Goal: Task Accomplishment & Management: Manage account settings

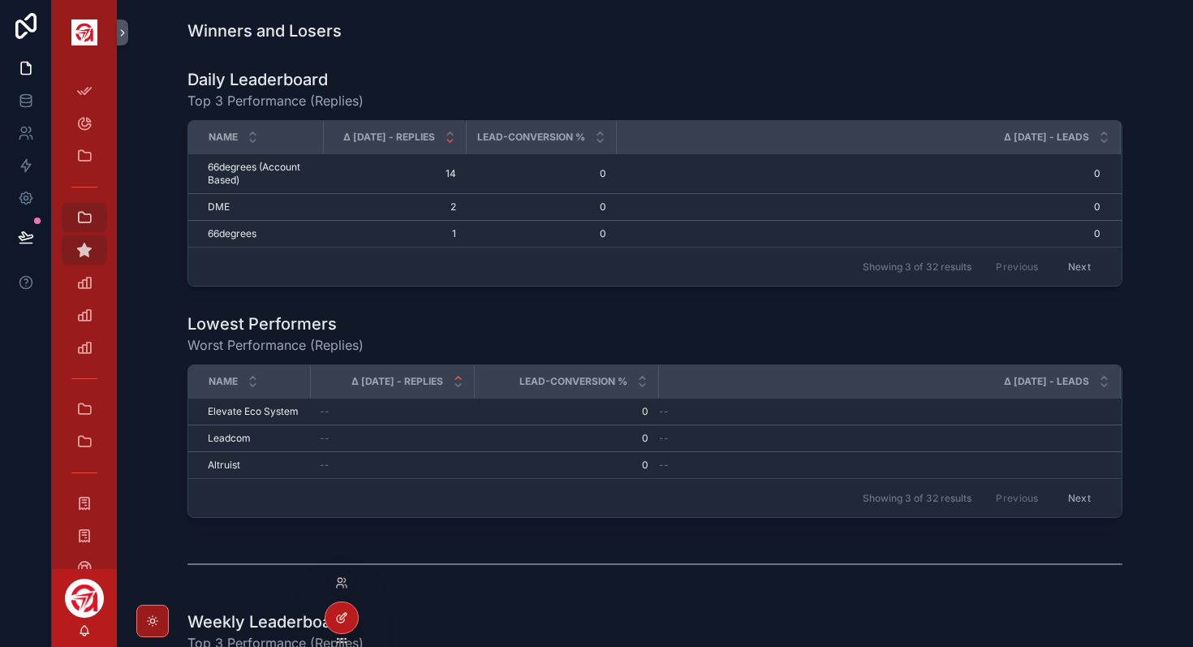
click at [338, 616] on icon at bounding box center [340, 618] width 7 height 7
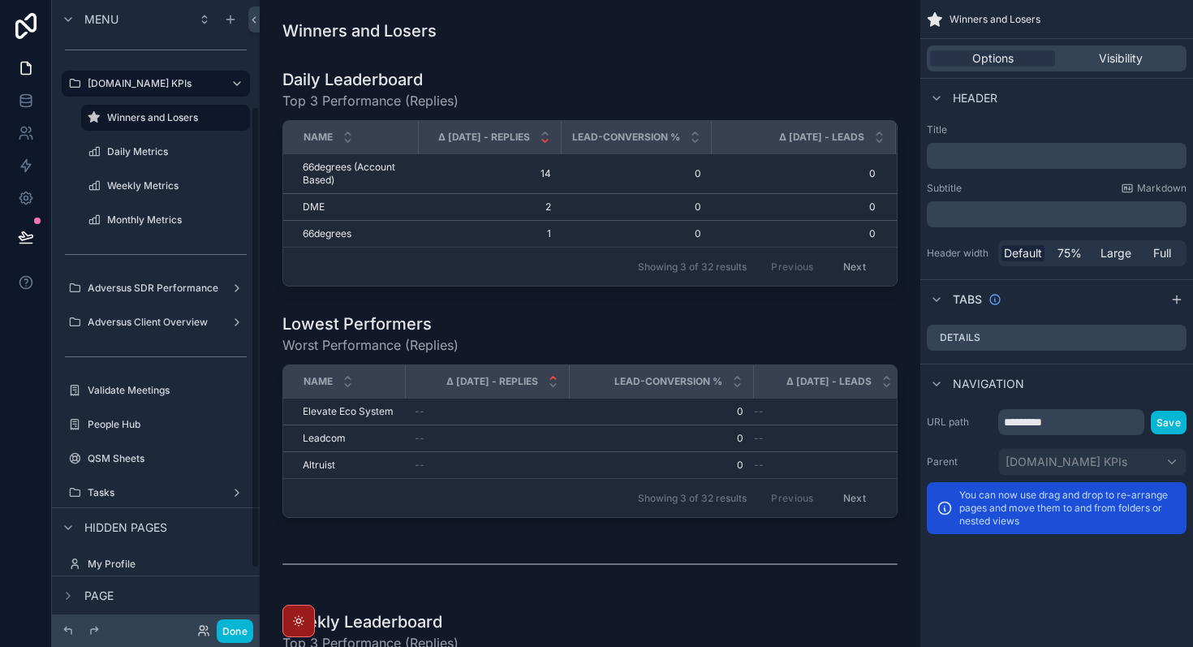
scroll to position [151, 0]
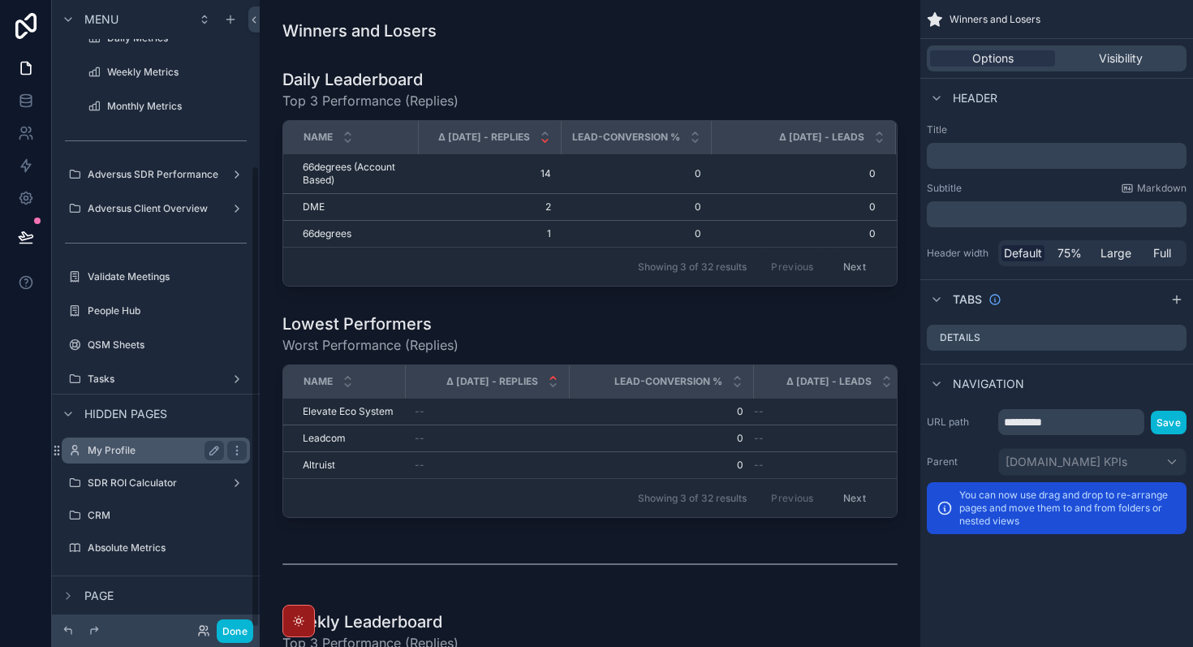
click at [152, 455] on label "My Profile" at bounding box center [153, 450] width 130 height 13
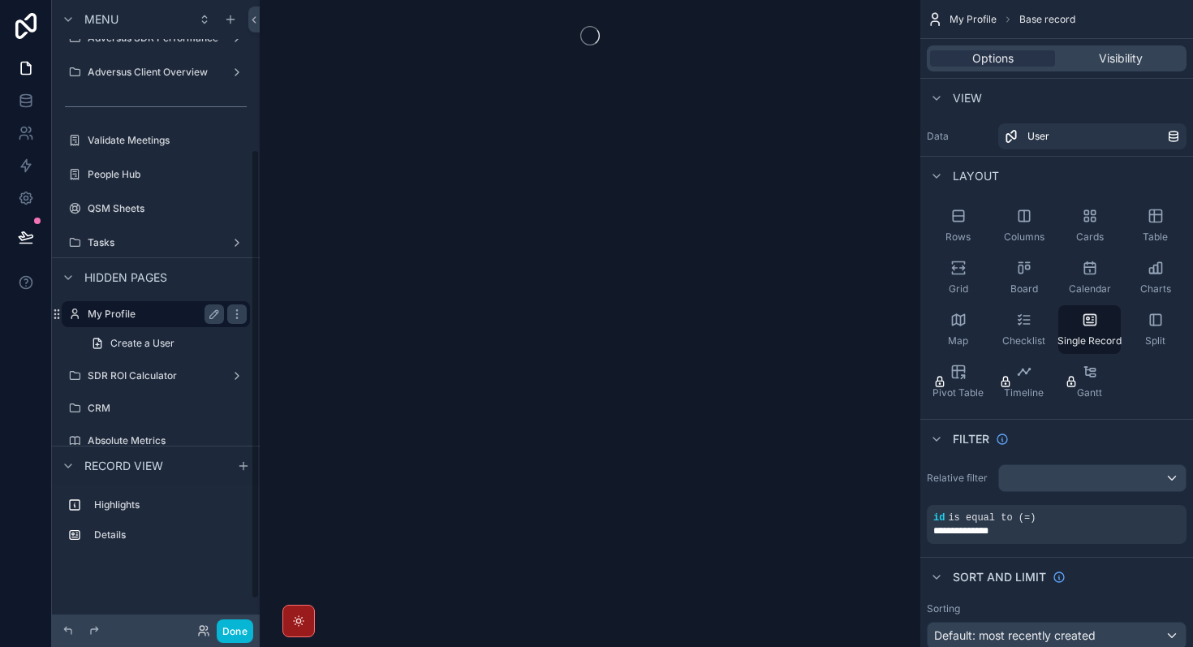
scroll to position [209, 0]
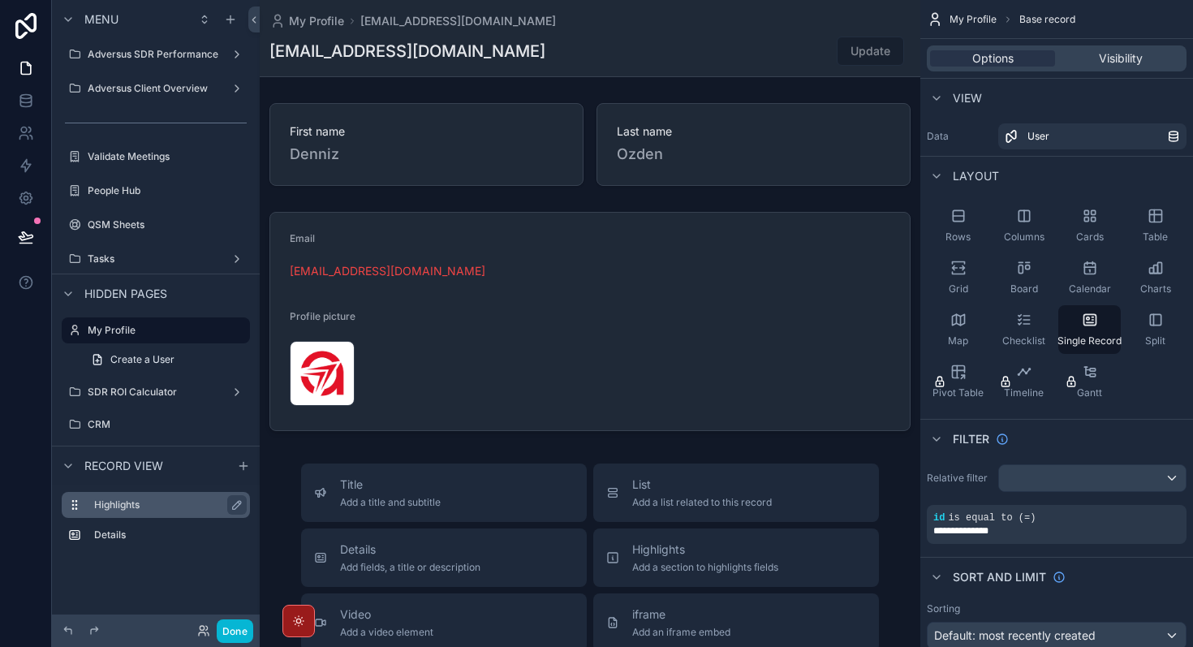
click at [135, 511] on label "Highlights" at bounding box center [165, 504] width 143 height 13
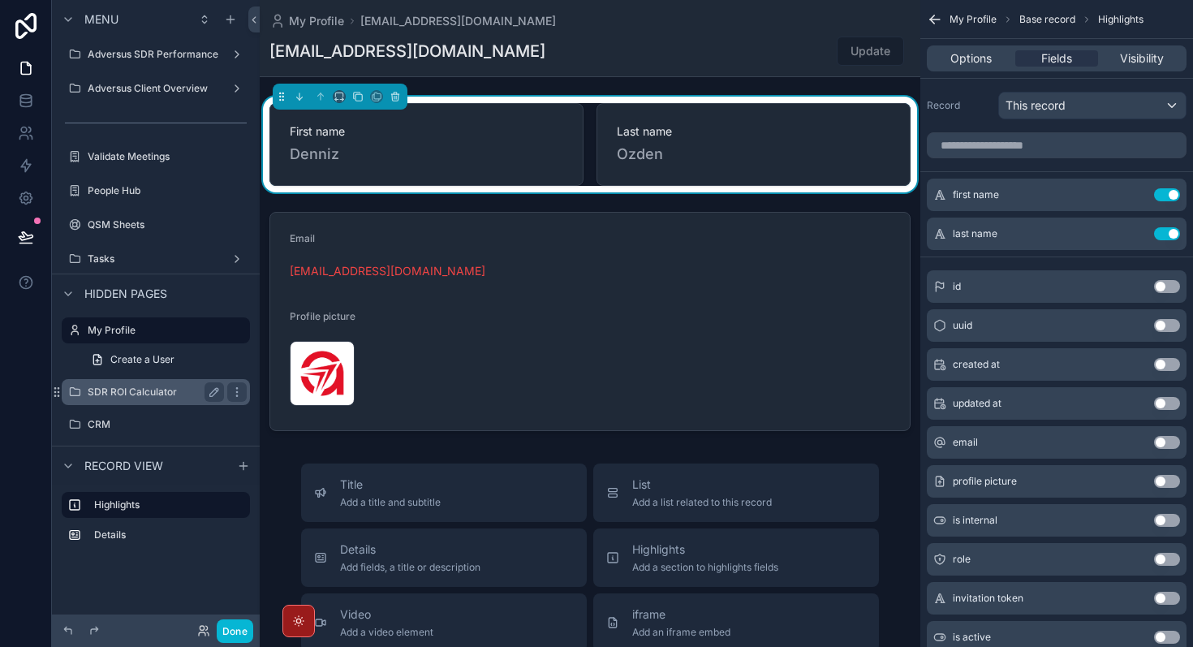
click at [149, 393] on label "SDR ROI Calculator" at bounding box center [153, 392] width 130 height 13
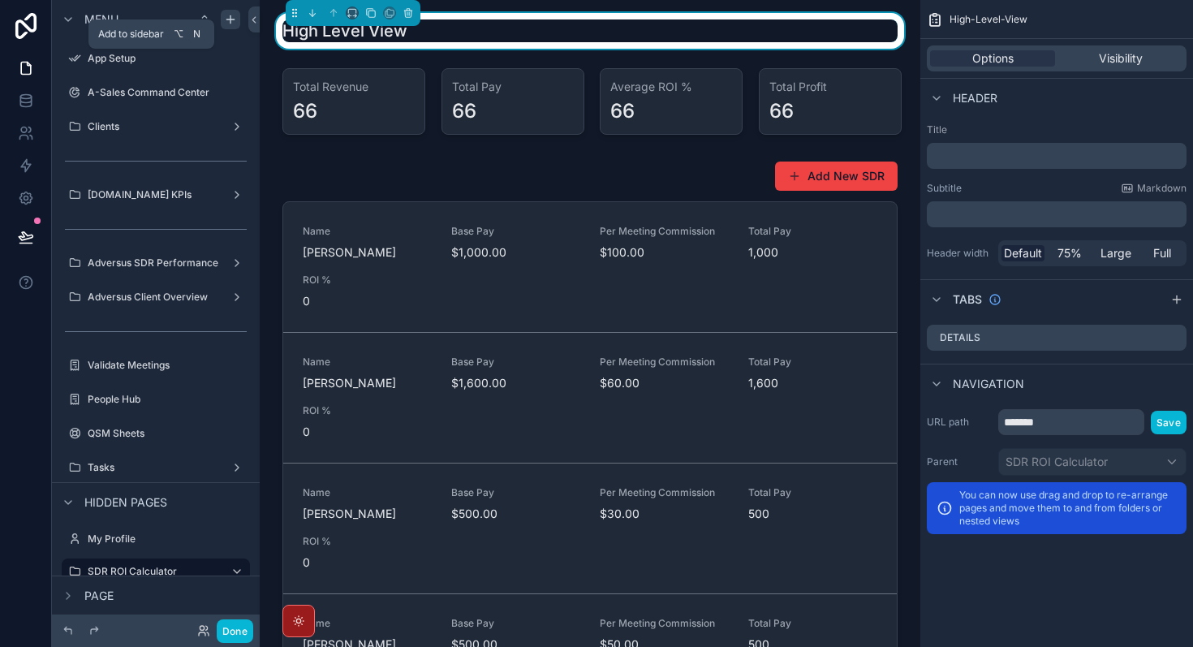
click at [235, 22] on icon "scrollable content" at bounding box center [230, 19] width 13 height 13
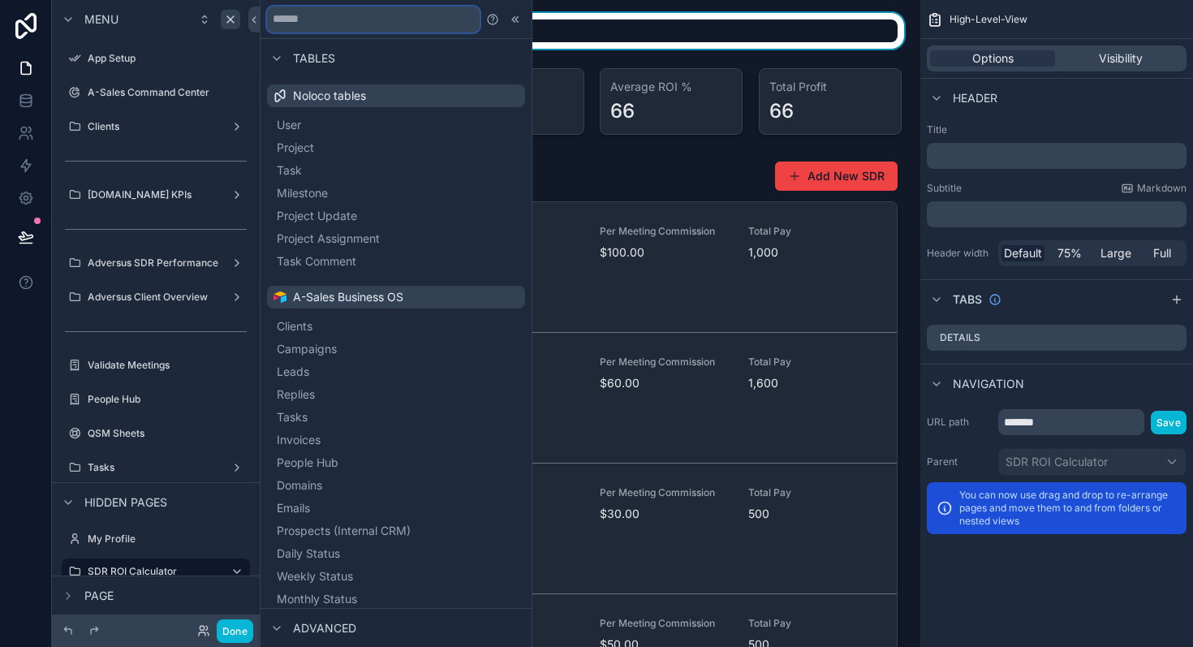
click at [368, 19] on input "text" at bounding box center [373, 19] width 213 height 26
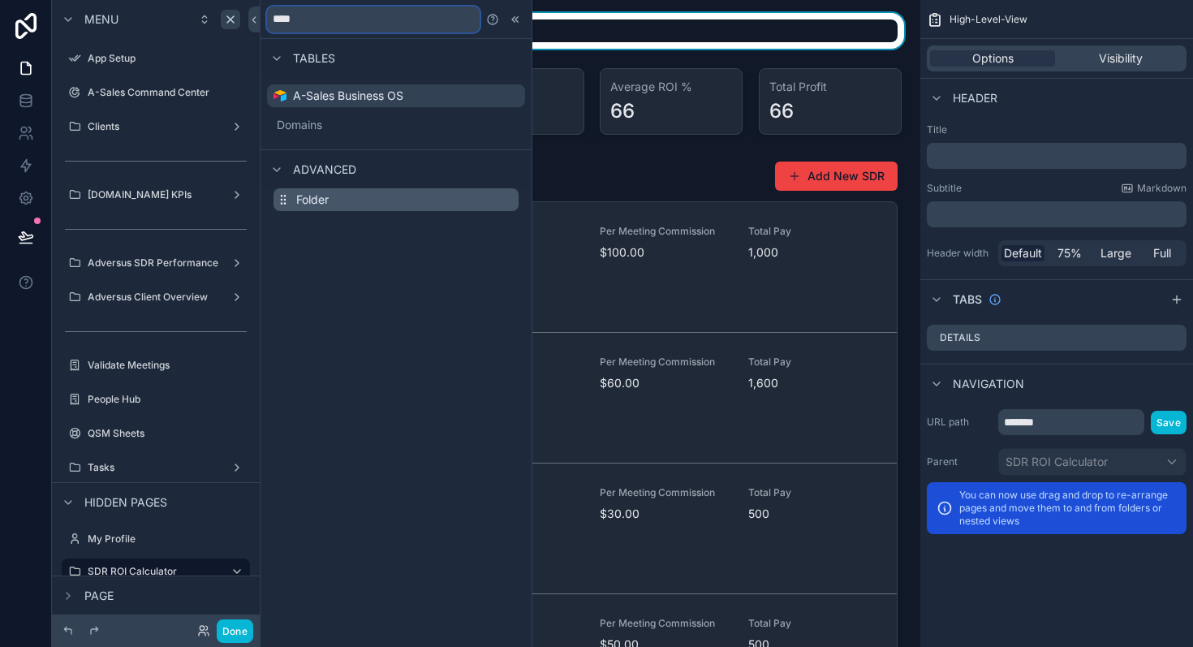
type input "****"
click at [377, 196] on button "Folder" at bounding box center [396, 199] width 245 height 23
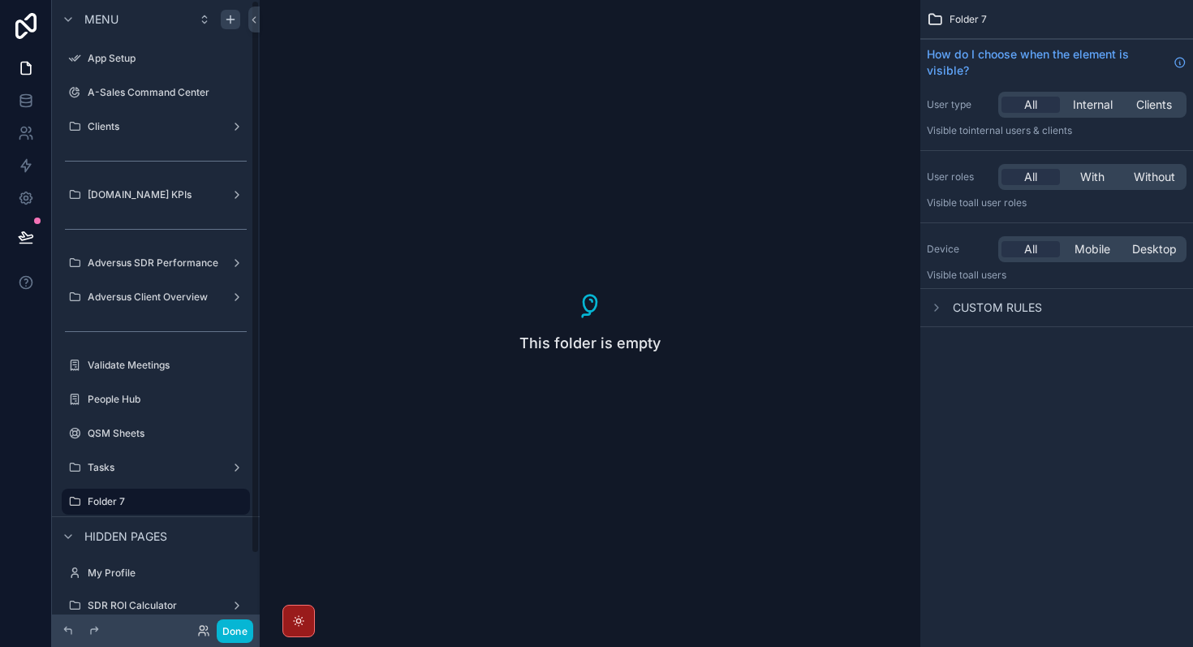
scroll to position [84, 0]
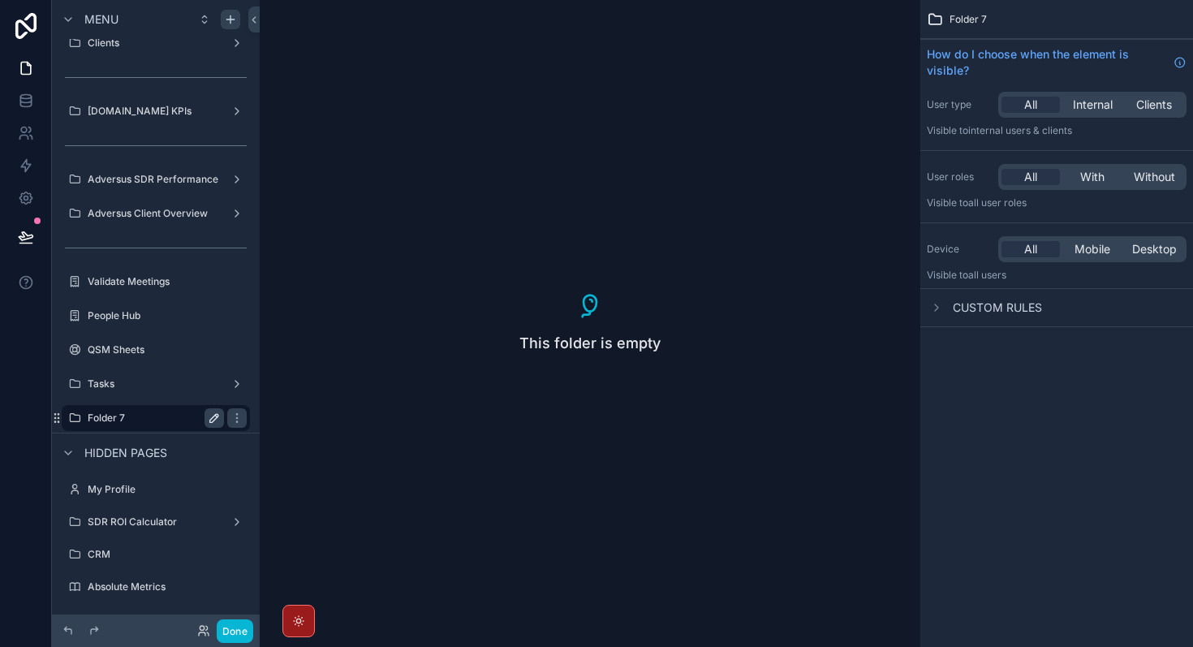
click at [212, 425] on button "scrollable content" at bounding box center [214, 417] width 19 height 19
click at [168, 420] on input "********" at bounding box center [143, 417] width 110 height 19
type input "*"
type input "**********"
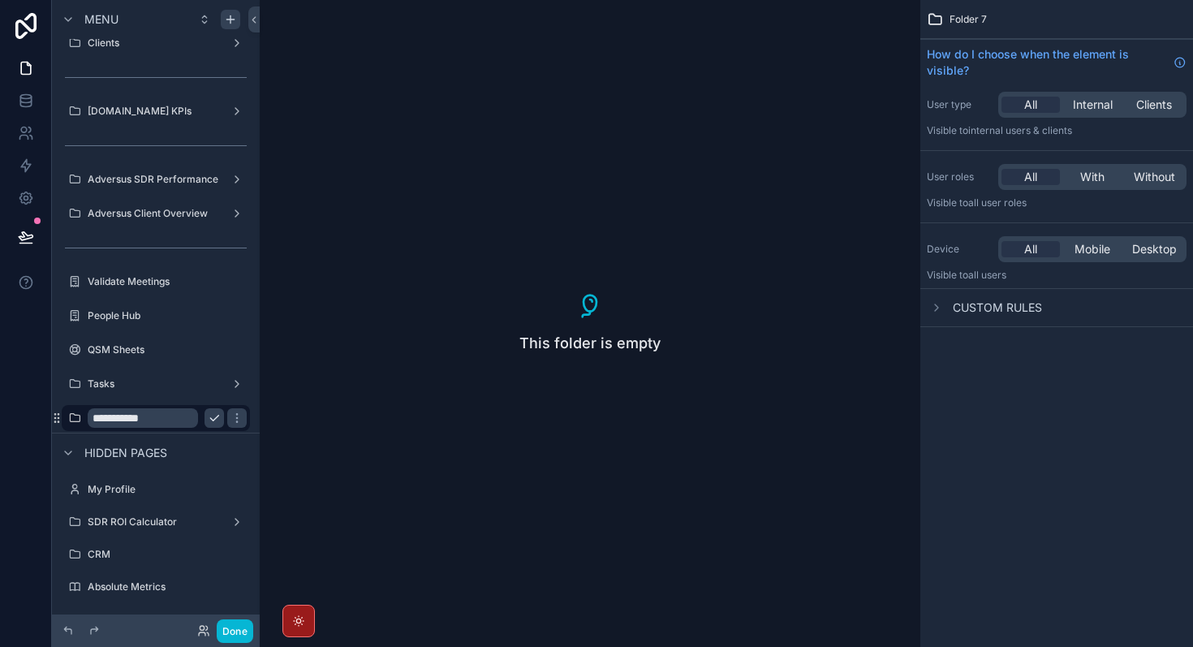
click at [218, 421] on icon "scrollable content" at bounding box center [214, 418] width 13 height 13
click at [543, 463] on div "This folder is empty" at bounding box center [590, 323] width 661 height 647
click at [231, 24] on icon "scrollable content" at bounding box center [230, 19] width 13 height 13
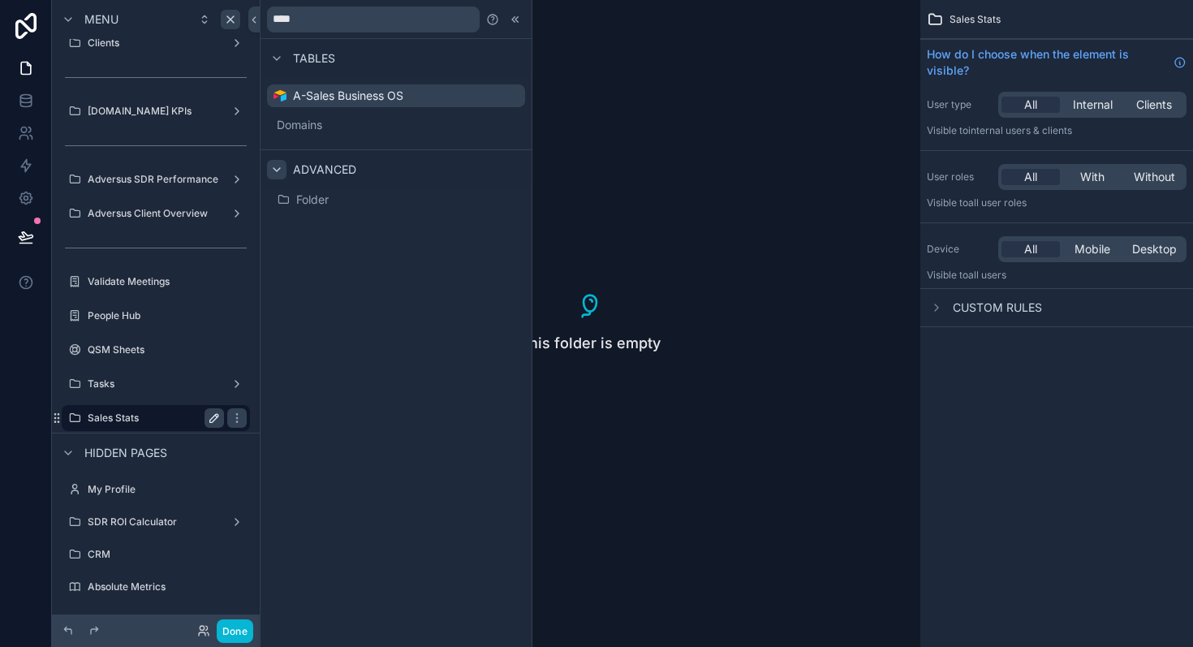
click at [282, 170] on icon at bounding box center [276, 169] width 13 height 13
click at [342, 19] on input "****" at bounding box center [373, 19] width 213 height 26
type input "*"
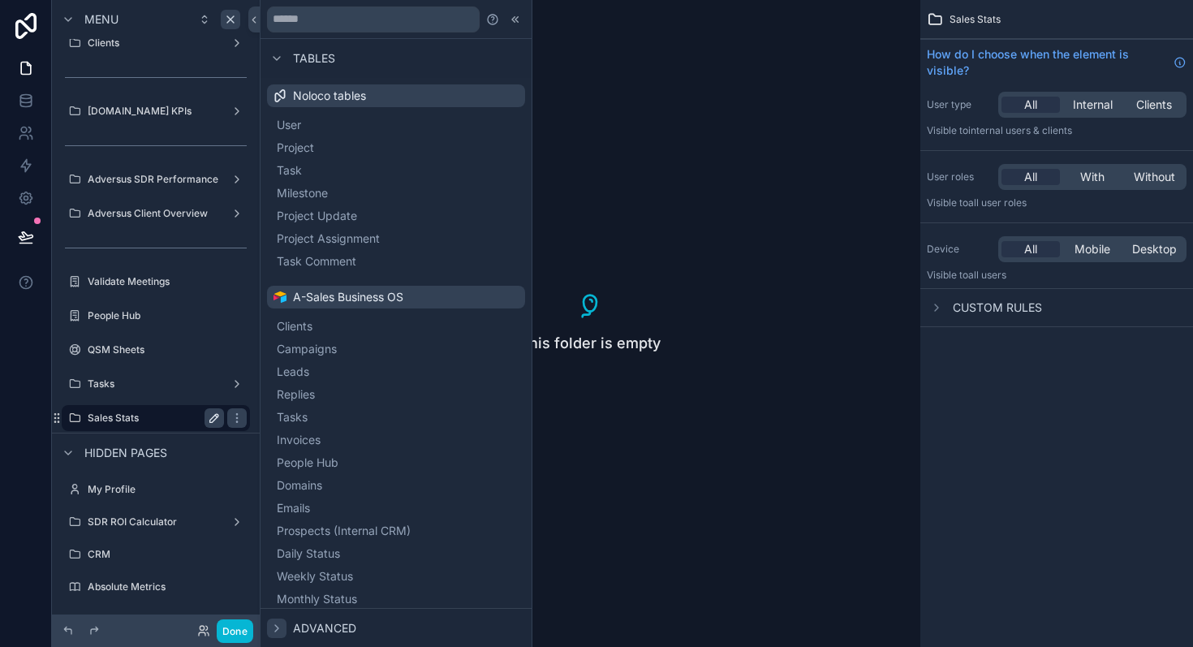
click at [800, 354] on div "This folder is empty" at bounding box center [590, 323] width 661 height 647
click at [613, 279] on div "This folder is empty" at bounding box center [590, 323] width 661 height 647
click at [515, 11] on div at bounding box center [515, 19] width 19 height 19
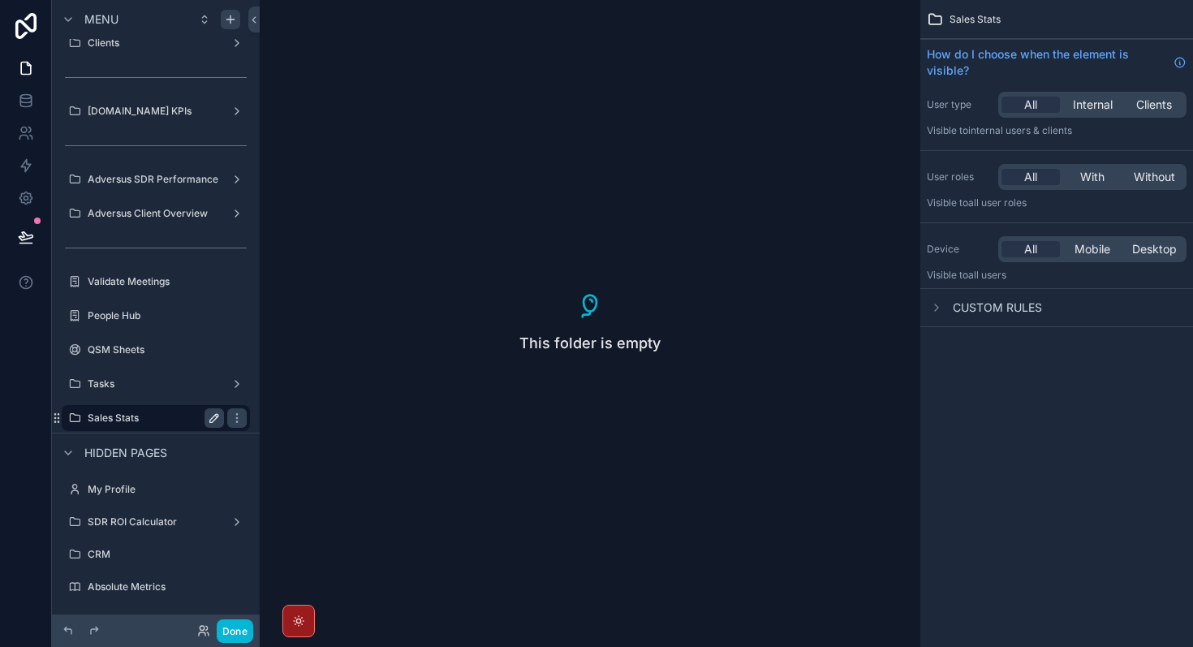
click at [560, 333] on span "This folder is empty" at bounding box center [590, 343] width 141 height 23
click at [236, 414] on icon "scrollable content" at bounding box center [236, 414] width 1 height 1
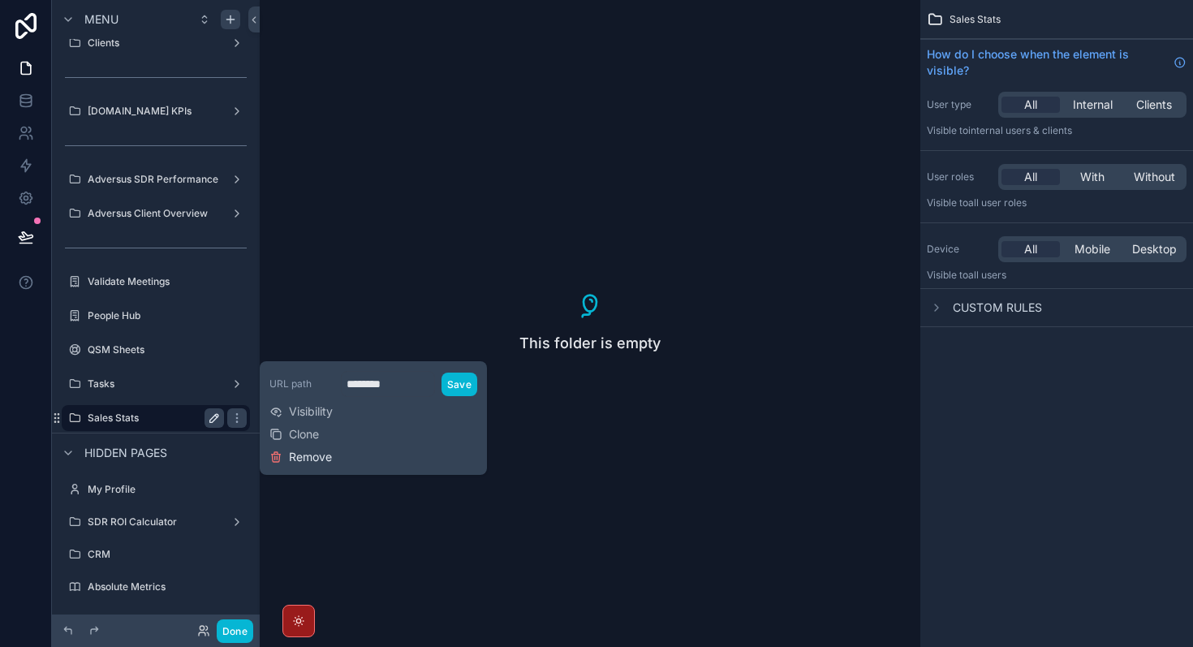
click at [316, 456] on span "Remove" at bounding box center [310, 457] width 43 height 16
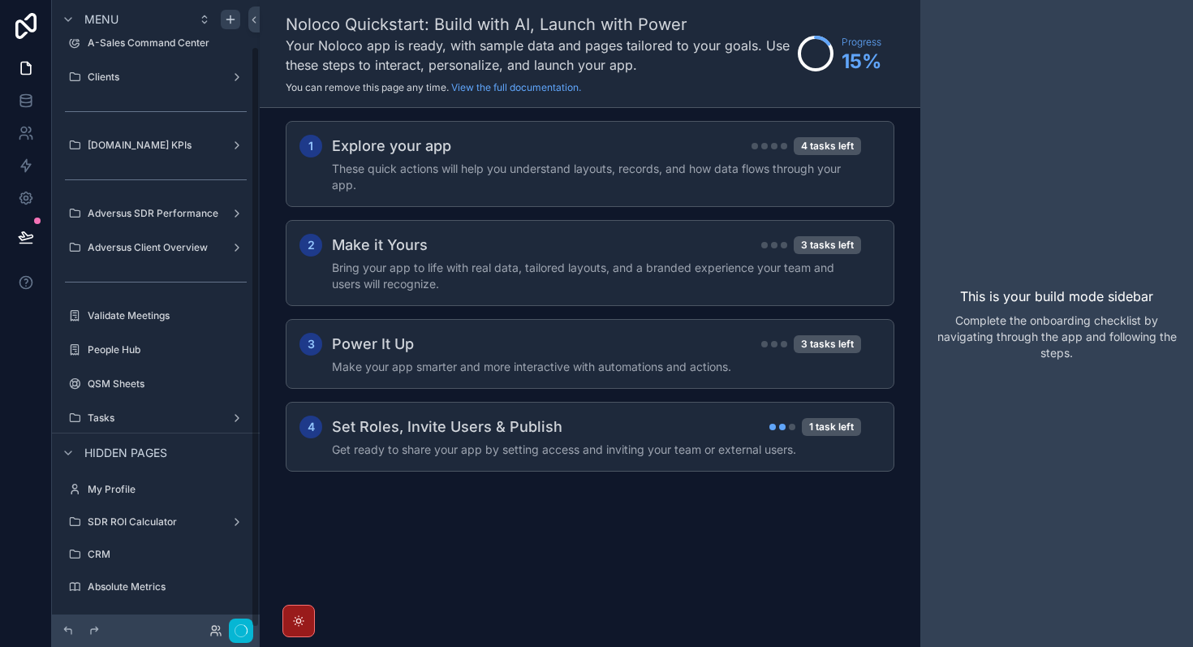
scroll to position [50, 0]
click at [225, 28] on div "scrollable content" at bounding box center [230, 19] width 19 height 19
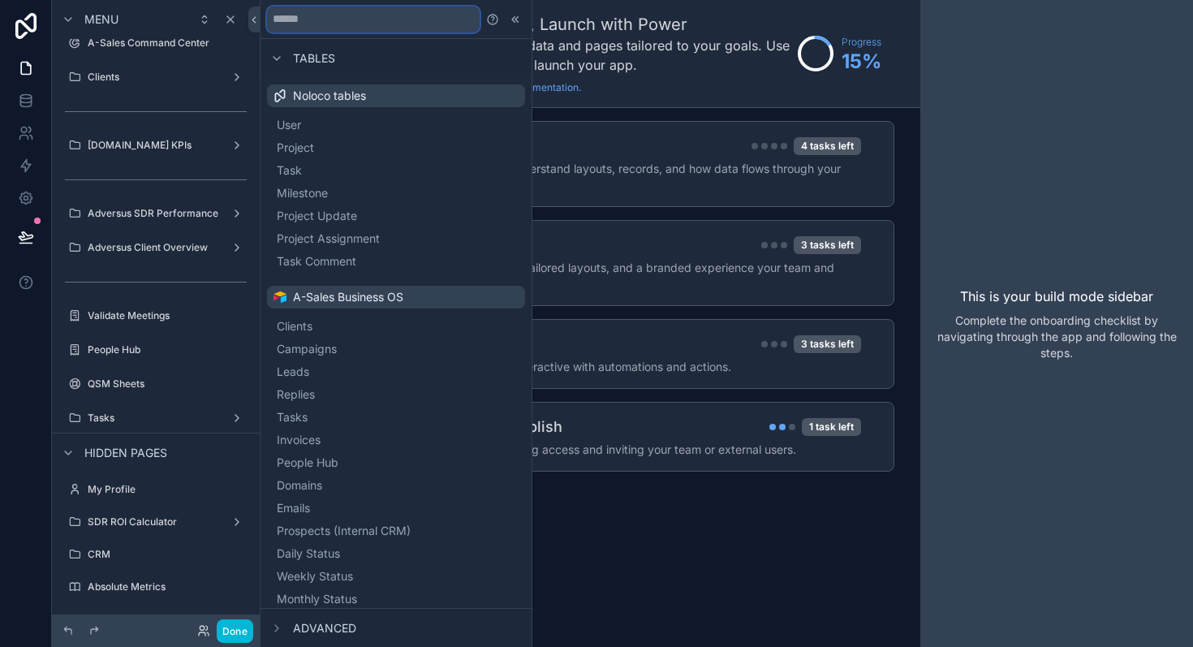
click at [384, 22] on input "text" at bounding box center [373, 19] width 213 height 26
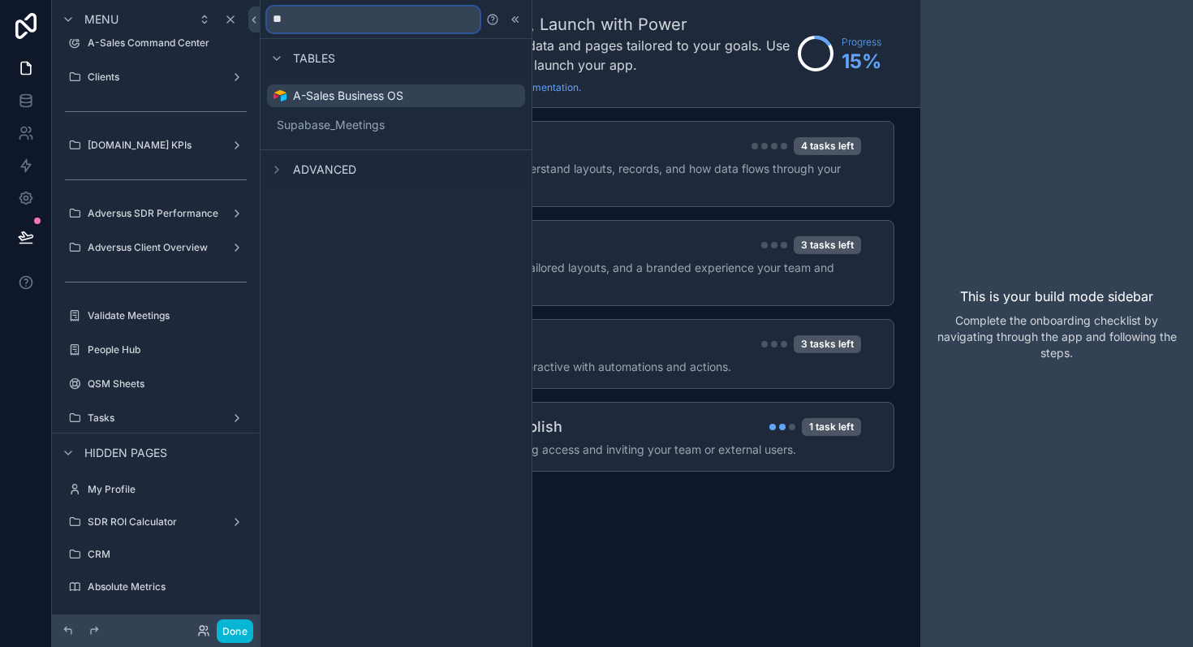
type input "*"
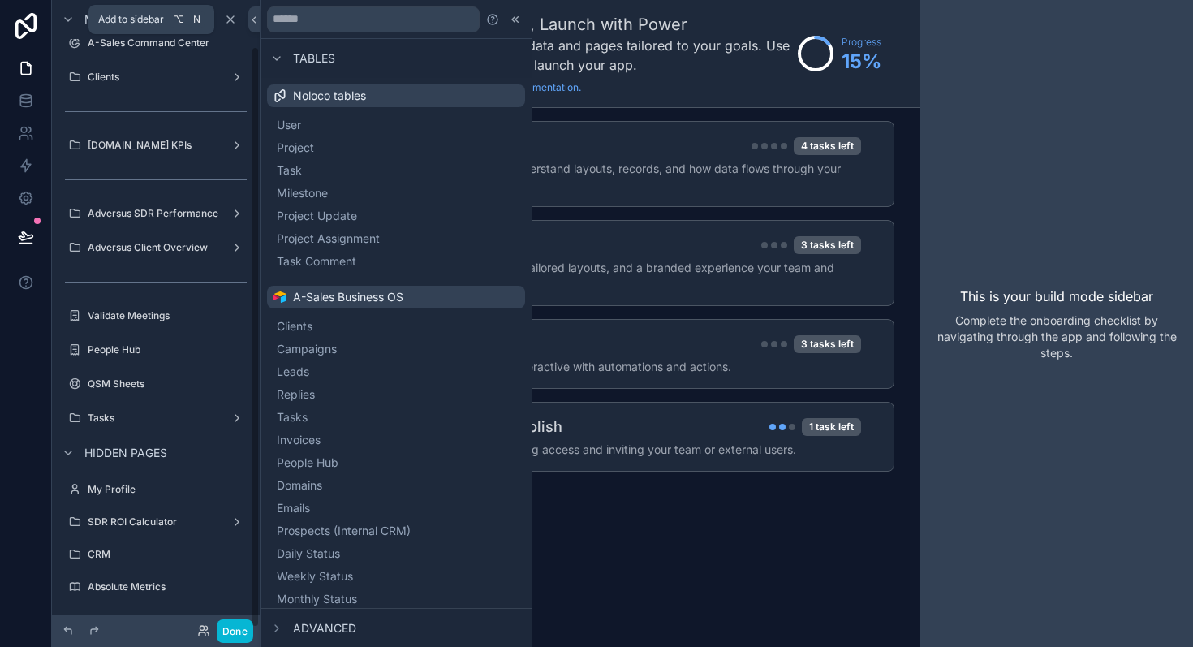
click at [241, 15] on div "Menu" at bounding box center [156, 19] width 208 height 39
click at [228, 26] on div "scrollable content" at bounding box center [230, 19] width 19 height 19
click at [234, 32] on div "Menu" at bounding box center [156, 19] width 208 height 39
click at [234, 26] on div "scrollable content" at bounding box center [230, 19] width 19 height 19
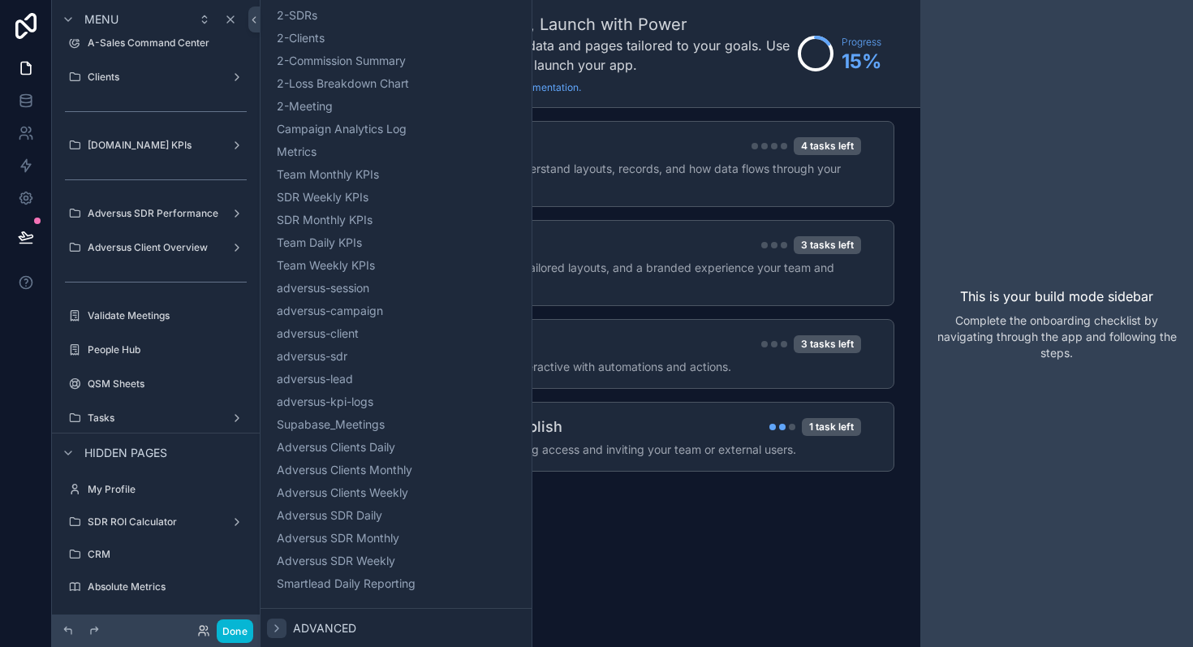
click at [278, 630] on icon at bounding box center [276, 628] width 13 height 13
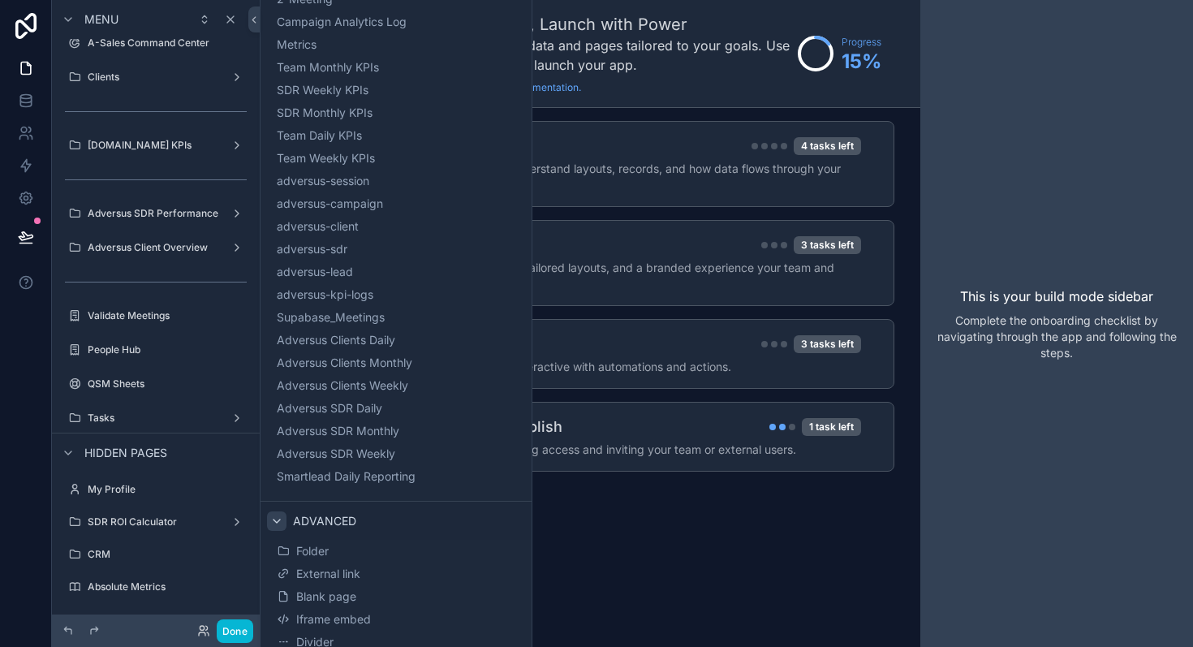
scroll to position [743, 0]
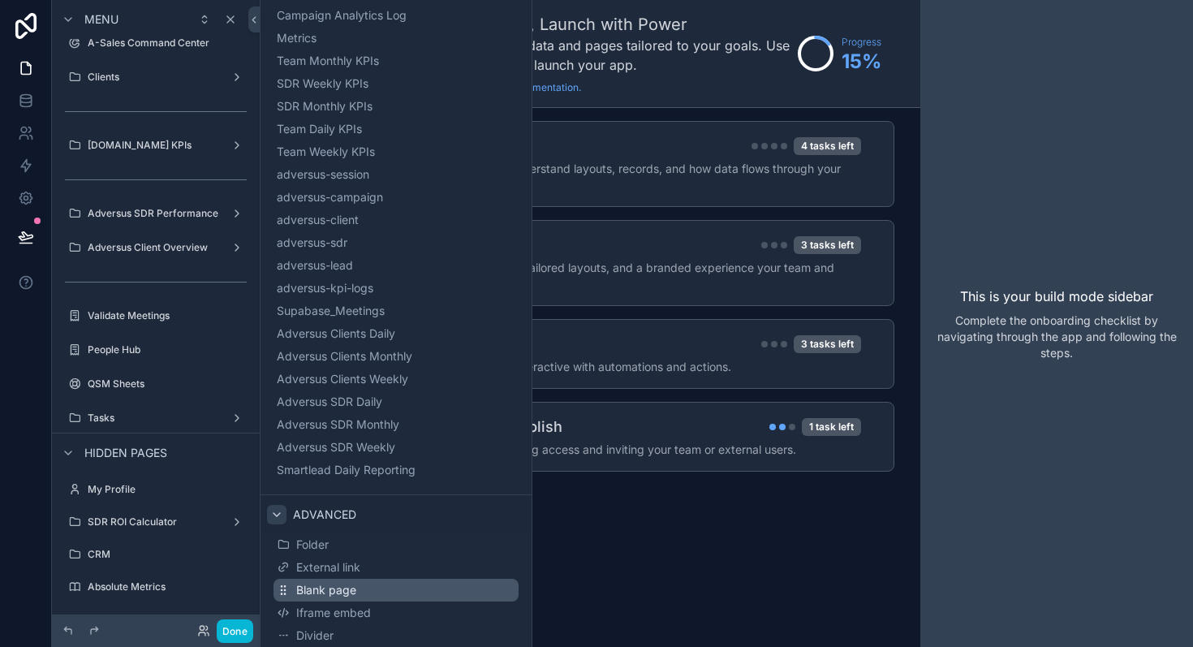
click at [374, 589] on button "Blank page" at bounding box center [396, 590] width 245 height 23
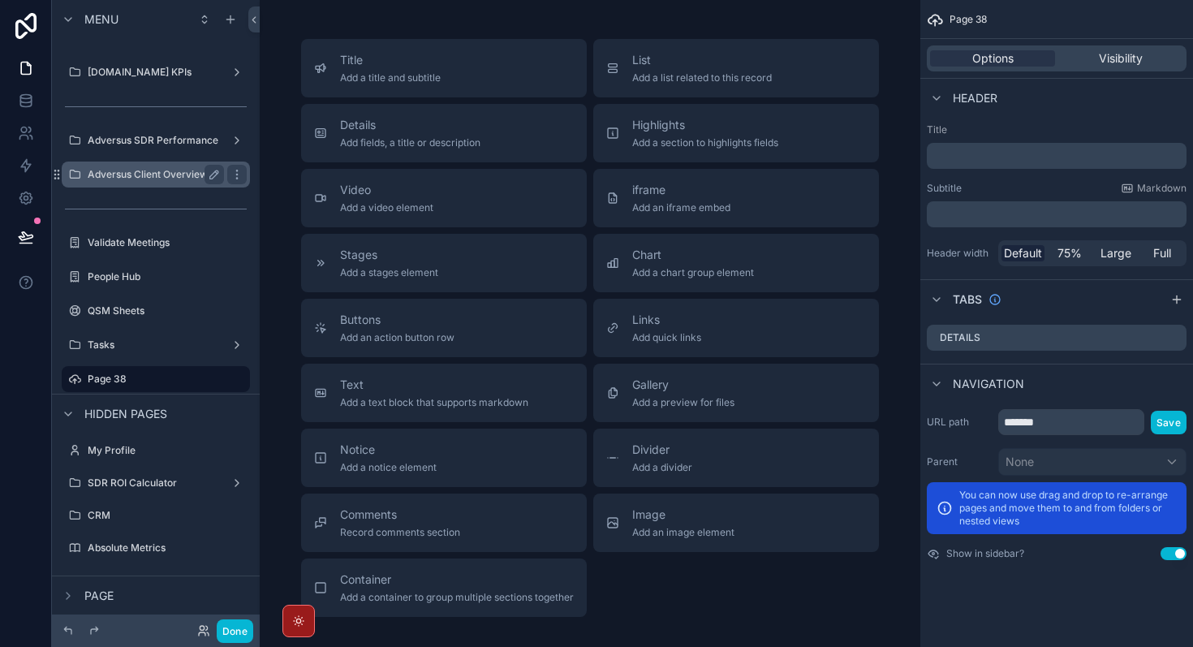
click at [156, 175] on label "Adversus Client Overview" at bounding box center [153, 174] width 130 height 13
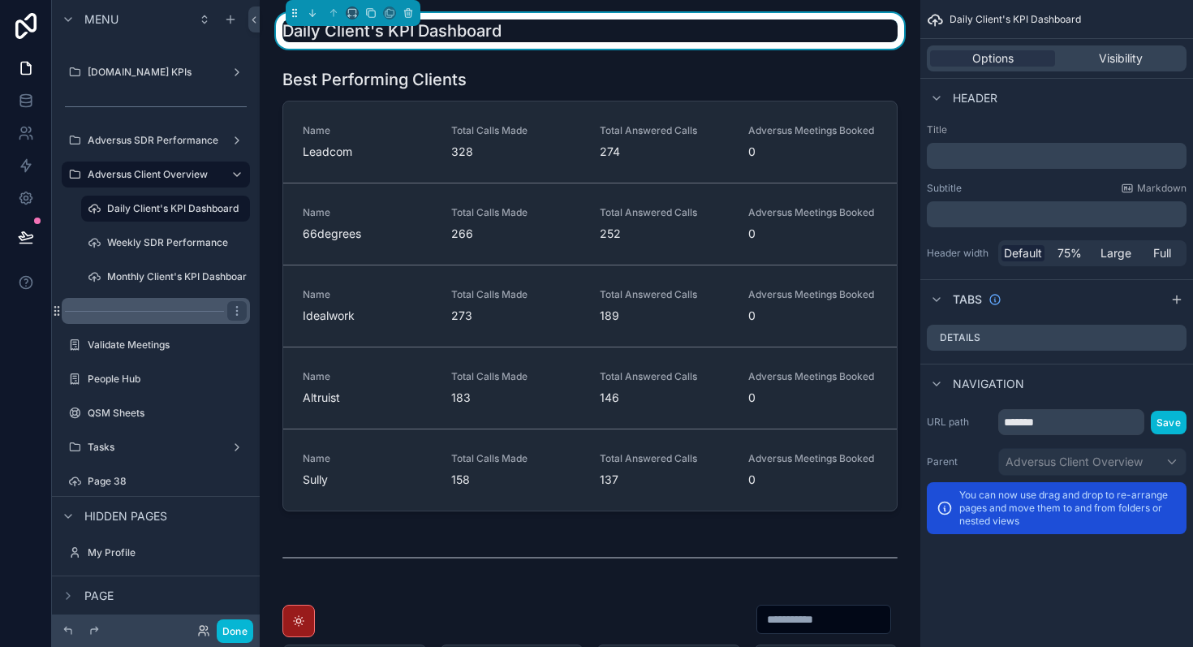
scroll to position [225, 0]
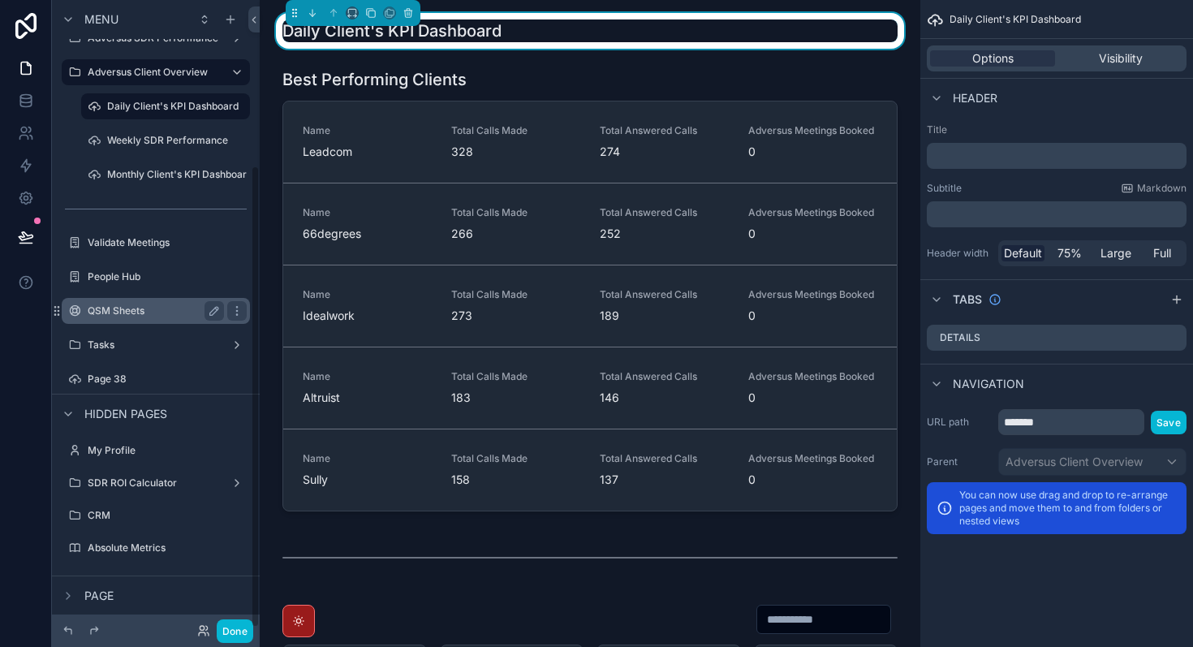
click at [162, 309] on label "QSM Sheets" at bounding box center [153, 310] width 130 height 13
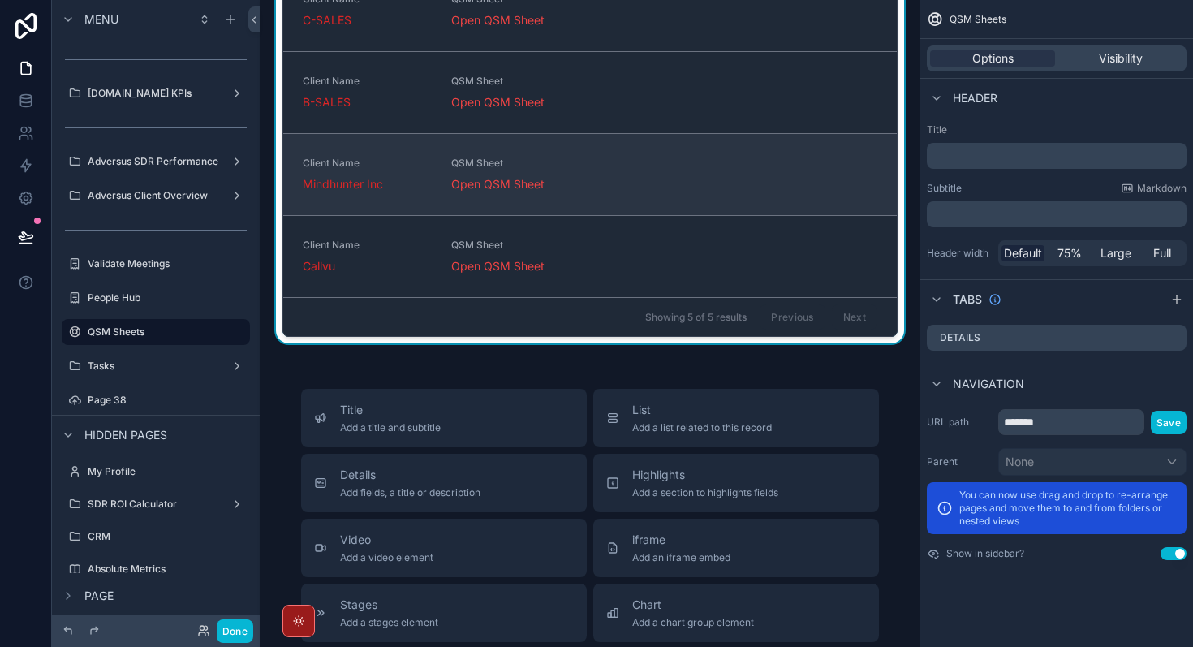
scroll to position [144, 0]
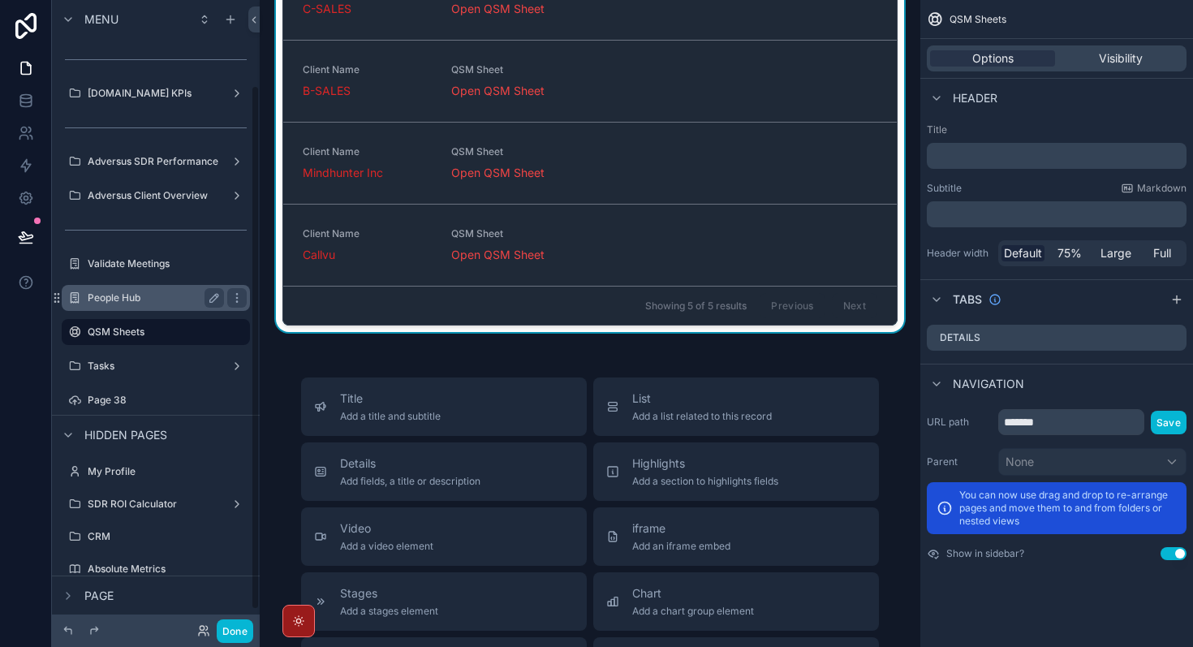
click at [162, 301] on label "People Hub" at bounding box center [153, 297] width 130 height 13
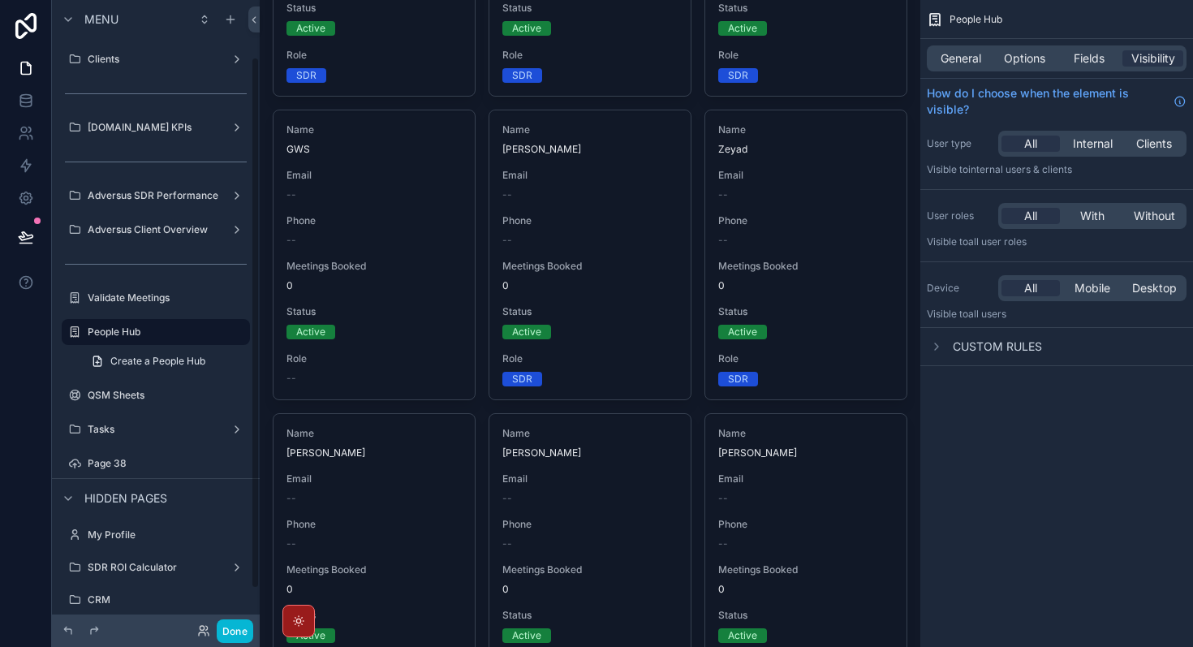
scroll to position [596, 0]
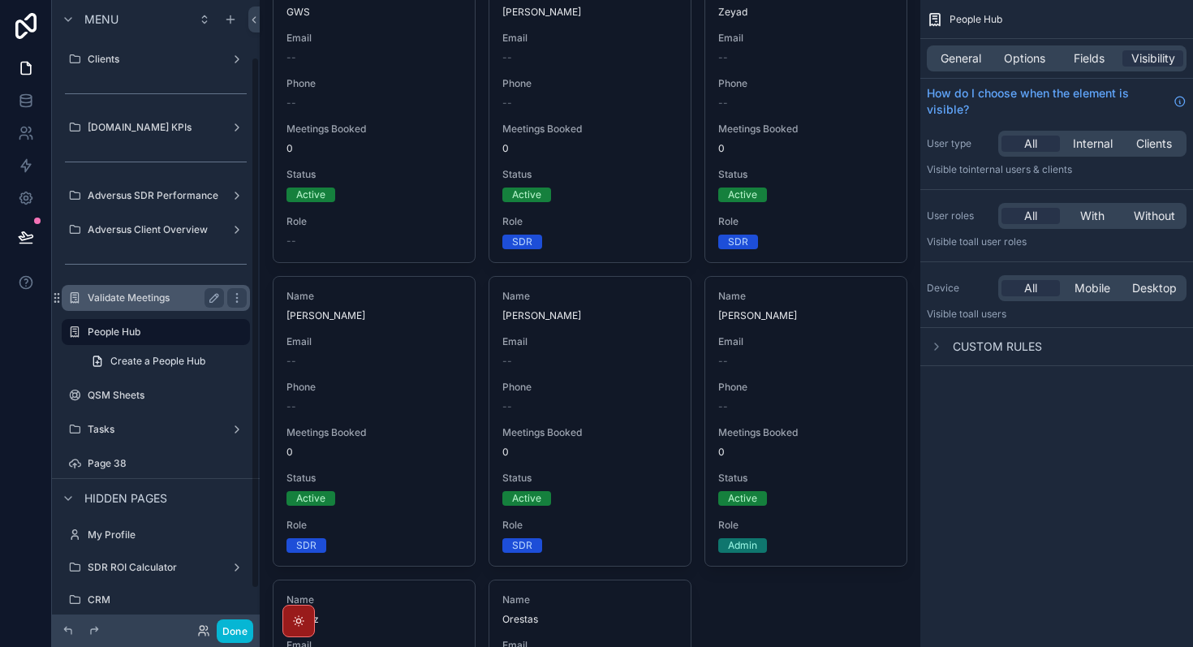
click at [162, 291] on label "Validate Meetings" at bounding box center [153, 297] width 130 height 13
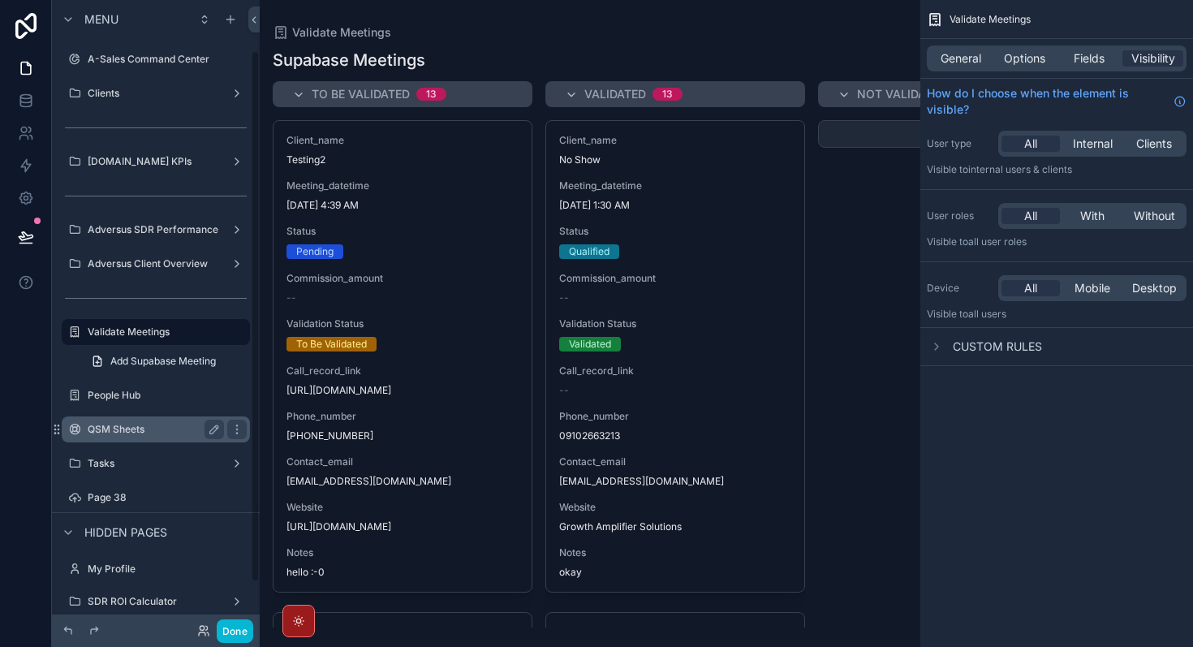
scroll to position [113, 0]
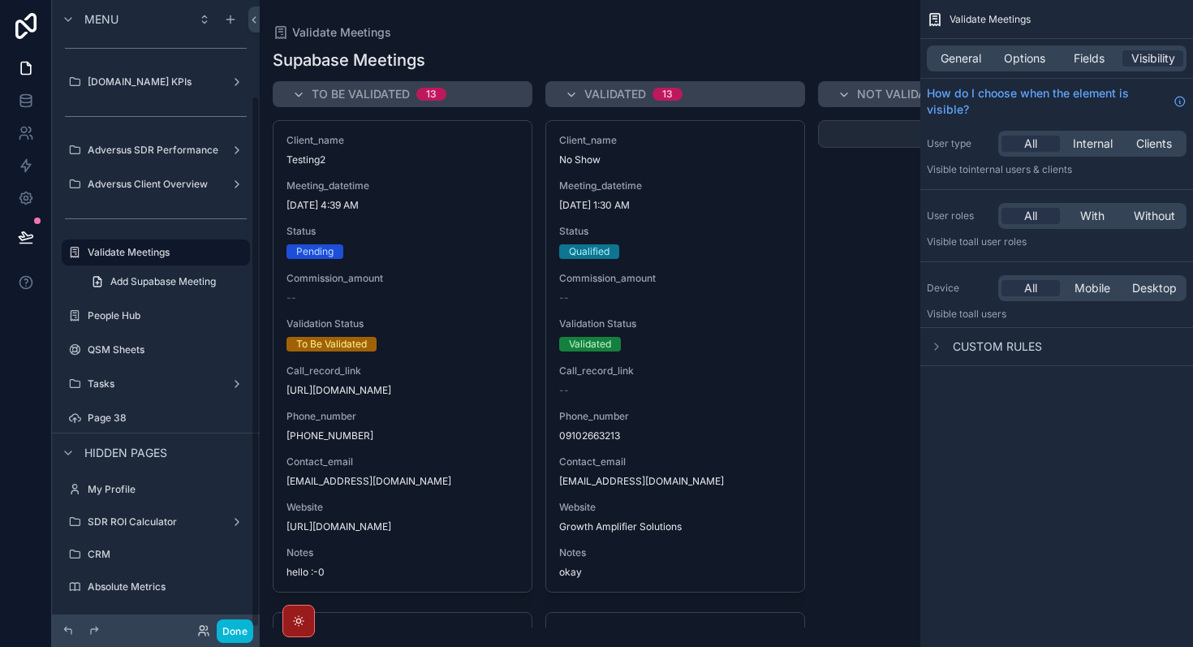
click at [131, 403] on div "Page 38" at bounding box center [156, 417] width 208 height 29
click at [133, 412] on label "Page 38" at bounding box center [153, 418] width 130 height 13
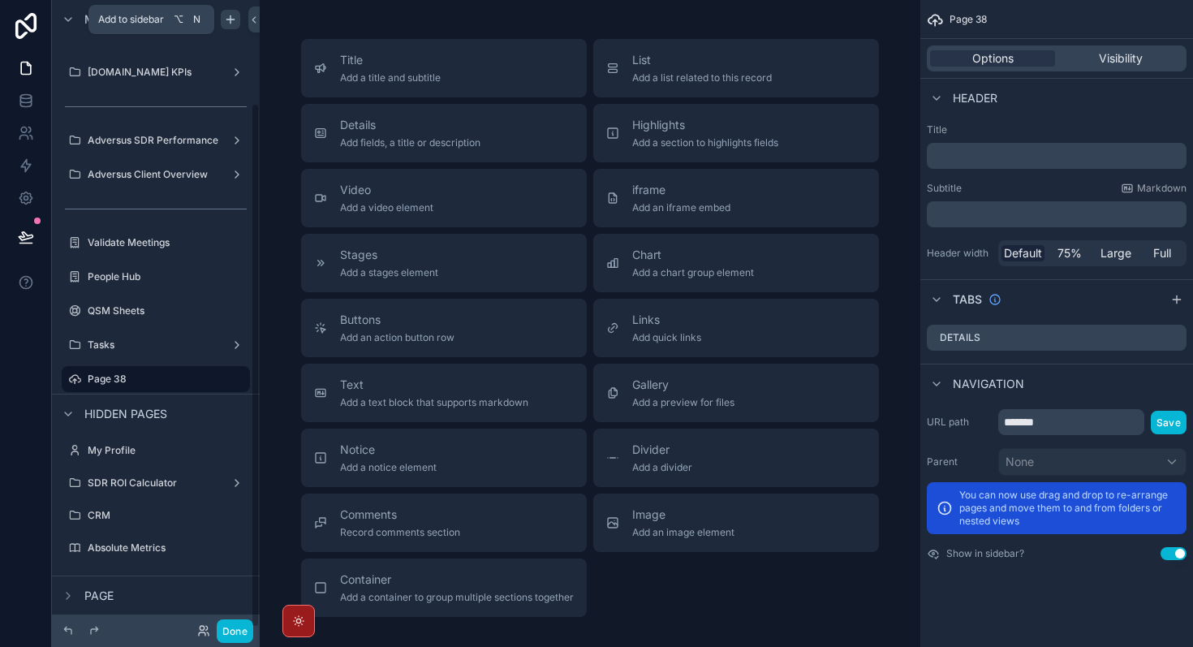
click at [236, 22] on icon "scrollable content" at bounding box center [230, 19] width 13 height 13
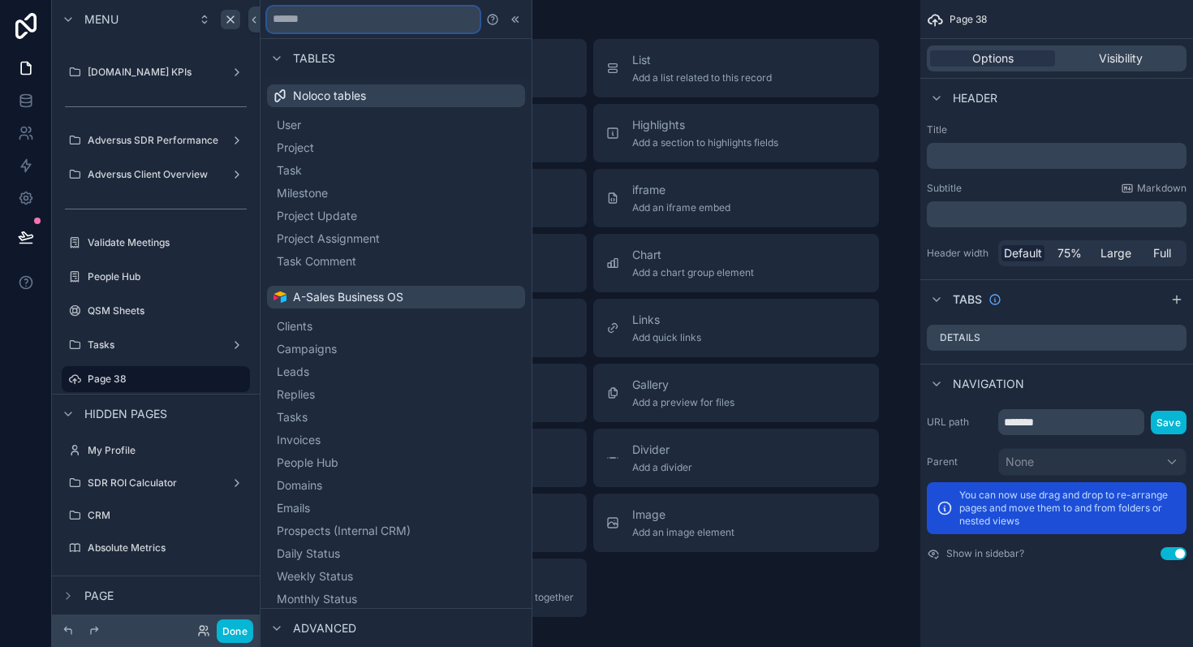
click at [309, 24] on input "text" at bounding box center [373, 19] width 213 height 26
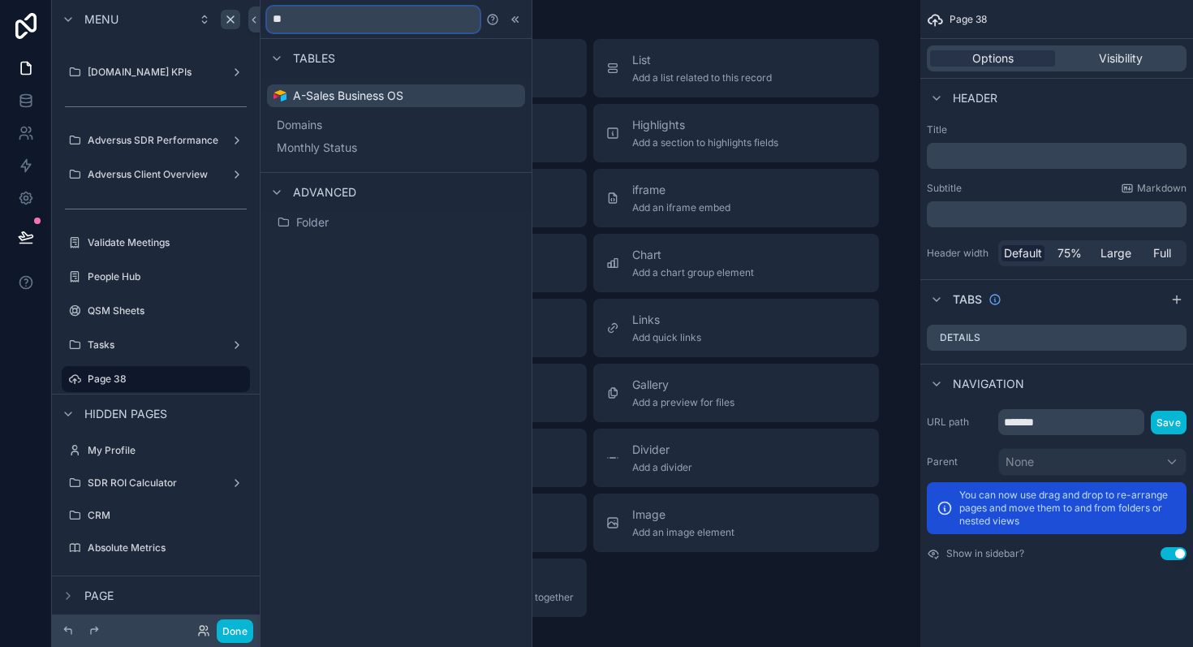
type input "*"
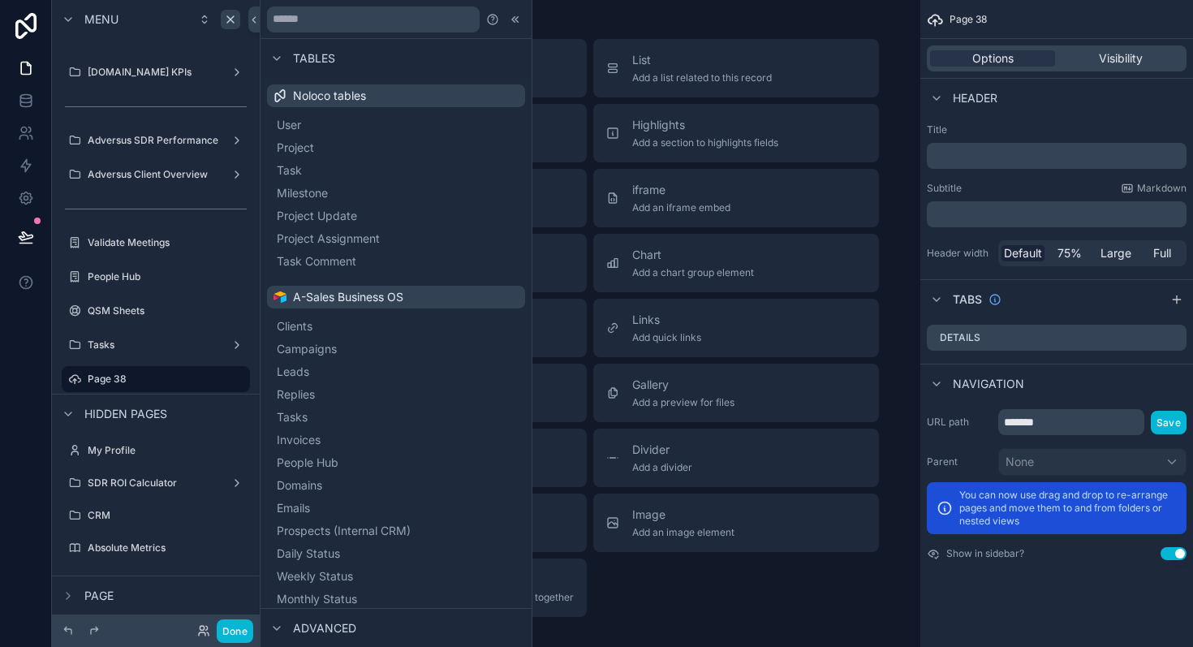
click at [746, 608] on div "Title Add a title and subtitle List Add a list related to this record Details A…" at bounding box center [590, 328] width 604 height 578
click at [151, 342] on label "Tasks" at bounding box center [153, 345] width 130 height 13
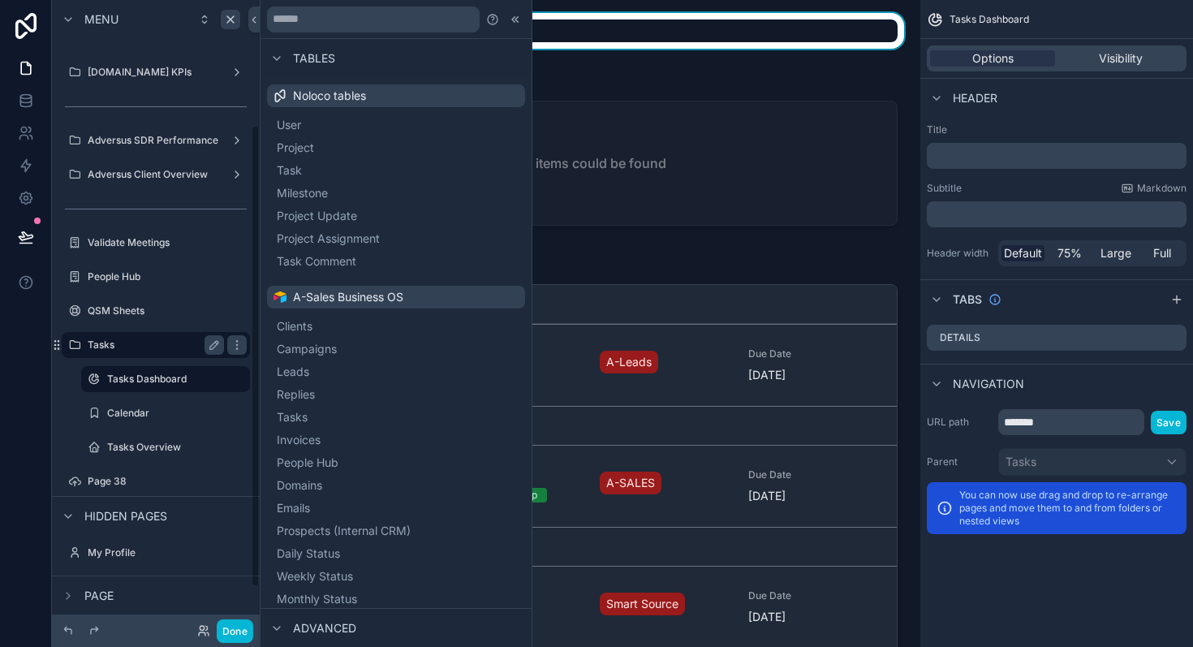
scroll to position [170, 0]
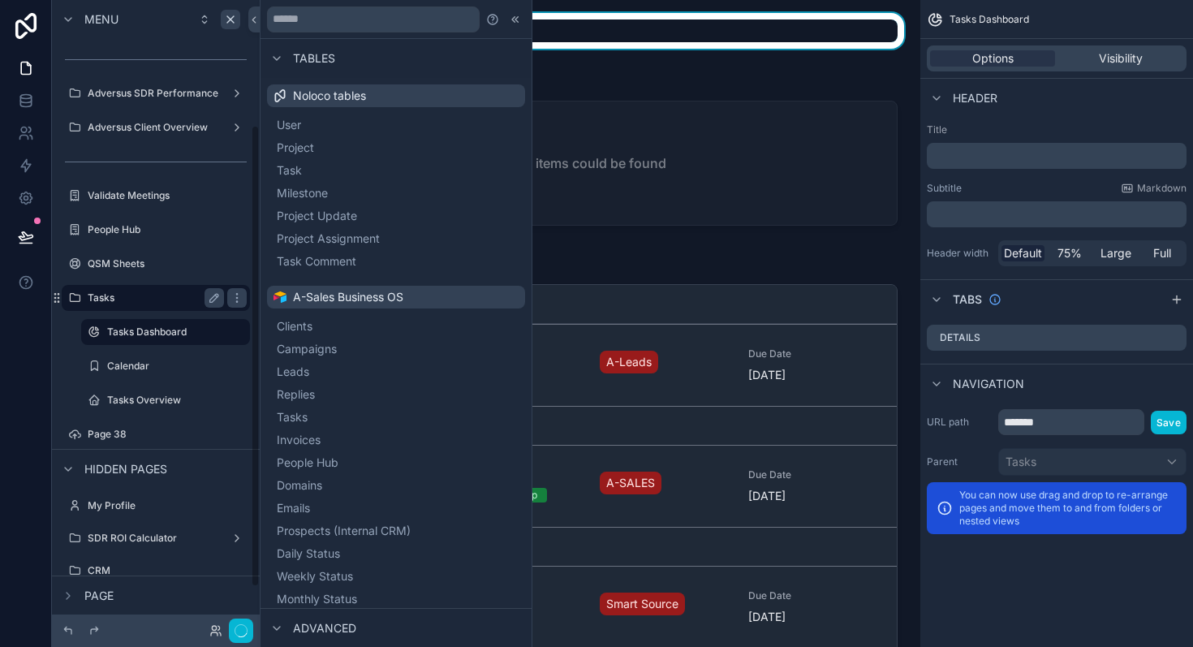
click at [151, 342] on div "Tasks Dashboard" at bounding box center [165, 332] width 162 height 26
click at [156, 400] on label "Tasks Overview" at bounding box center [162, 400] width 110 height 13
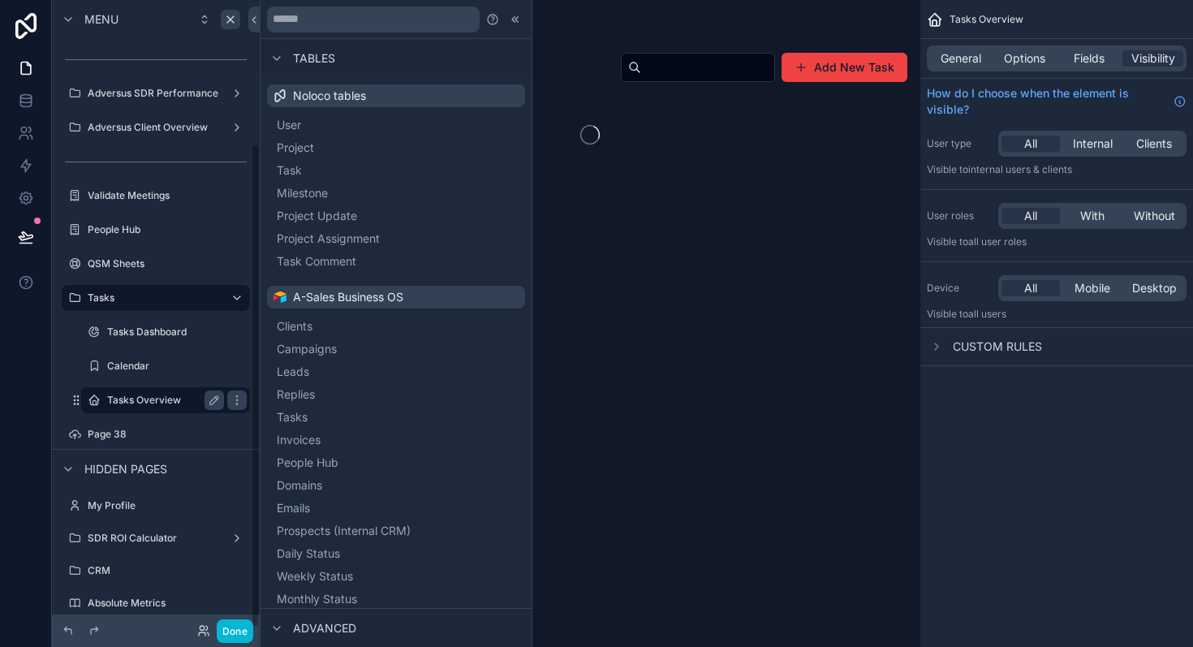
scroll to position [186, 0]
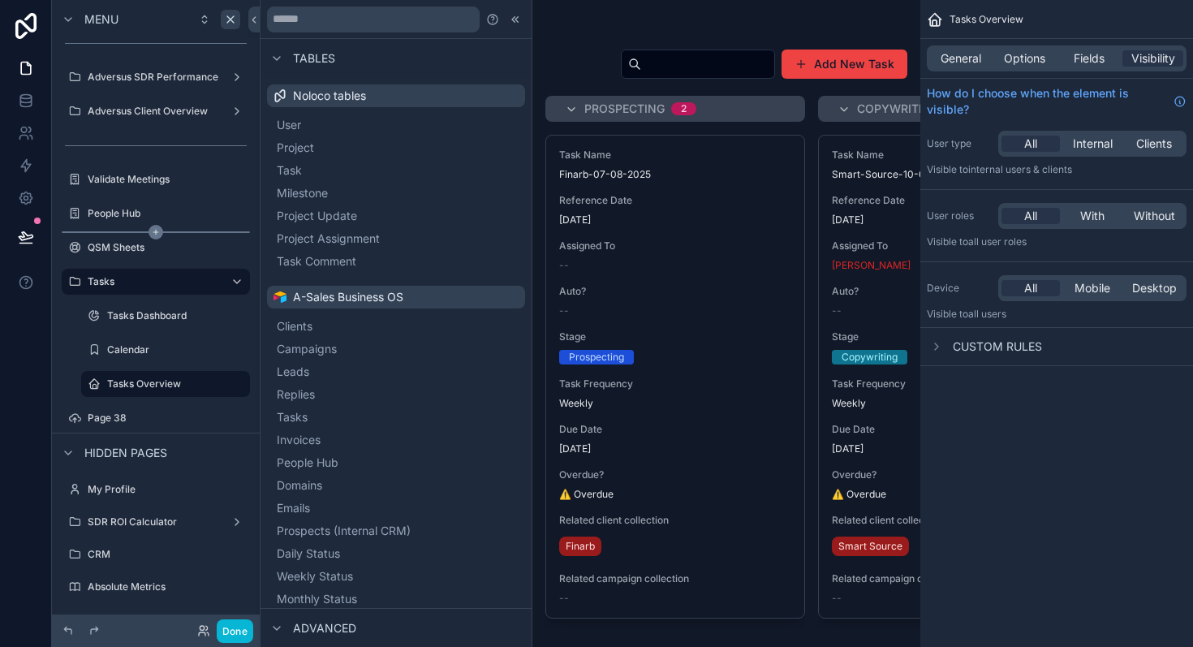
click at [114, 231] on div "scrollable content" at bounding box center [156, 232] width 188 height 2
click at [115, 245] on label "QSM Sheets" at bounding box center [153, 247] width 130 height 13
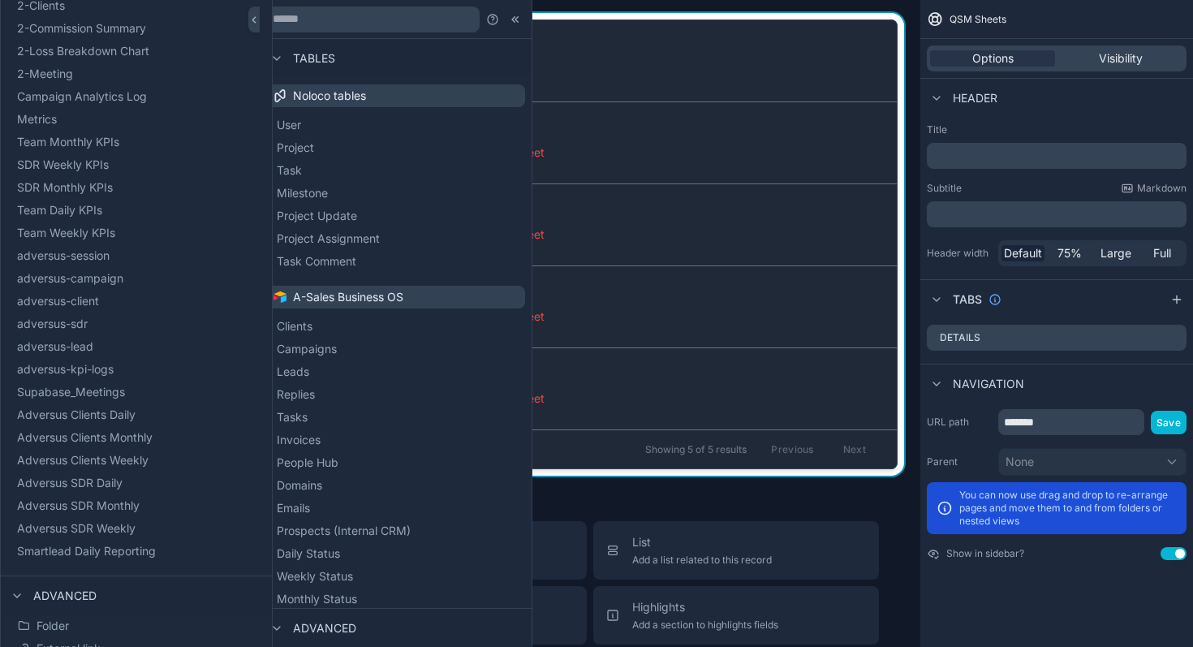
scroll to position [743, 0]
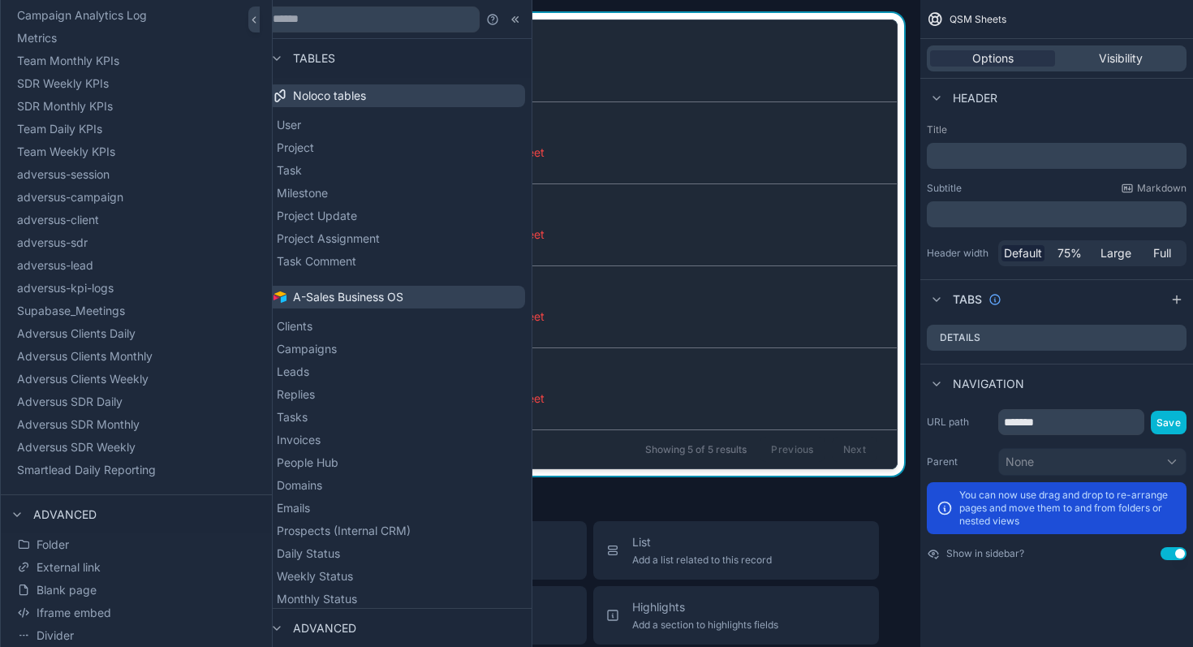
click at [15, 515] on icon at bounding box center [17, 514] width 6 height 3
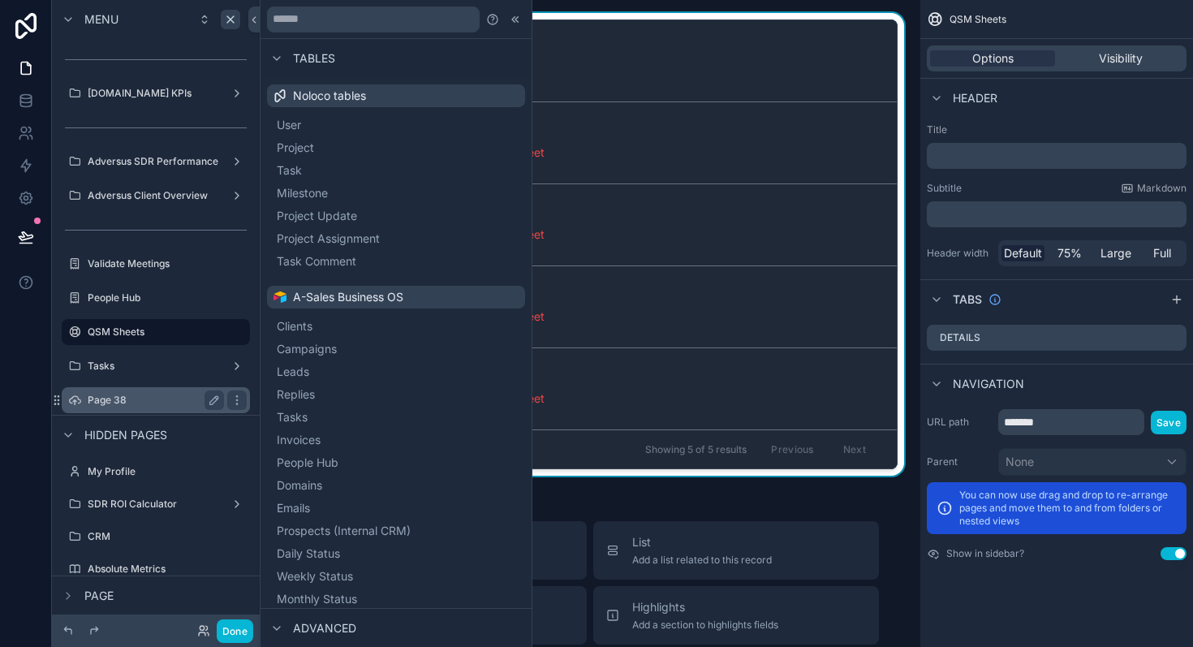
click at [151, 398] on label "Page 38" at bounding box center [153, 400] width 130 height 13
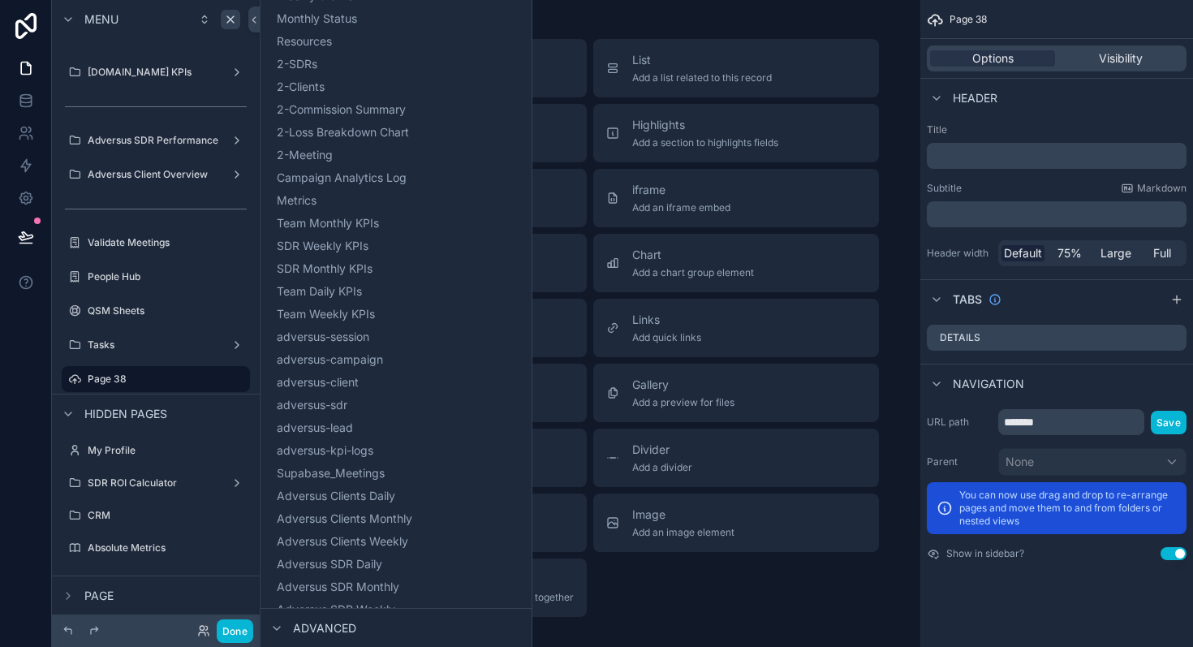
scroll to position [743, 0]
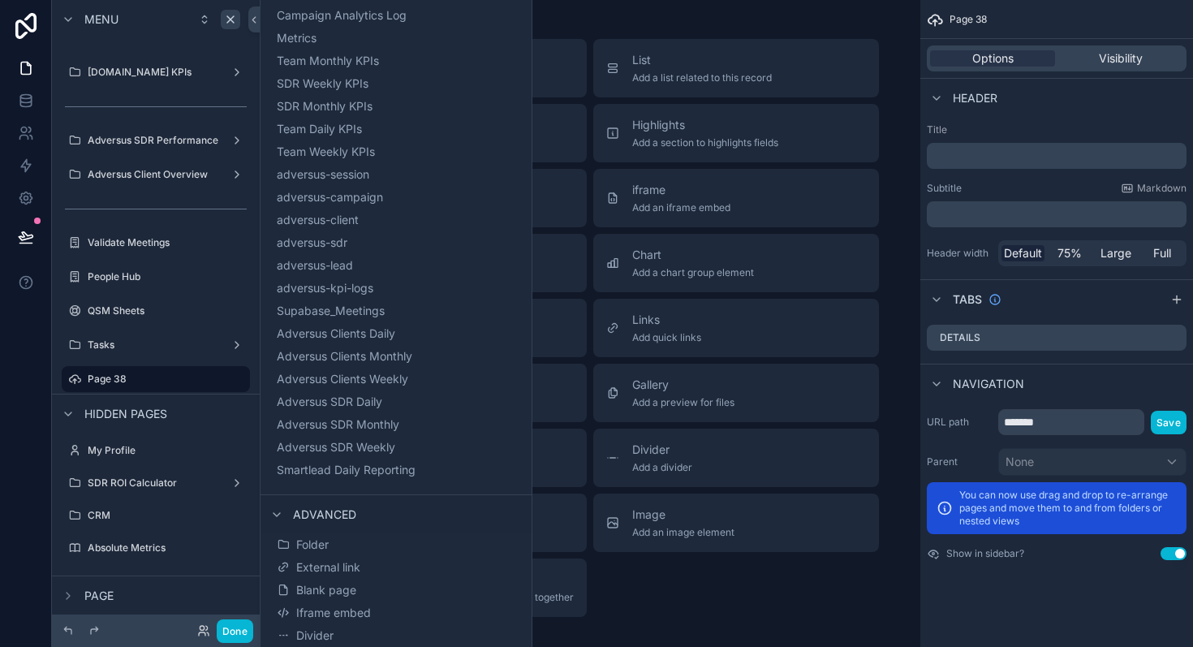
click at [713, 579] on div "Title Add a title and subtitle List Add a list related to this record Details A…" at bounding box center [590, 328] width 604 height 578
click at [742, 605] on div "Title Add a title and subtitle List Add a list related to this record Details A…" at bounding box center [590, 328] width 604 height 578
click at [380, 637] on button "Divider" at bounding box center [396, 635] width 245 height 23
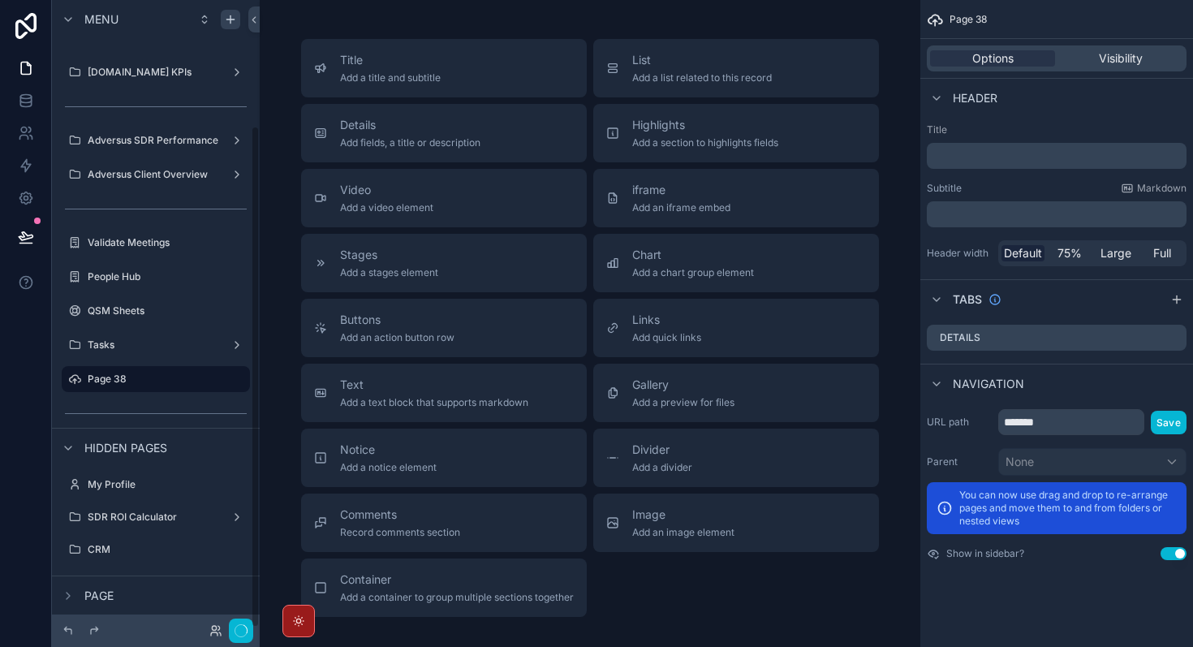
scroll to position [157, 0]
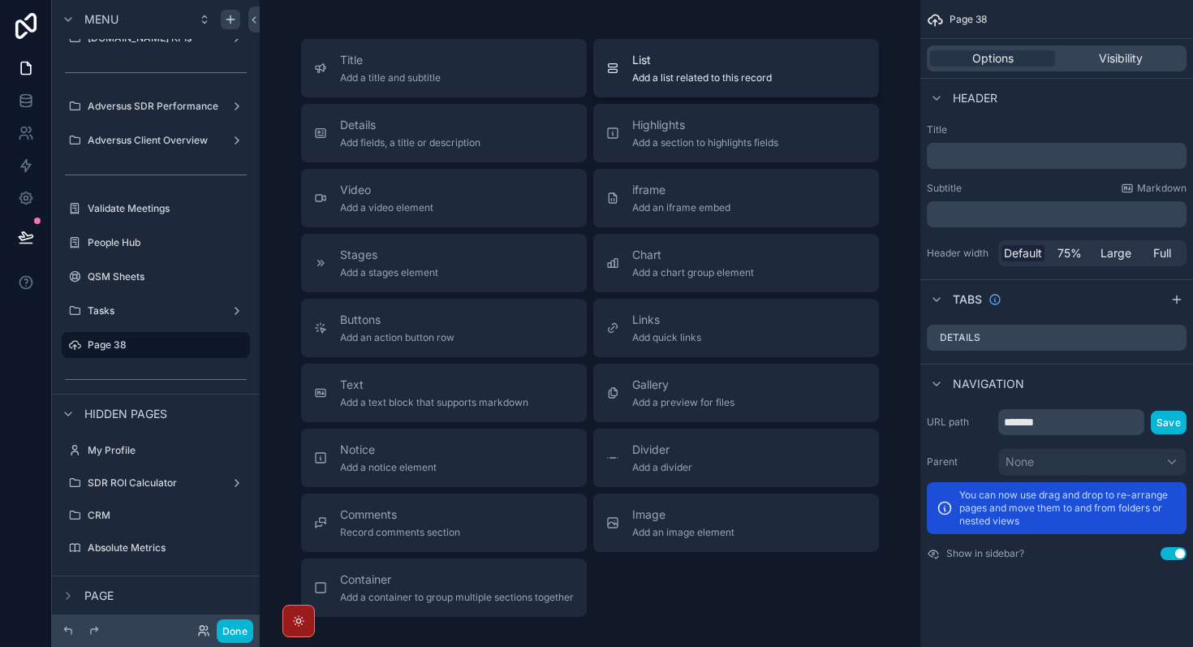
click at [646, 65] on span "List" at bounding box center [702, 60] width 140 height 16
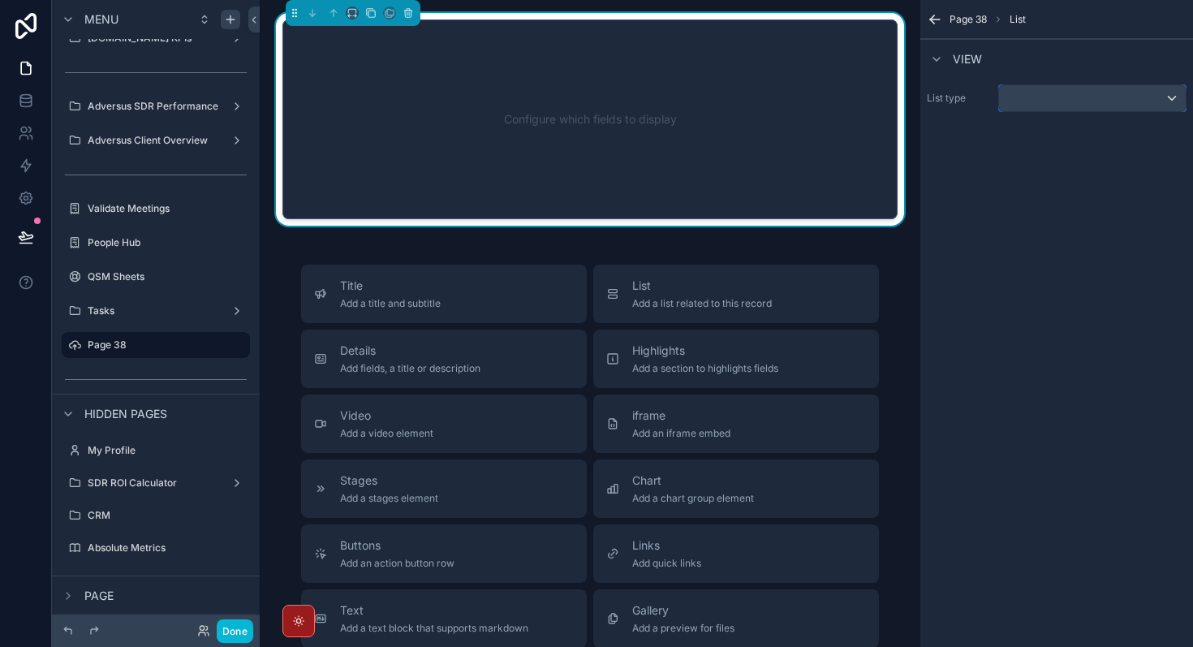
click at [1087, 97] on div "scrollable content" at bounding box center [1092, 98] width 187 height 26
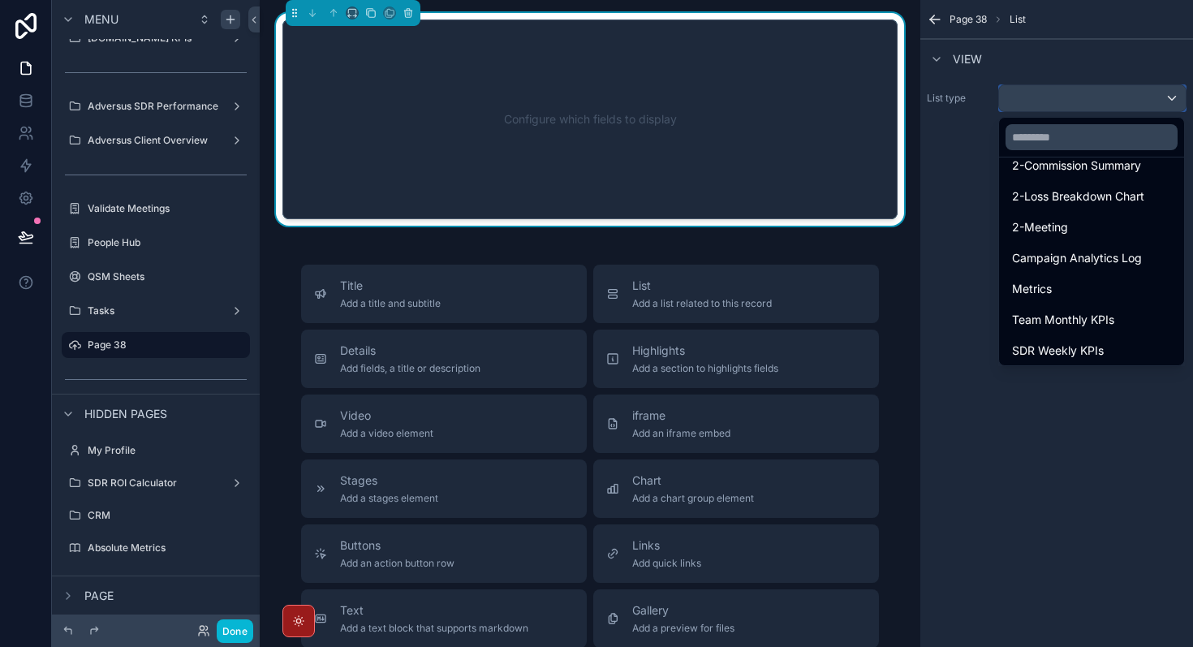
scroll to position [609, 0]
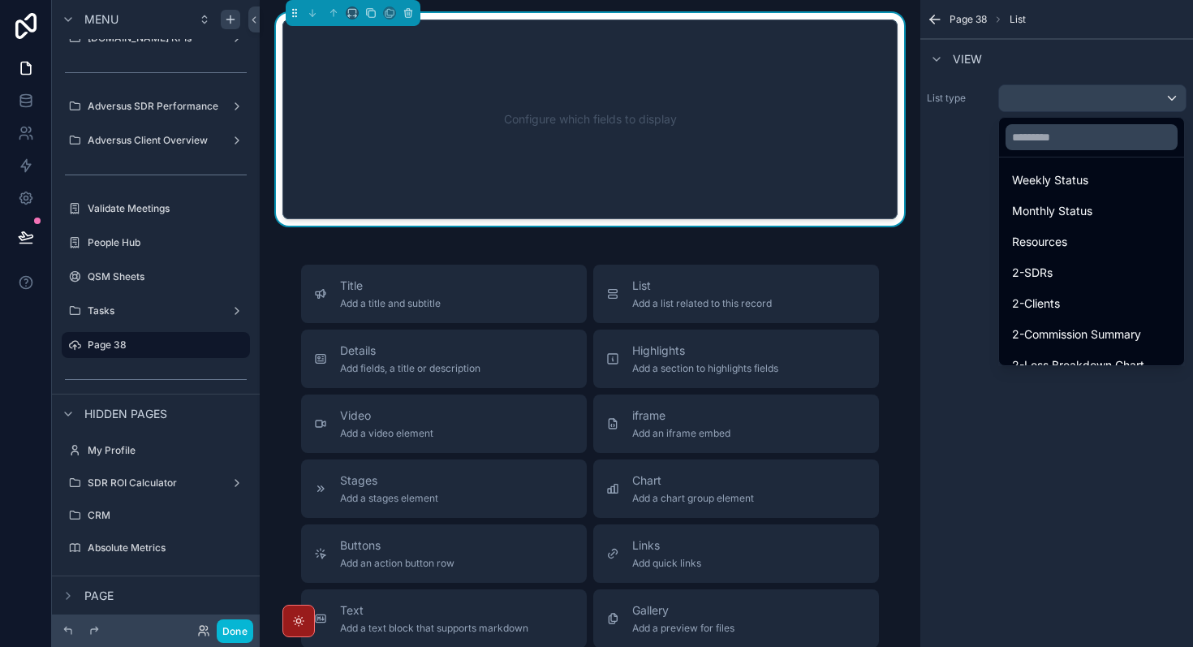
click at [24, 98] on div "scrollable content" at bounding box center [596, 323] width 1193 height 647
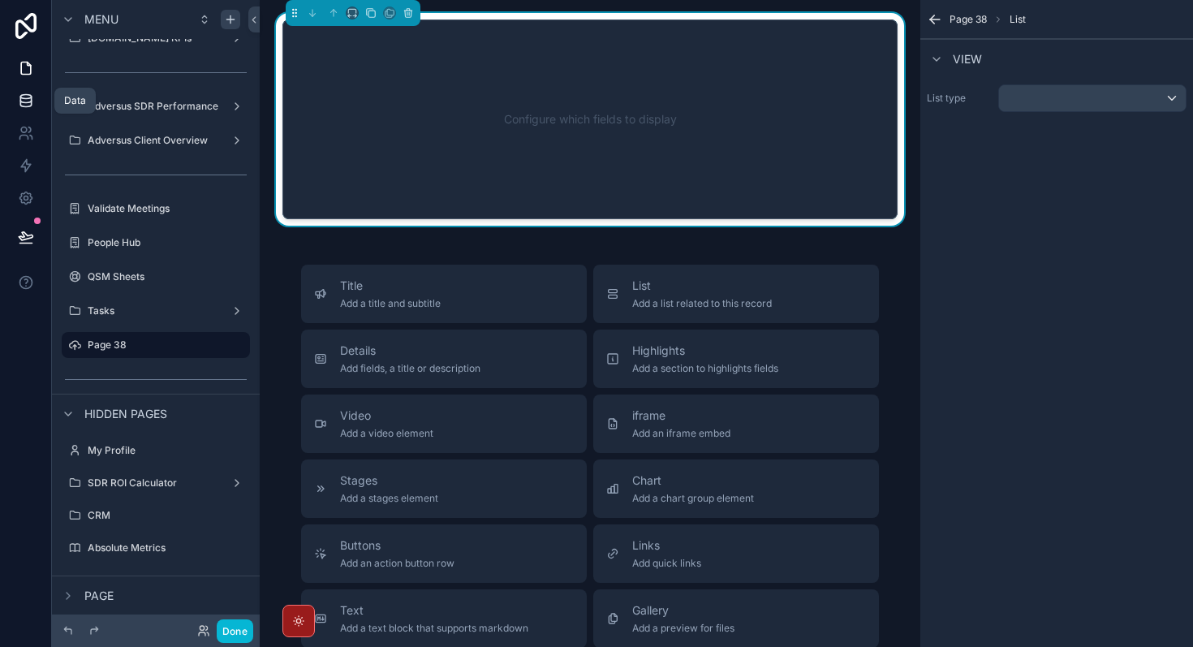
click at [26, 95] on icon at bounding box center [26, 101] width 16 height 16
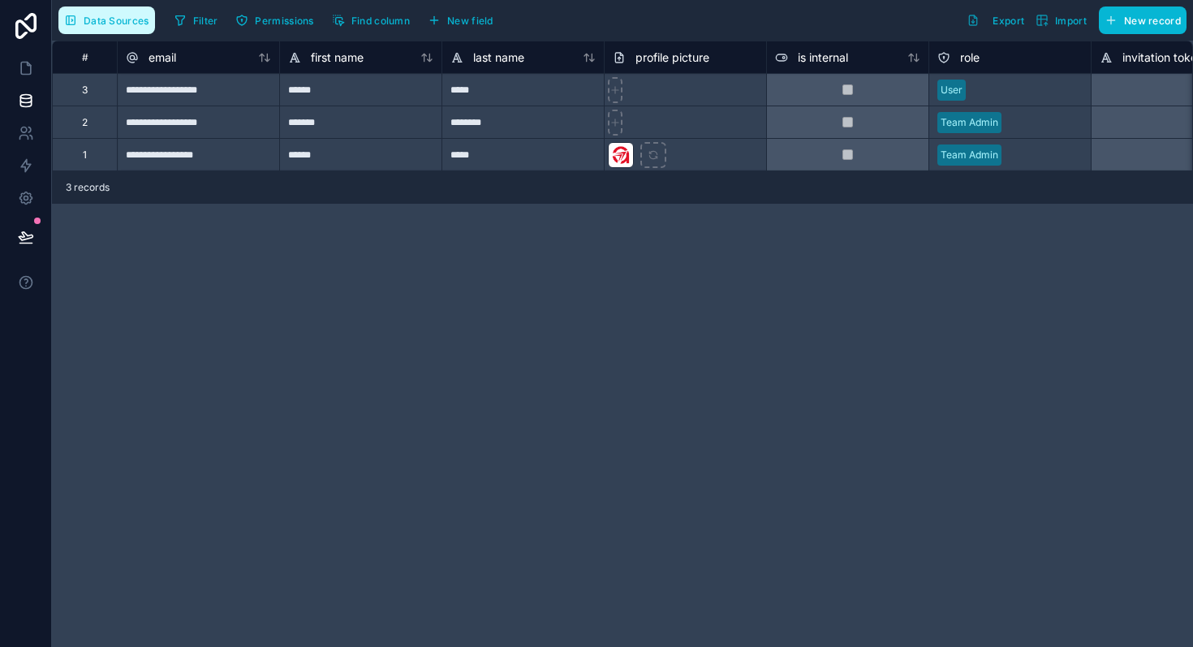
click at [123, 21] on span "Data Sources" at bounding box center [117, 21] width 66 height 12
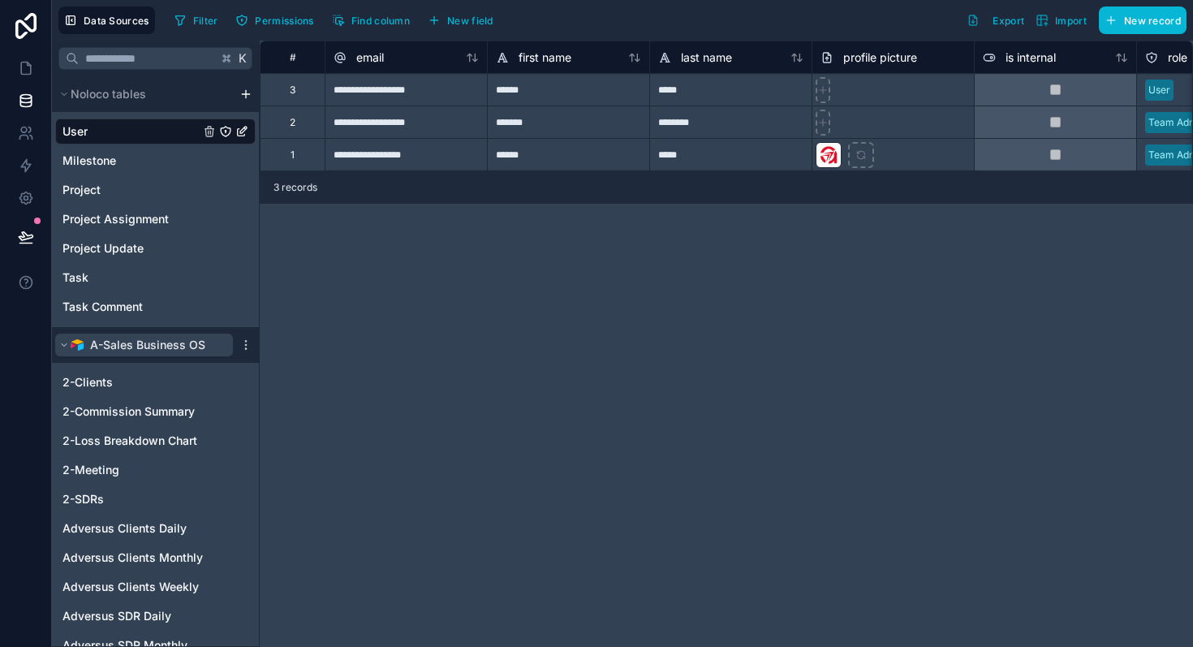
click at [63, 348] on icon "scrollable content" at bounding box center [64, 345] width 10 height 10
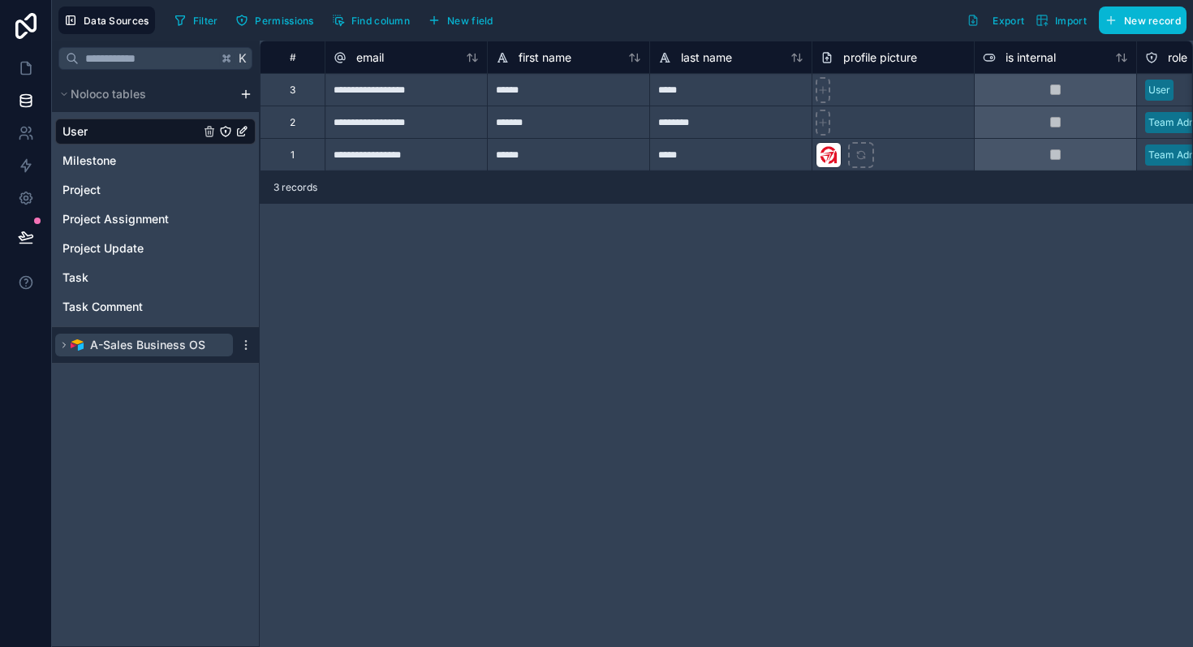
click at [63, 348] on icon "scrollable content" at bounding box center [64, 345] width 10 height 10
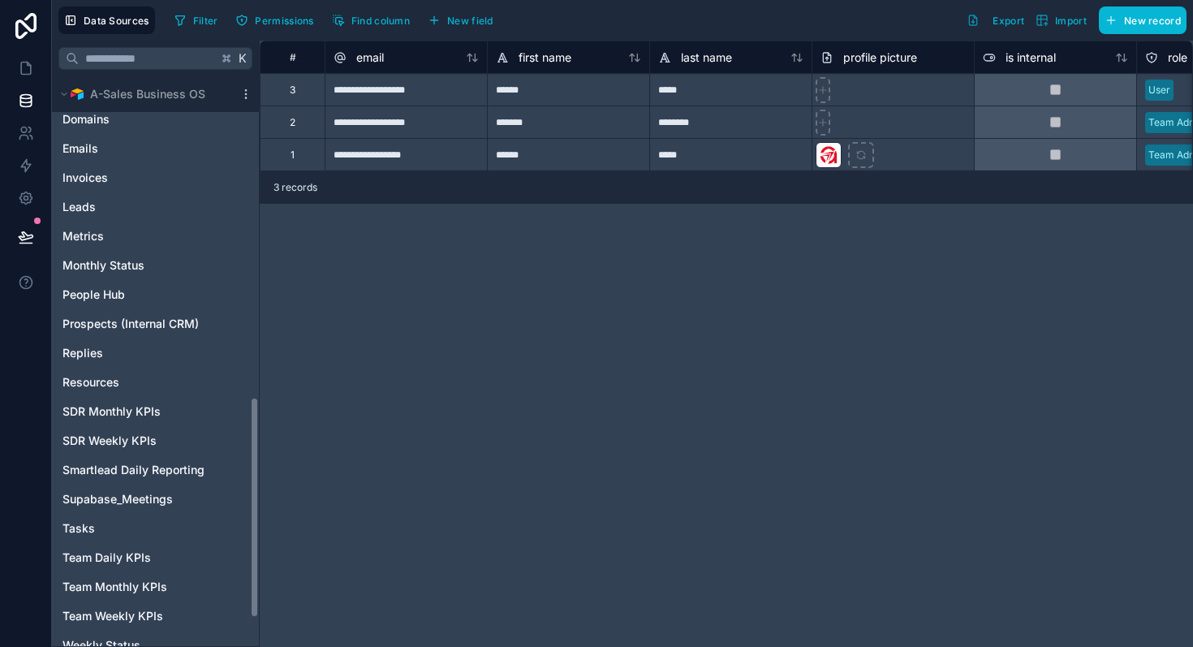
scroll to position [896, 0]
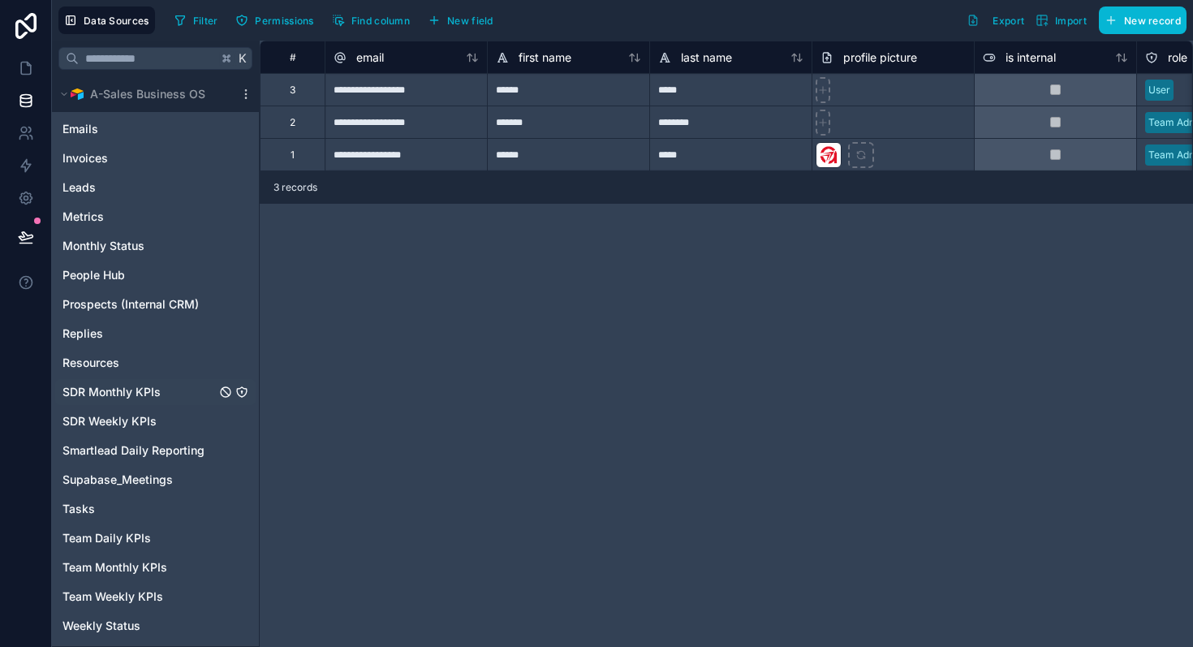
click at [109, 392] on span "SDR Monthly KPIs" at bounding box center [112, 392] width 98 height 16
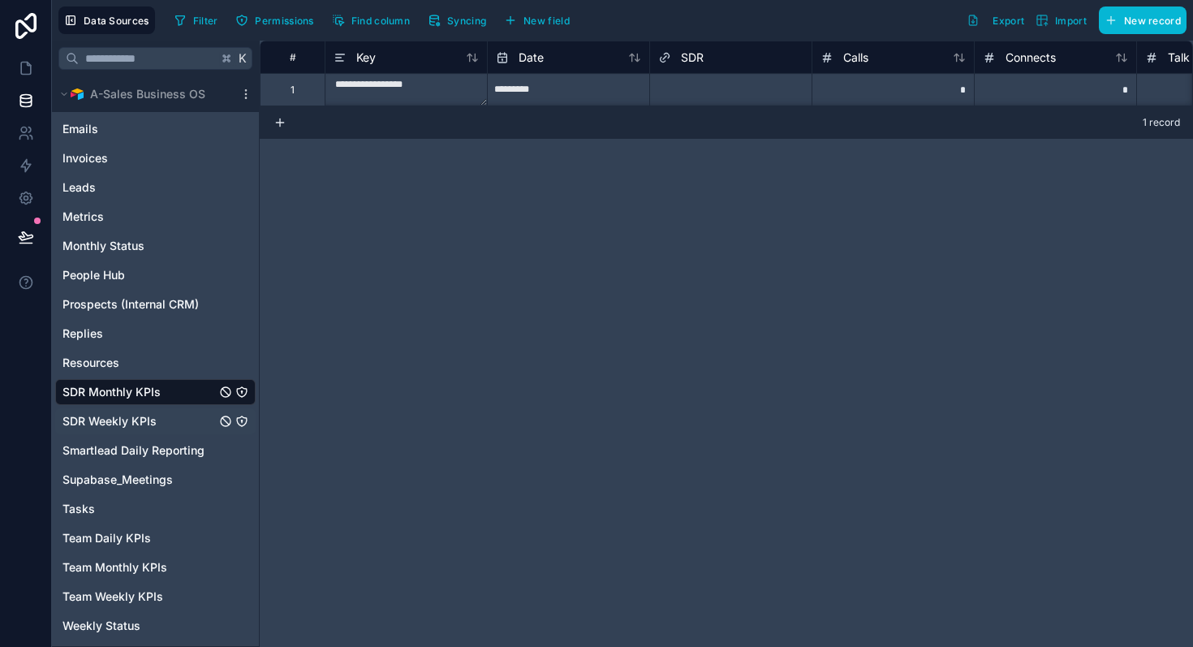
click at [121, 433] on div "SDR Weekly KPIs" at bounding box center [155, 421] width 201 height 26
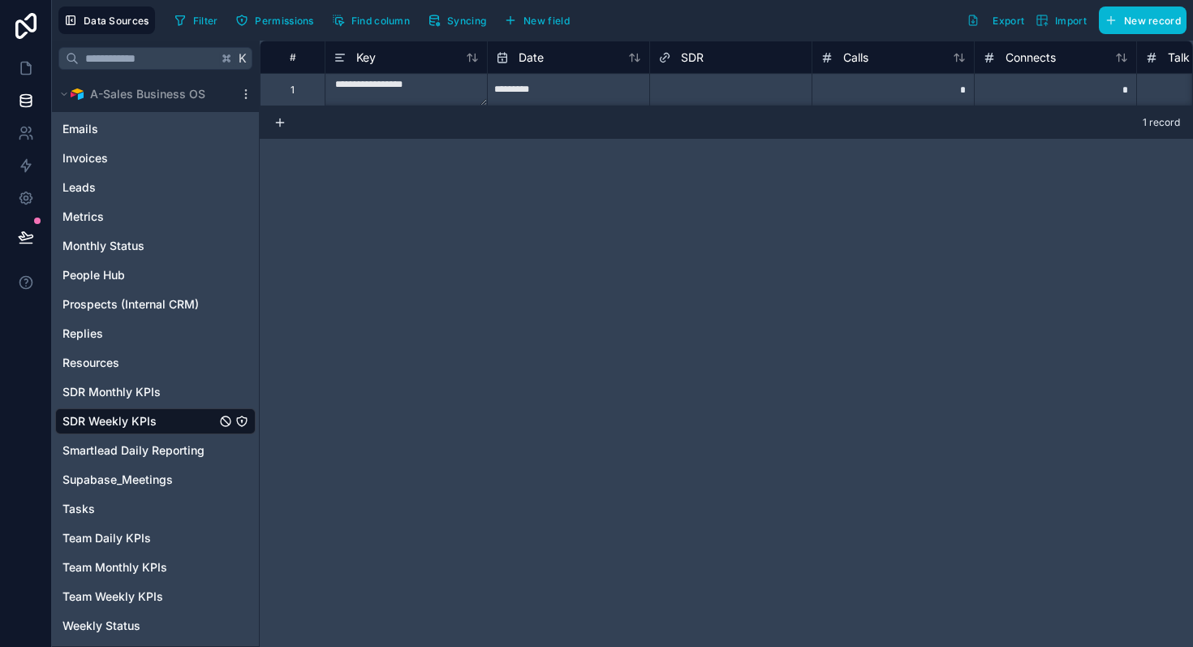
click at [129, 464] on div "2-Clients 2-Commission Summary 2-Loss Breakdown Chart 2-Meeting 2-SDRs Adversus…" at bounding box center [155, 53] width 201 height 1172
click at [136, 457] on span "Smartlead Daily Reporting" at bounding box center [134, 450] width 142 height 16
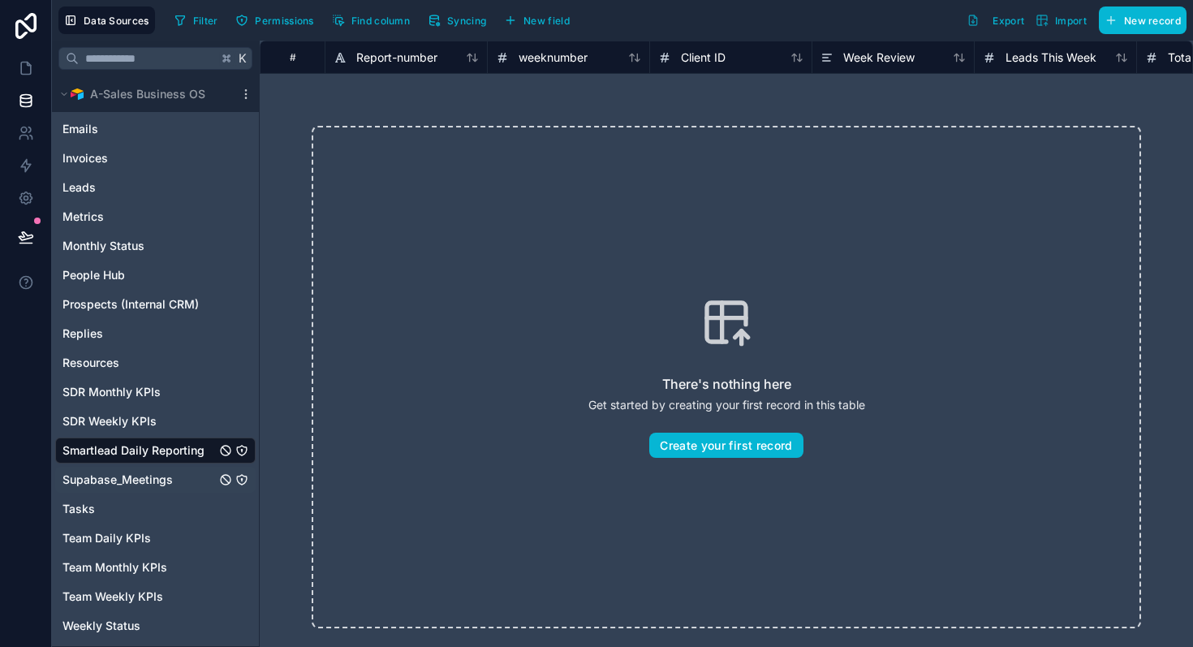
click at [141, 485] on span "Supabase_Meetings" at bounding box center [118, 480] width 110 height 16
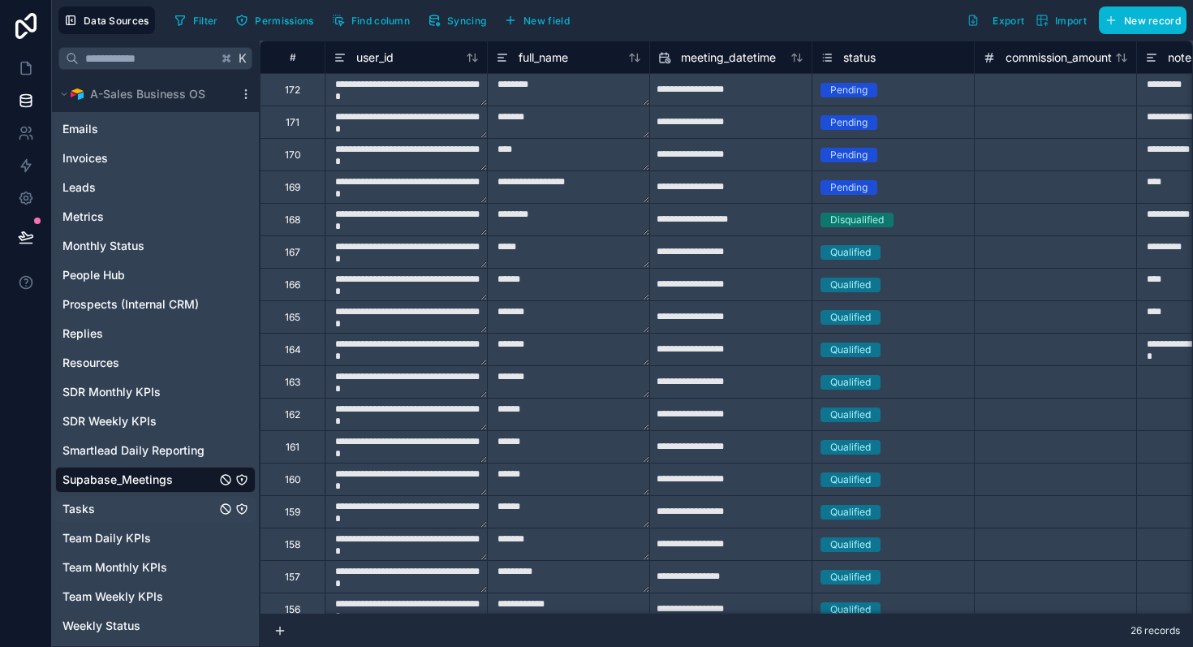
click at [85, 519] on div "Tasks" at bounding box center [155, 509] width 201 height 26
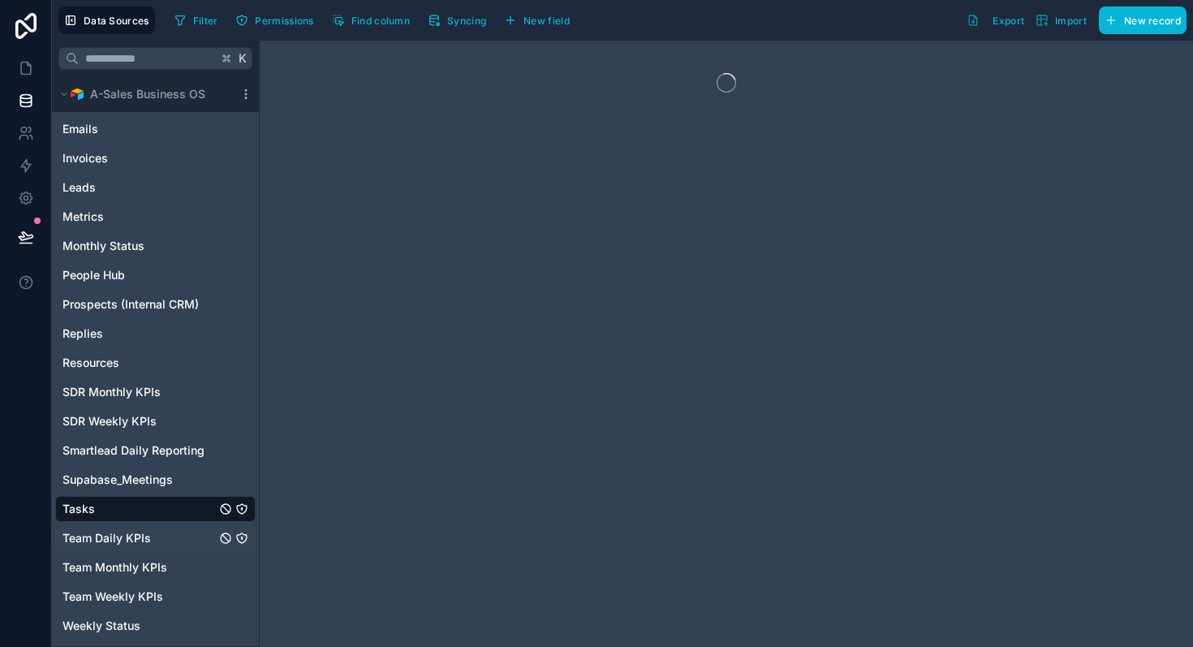
click at [106, 544] on span "Team Daily KPIs" at bounding box center [107, 538] width 88 height 16
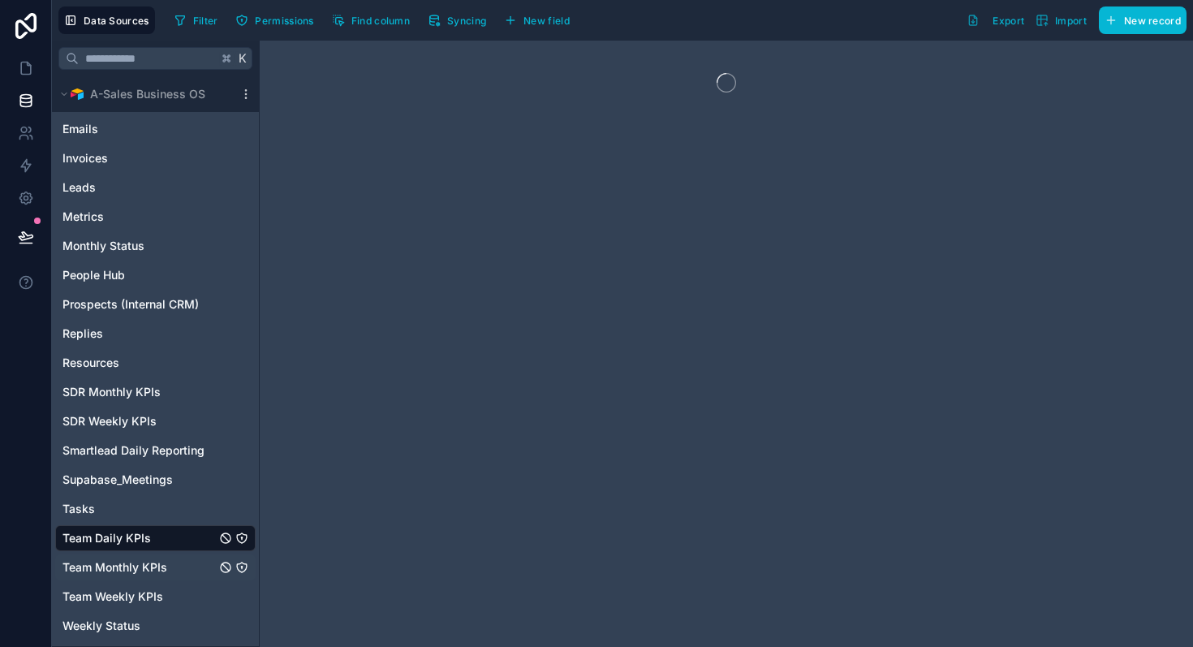
click at [131, 578] on div "Team Monthly KPIs" at bounding box center [155, 568] width 201 height 26
click at [138, 602] on span "Team Weekly KPIs" at bounding box center [113, 597] width 101 height 16
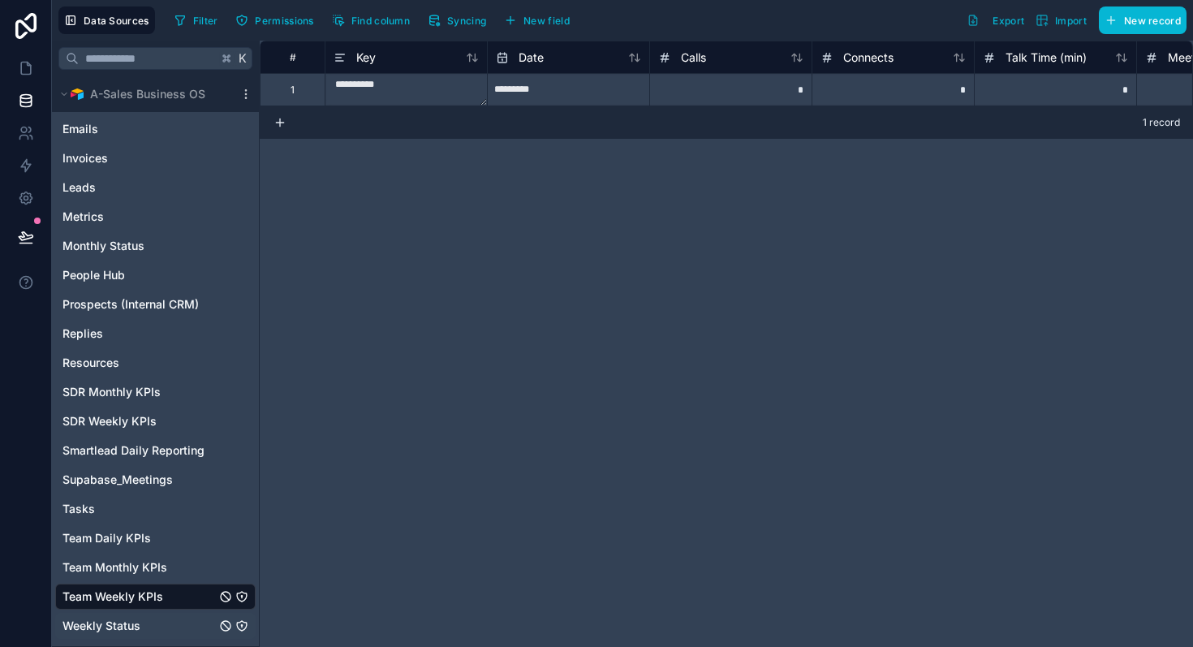
click at [114, 627] on span "Weekly Status" at bounding box center [102, 626] width 78 height 16
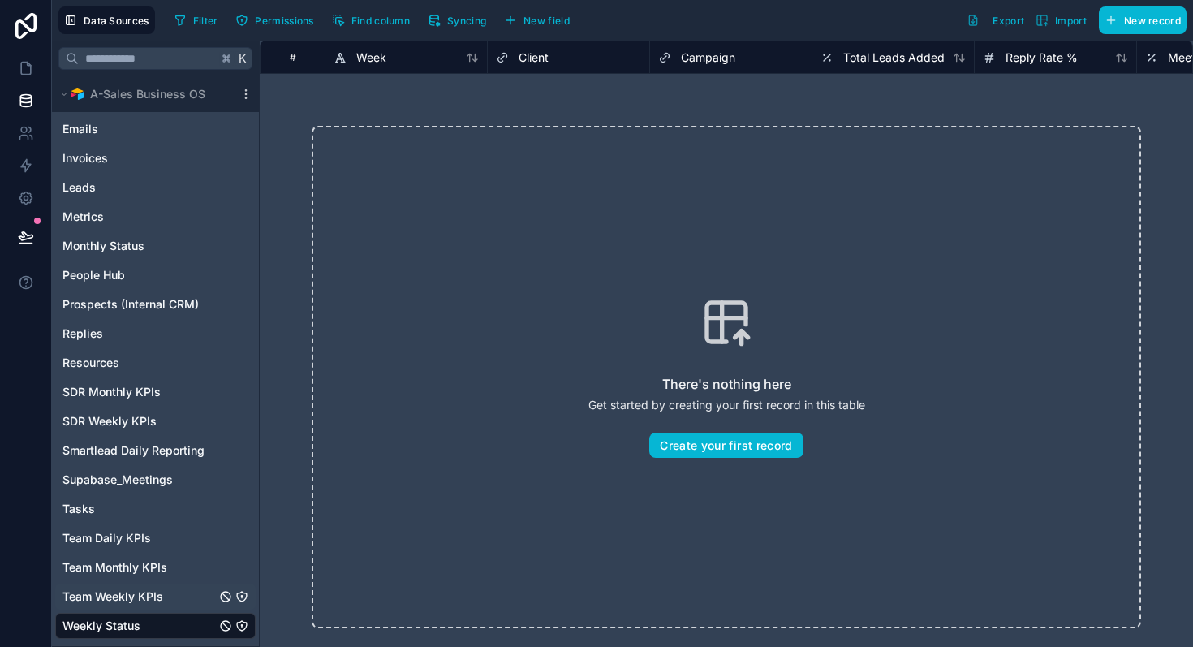
click at [153, 591] on span "Team Weekly KPIs" at bounding box center [113, 597] width 101 height 16
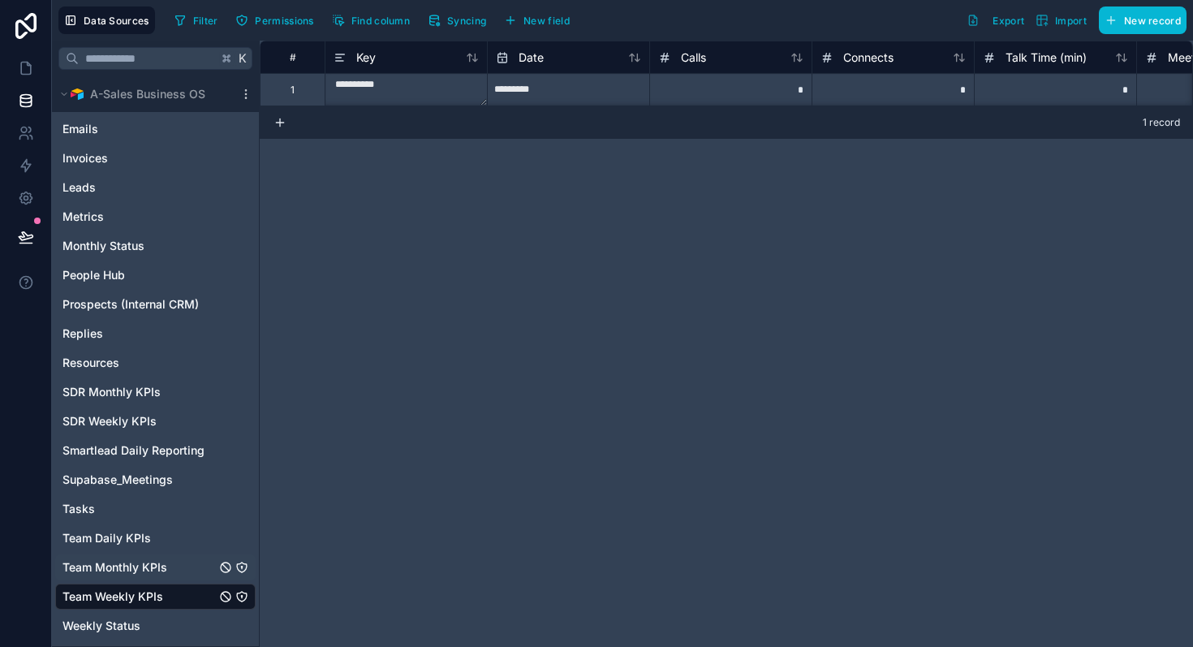
click at [162, 568] on span "Team Monthly KPIs" at bounding box center [115, 567] width 105 height 16
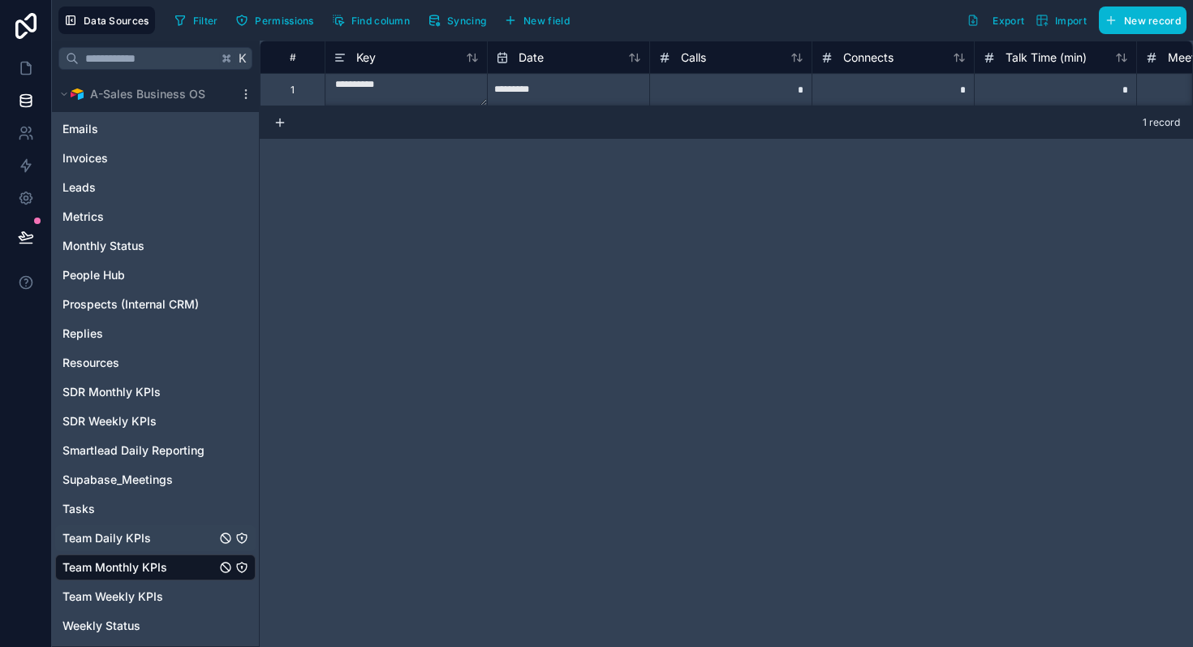
click at [137, 543] on span "Team Daily KPIs" at bounding box center [107, 538] width 88 height 16
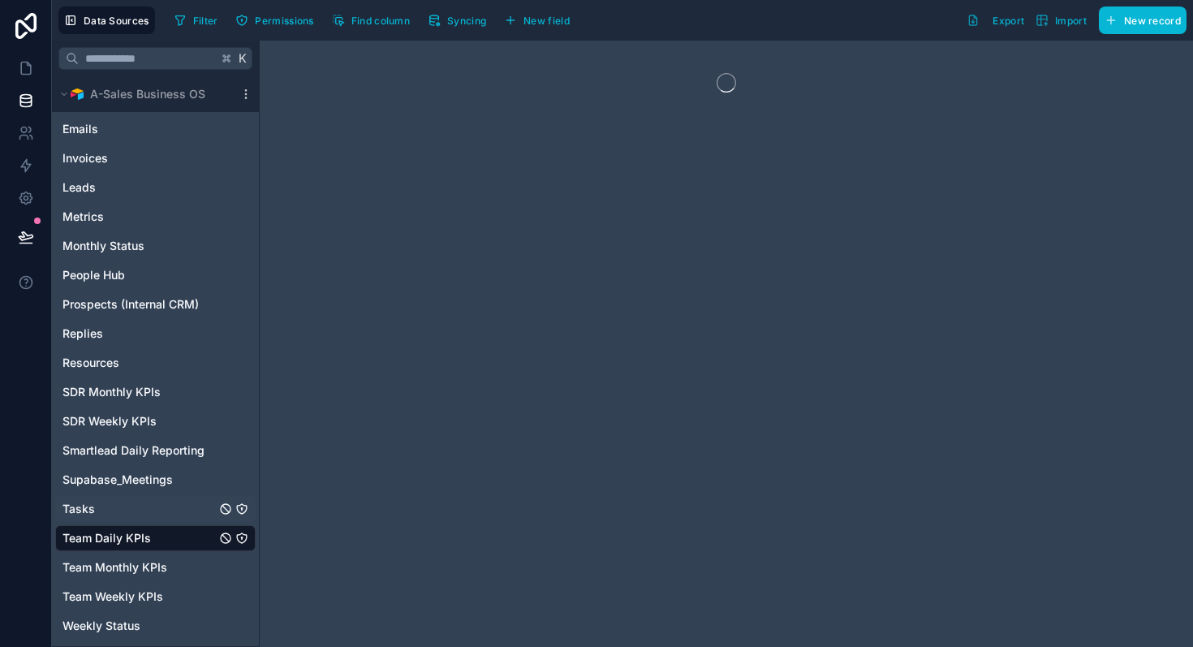
click at [106, 516] on div "Tasks" at bounding box center [155, 509] width 201 height 26
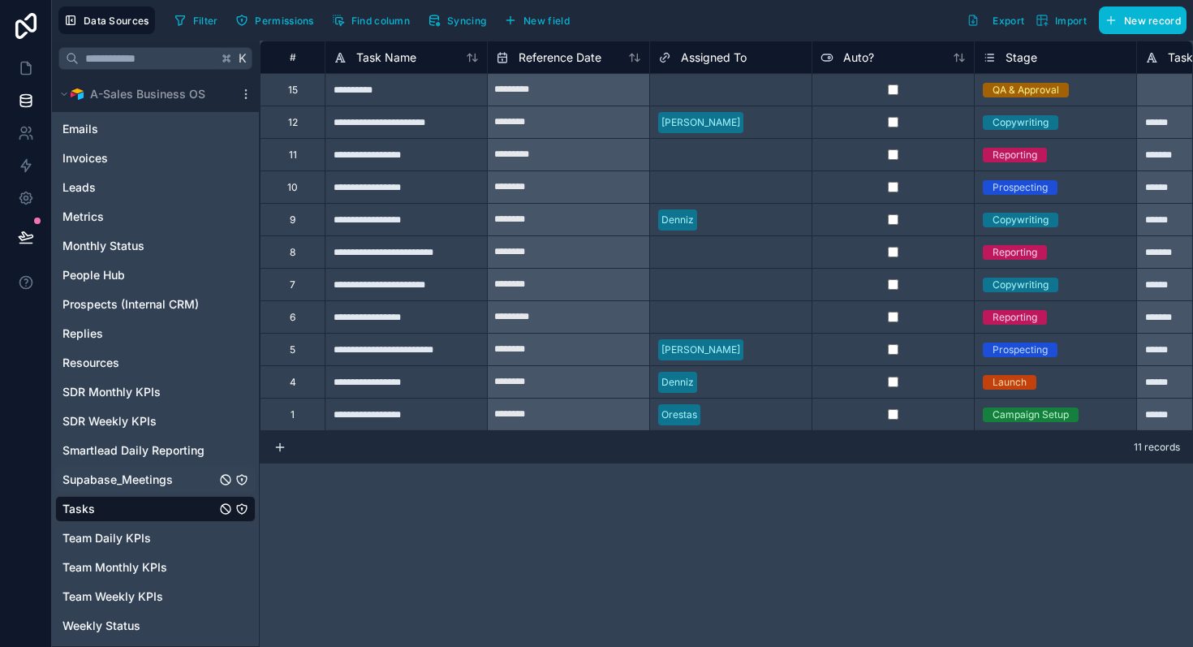
click at [166, 473] on span "Supabase_Meetings" at bounding box center [118, 480] width 110 height 16
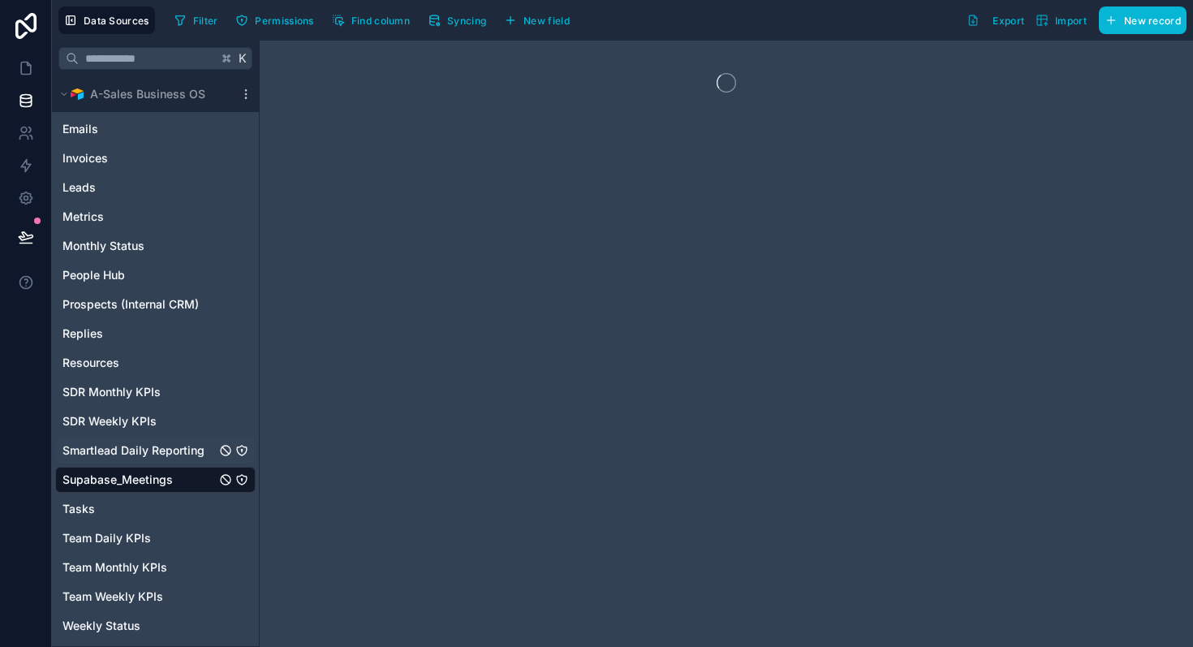
click at [191, 447] on span "Smartlead Daily Reporting" at bounding box center [134, 450] width 142 height 16
click at [164, 430] on div "SDR Weekly KPIs" at bounding box center [155, 421] width 201 height 26
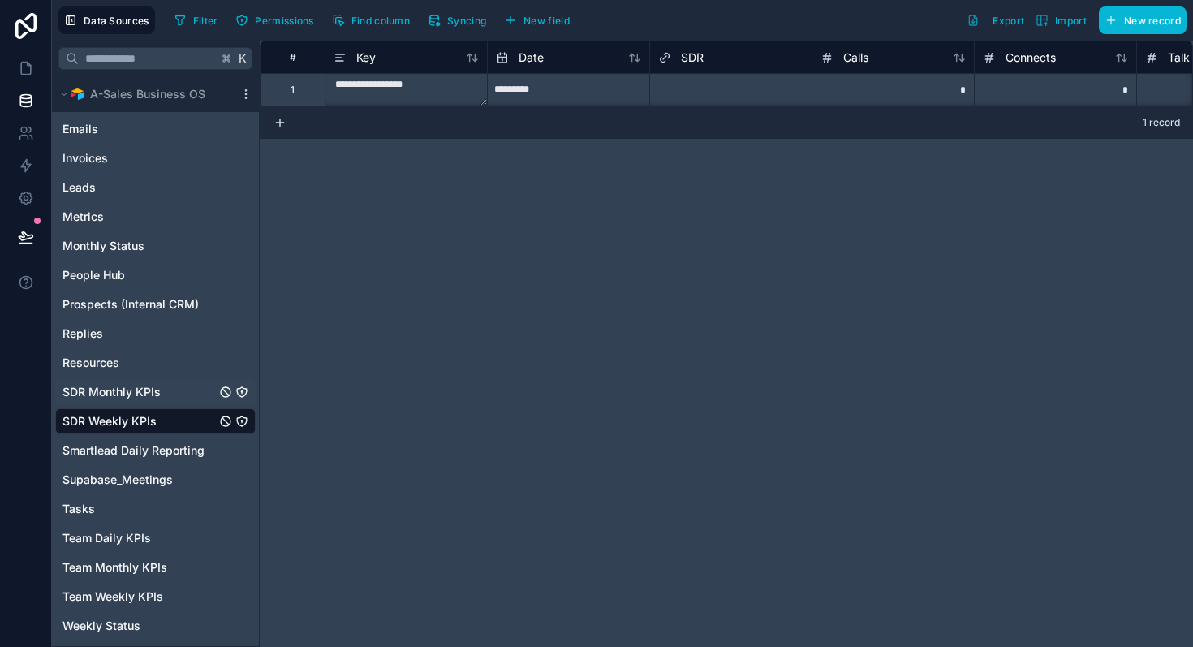
click at [159, 396] on span "SDR Monthly KPIs" at bounding box center [112, 392] width 98 height 16
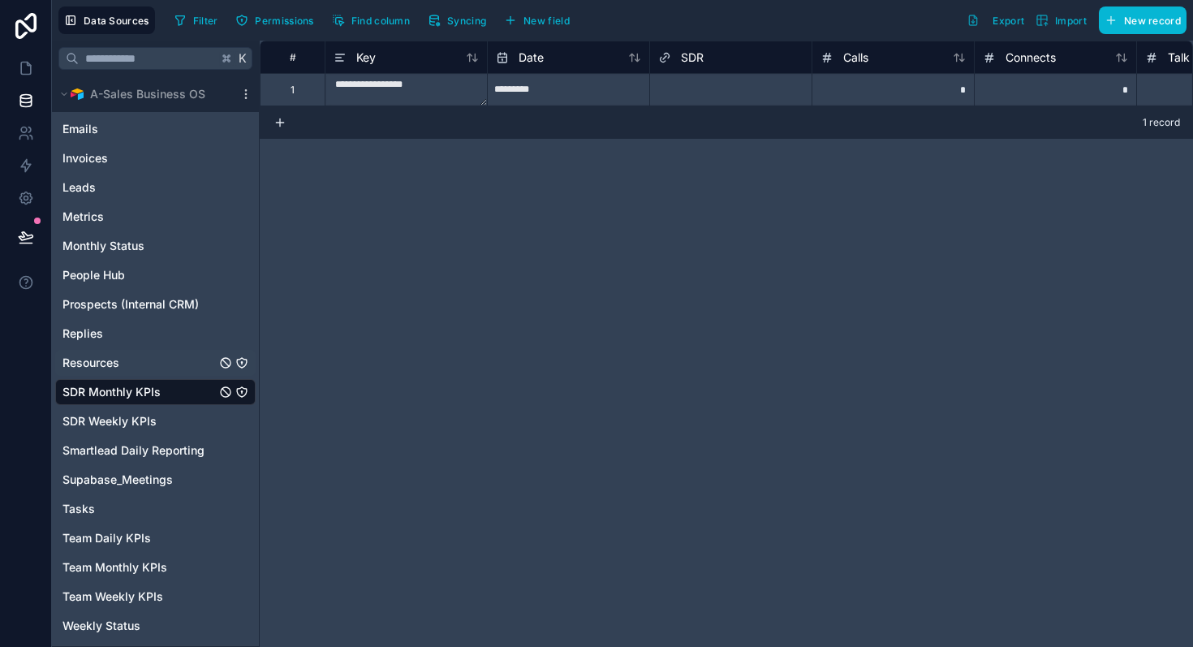
click at [135, 365] on div "Resources" at bounding box center [155, 363] width 201 height 26
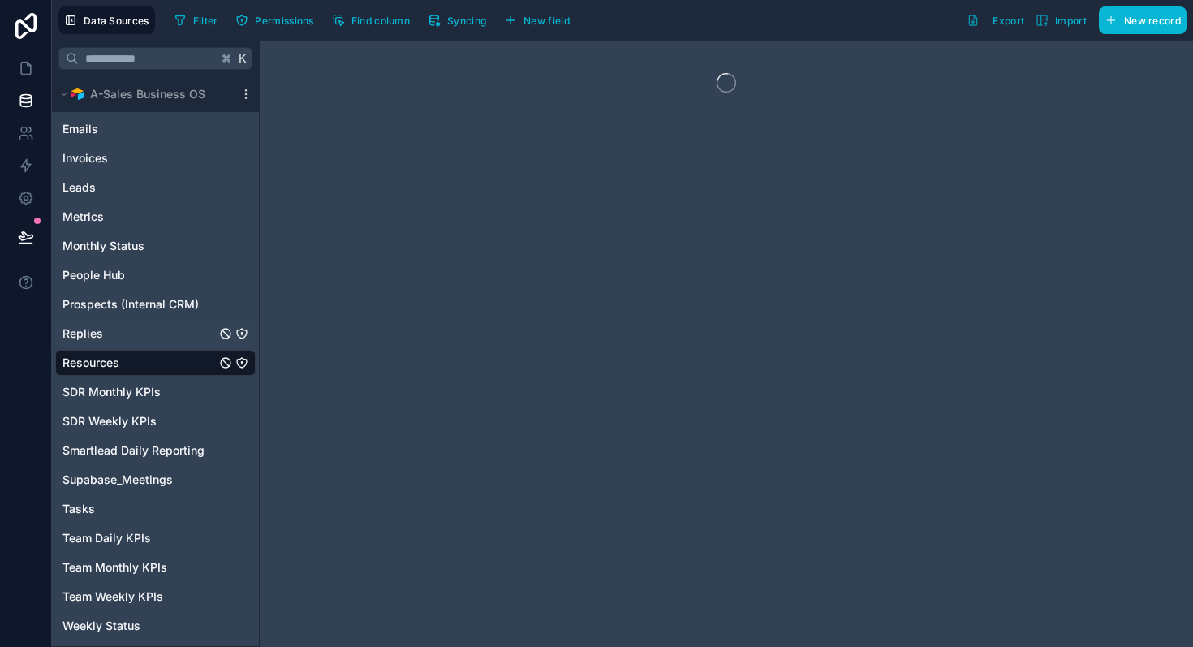
click at [128, 334] on div "Replies" at bounding box center [155, 334] width 201 height 26
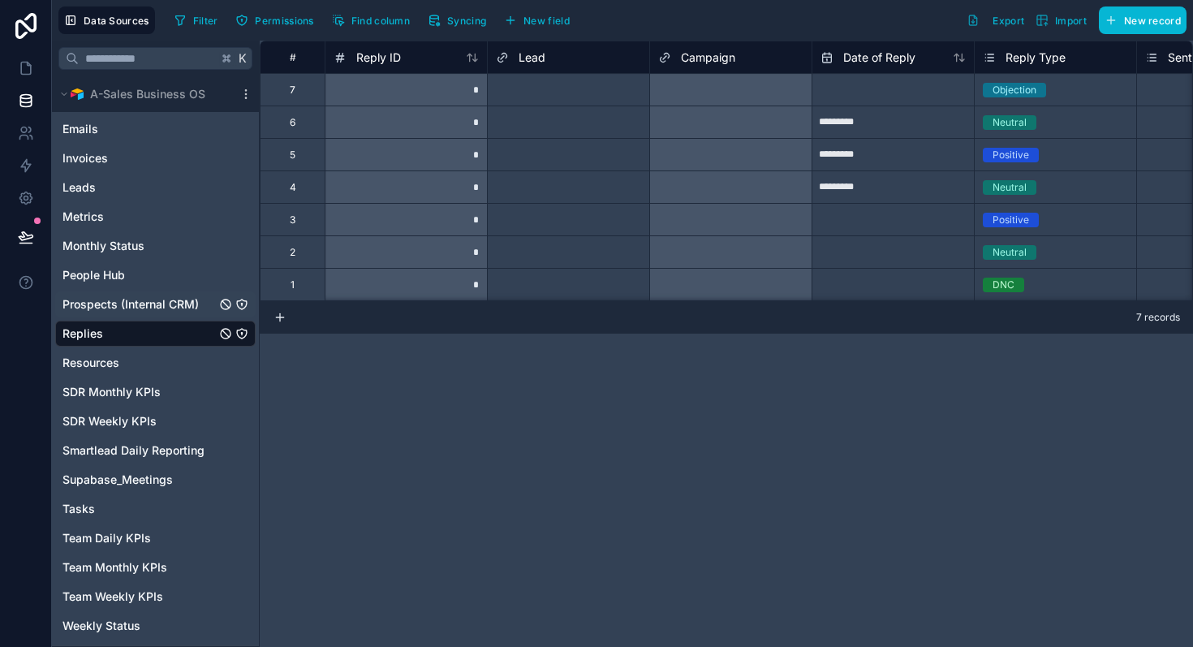
click at [161, 311] on span "Prospects (Internal CRM)" at bounding box center [131, 304] width 136 height 16
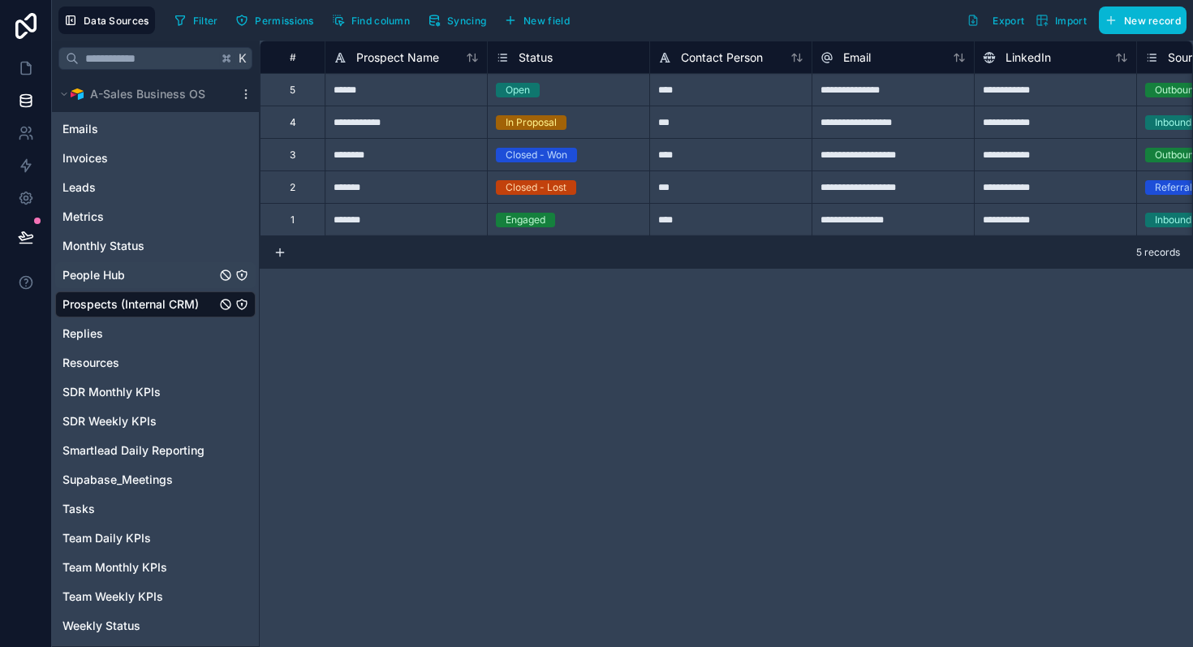
click at [120, 280] on span "People Hub" at bounding box center [94, 275] width 63 height 16
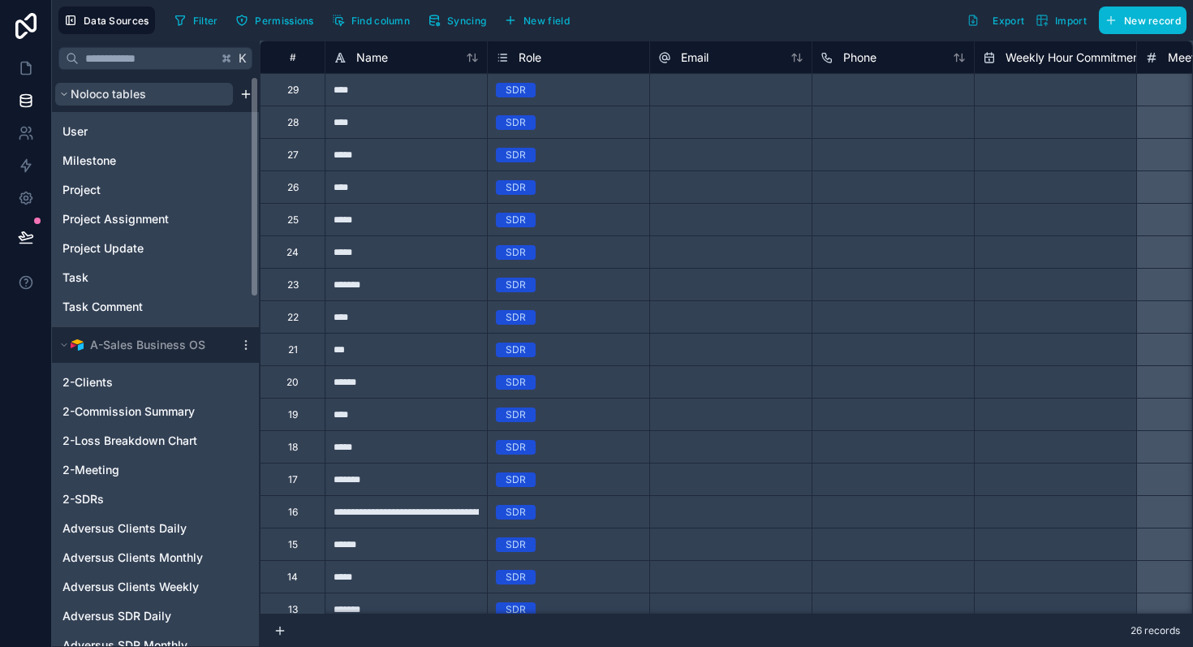
click at [64, 101] on button "Noloco tables" at bounding box center [144, 94] width 178 height 23
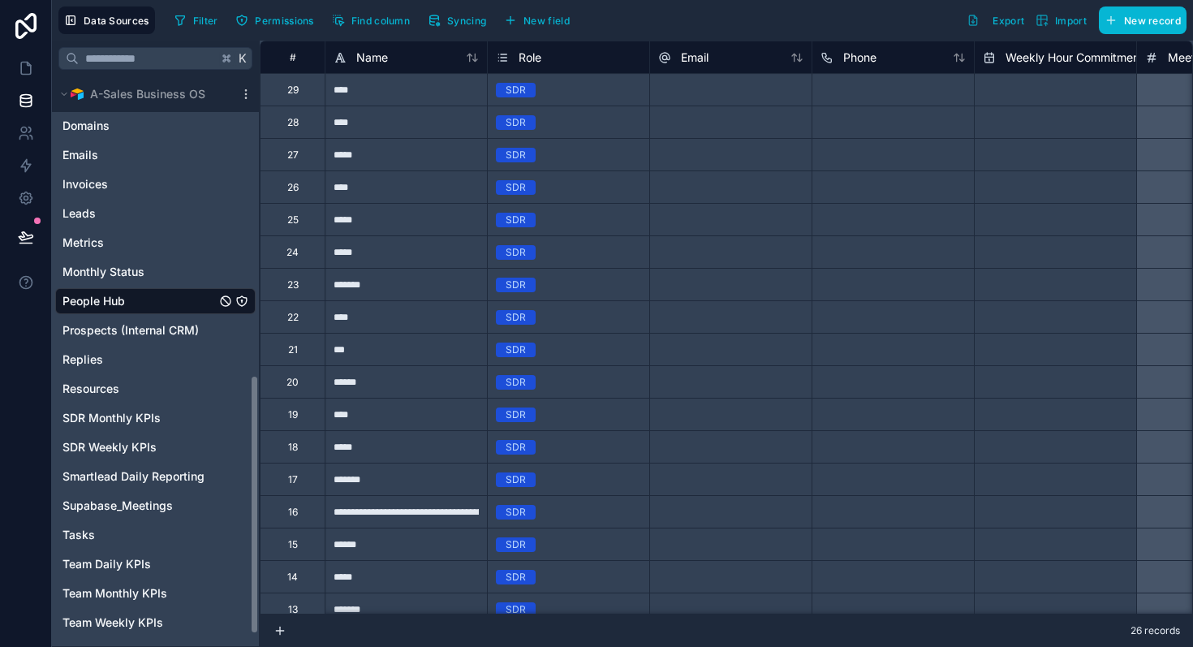
scroll to position [682, 0]
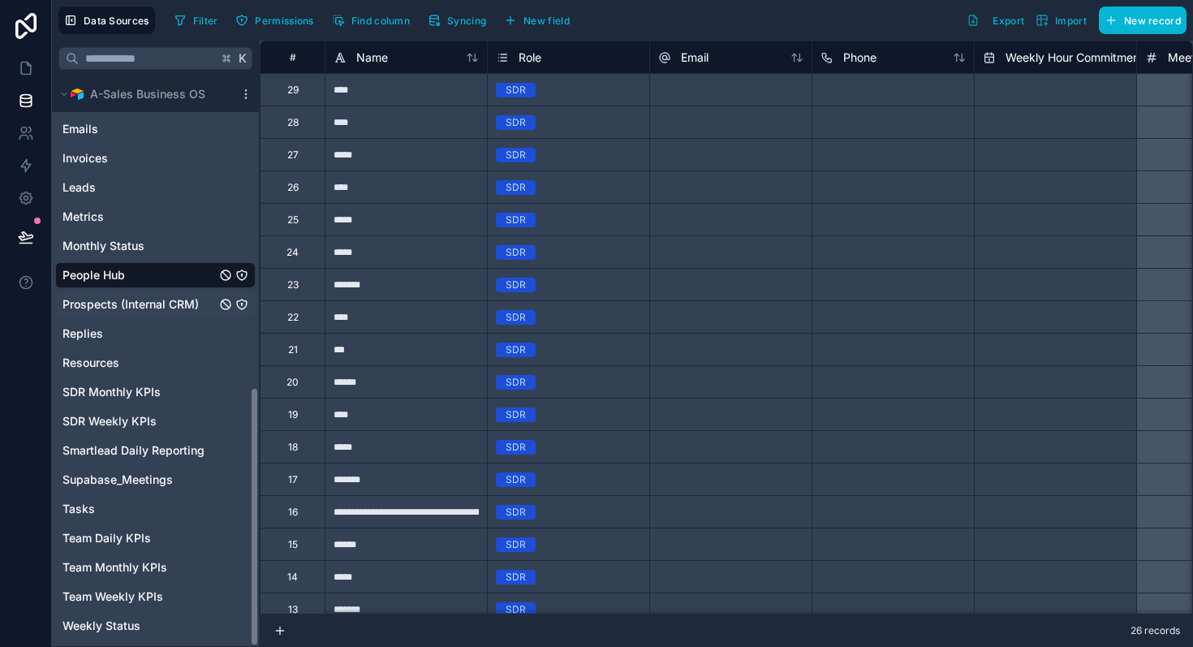
click at [144, 294] on div "Prospects (Internal CRM)" at bounding box center [155, 304] width 201 height 26
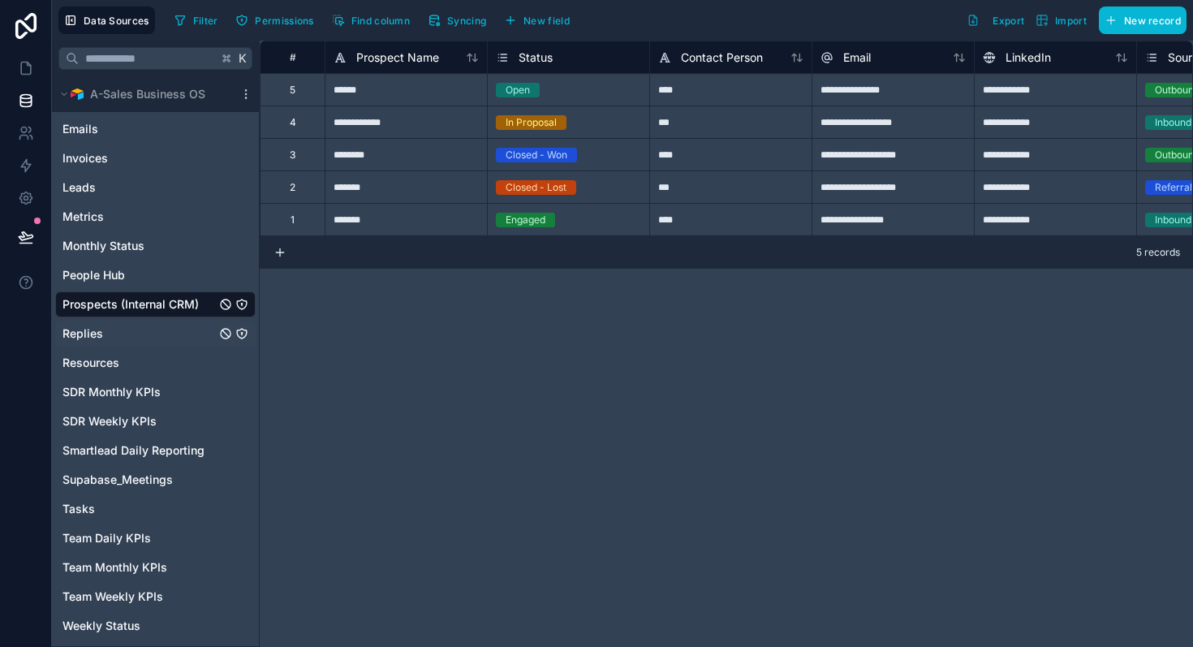
click at [122, 331] on div "Replies" at bounding box center [155, 334] width 201 height 26
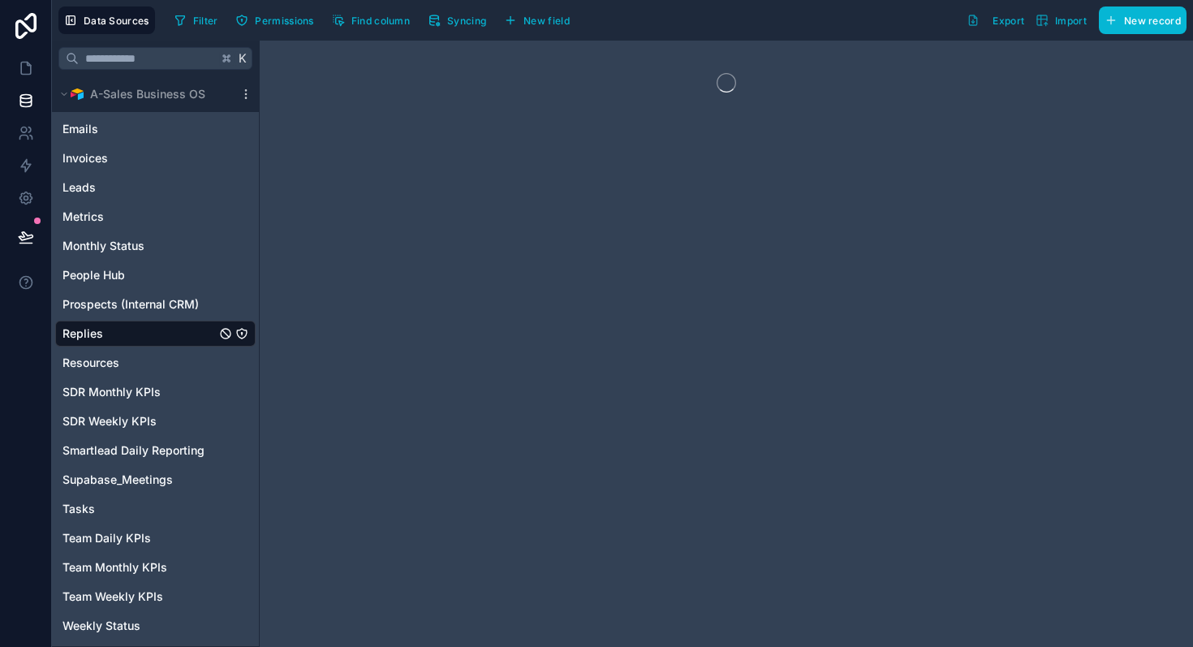
click at [114, 378] on div "2-Clients 2-Commission Summary 2-Loss Breakdown Chart 2-Meeting 2-SDRs Adversus…" at bounding box center [155, 53] width 201 height 1172
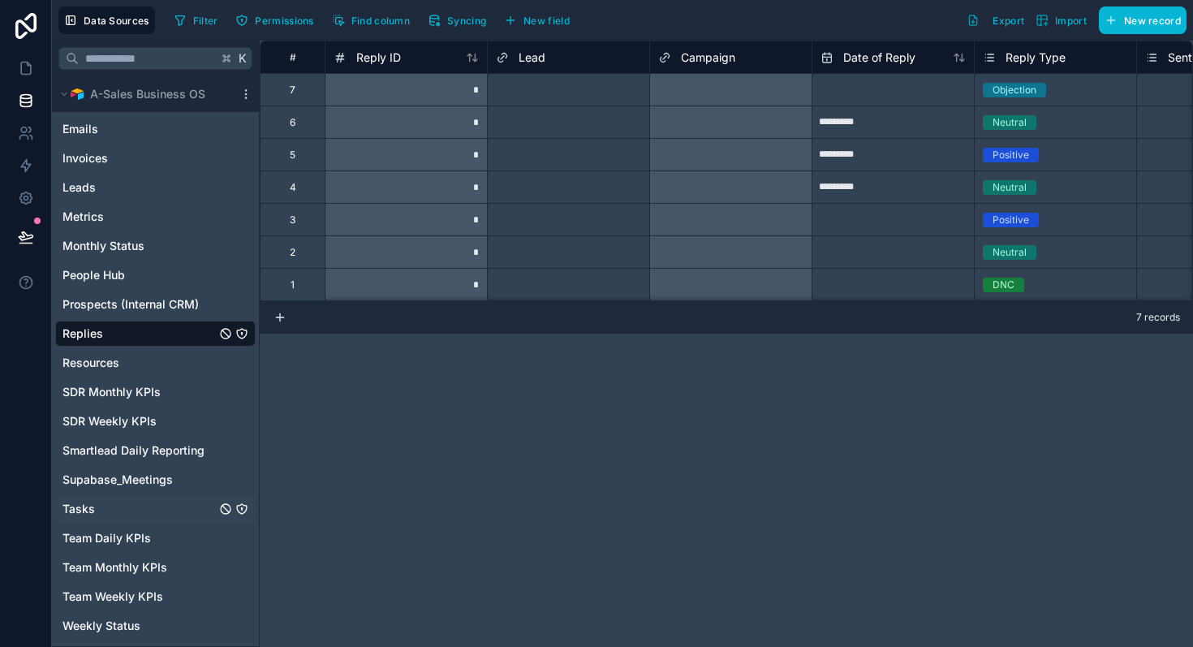
click at [114, 512] on div "Tasks" at bounding box center [155, 509] width 201 height 26
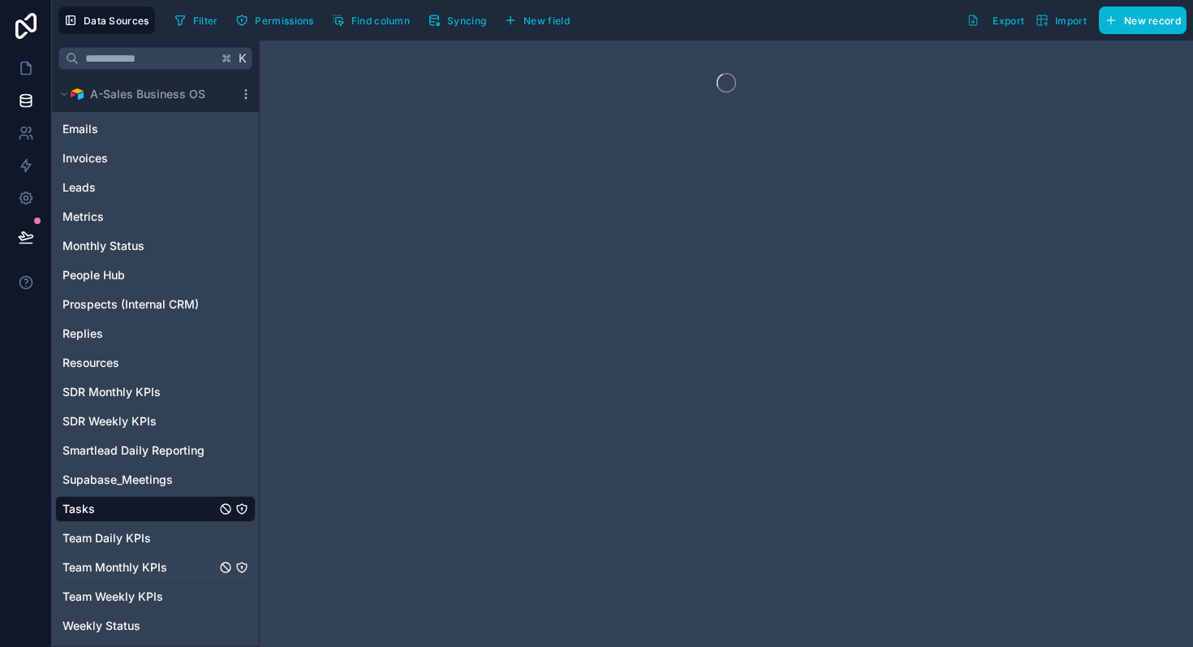
click at [134, 555] on div "Team Monthly KPIs" at bounding box center [155, 568] width 201 height 26
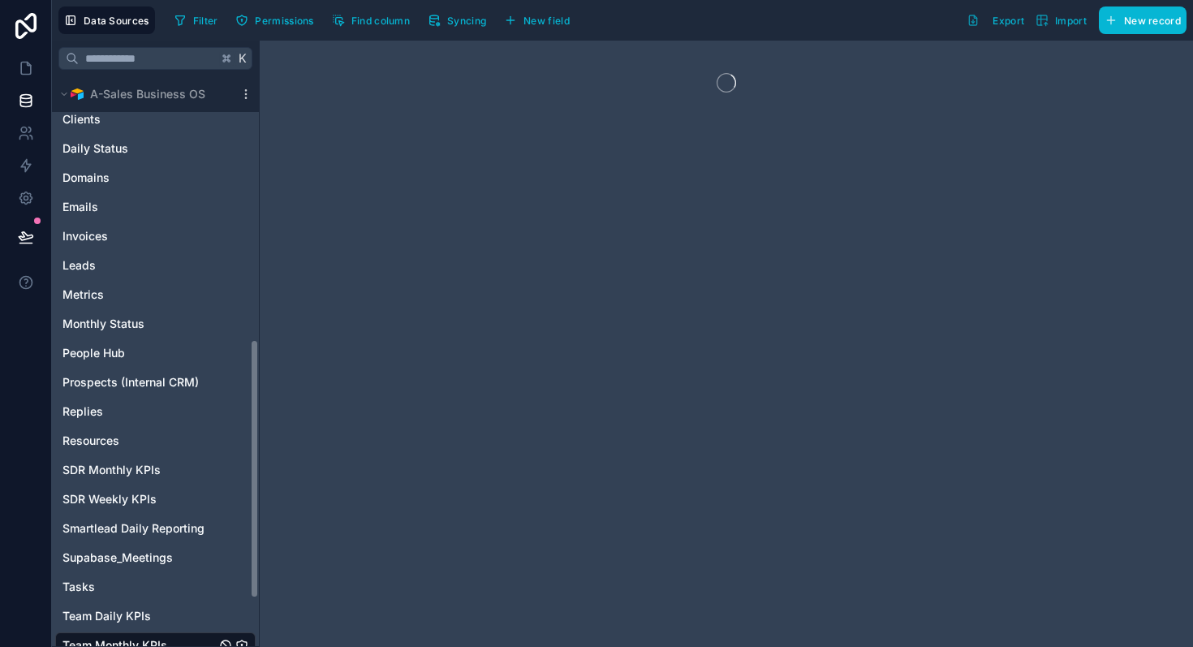
scroll to position [520, 0]
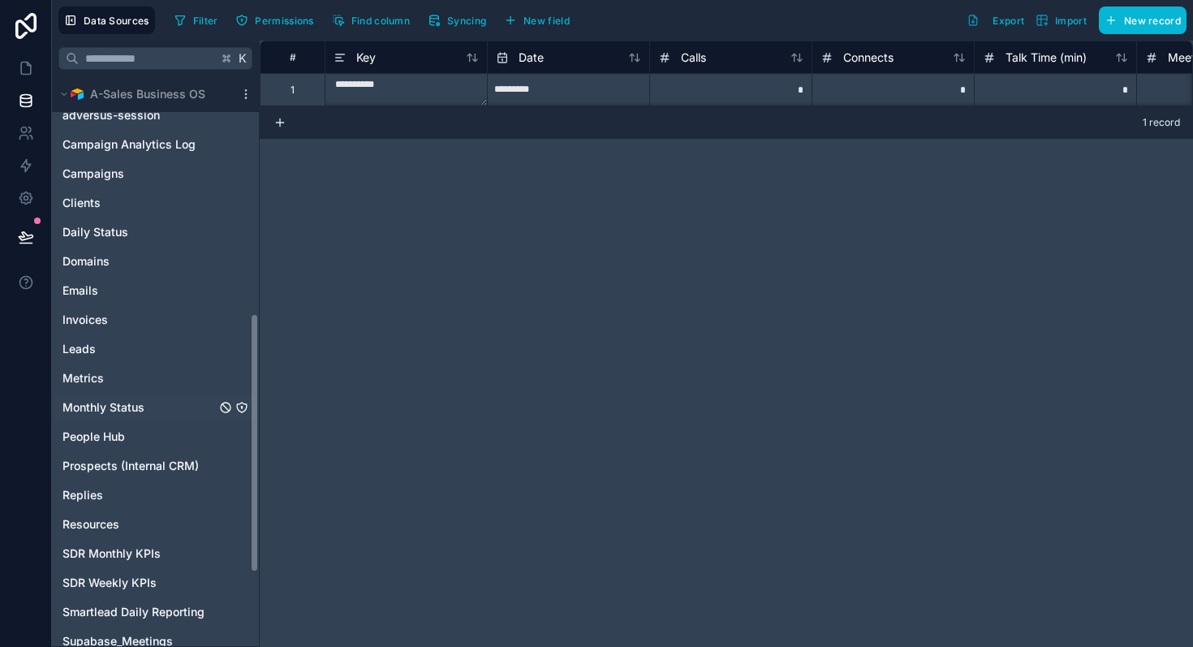
click at [125, 413] on span "Monthly Status" at bounding box center [104, 407] width 82 height 16
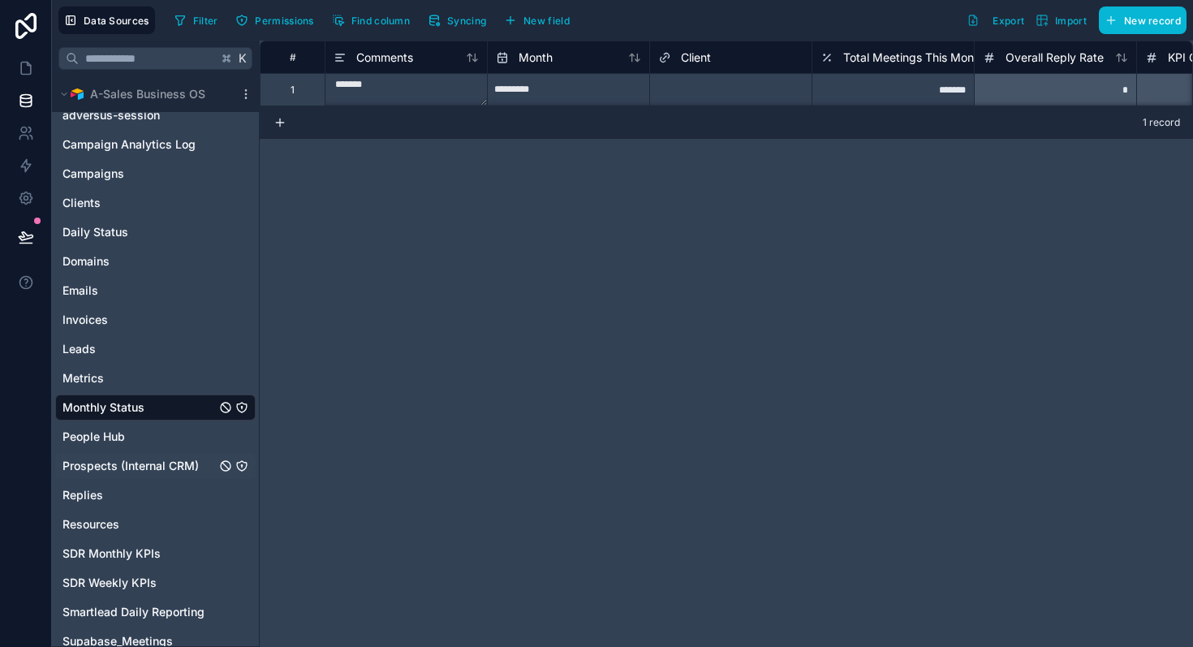
click at [155, 469] on span "Prospects (Internal CRM)" at bounding box center [131, 466] width 136 height 16
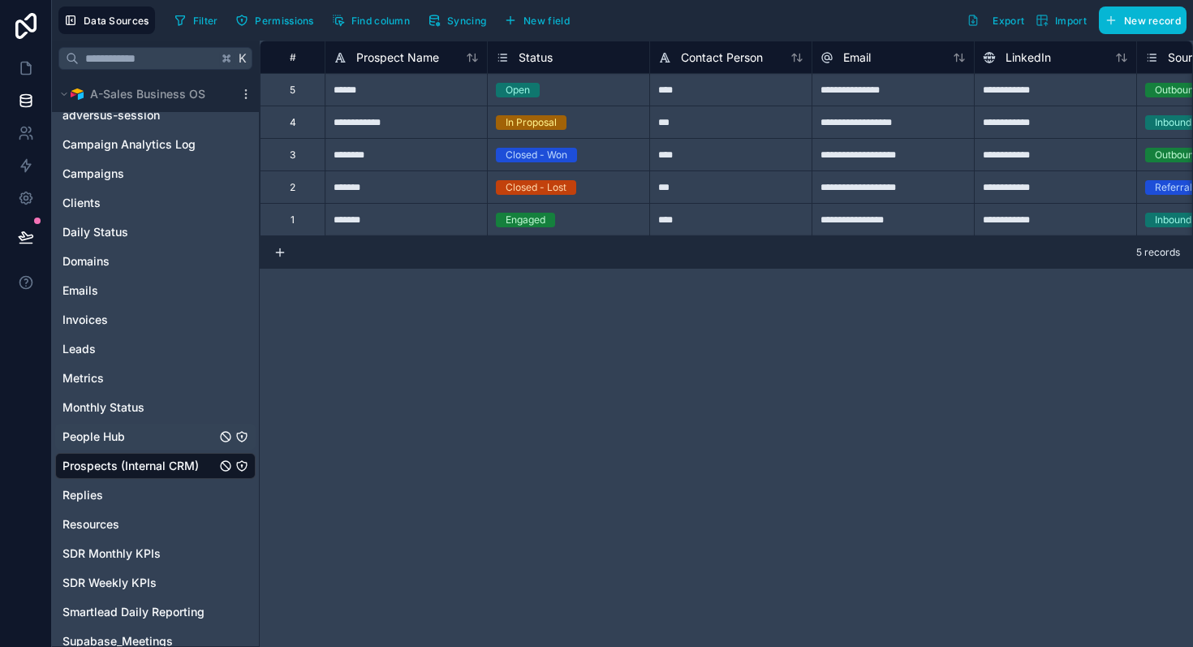
click at [162, 440] on div "People Hub" at bounding box center [155, 437] width 201 height 26
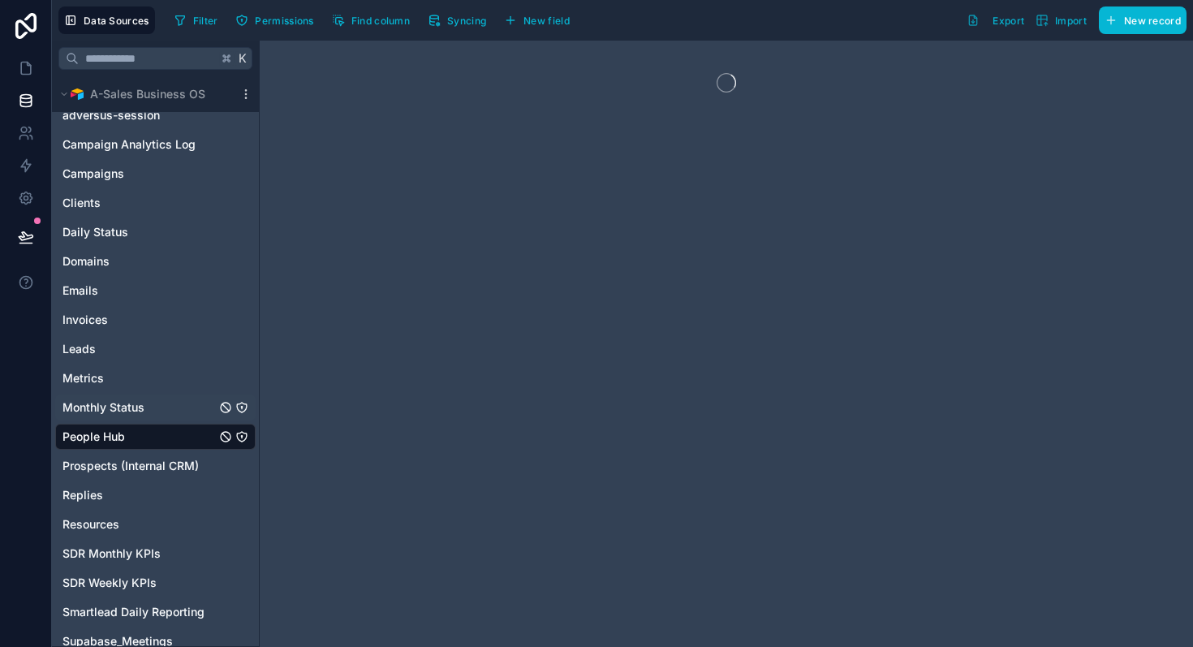
click at [152, 399] on div "Monthly Status" at bounding box center [155, 408] width 201 height 26
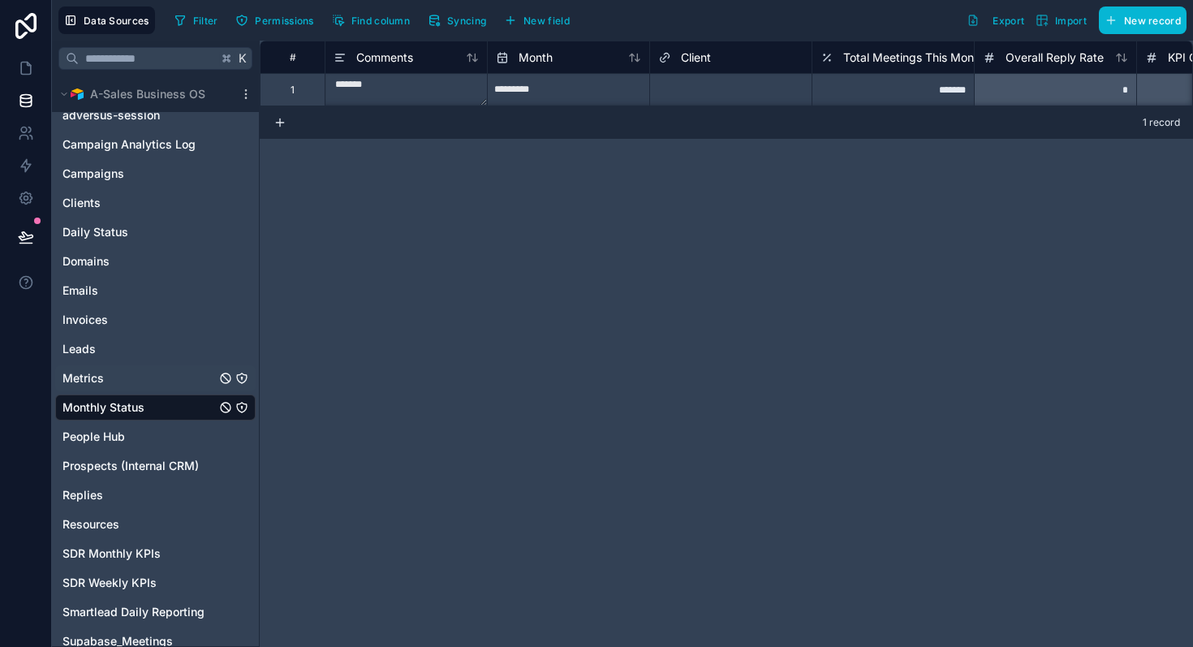
click at [110, 382] on div "Metrics" at bounding box center [155, 378] width 201 height 26
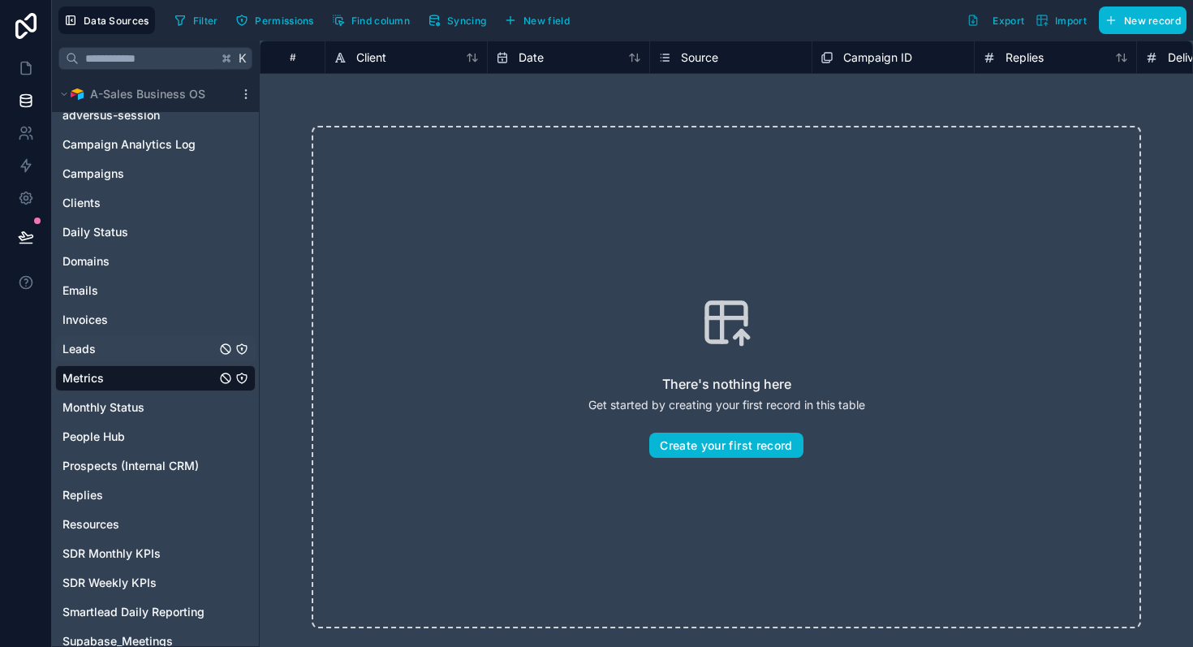
click at [125, 345] on div "Leads" at bounding box center [155, 349] width 201 height 26
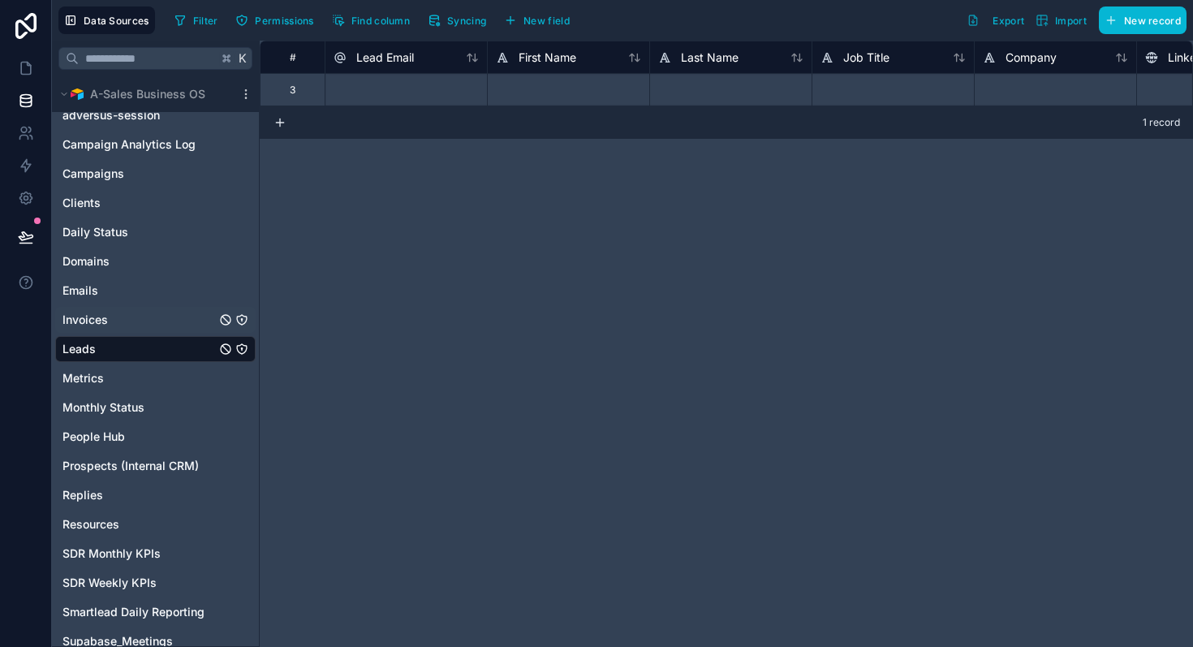
click at [141, 322] on div "Invoices" at bounding box center [155, 320] width 201 height 26
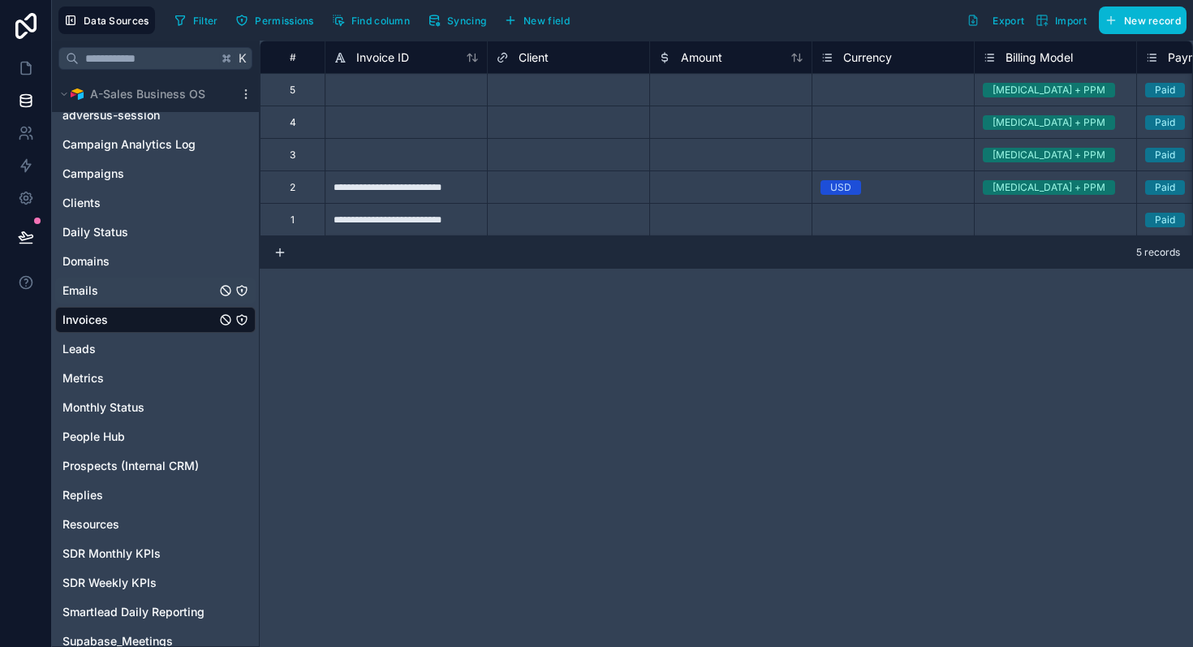
click at [114, 294] on div "Emails" at bounding box center [155, 291] width 201 height 26
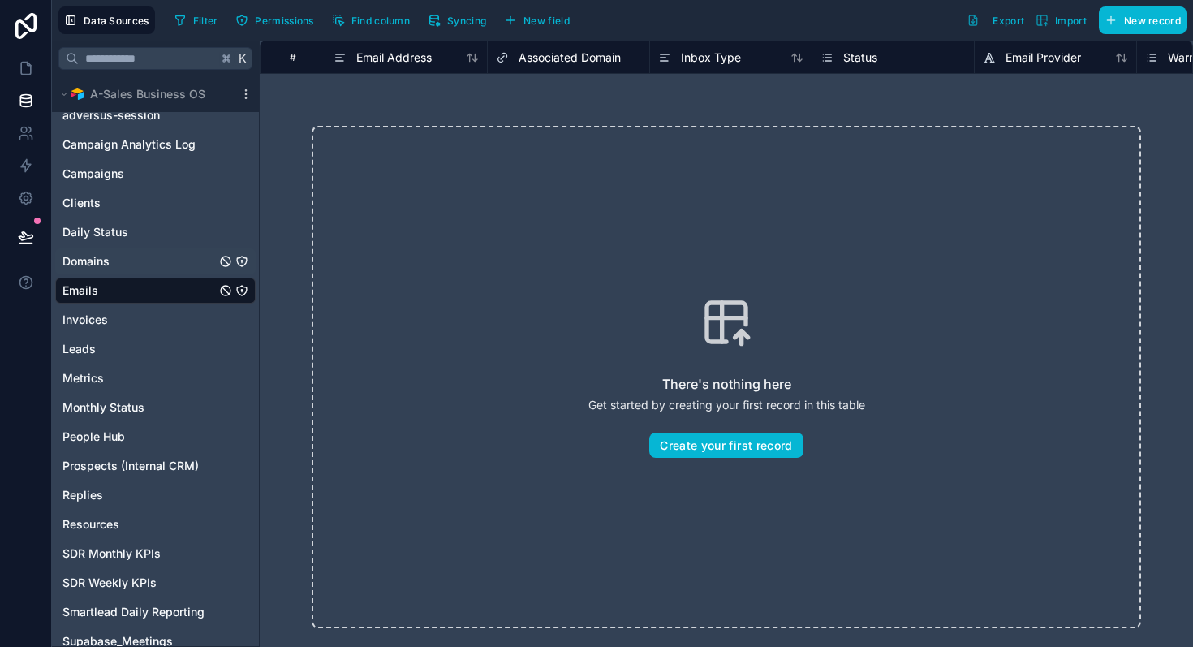
click at [123, 265] on div "Domains" at bounding box center [155, 261] width 201 height 26
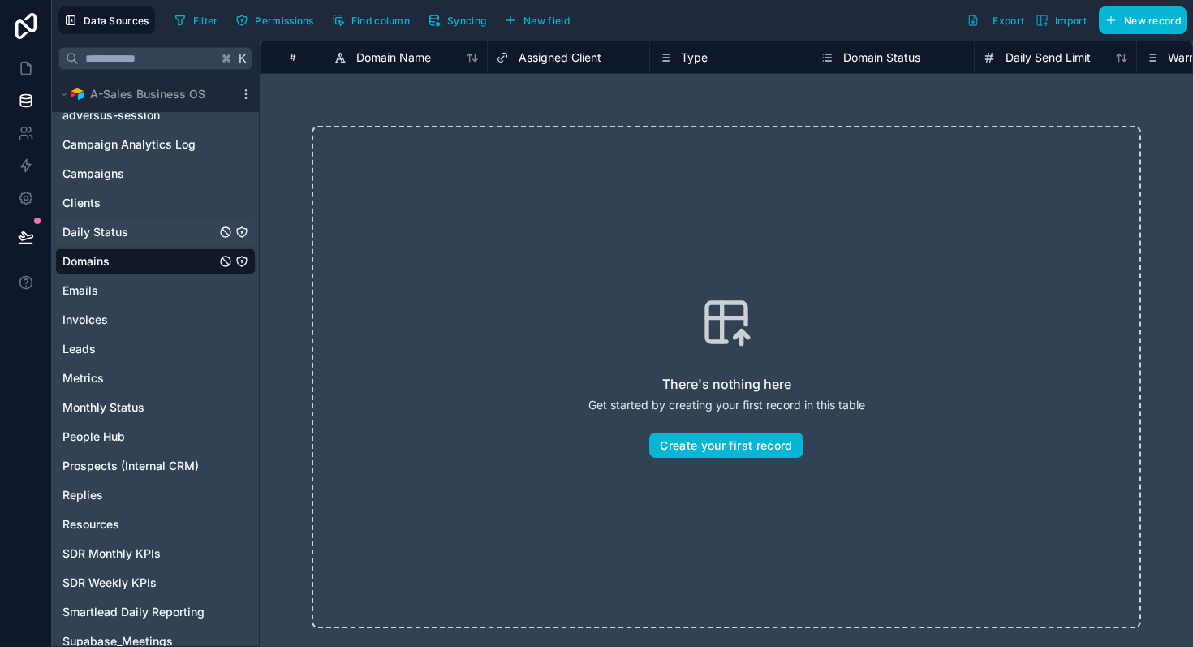
click at [170, 226] on div "Daily Status" at bounding box center [155, 232] width 201 height 26
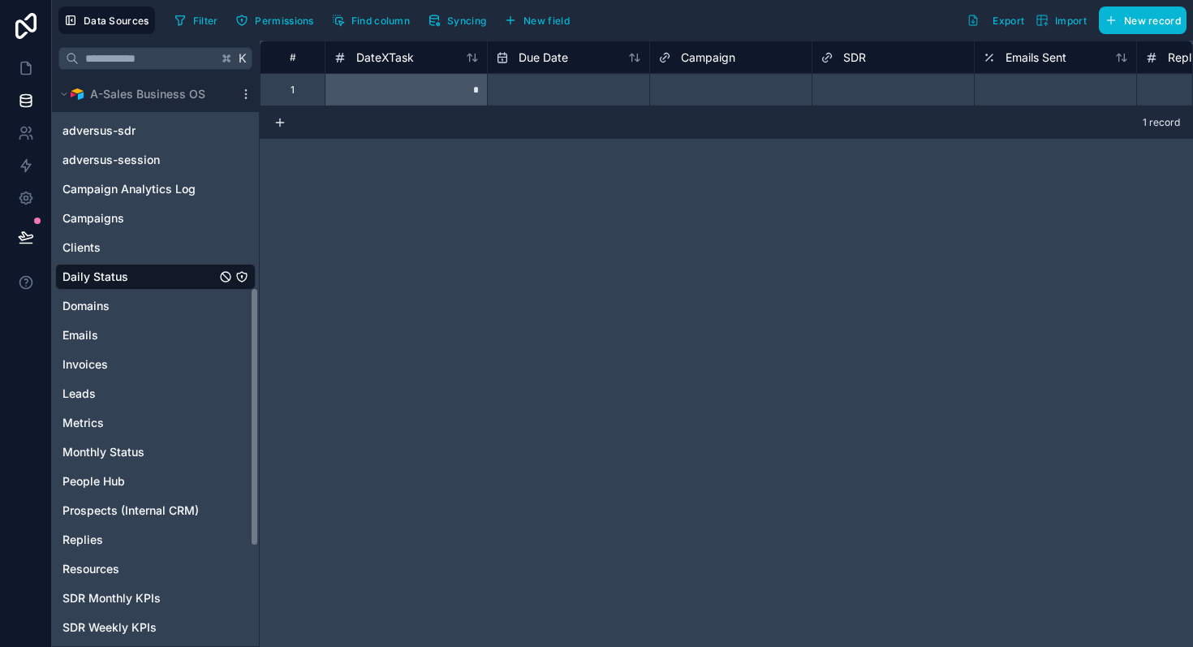
scroll to position [464, 0]
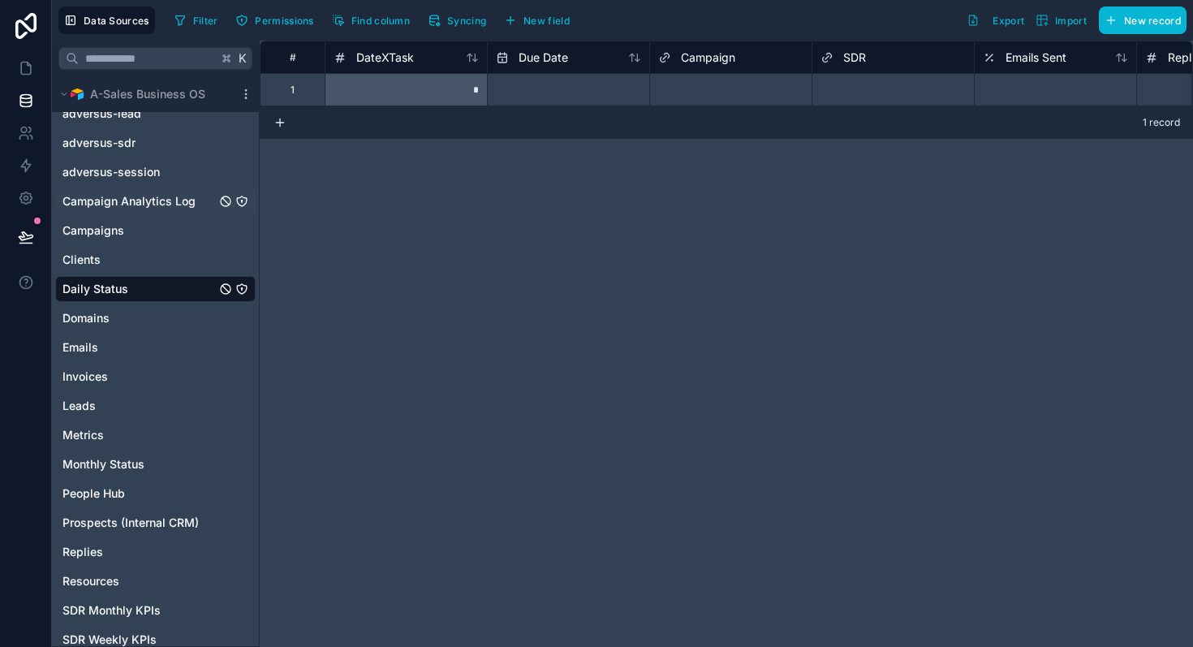
click at [171, 208] on span "Campaign Analytics Log" at bounding box center [129, 201] width 133 height 16
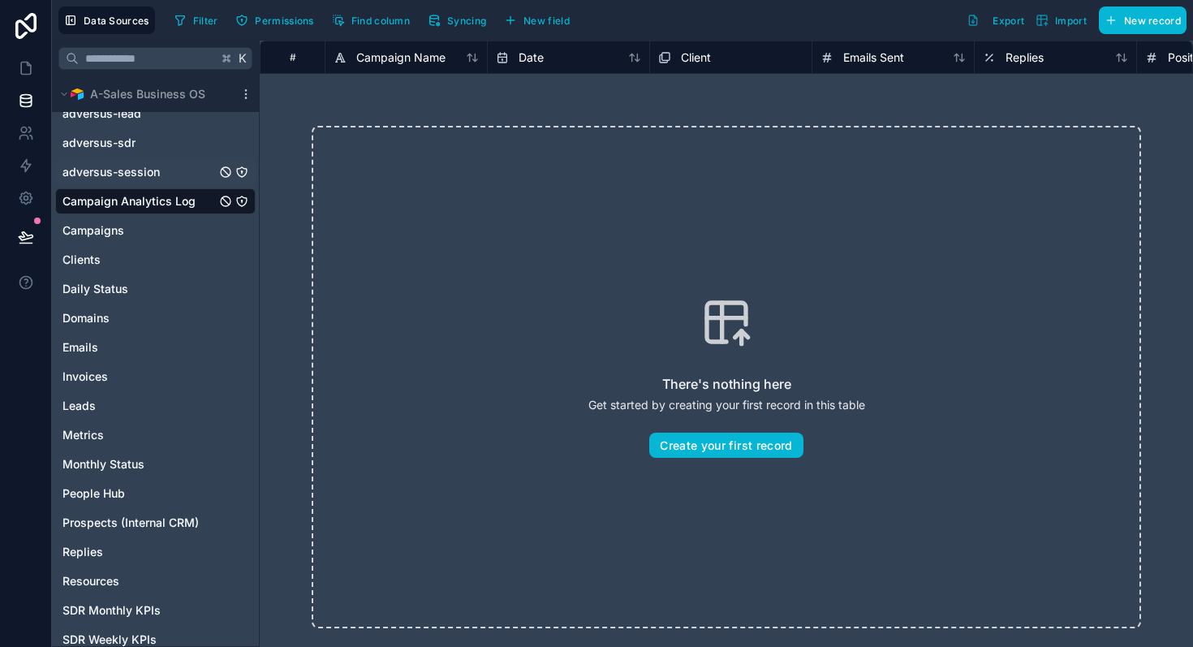
click at [161, 173] on div "adversus-session" at bounding box center [155, 172] width 201 height 26
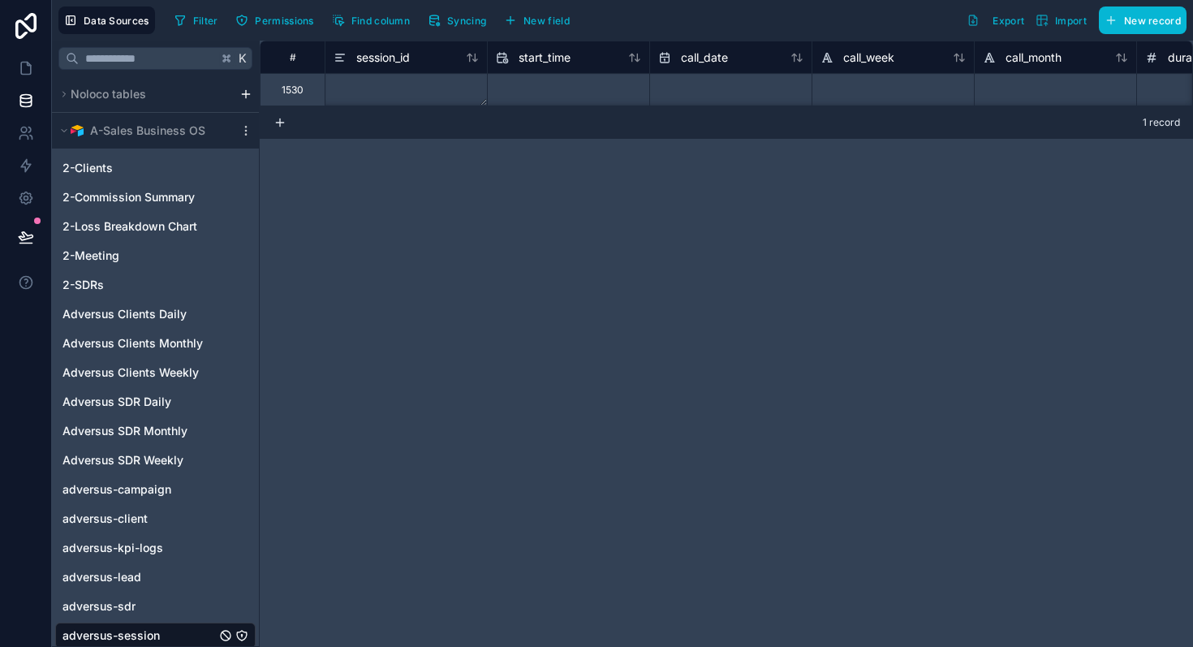
click at [459, 34] on div "Data Sources Filter Permissions Find column Syncing New field Export Import New…" at bounding box center [622, 20] width 1141 height 41
click at [468, 23] on span "Syncing" at bounding box center [466, 21] width 39 height 12
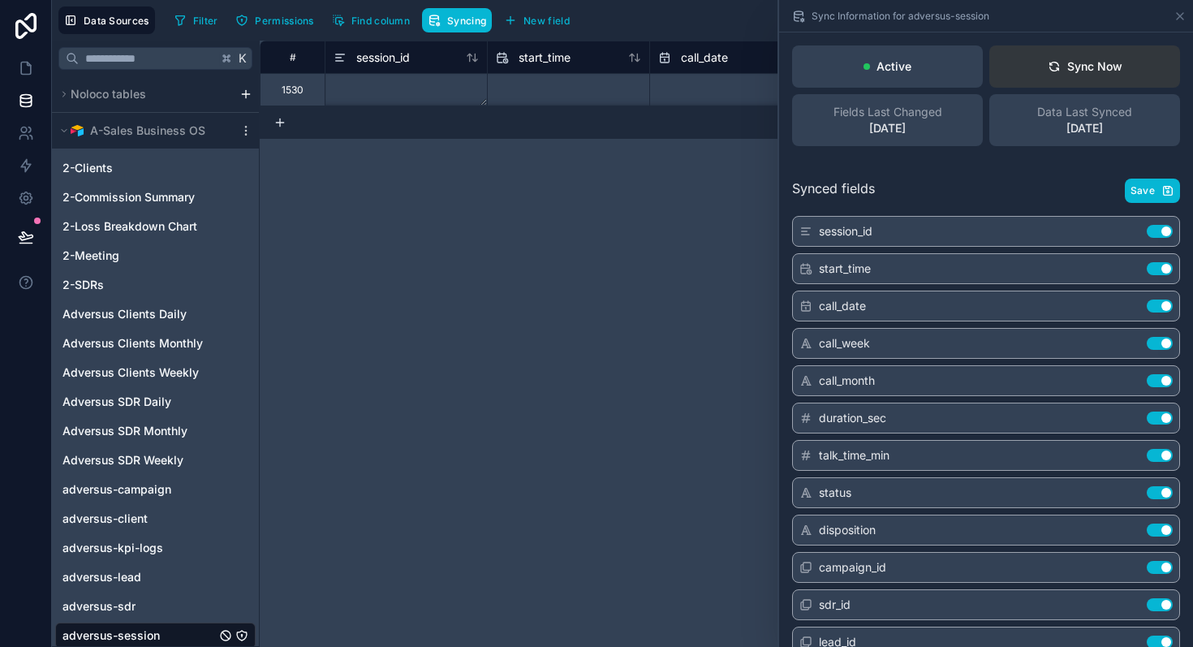
click at [1098, 73] on div "Sync Now" at bounding box center [1085, 66] width 75 height 16
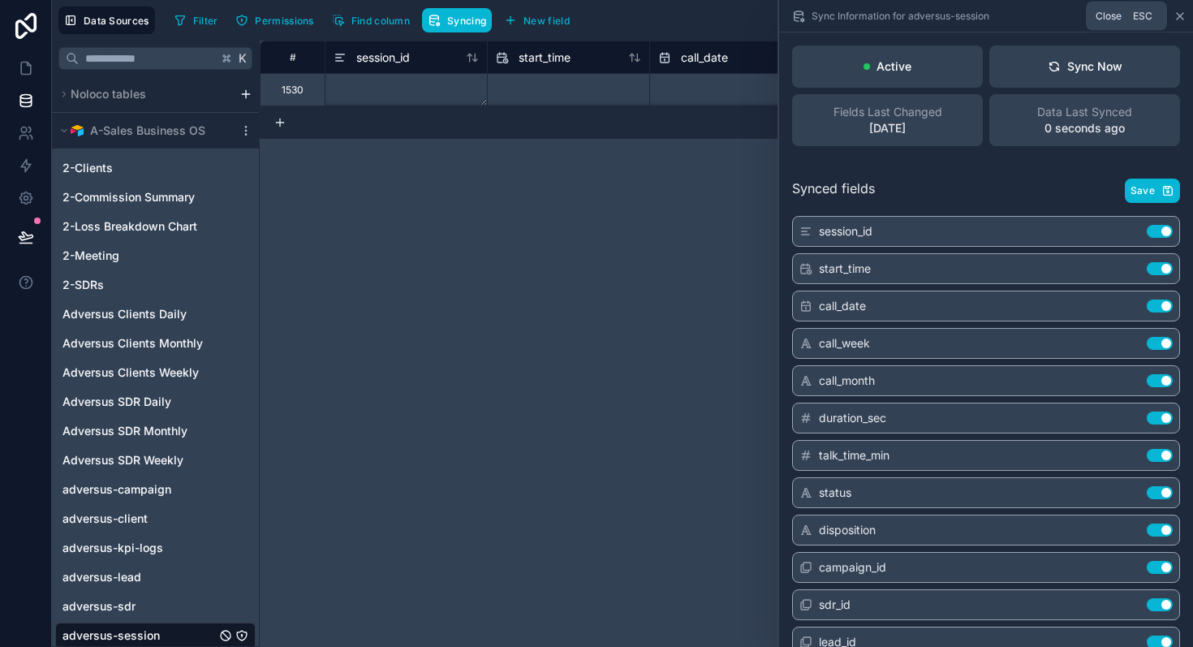
click at [1174, 15] on icon at bounding box center [1180, 16] width 13 height 13
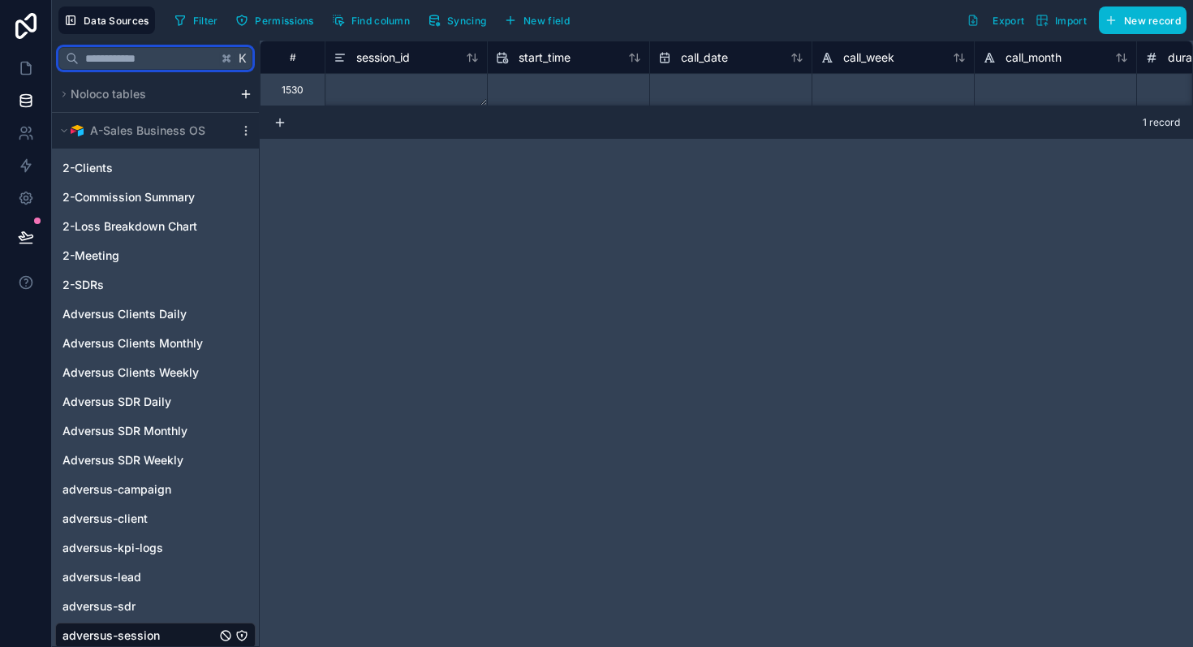
click at [127, 55] on input "text" at bounding box center [148, 58] width 139 height 29
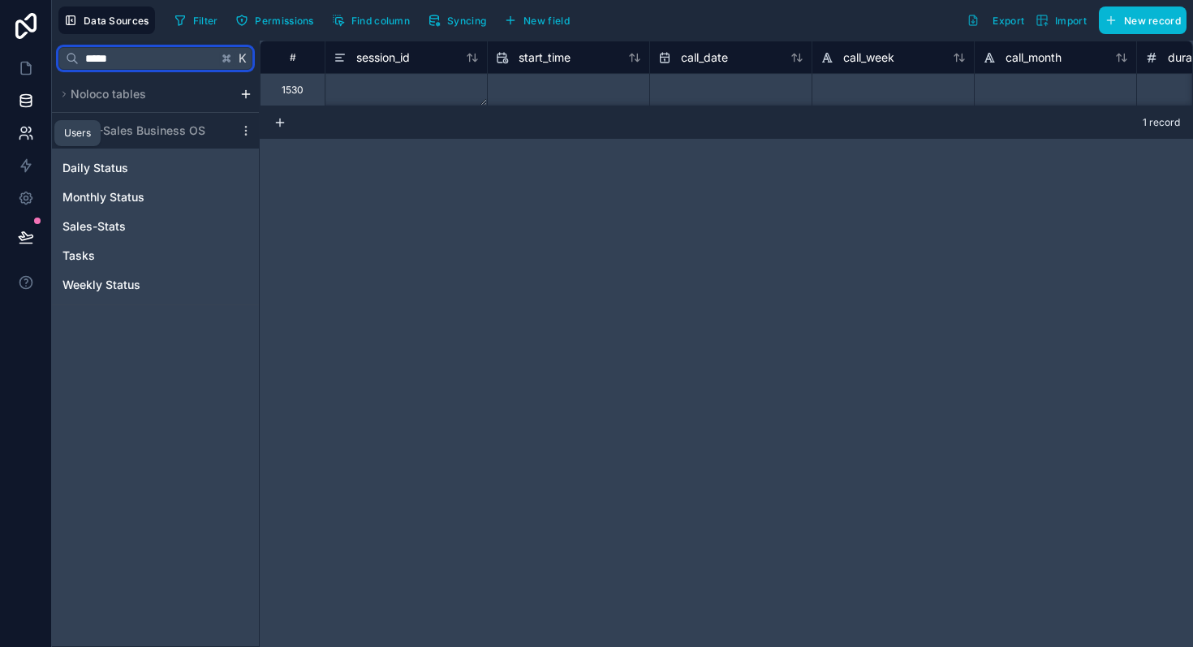
type input "*****"
click at [27, 138] on icon at bounding box center [23, 138] width 8 height 4
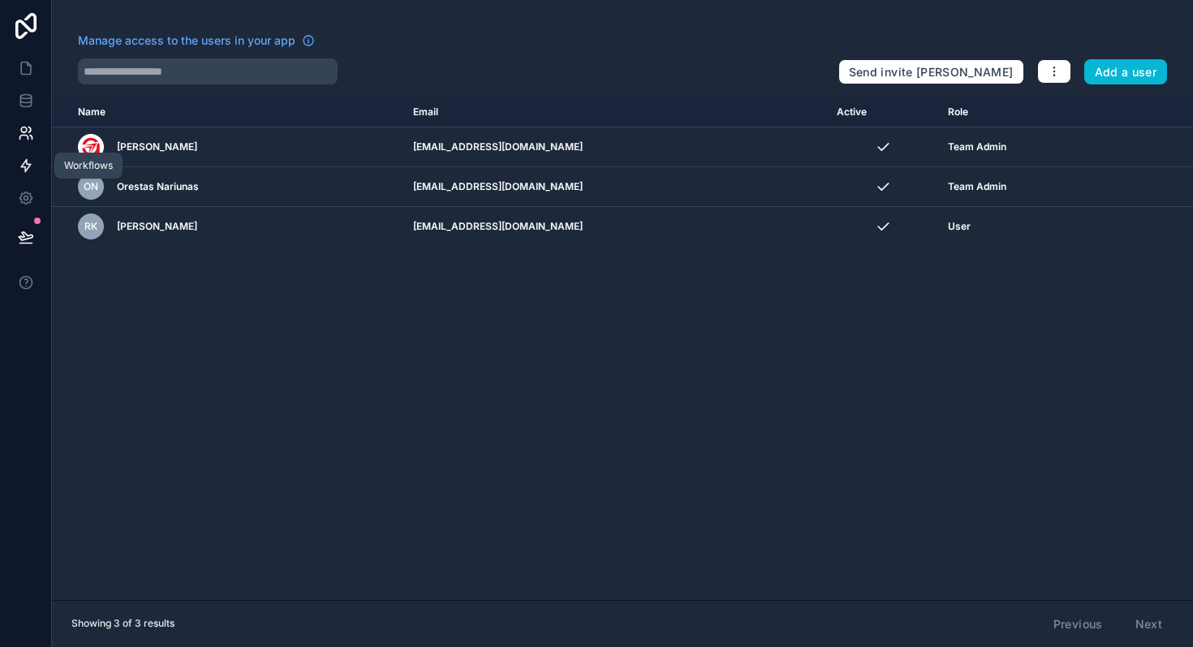
click at [27, 167] on icon at bounding box center [26, 166] width 10 height 12
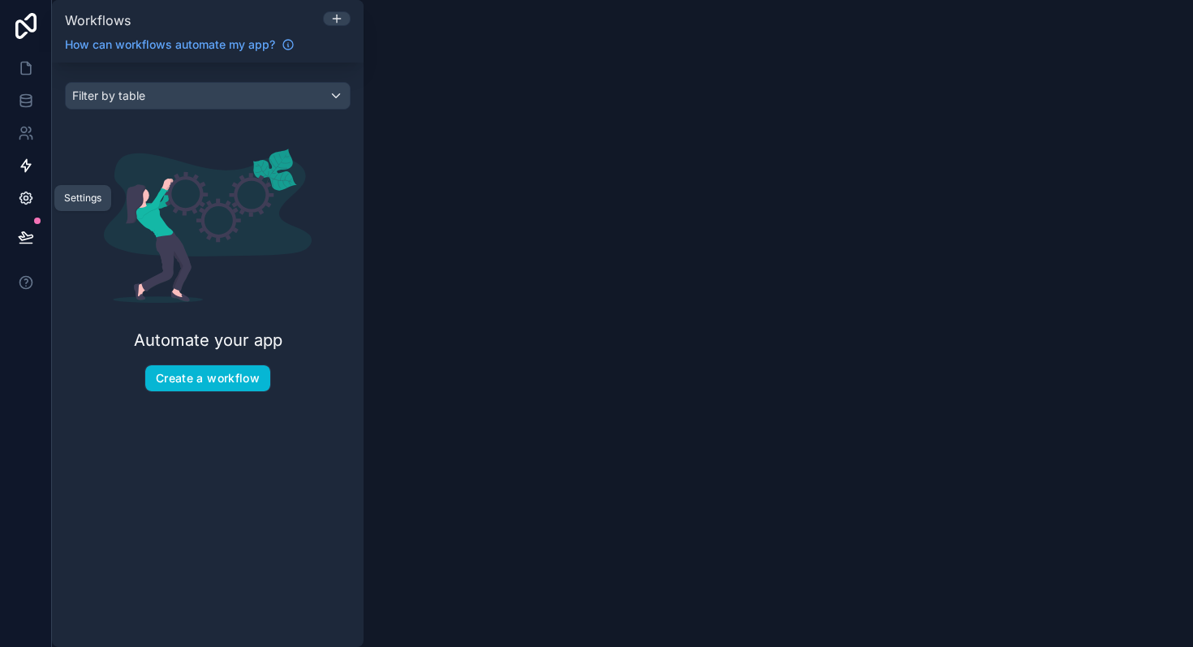
click at [25, 196] on icon at bounding box center [26, 198] width 16 height 16
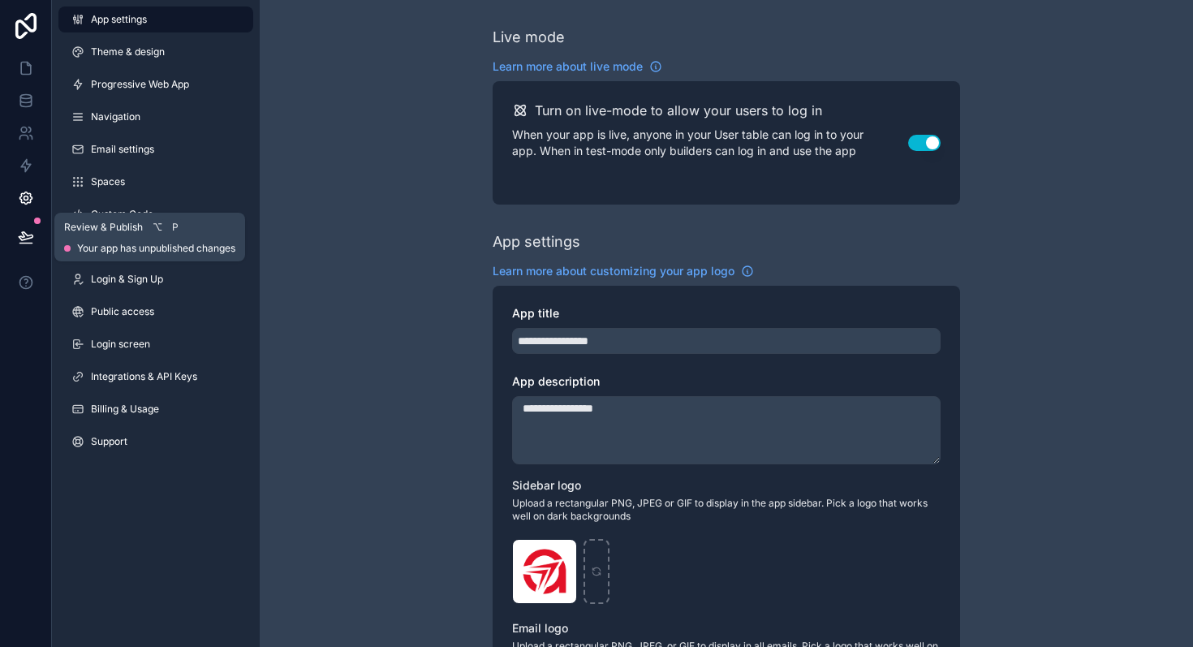
click at [27, 240] on icon at bounding box center [26, 237] width 16 height 16
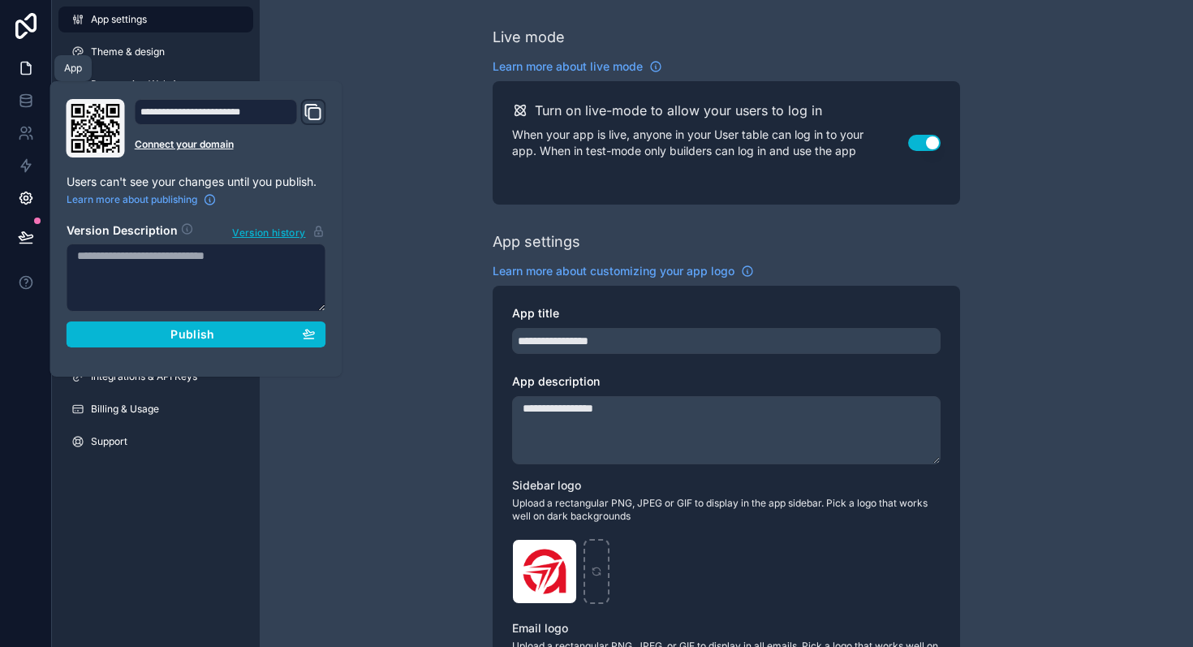
click at [28, 63] on icon at bounding box center [26, 69] width 10 height 12
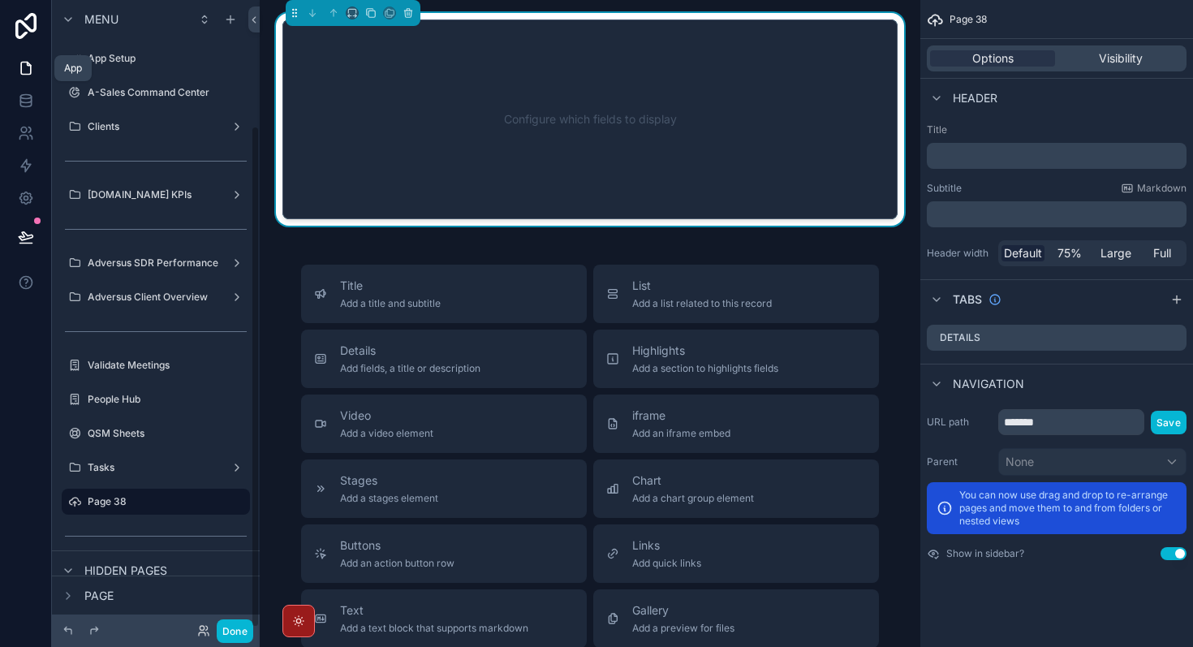
scroll to position [157, 0]
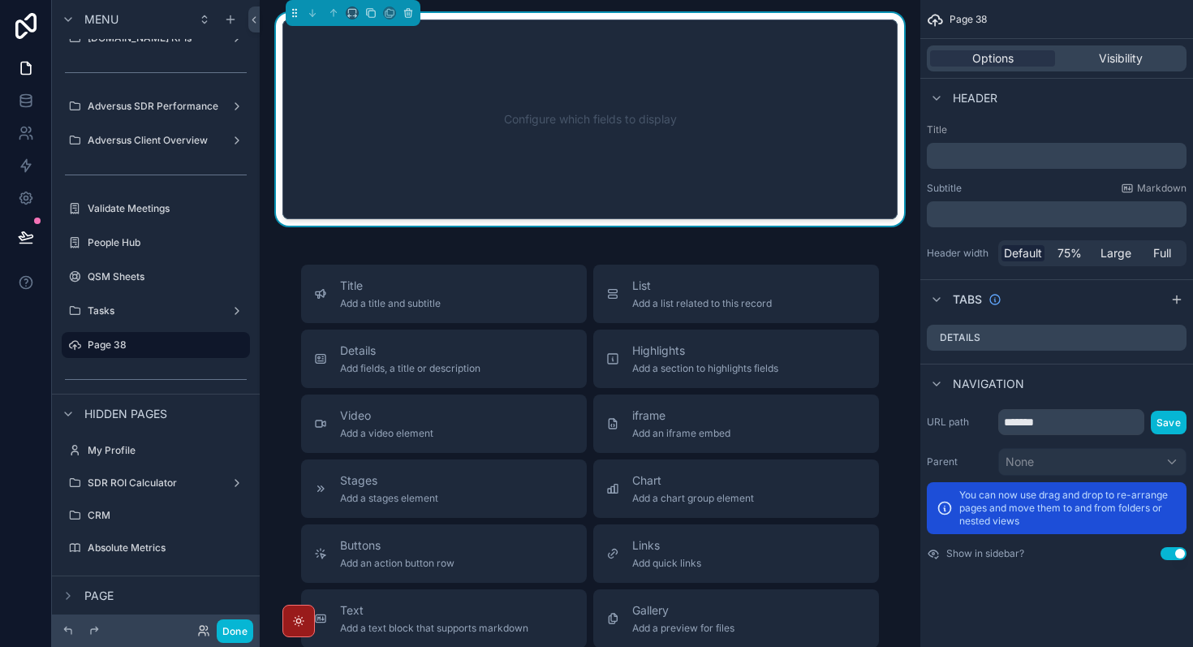
click at [449, 119] on div "Configure which fields to display" at bounding box center [590, 119] width 562 height 146
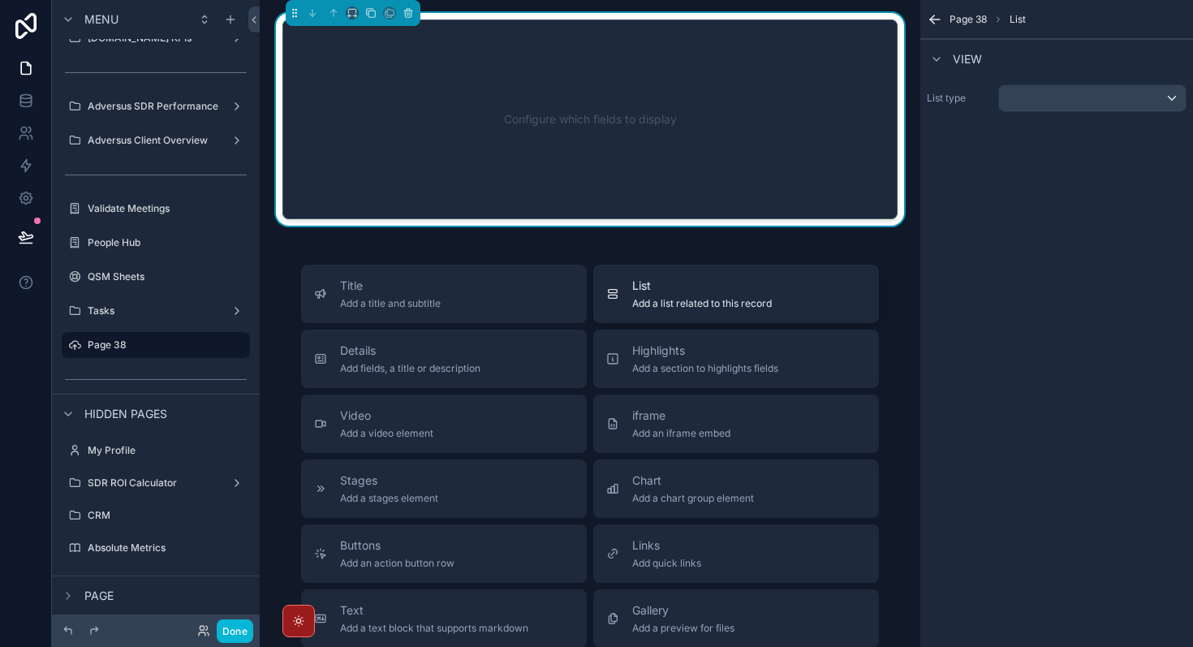
click at [717, 307] on span "Add a list related to this record" at bounding box center [702, 303] width 140 height 13
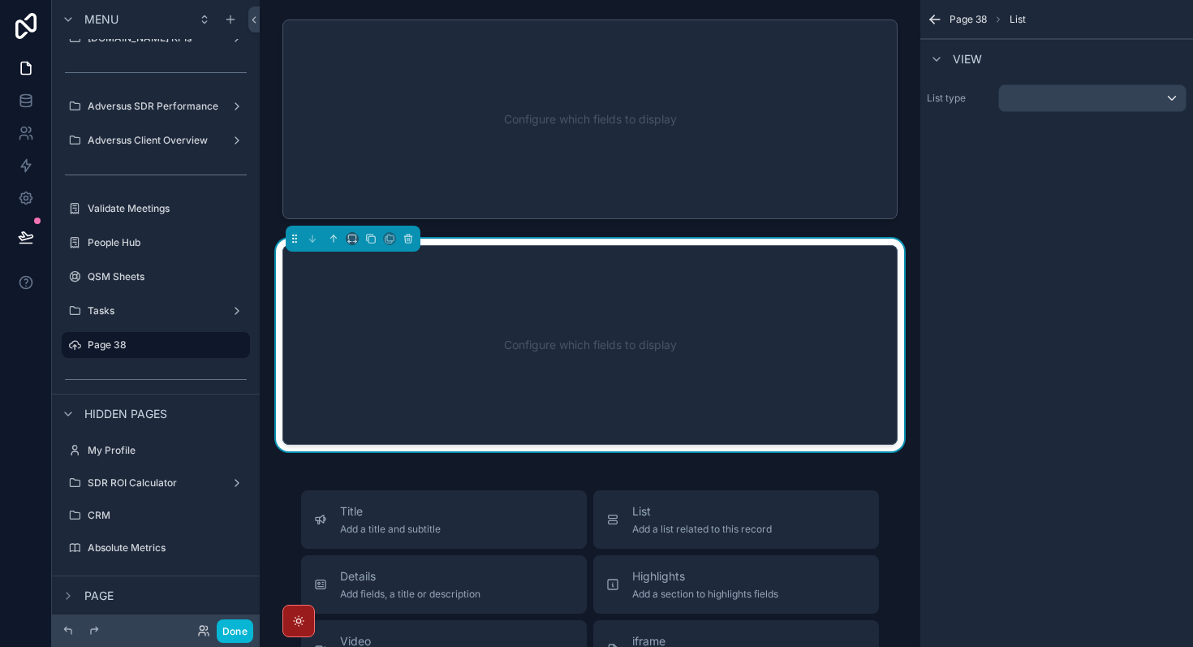
scroll to position [21, 0]
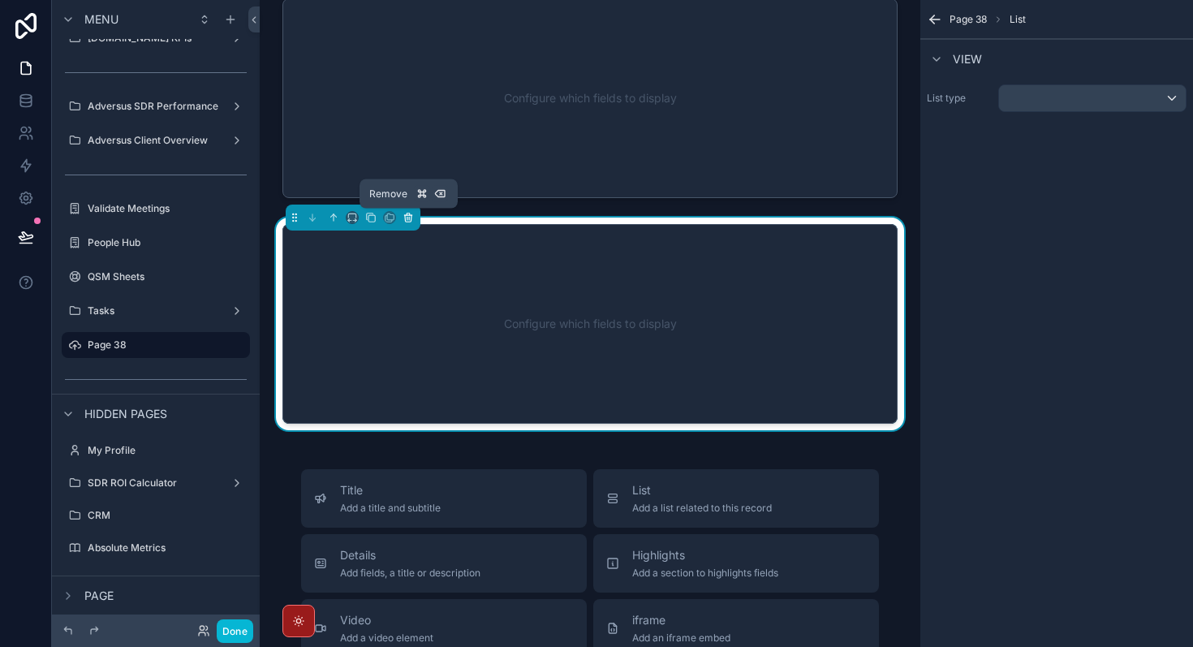
click at [413, 215] on icon "scrollable content" at bounding box center [408, 217] width 11 height 11
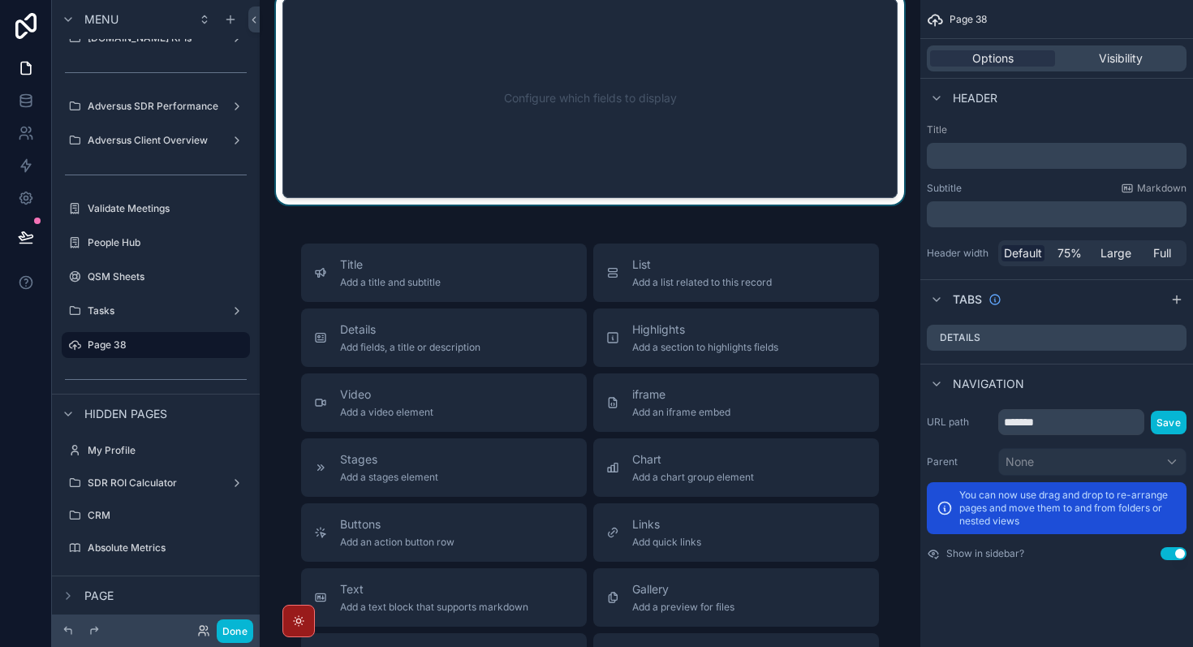
drag, startPoint x: 709, startPoint y: 287, endPoint x: 641, endPoint y: 111, distance: 187.9
click at [641, 111] on div "Configure which fields to display Title Add a title and subtitle List Add a lis…" at bounding box center [590, 465] width 661 height 973
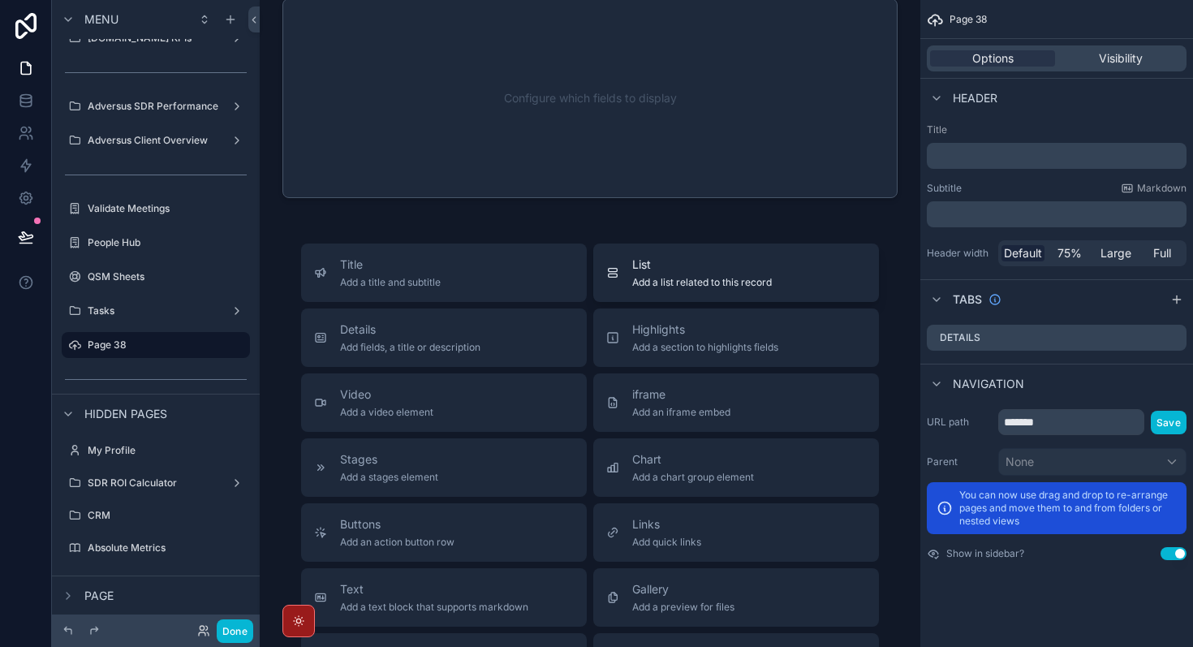
scroll to position [0, 0]
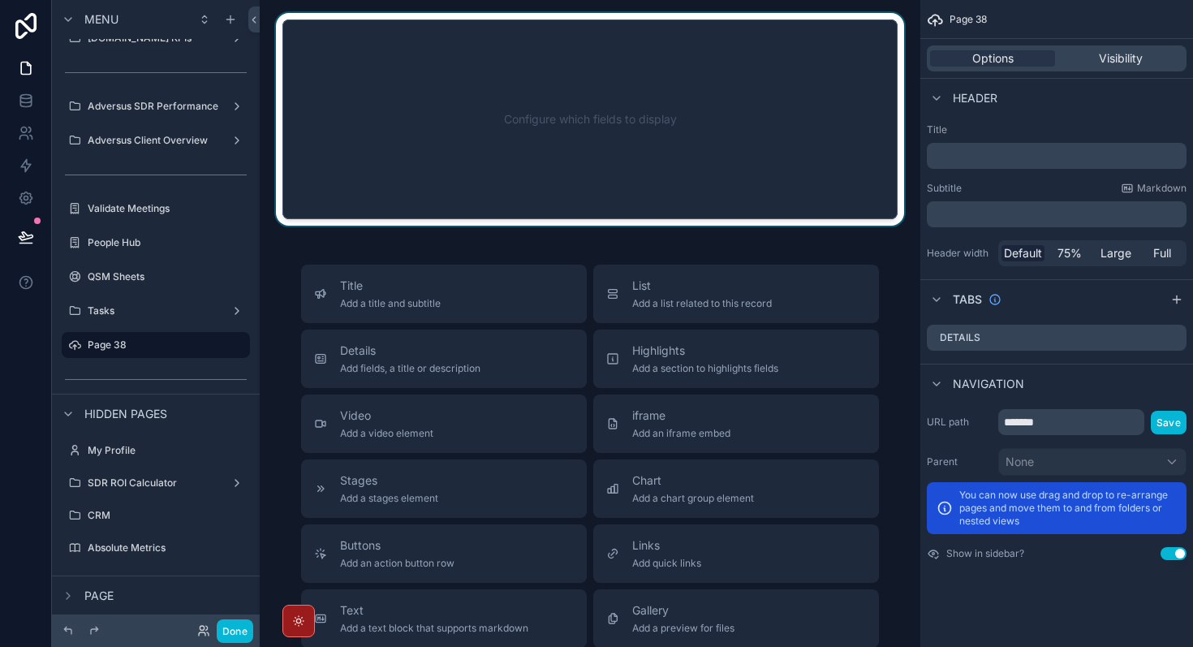
drag, startPoint x: 671, startPoint y: 307, endPoint x: 637, endPoint y: 105, distance: 205.1
click at [637, 105] on div "Configure which fields to display Title Add a title and subtitle List Add a lis…" at bounding box center [590, 486] width 661 height 973
click at [411, 143] on div "scrollable content" at bounding box center [590, 119] width 635 height 213
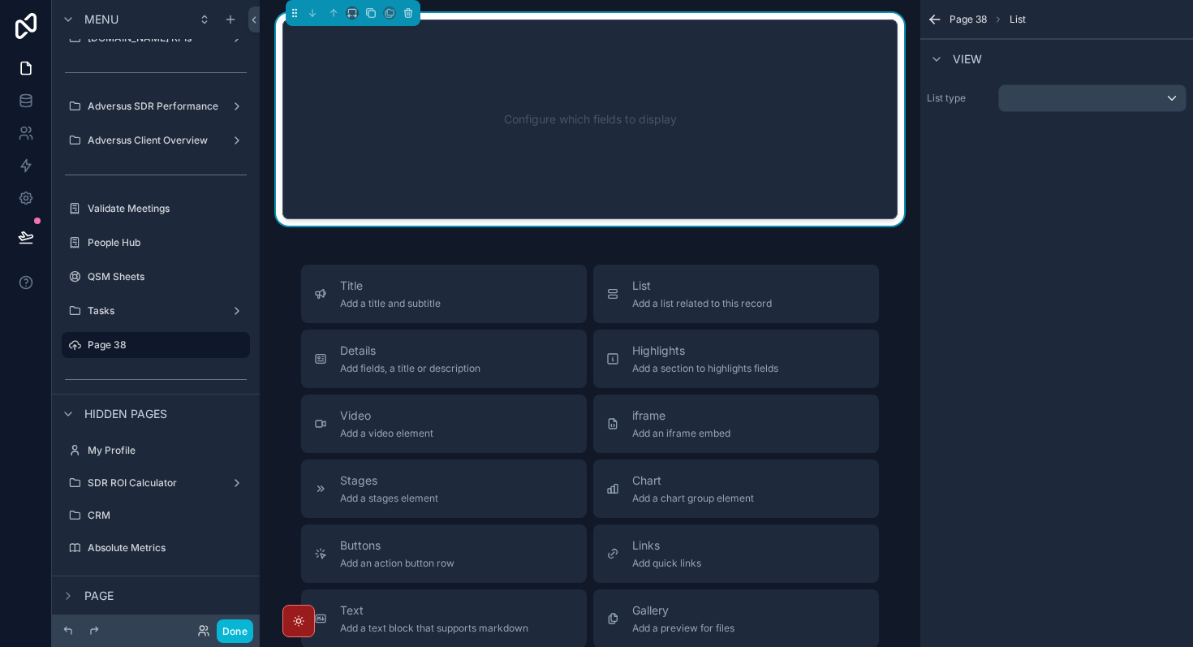
drag, startPoint x: 679, startPoint y: 304, endPoint x: 642, endPoint y: 63, distance: 243.9
click at [642, 63] on div "Configure which fields to display Title Add a title and subtitle List Add a lis…" at bounding box center [590, 486] width 661 height 973
drag, startPoint x: 648, startPoint y: 298, endPoint x: 588, endPoint y: 134, distance: 174.7
click at [588, 134] on div "Configure which fields to display Title Add a title and subtitle List Add a lis…" at bounding box center [590, 486] width 661 height 973
click at [390, 153] on div "Configure which fields to display" at bounding box center [590, 119] width 562 height 146
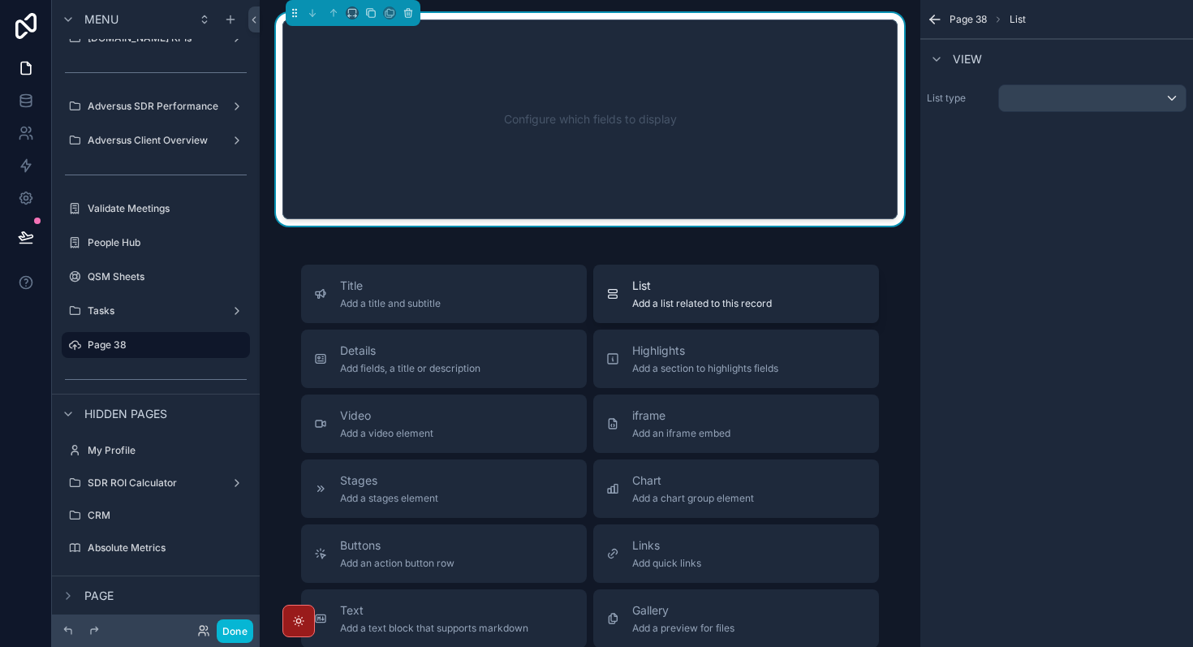
click at [693, 300] on span "Add a list related to this record" at bounding box center [702, 303] width 140 height 13
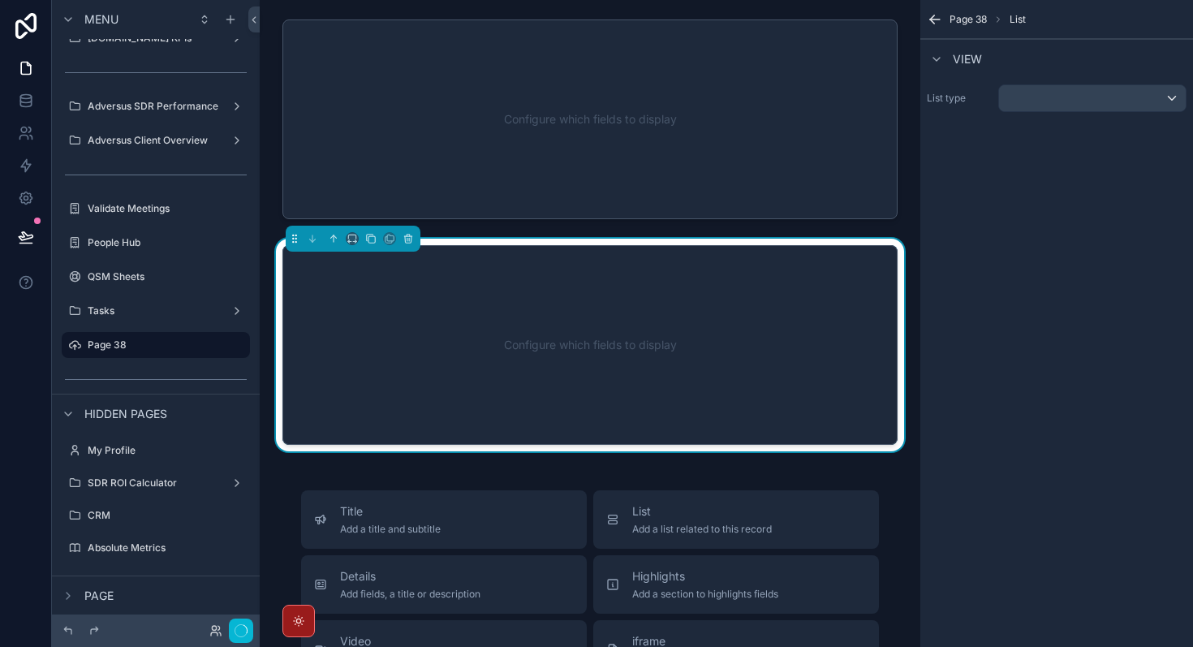
scroll to position [21, 0]
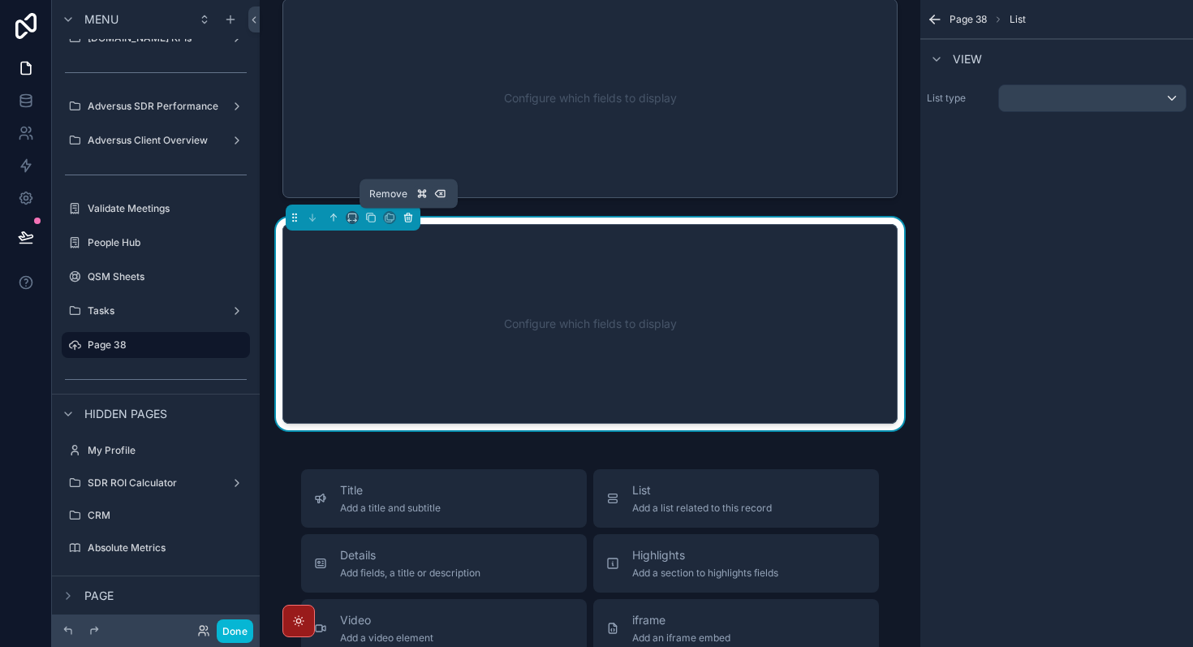
click at [414, 217] on button "scrollable content" at bounding box center [408, 218] width 18 height 18
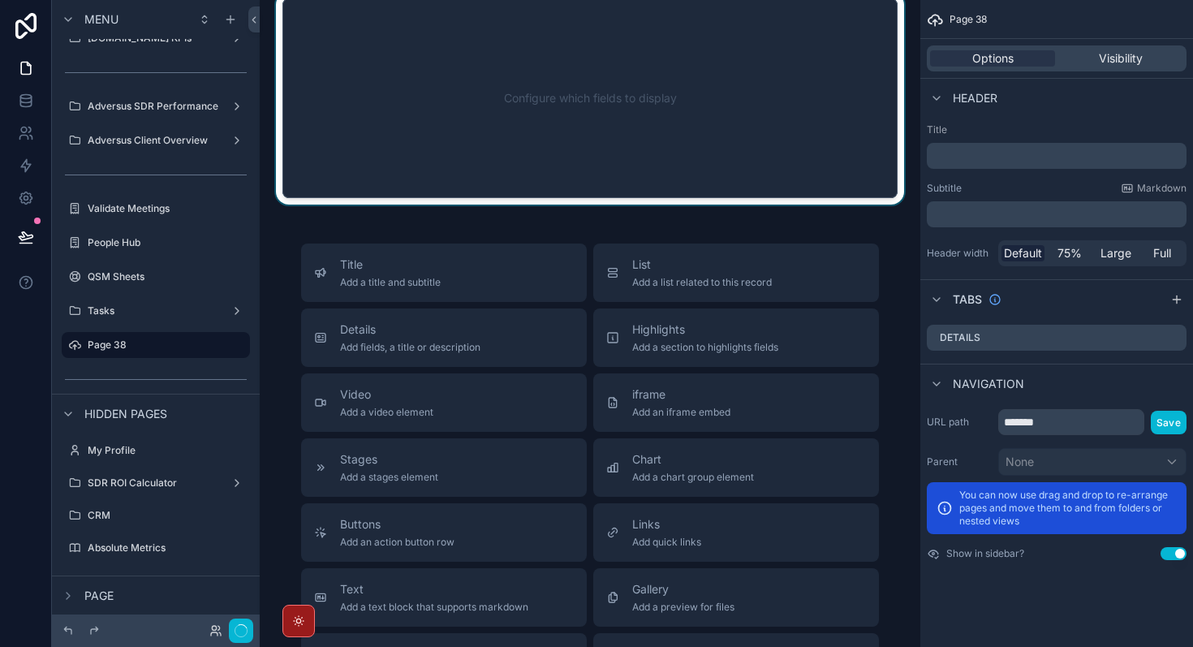
click at [624, 127] on div "scrollable content" at bounding box center [590, 98] width 635 height 213
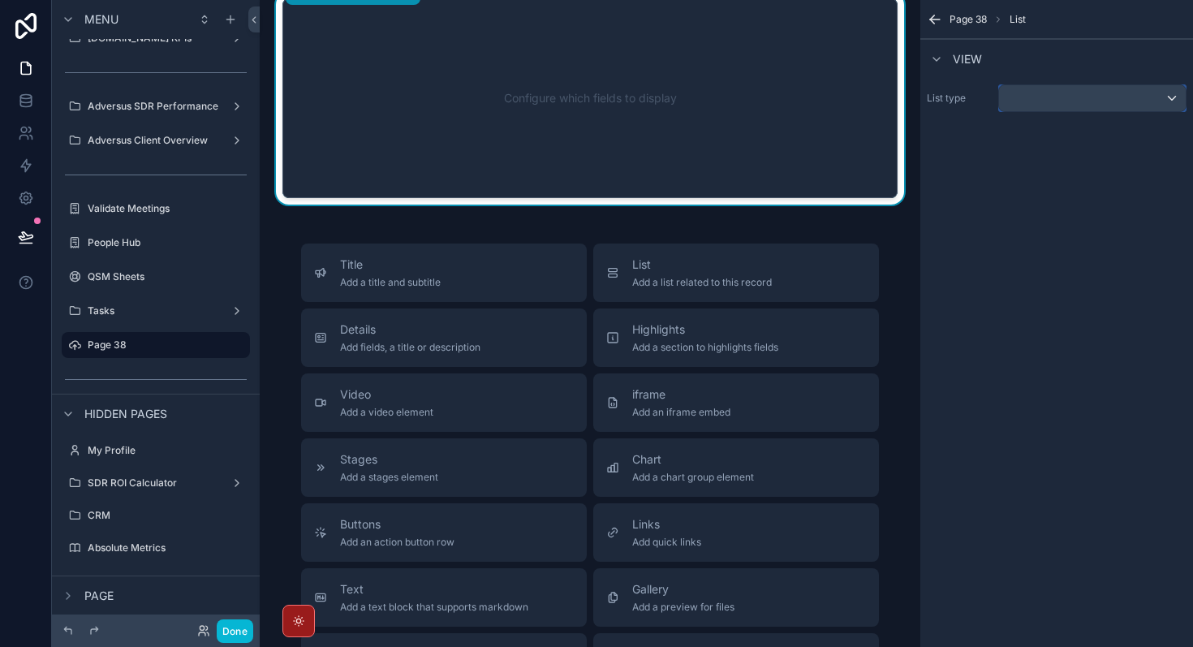
click at [1149, 102] on div "scrollable content" at bounding box center [1092, 98] width 187 height 26
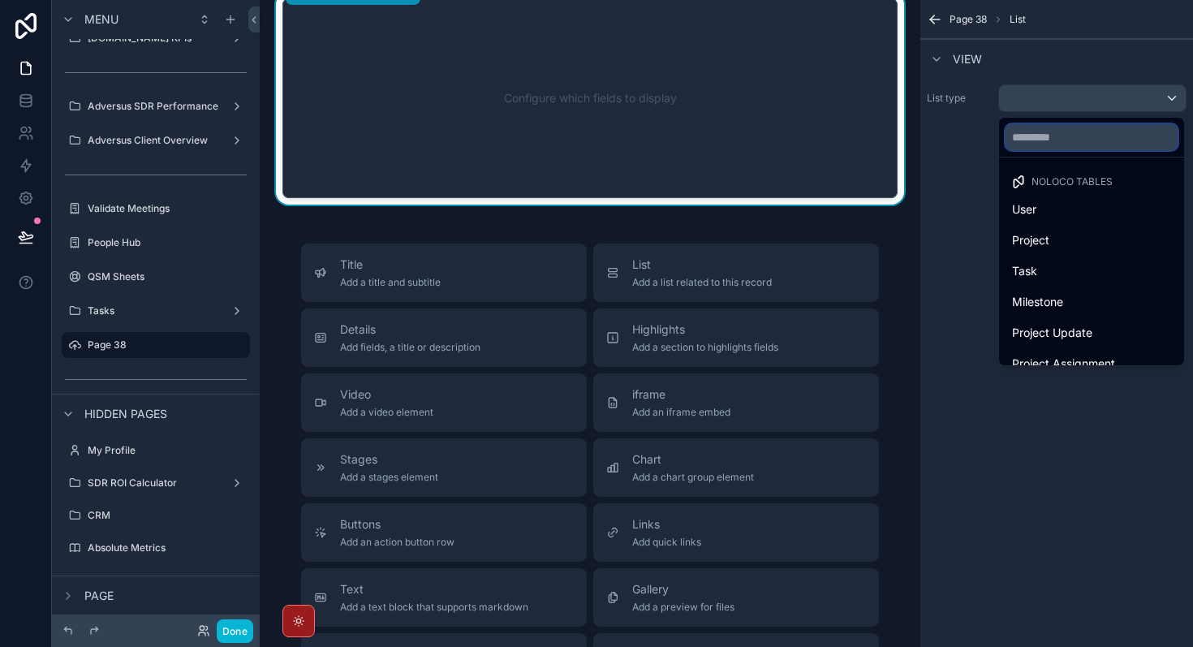
click at [1082, 144] on input "text" at bounding box center [1092, 137] width 172 height 26
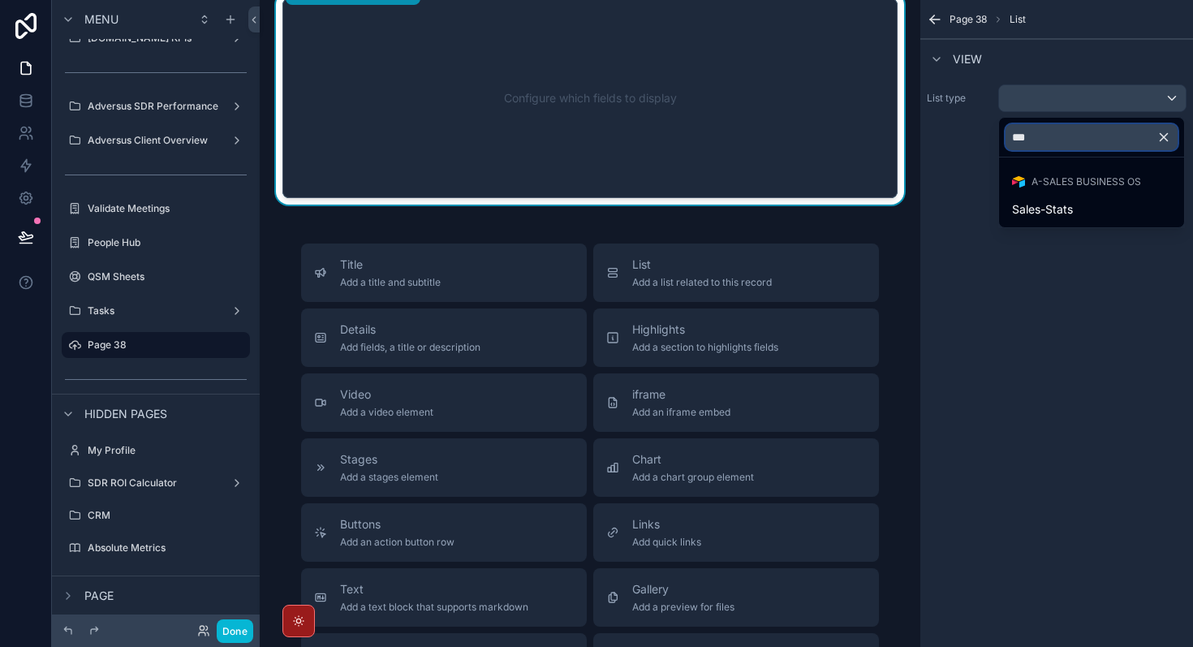
type input "***"
click at [1108, 225] on ul "A-Sales Business OS Sales-Stats" at bounding box center [1091, 193] width 185 height 70
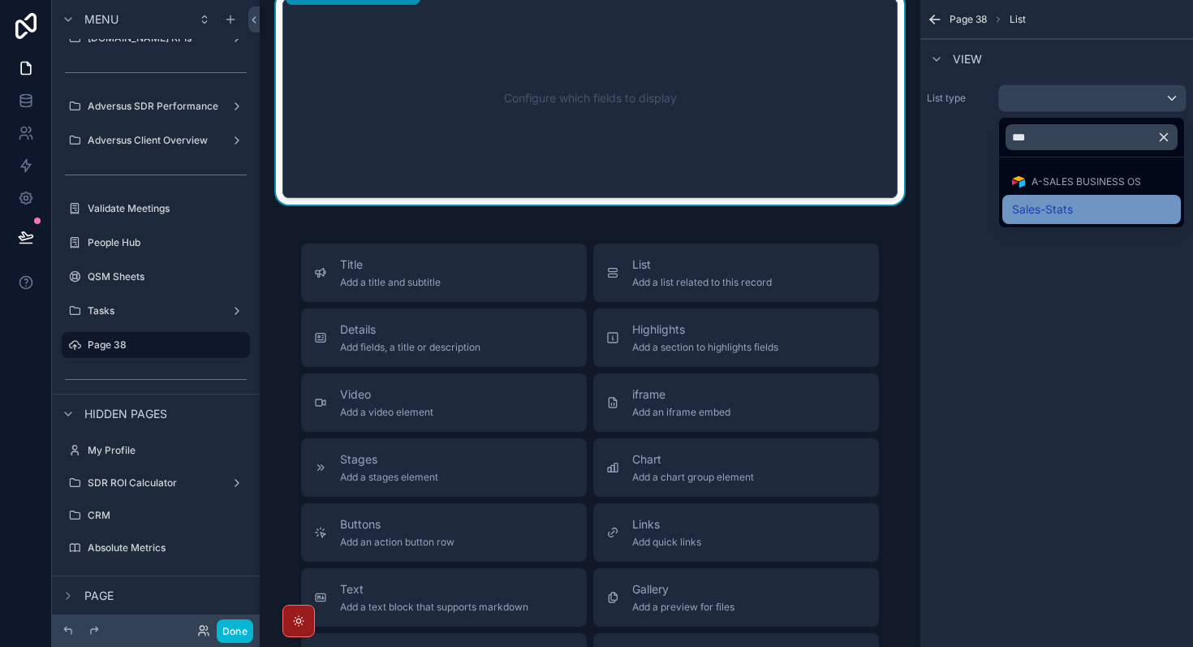
click at [1103, 210] on div "Sales-Stats" at bounding box center [1091, 209] width 159 height 19
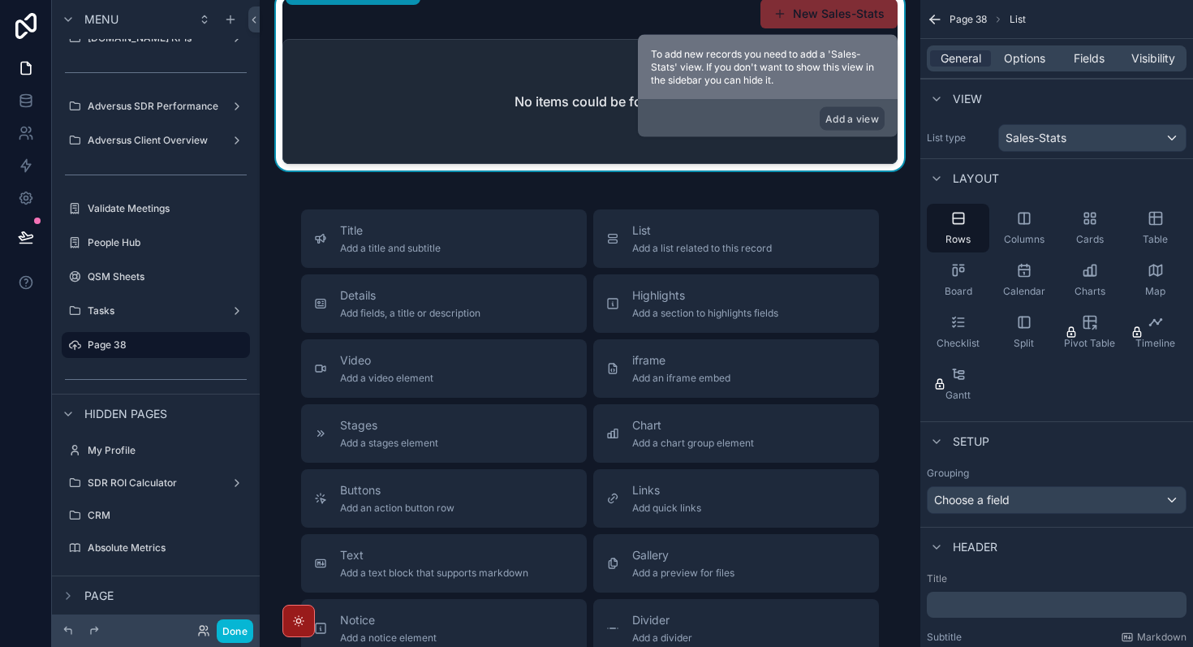
click at [582, 75] on div "No items could be found" at bounding box center [590, 101] width 614 height 123
click at [865, 123] on button "Add a view" at bounding box center [852, 119] width 65 height 24
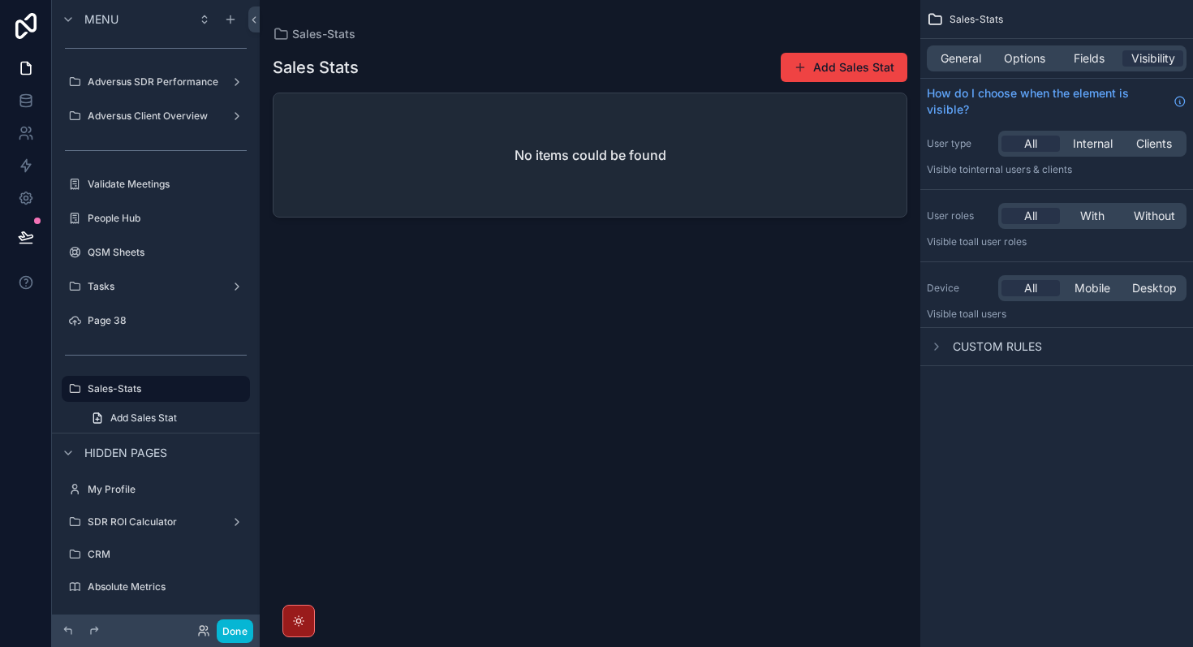
click at [856, 64] on div "scrollable content" at bounding box center [590, 314] width 661 height 628
click at [144, 419] on span "Add Sales Stat" at bounding box center [143, 418] width 67 height 13
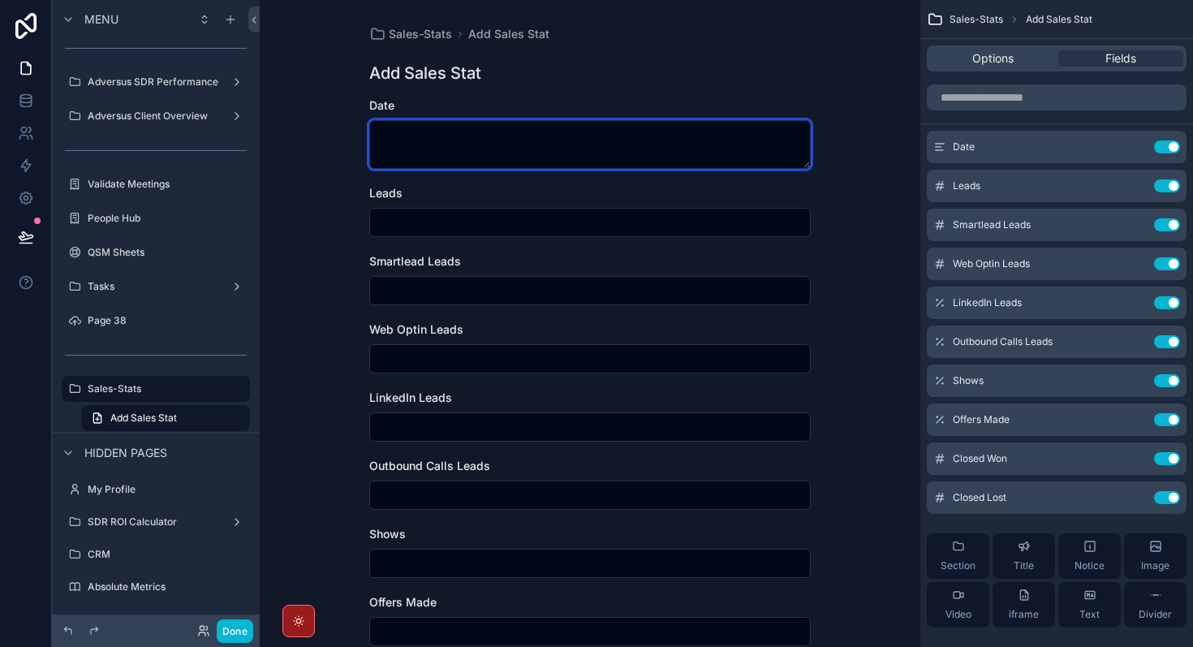
click at [449, 153] on textarea "scrollable content" at bounding box center [590, 144] width 442 height 49
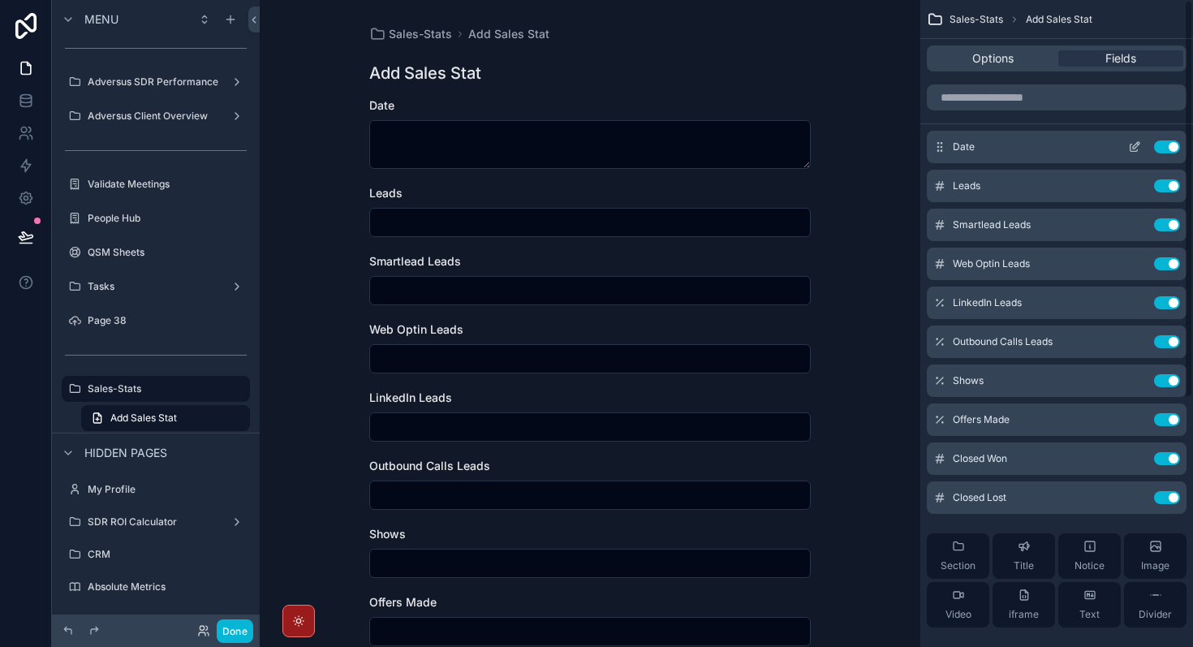
click at [1024, 145] on div "Date Use setting" at bounding box center [1057, 147] width 260 height 32
click at [1131, 143] on icon "scrollable content" at bounding box center [1134, 146] width 13 height 13
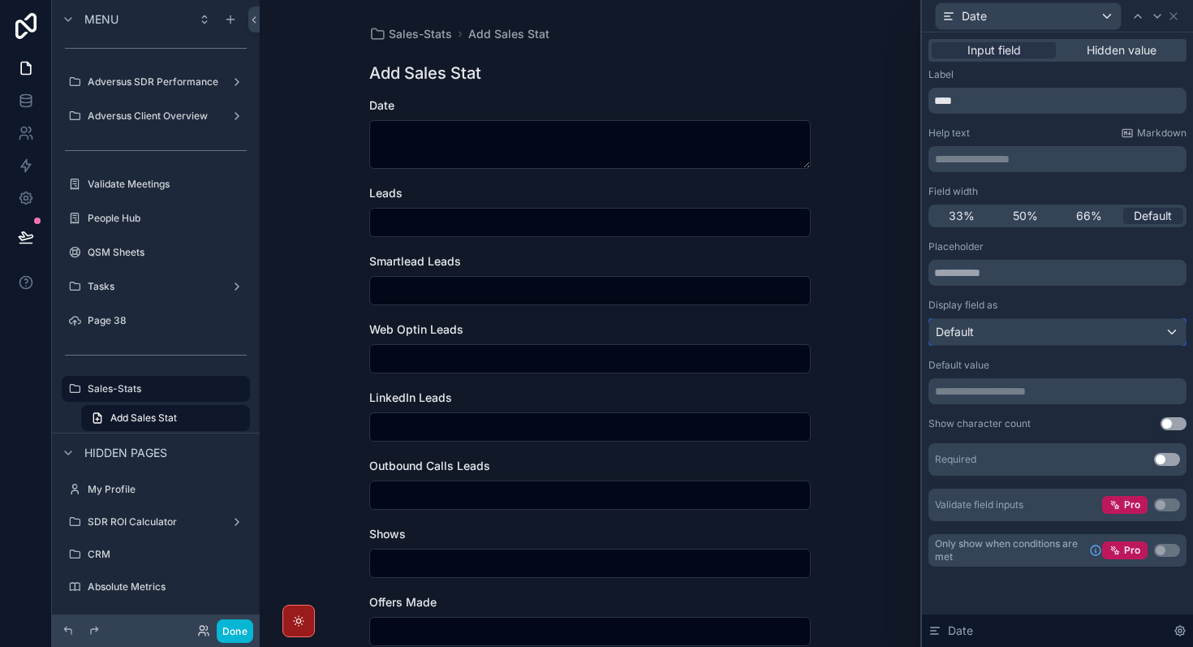
click at [1116, 335] on div "Default" at bounding box center [1058, 332] width 257 height 26
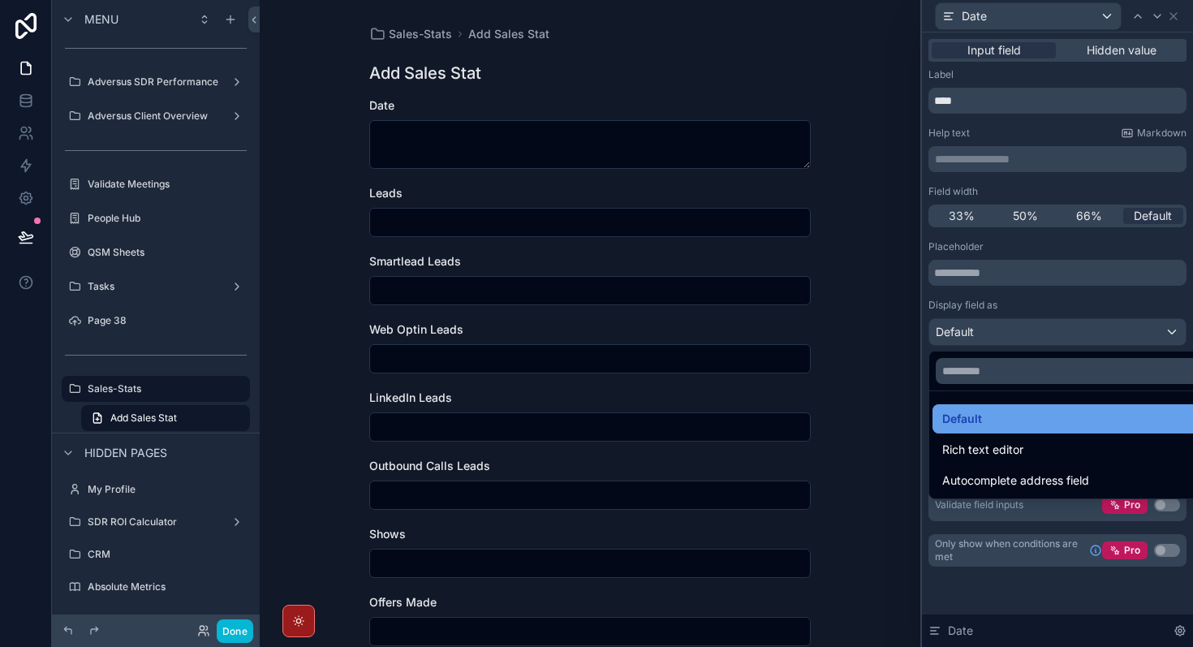
click at [1091, 406] on div "Default" at bounding box center [1076, 418] width 287 height 29
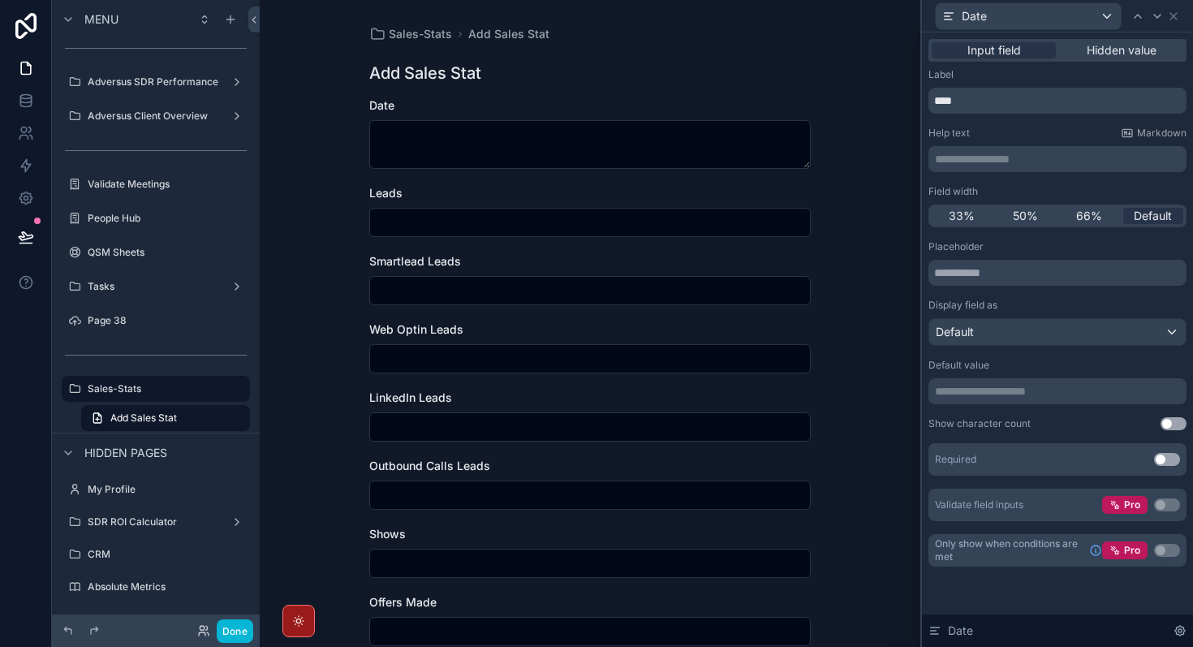
click at [1065, 395] on p "**********" at bounding box center [1059, 391] width 248 height 16
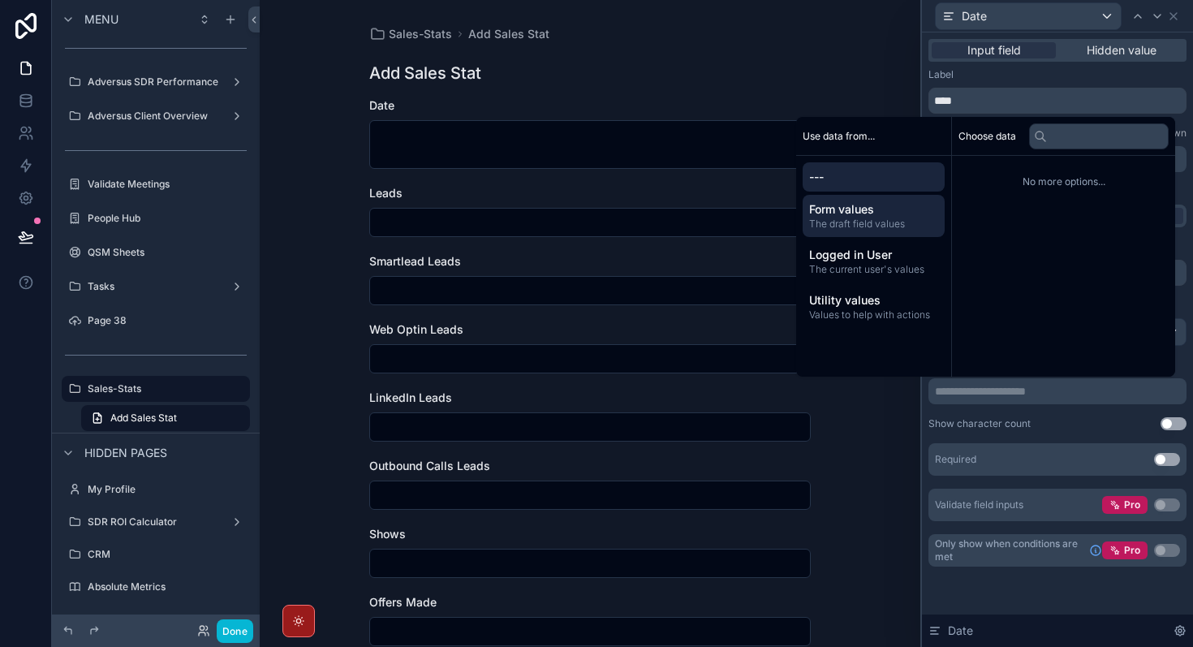
click at [852, 211] on span "Form values" at bounding box center [873, 209] width 129 height 16
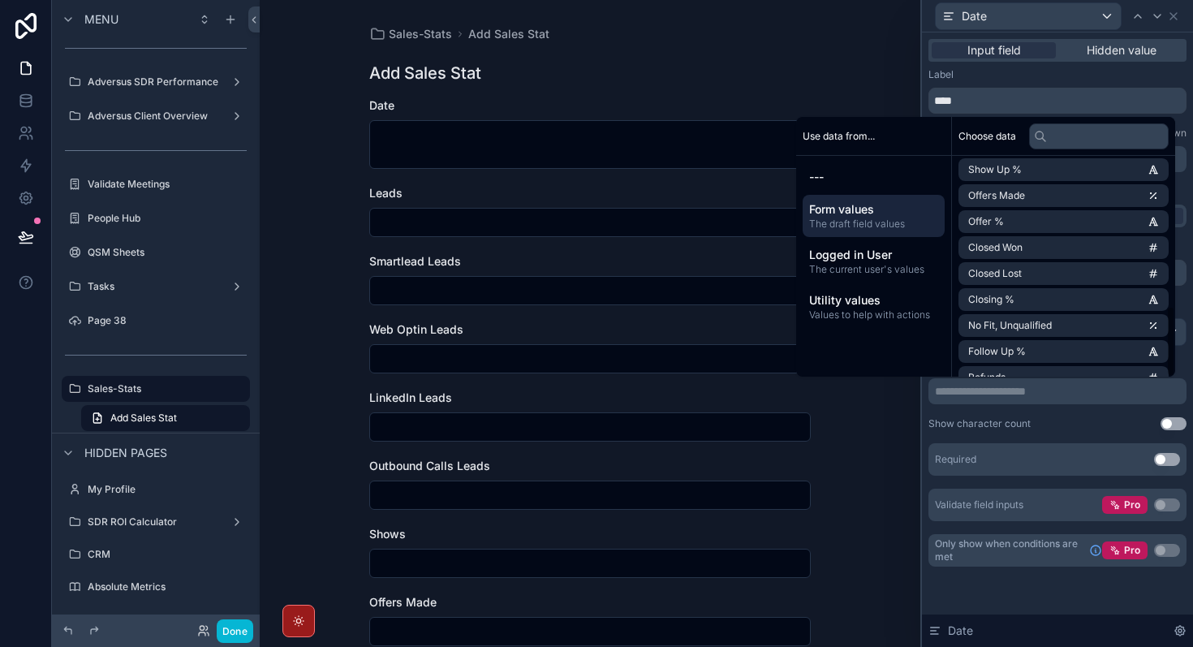
scroll to position [464, 0]
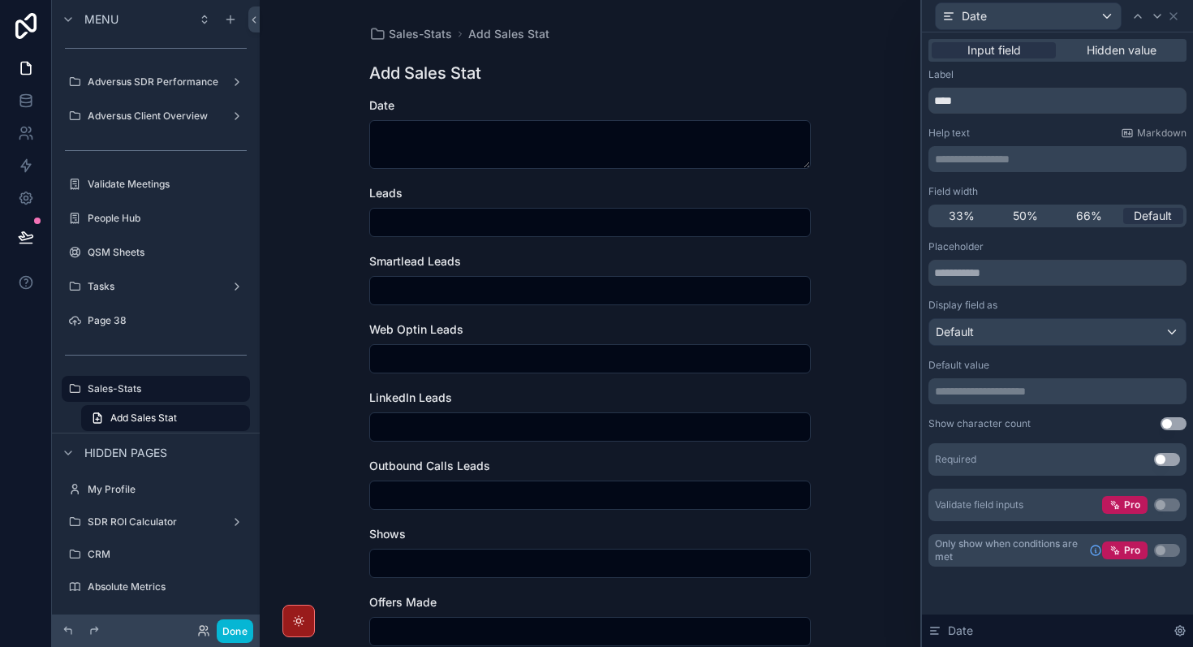
click at [1077, 428] on div "Show character count Use setting" at bounding box center [1058, 423] width 258 height 13
click at [1040, 271] on input "text" at bounding box center [1058, 273] width 258 height 26
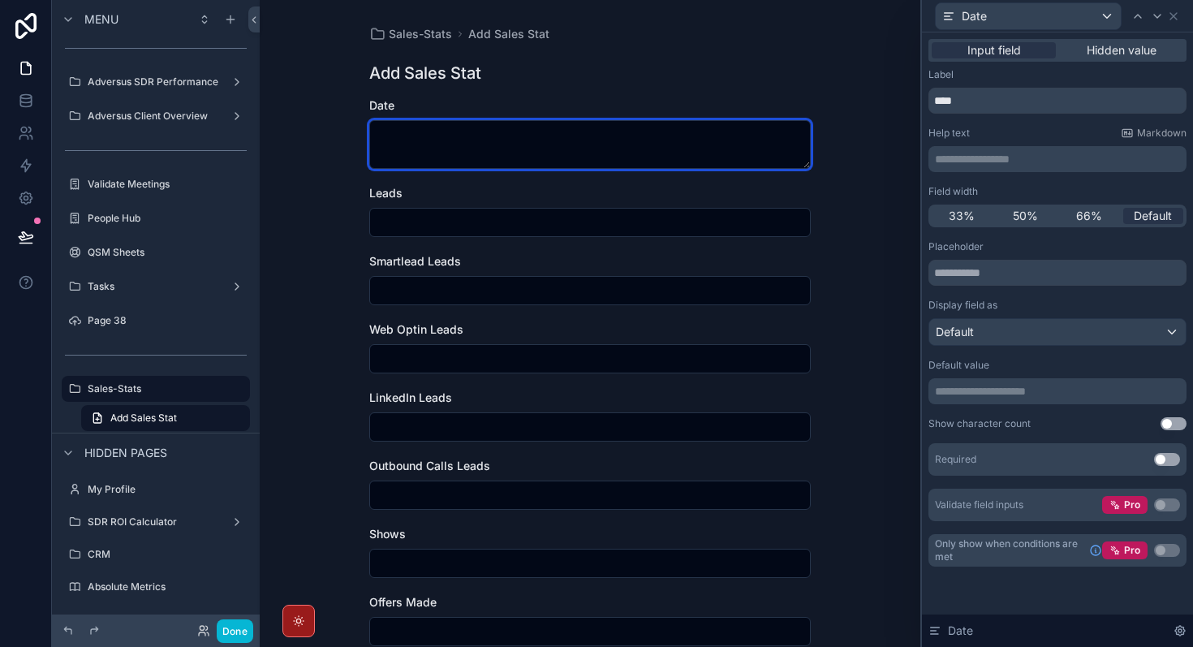
click at [709, 159] on textarea "scrollable content" at bounding box center [590, 144] width 442 height 49
type textarea "*"
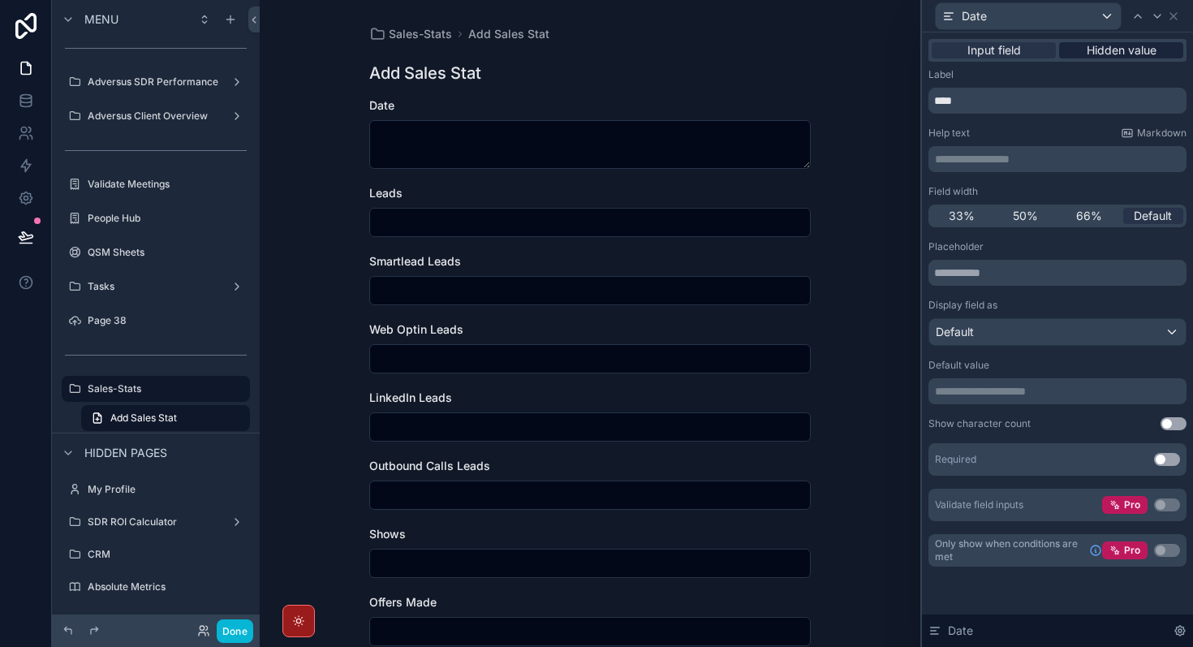
click at [1113, 53] on span "Hidden value" at bounding box center [1122, 50] width 70 height 16
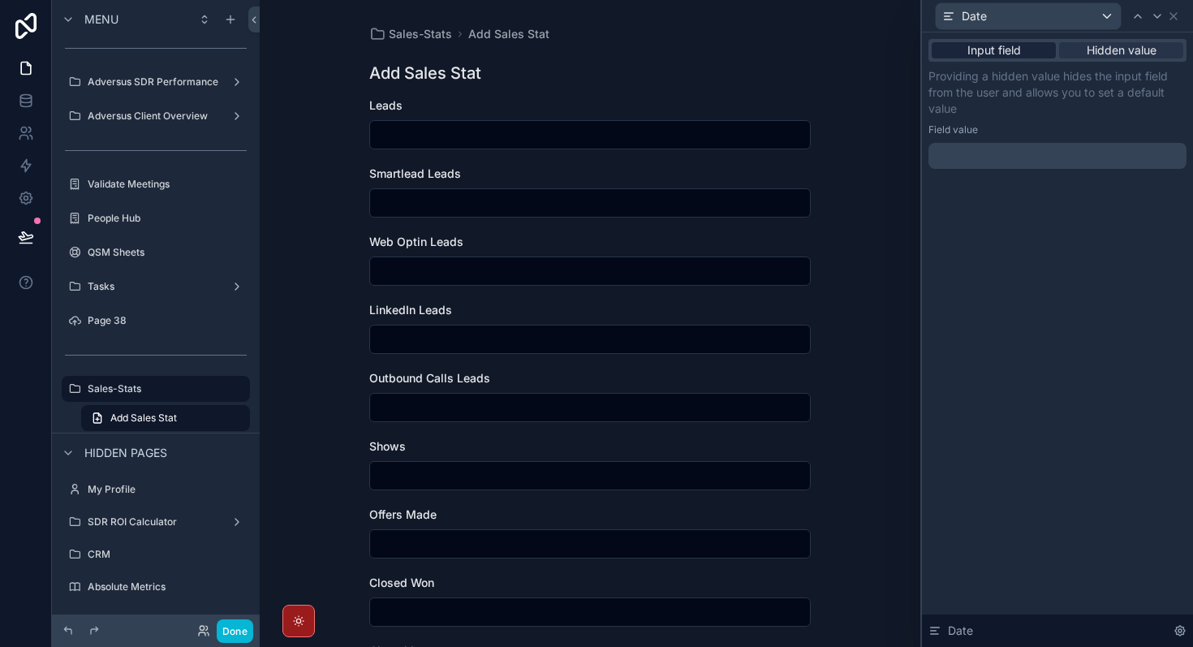
click at [1024, 52] on div "Input field" at bounding box center [994, 50] width 124 height 16
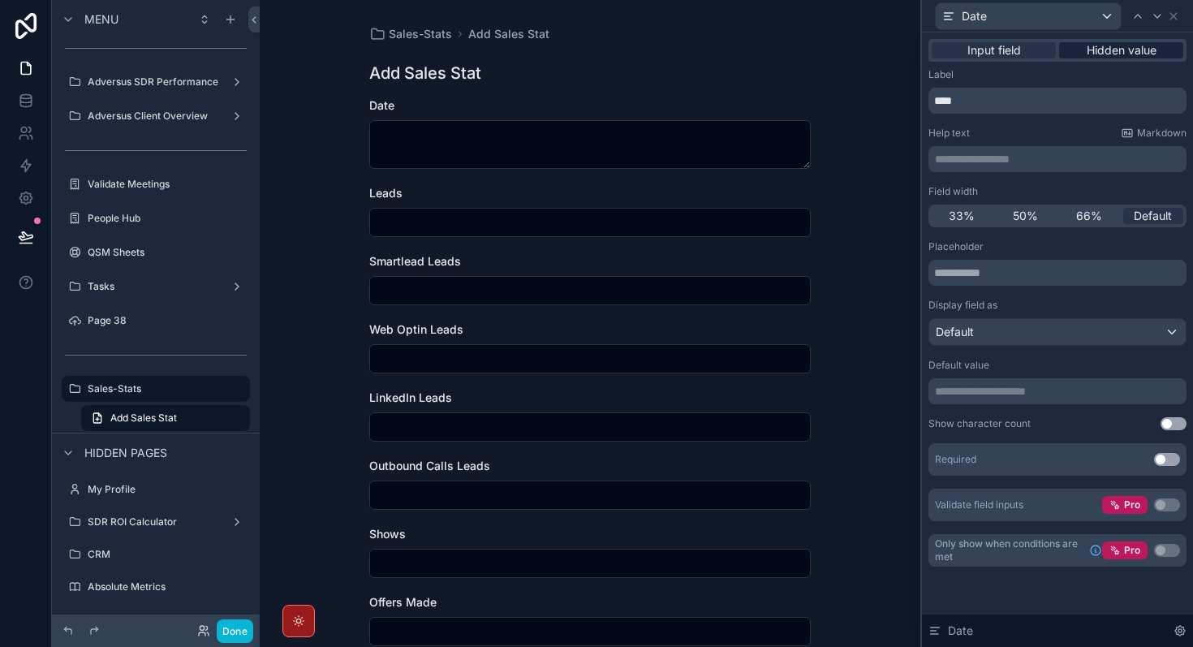
click at [1141, 57] on span "Hidden value" at bounding box center [1122, 50] width 70 height 16
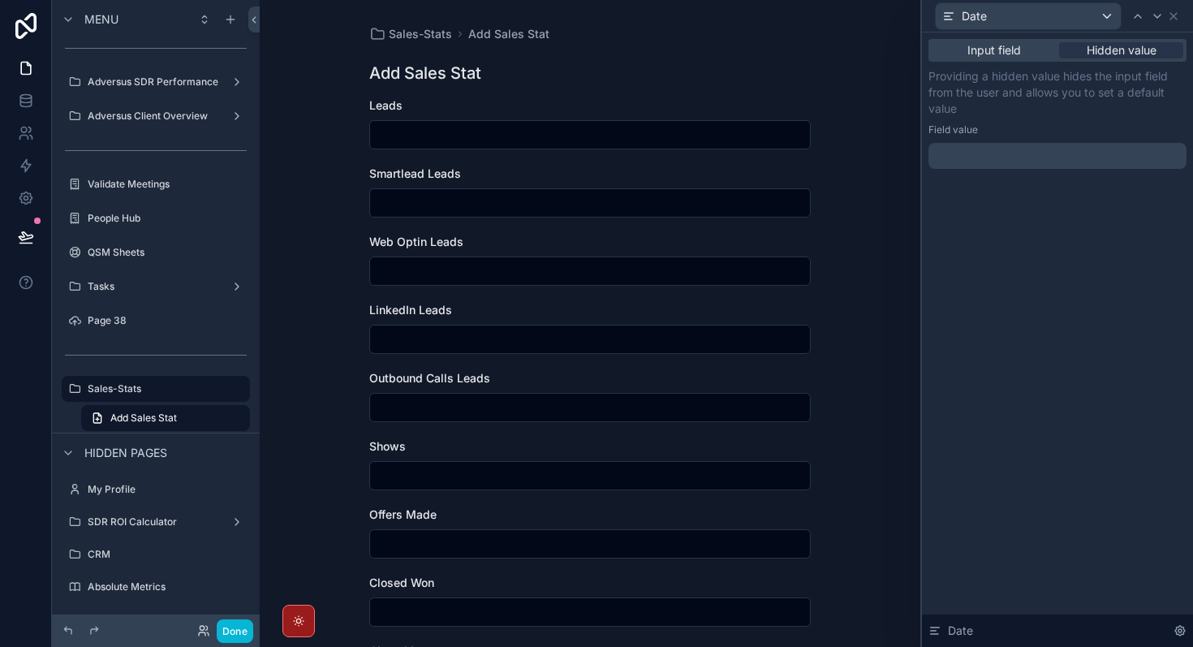
click at [1083, 149] on p "﻿" at bounding box center [1059, 156] width 248 height 16
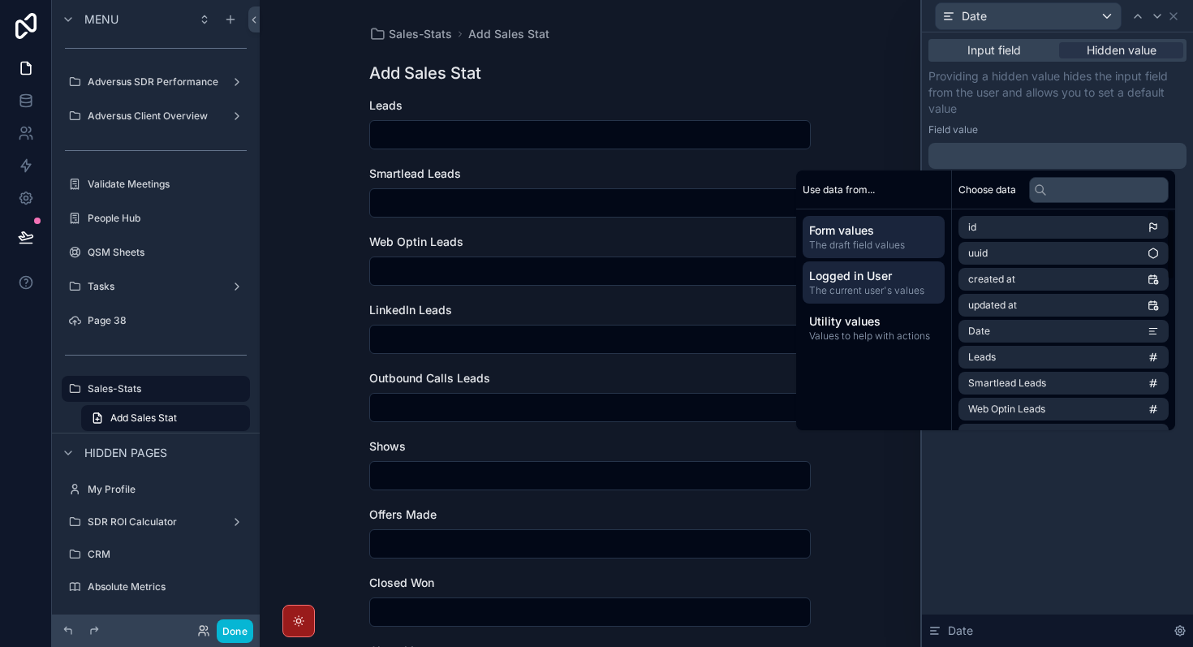
click at [896, 279] on span "Logged in User" at bounding box center [873, 276] width 129 height 16
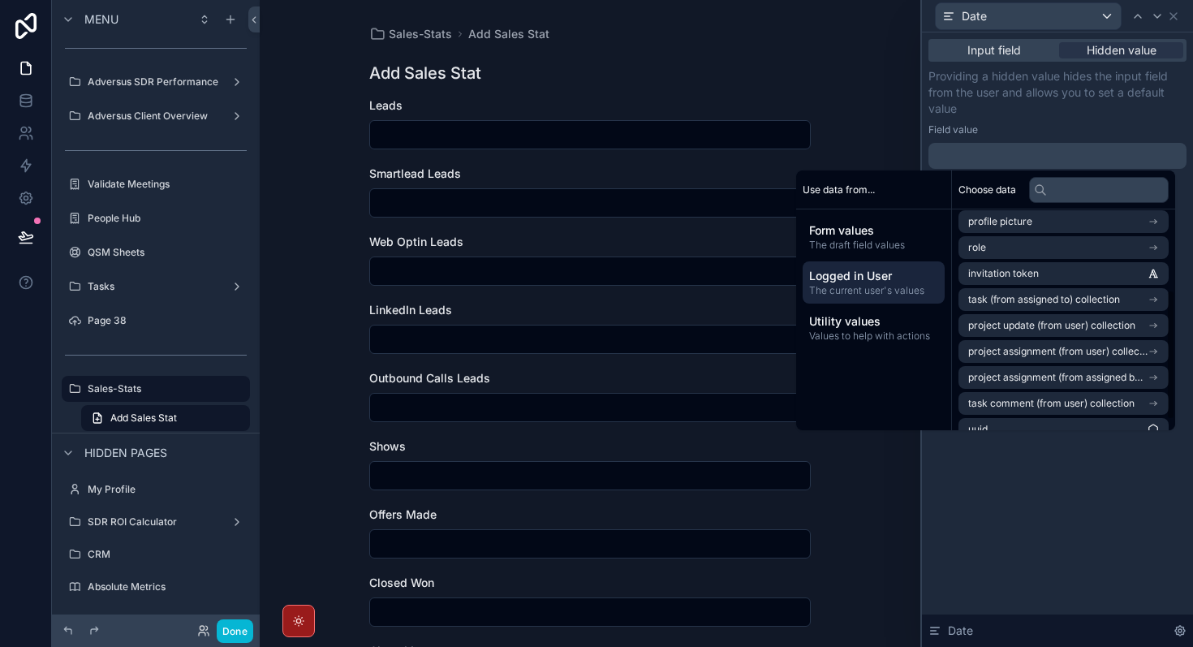
scroll to position [145, 0]
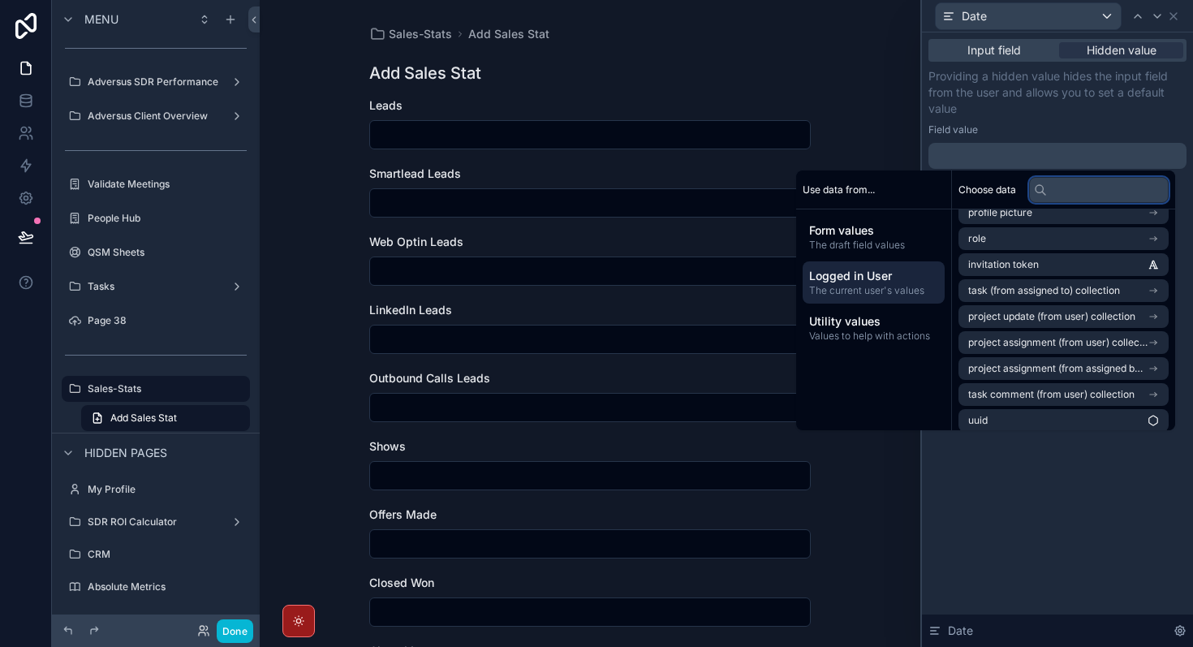
click at [1089, 188] on input "text" at bounding box center [1099, 190] width 140 height 26
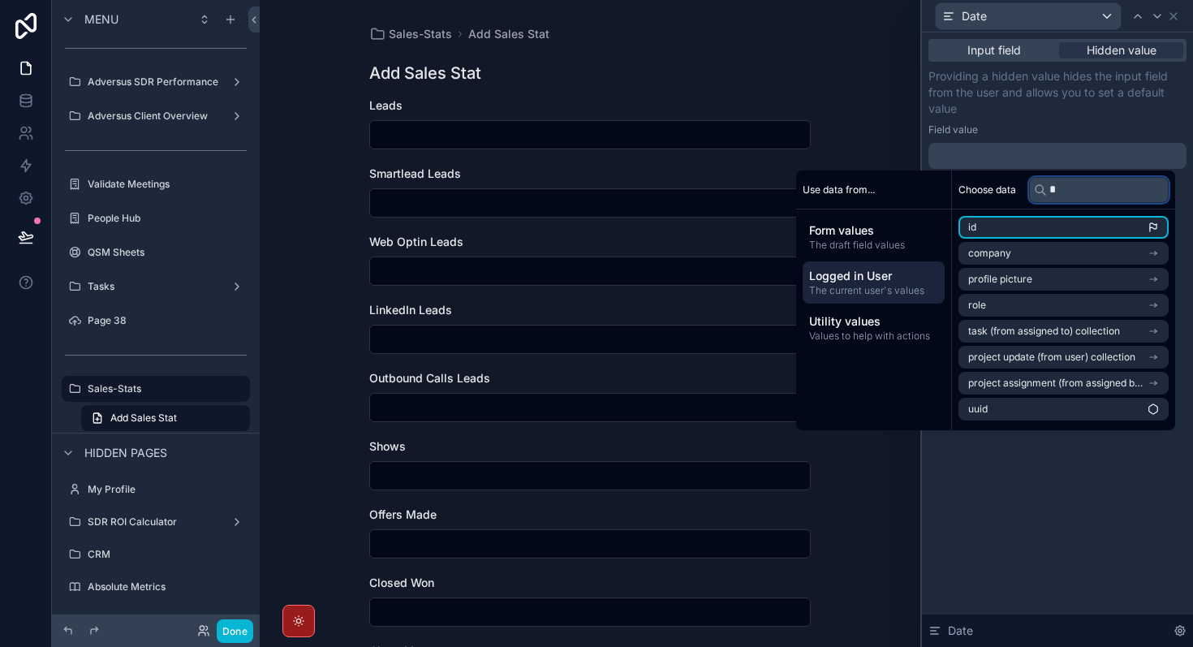
scroll to position [0, 0]
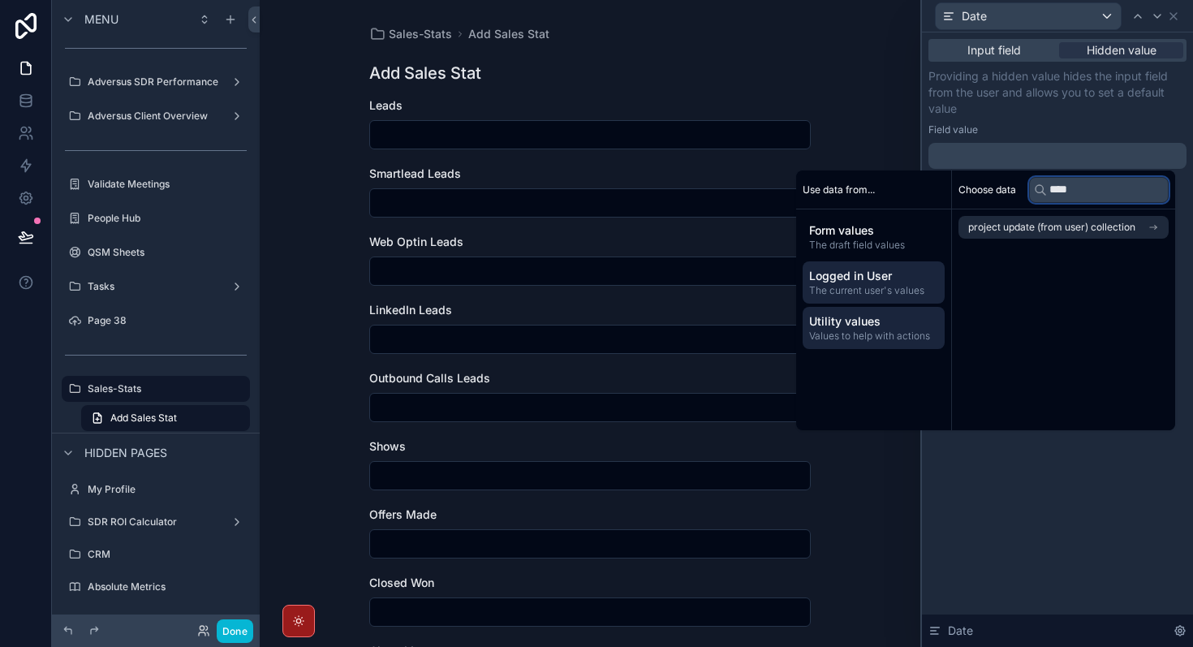
type input "****"
click at [864, 331] on span "Values to help with actions" at bounding box center [873, 336] width 129 height 13
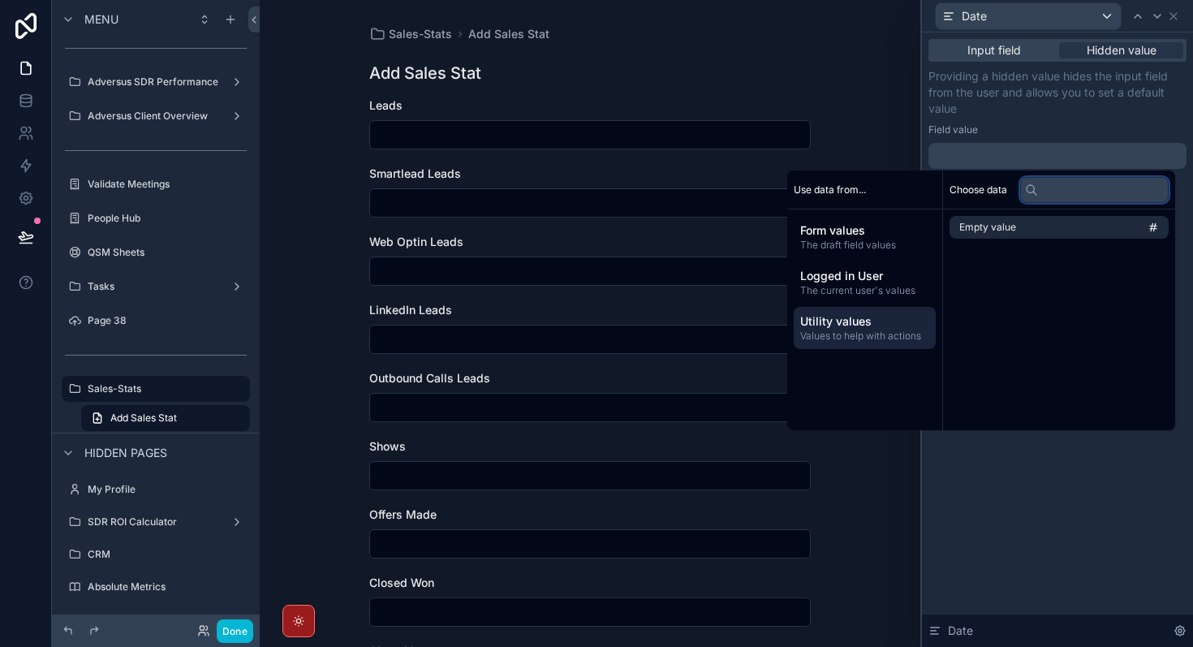
click at [1062, 196] on input "text" at bounding box center [1095, 190] width 149 height 26
click at [888, 231] on span "Form values" at bounding box center [864, 230] width 129 height 16
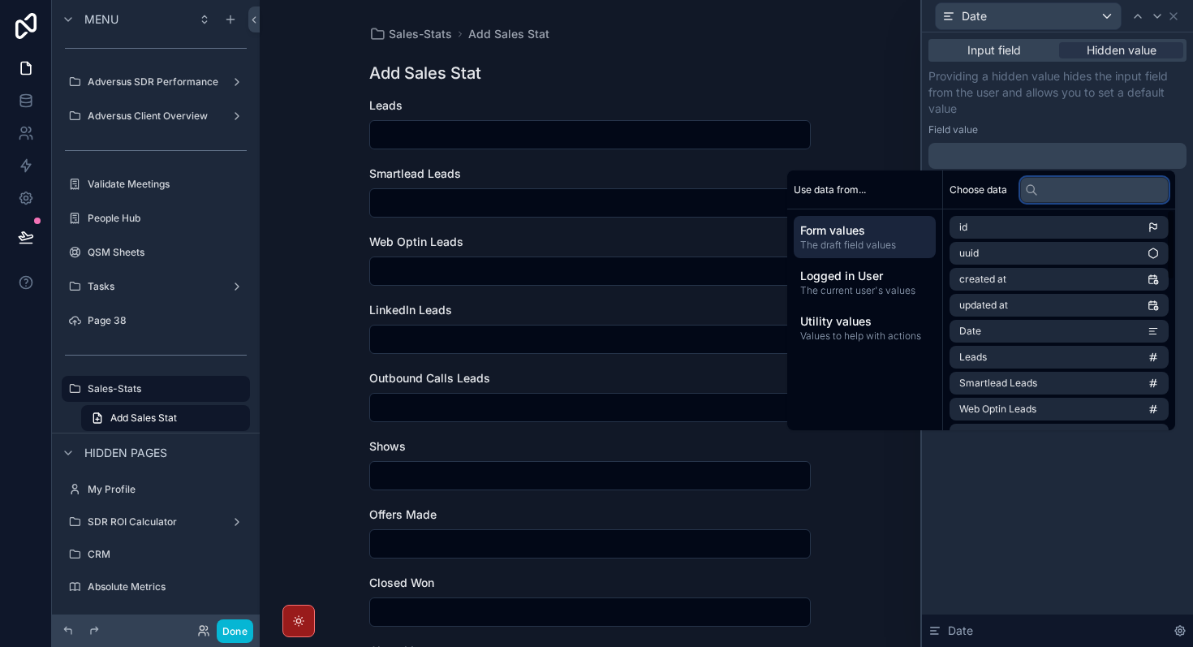
click at [1091, 192] on input "text" at bounding box center [1095, 190] width 149 height 26
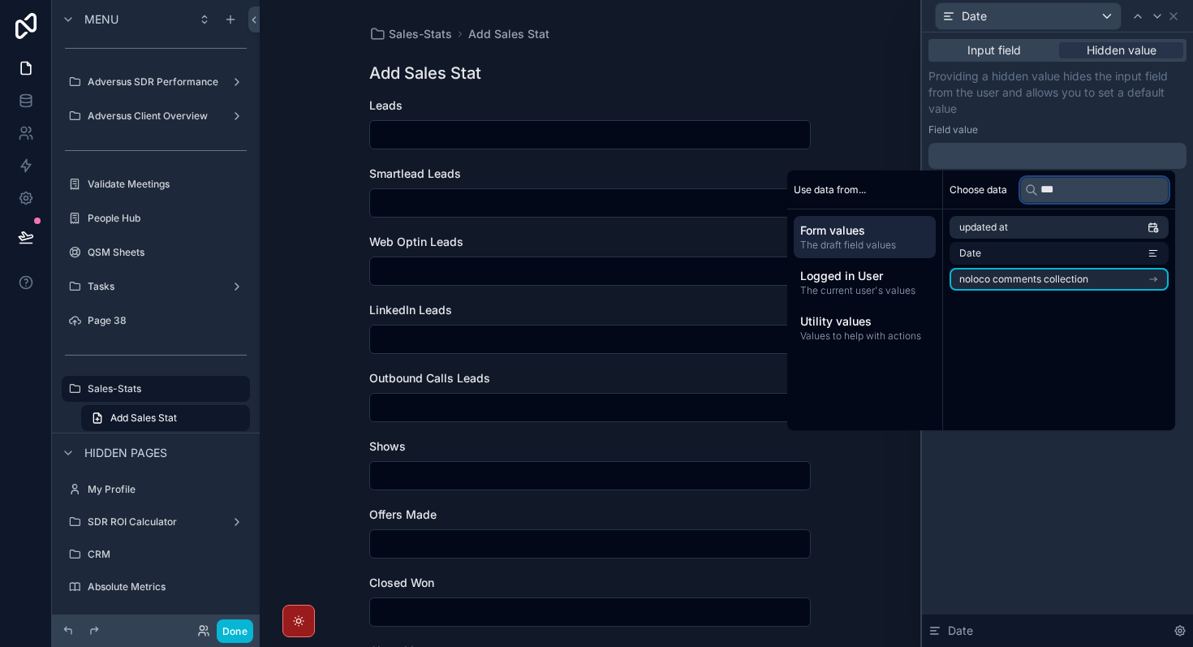
type input "***"
click at [1103, 261] on li "Date" at bounding box center [1059, 253] width 219 height 23
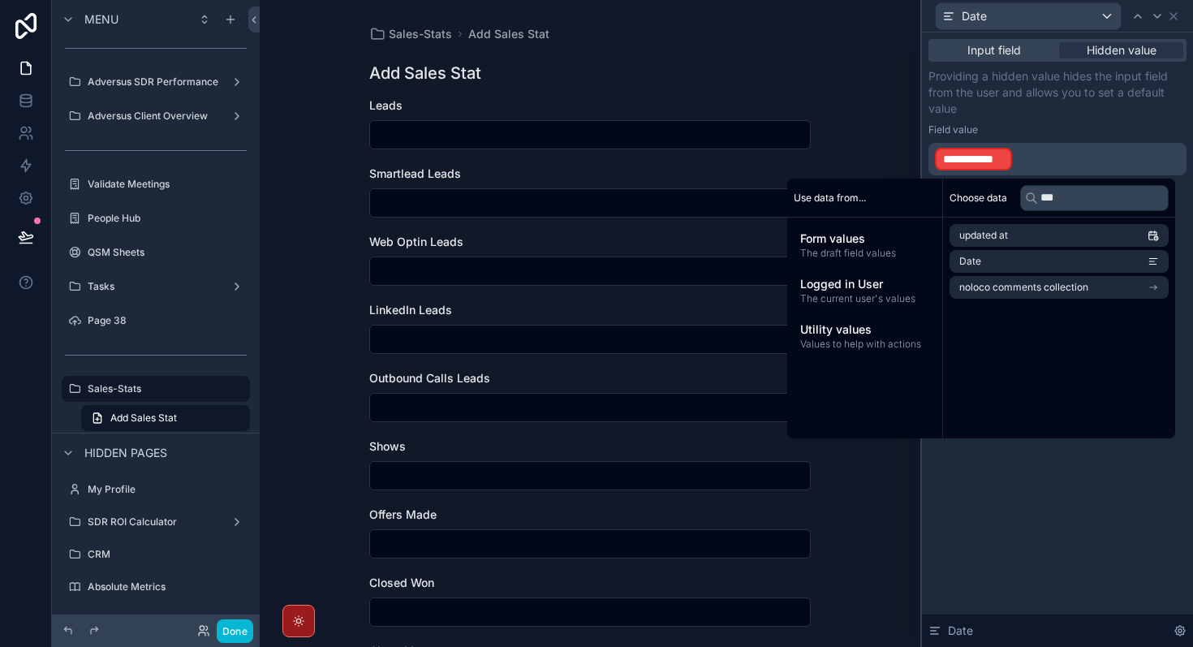
click at [1142, 525] on div "**********" at bounding box center [1057, 339] width 271 height 615
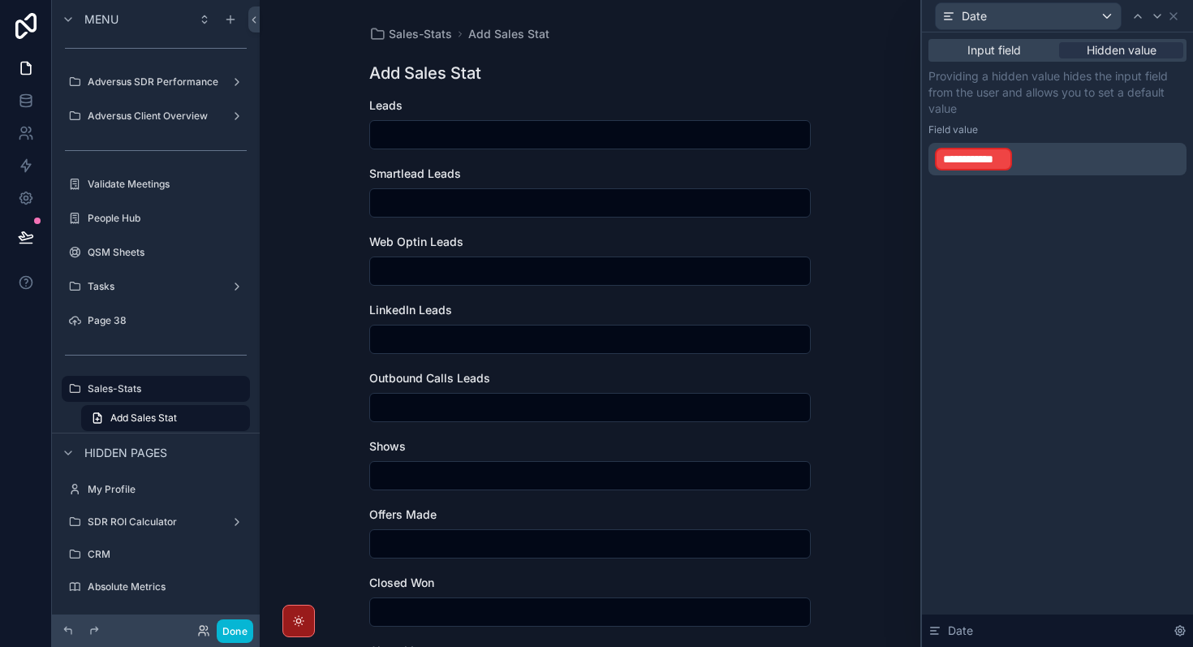
click at [1051, 167] on p "**********" at bounding box center [1059, 159] width 248 height 26
click at [1028, 43] on div "Input field" at bounding box center [994, 50] width 124 height 16
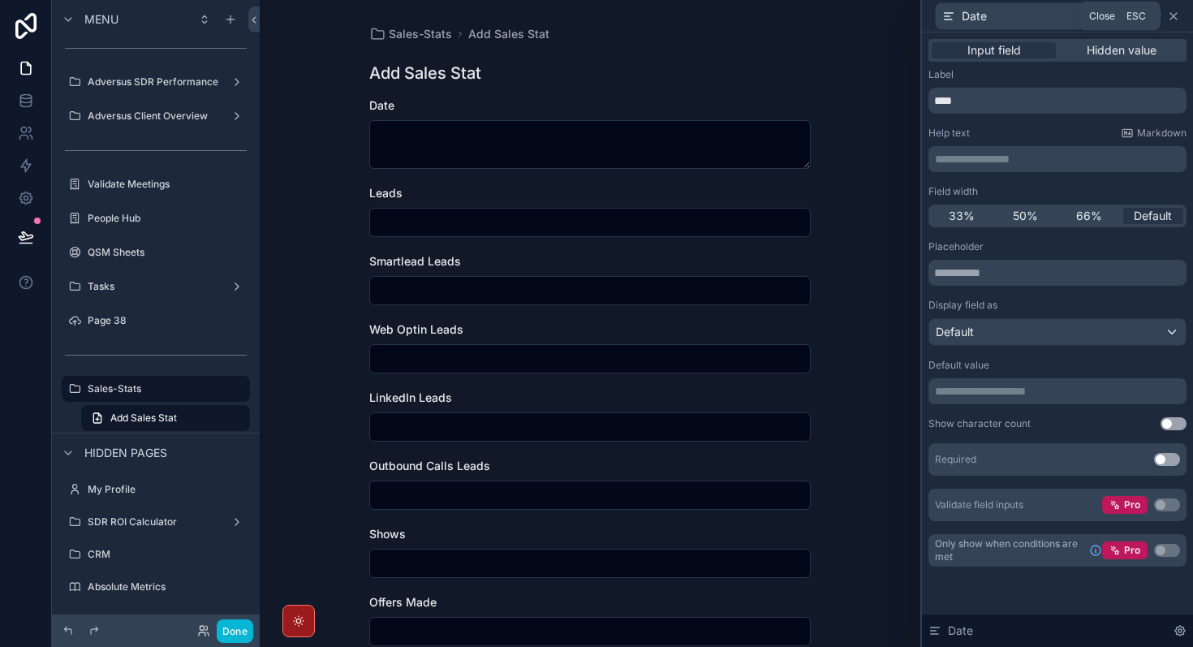
click at [1175, 16] on icon at bounding box center [1174, 16] width 6 height 6
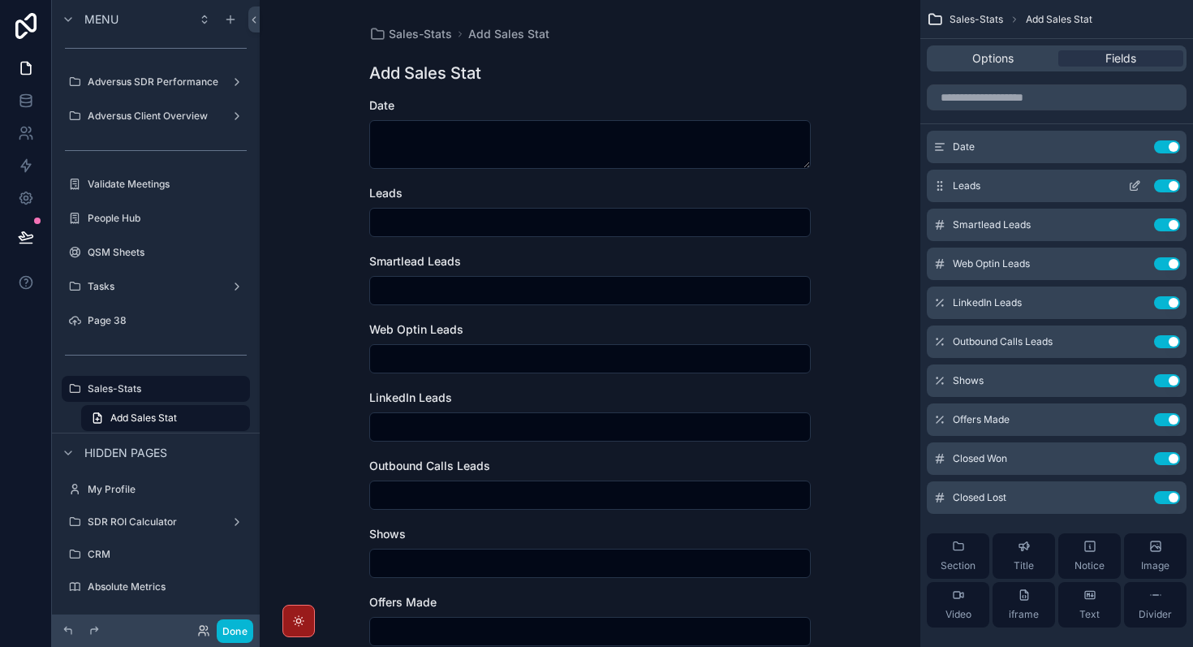
click at [1138, 186] on icon "scrollable content" at bounding box center [1134, 185] width 13 height 13
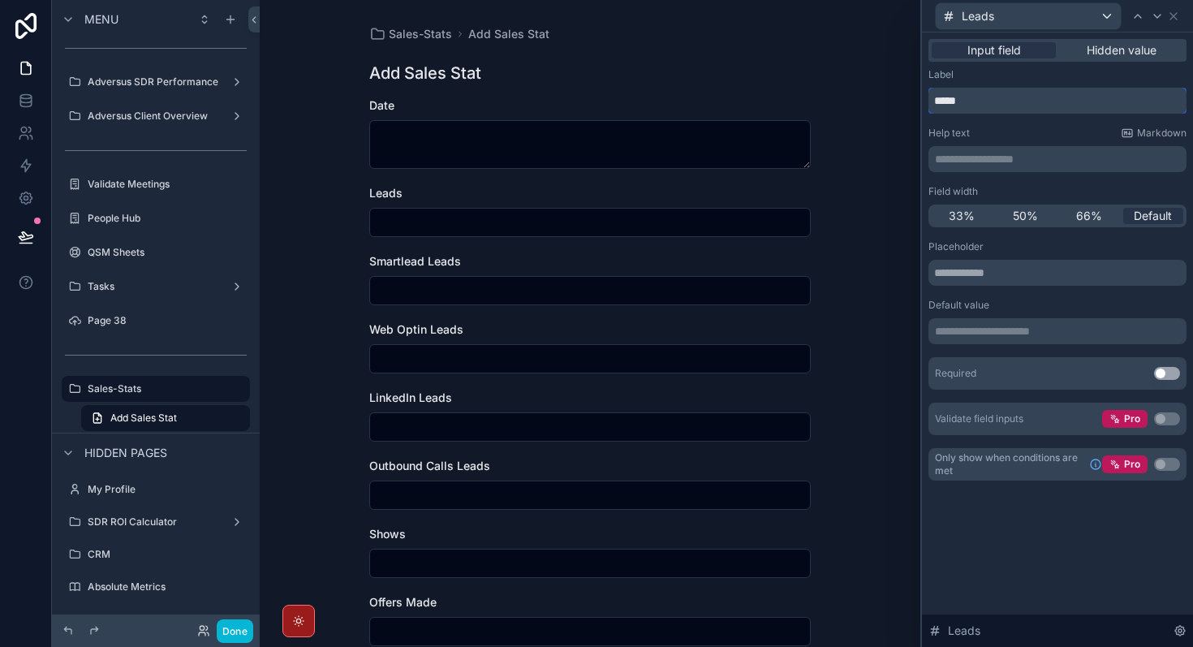
click at [1002, 103] on input "*****" at bounding box center [1058, 101] width 258 height 26
type input "**********"
click at [1177, 20] on icon at bounding box center [1173, 16] width 13 height 13
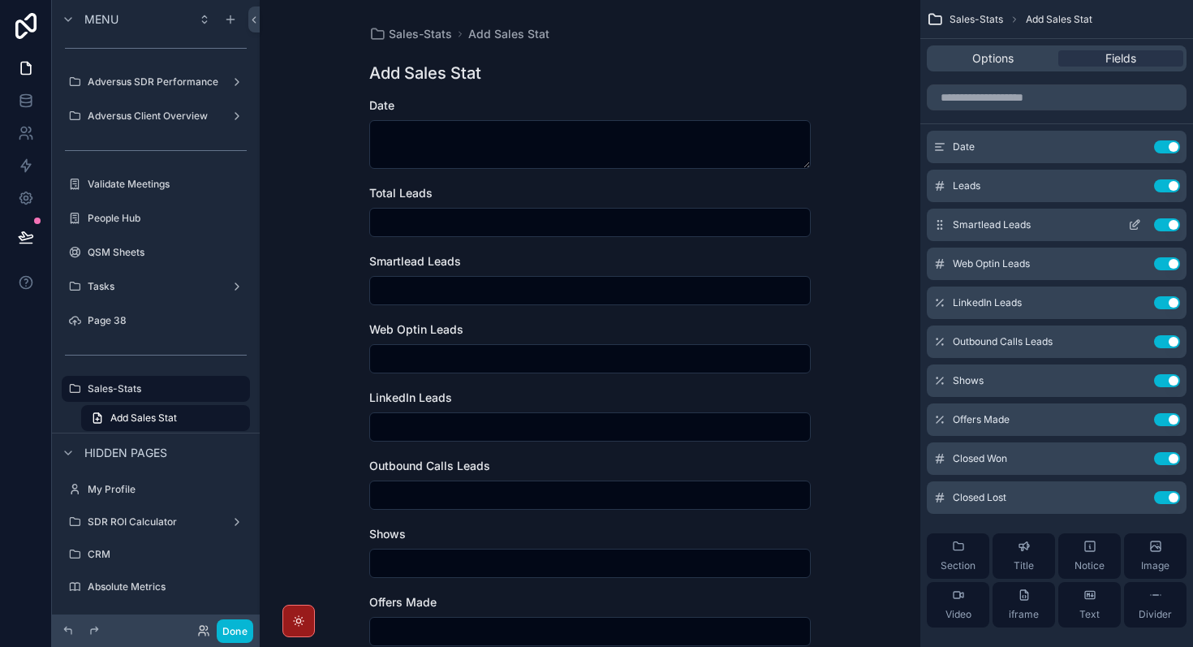
click at [1134, 226] on icon "scrollable content" at bounding box center [1136, 223] width 6 height 6
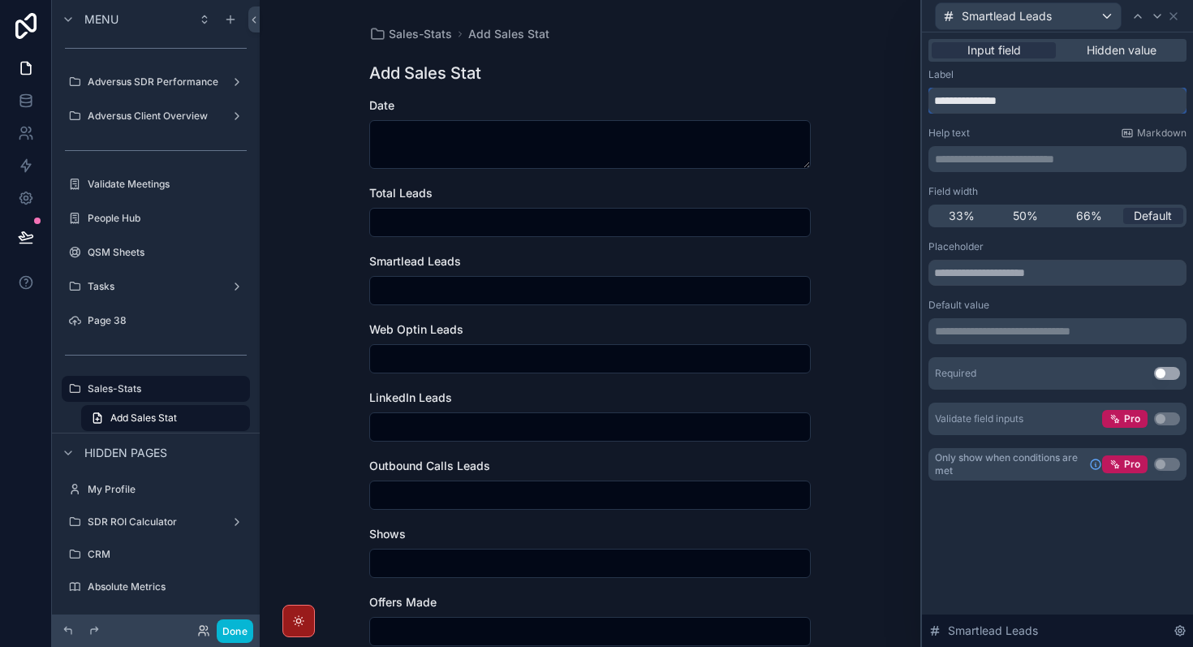
click at [999, 104] on input "**********" at bounding box center [1058, 101] width 258 height 26
type input "**********"
click at [1040, 604] on div "**********" at bounding box center [1057, 339] width 271 height 615
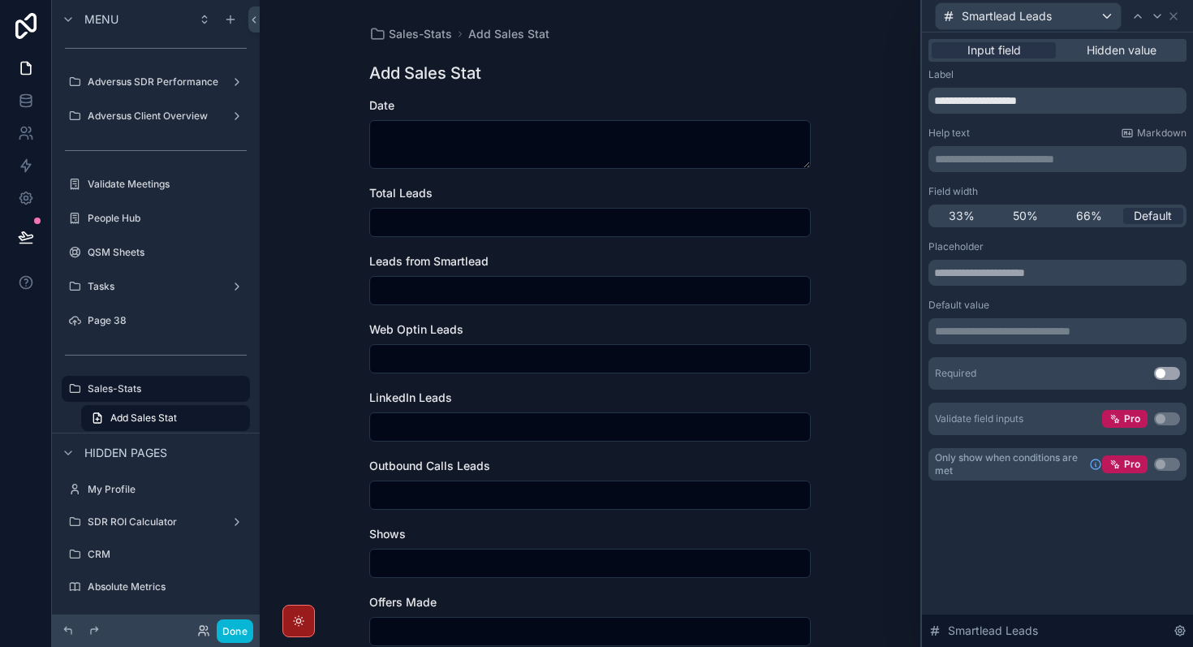
click at [1169, 380] on div "Required Use setting" at bounding box center [1058, 373] width 258 height 32
click at [1170, 377] on button "Use setting" at bounding box center [1167, 373] width 26 height 13
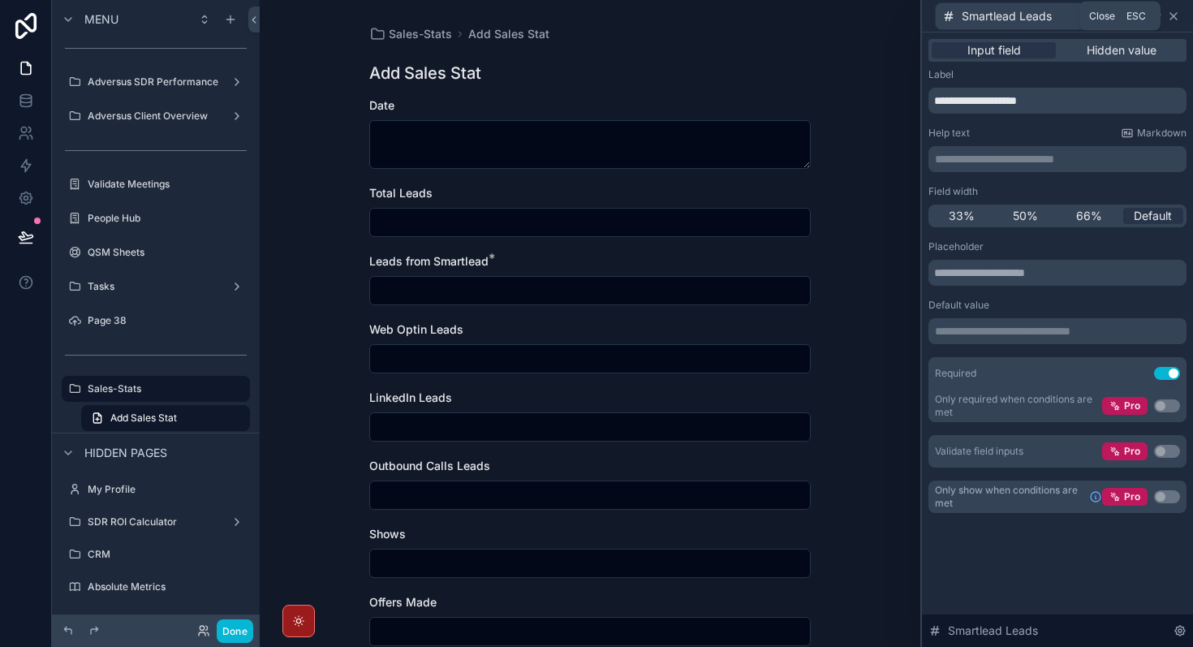
click at [1175, 21] on icon at bounding box center [1173, 16] width 13 height 13
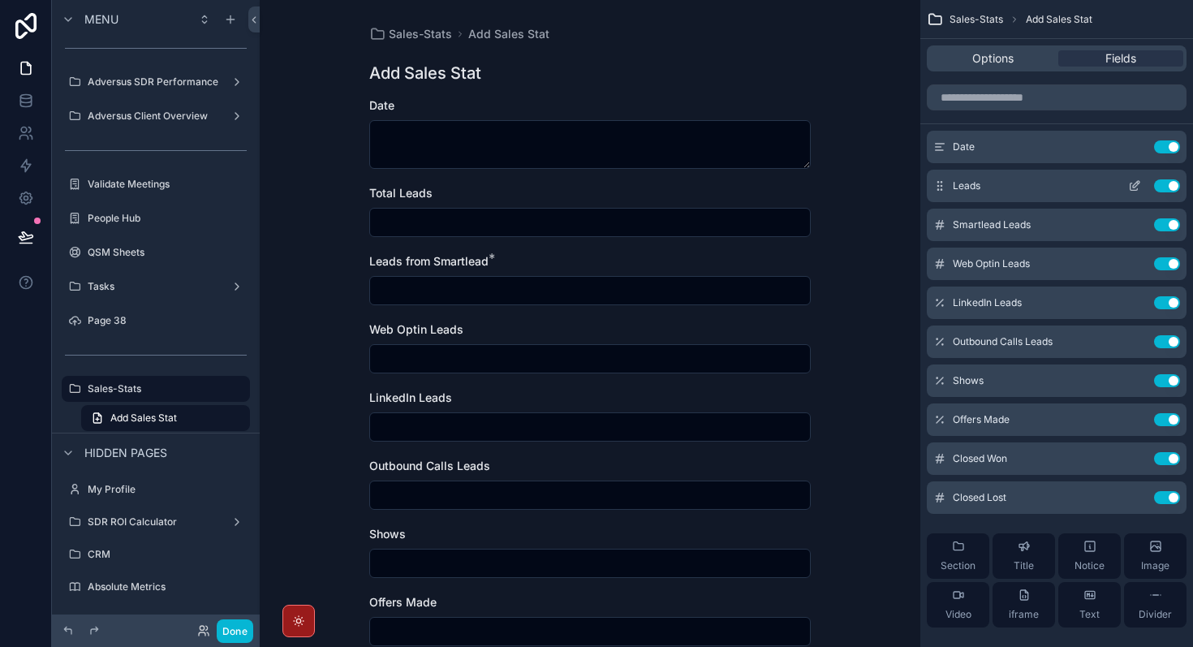
click at [1137, 198] on div "Leads Use setting" at bounding box center [1057, 186] width 260 height 32
click at [1133, 188] on icon "scrollable content" at bounding box center [1134, 185] width 13 height 13
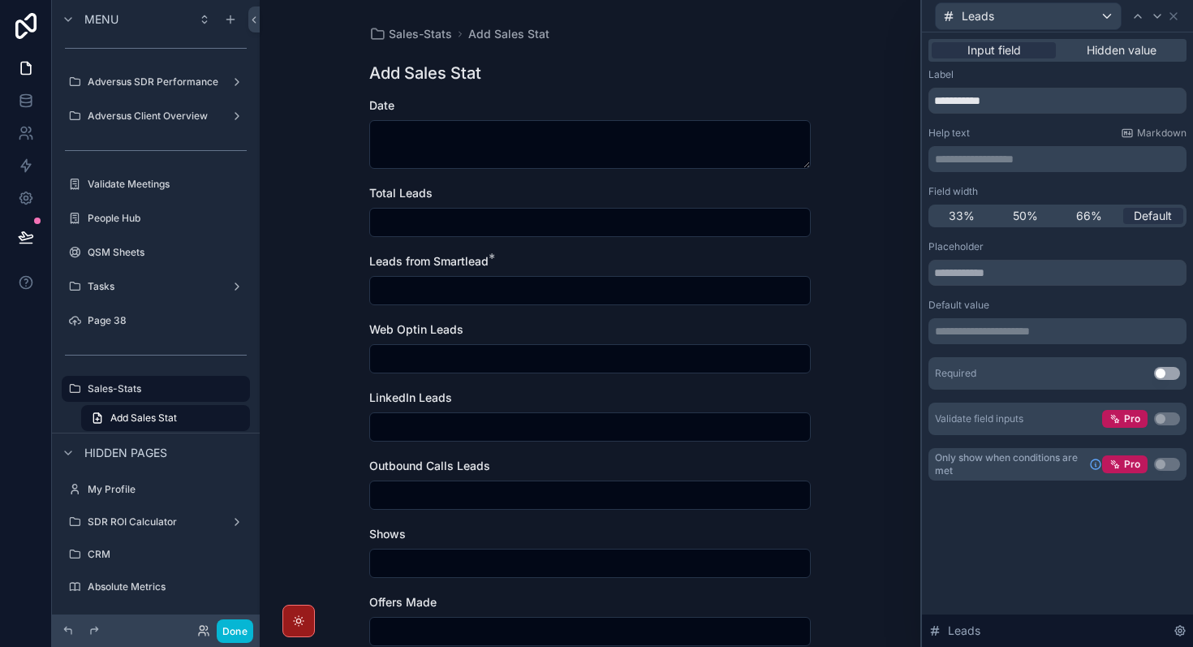
click at [1164, 377] on button "Use setting" at bounding box center [1167, 373] width 26 height 13
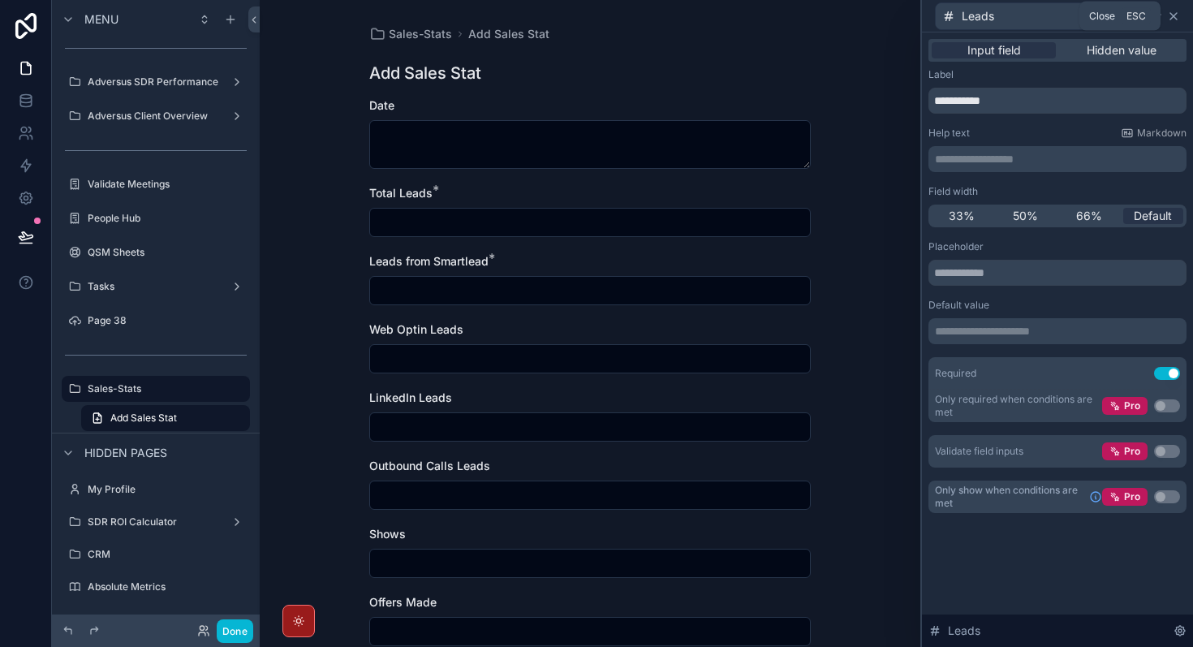
click at [1175, 15] on icon at bounding box center [1174, 16] width 6 height 6
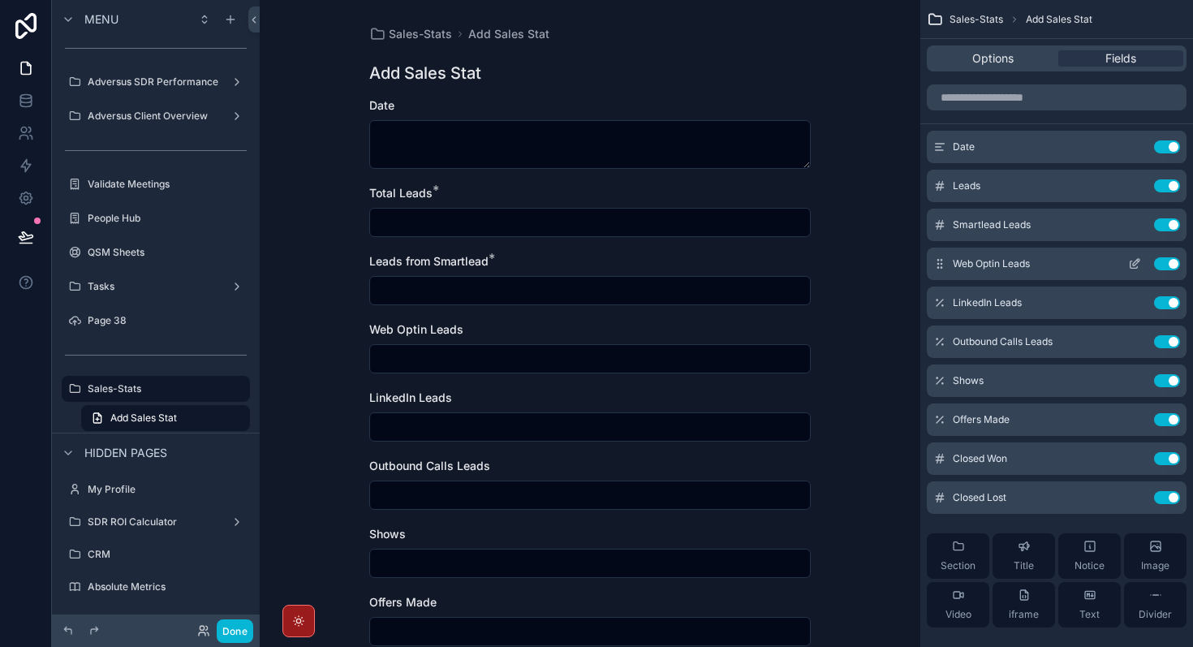
click at [1136, 265] on icon "scrollable content" at bounding box center [1136, 262] width 6 height 6
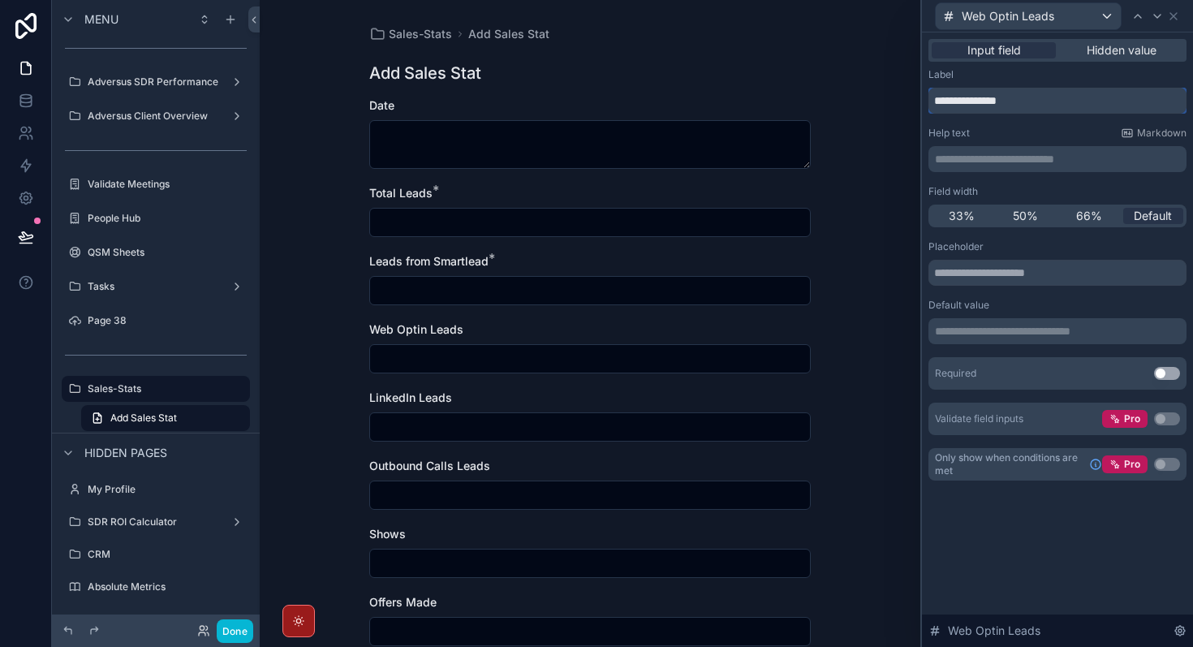
drag, startPoint x: 995, startPoint y: 101, endPoint x: 927, endPoint y: 101, distance: 67.4
click at [927, 101] on div "**********" at bounding box center [1057, 275] width 271 height 487
click at [1017, 102] on input "*****" at bounding box center [1058, 101] width 258 height 26
paste input "**********"
type input "**********"
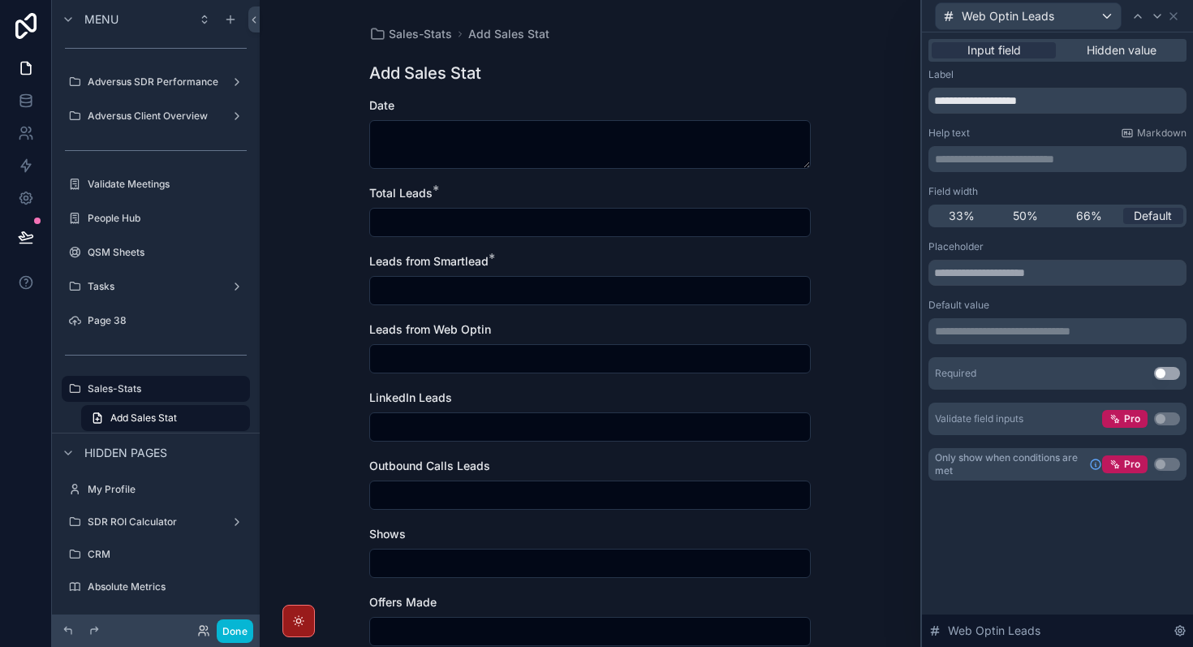
click at [1172, 373] on button "Use setting" at bounding box center [1167, 373] width 26 height 13
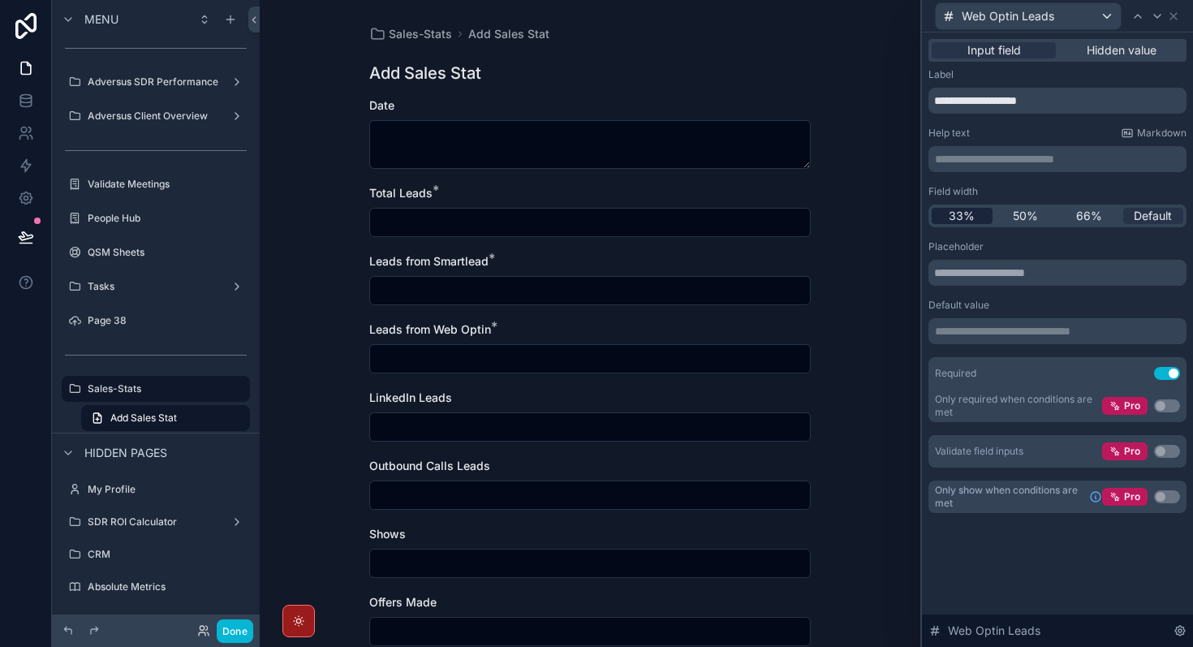
click at [973, 216] on span "33%" at bounding box center [962, 216] width 26 height 16
click at [1172, 11] on icon at bounding box center [1173, 16] width 13 height 13
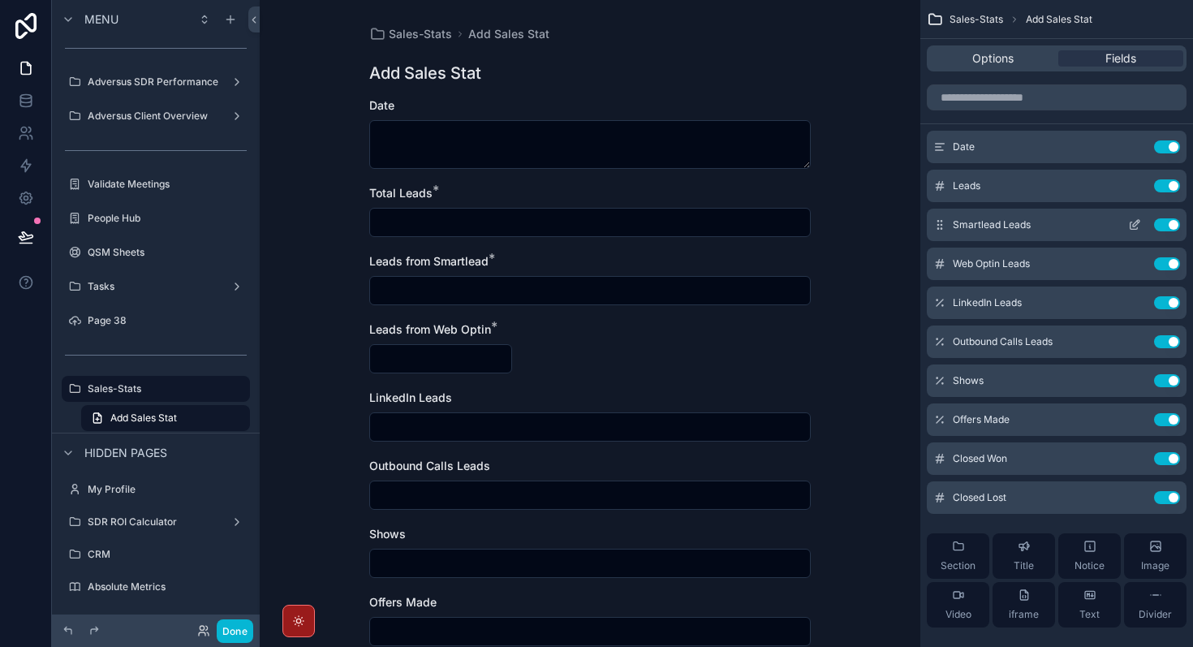
click at [1131, 227] on icon "scrollable content" at bounding box center [1134, 224] width 13 height 13
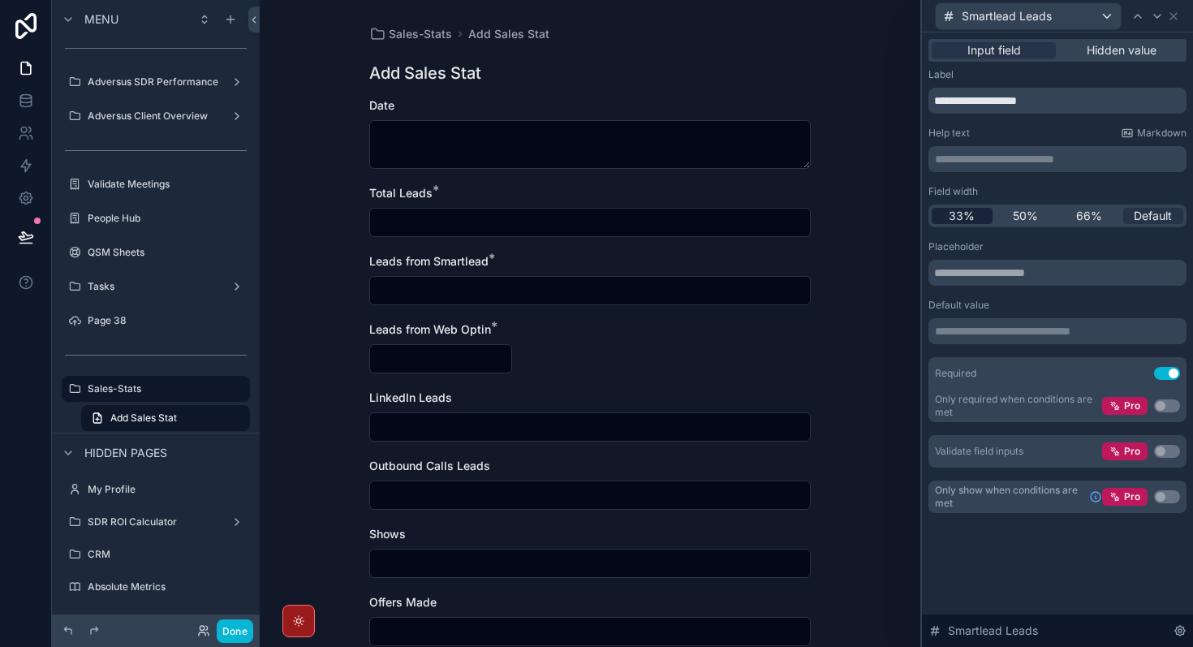
click at [955, 215] on span "33%" at bounding box center [962, 216] width 26 height 16
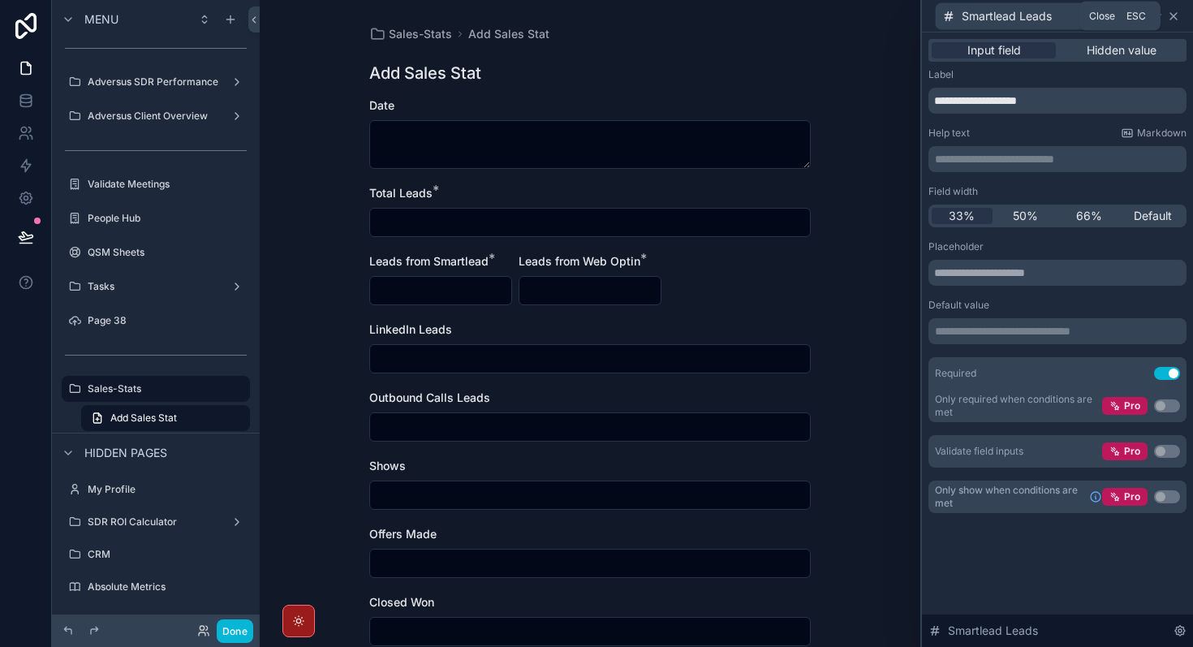
click at [1180, 14] on icon at bounding box center [1173, 16] width 13 height 13
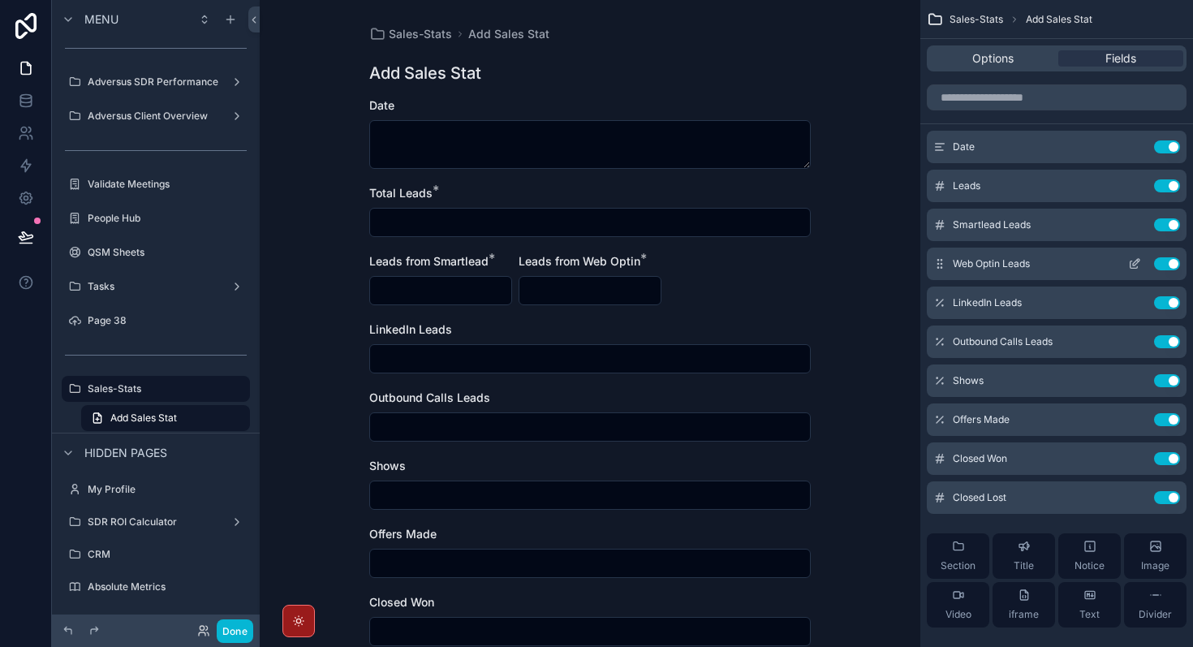
click at [1129, 260] on icon "scrollable content" at bounding box center [1134, 263] width 13 height 13
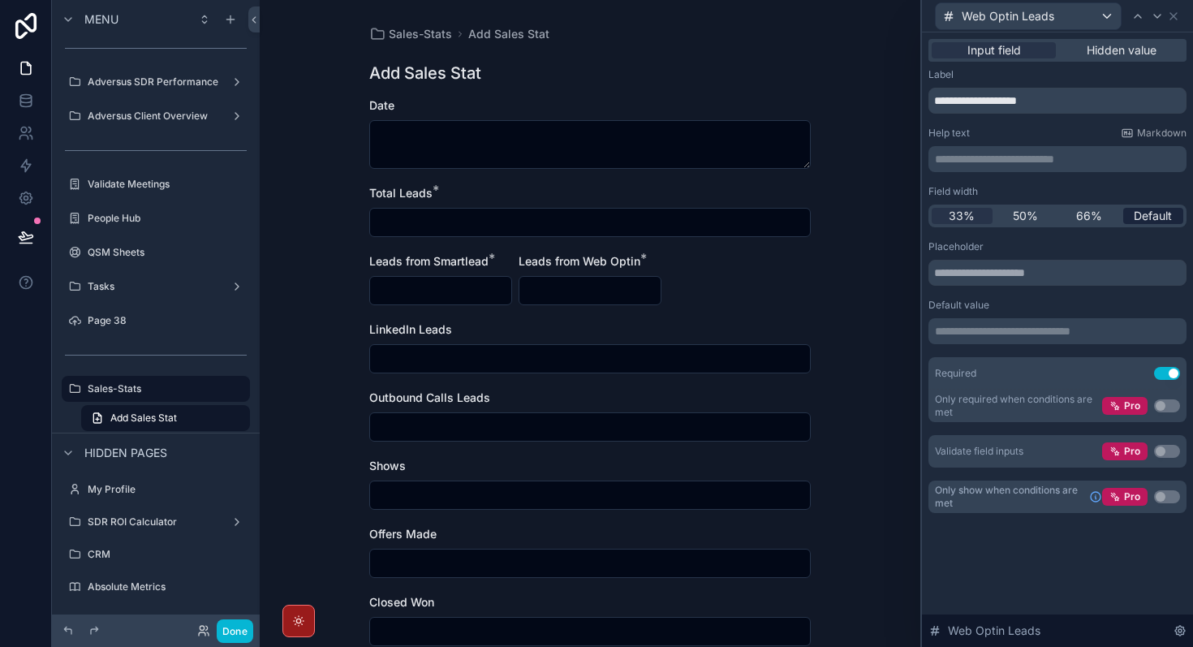
click at [1154, 220] on span "Default" at bounding box center [1153, 216] width 38 height 16
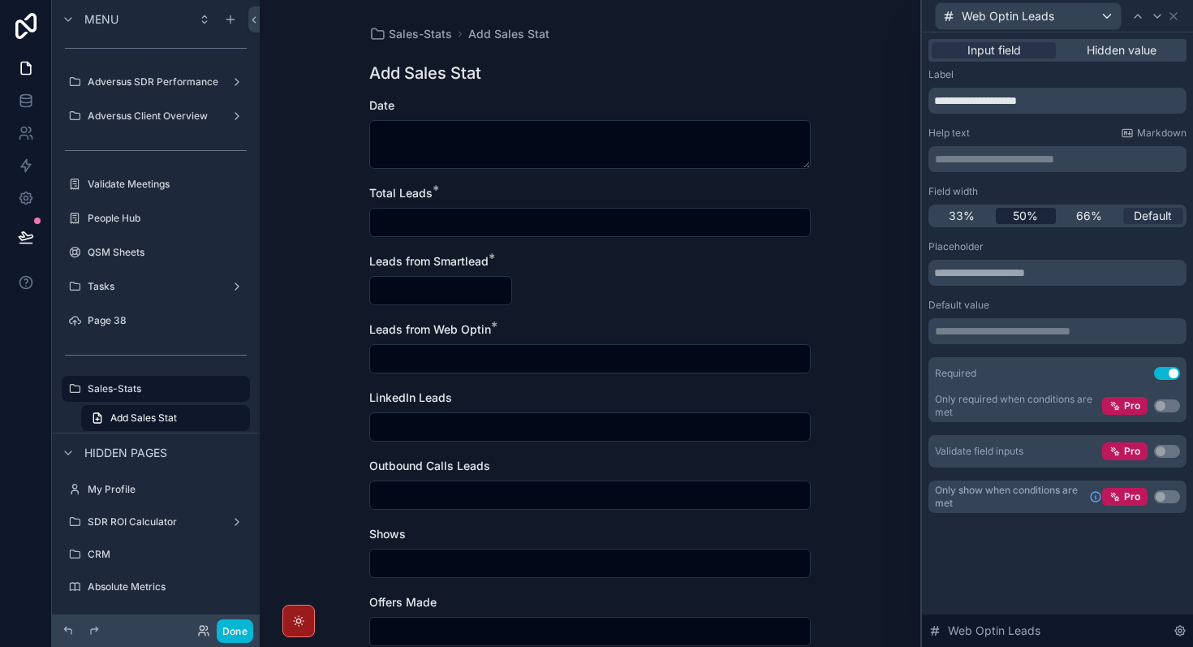
click at [1027, 217] on span "50%" at bounding box center [1025, 216] width 25 height 16
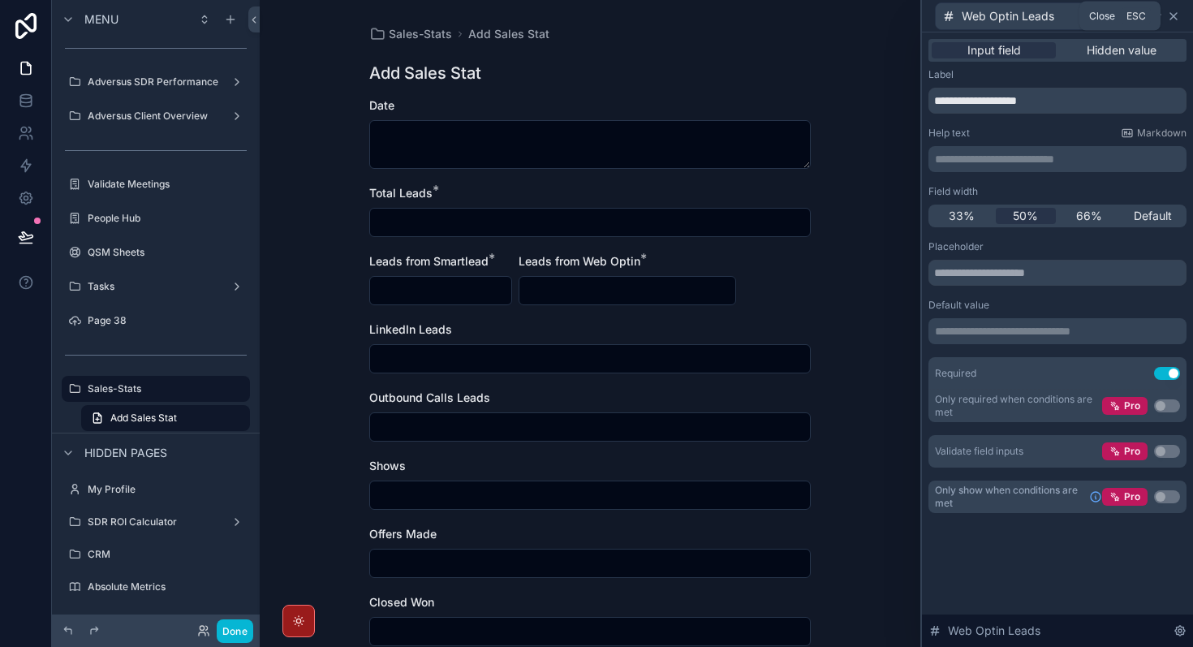
click at [1172, 14] on icon at bounding box center [1174, 16] width 6 height 6
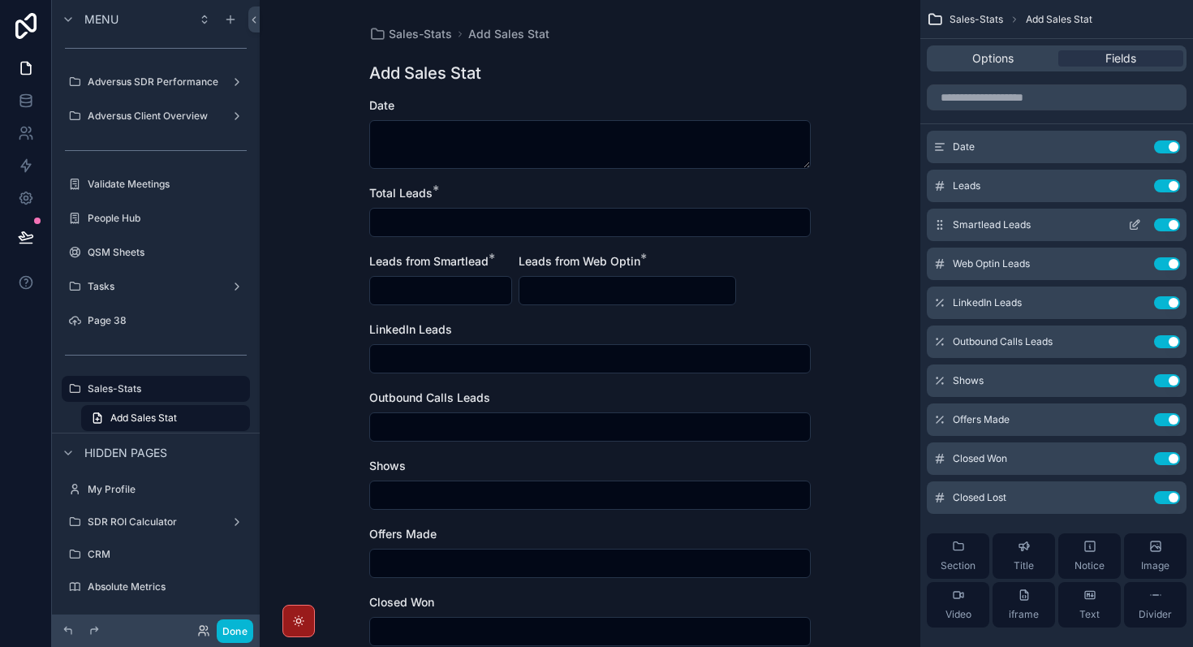
click at [1133, 225] on icon "scrollable content" at bounding box center [1134, 224] width 13 height 13
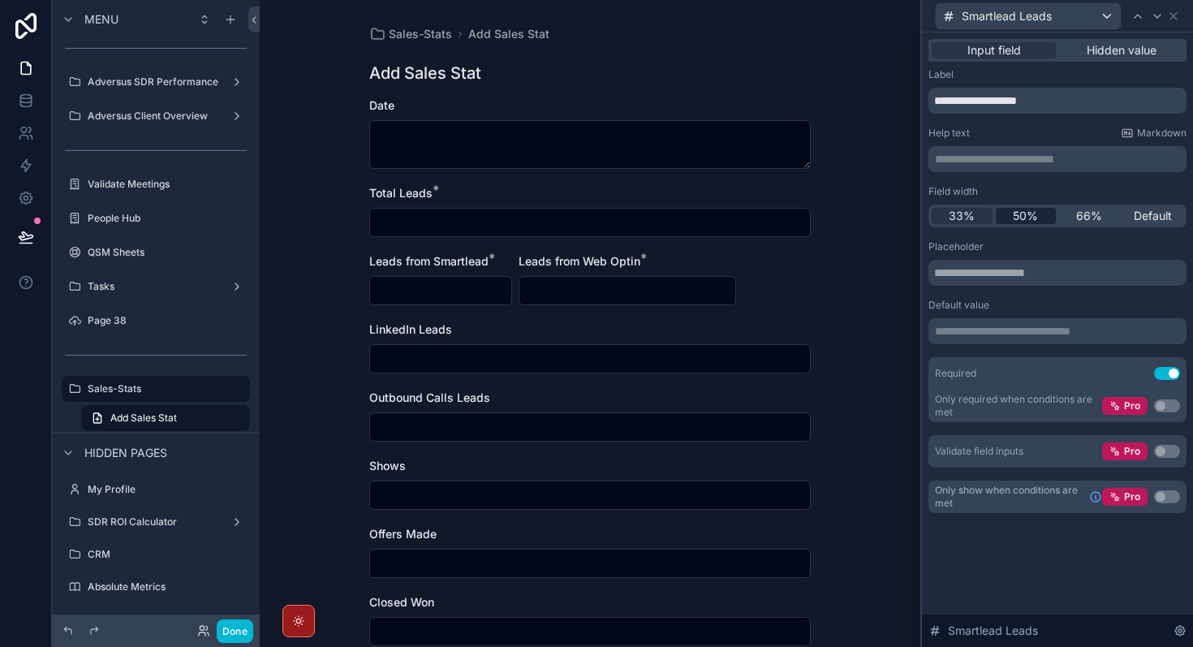
click at [1017, 218] on span "50%" at bounding box center [1025, 216] width 25 height 16
click at [1175, 18] on icon at bounding box center [1173, 16] width 13 height 13
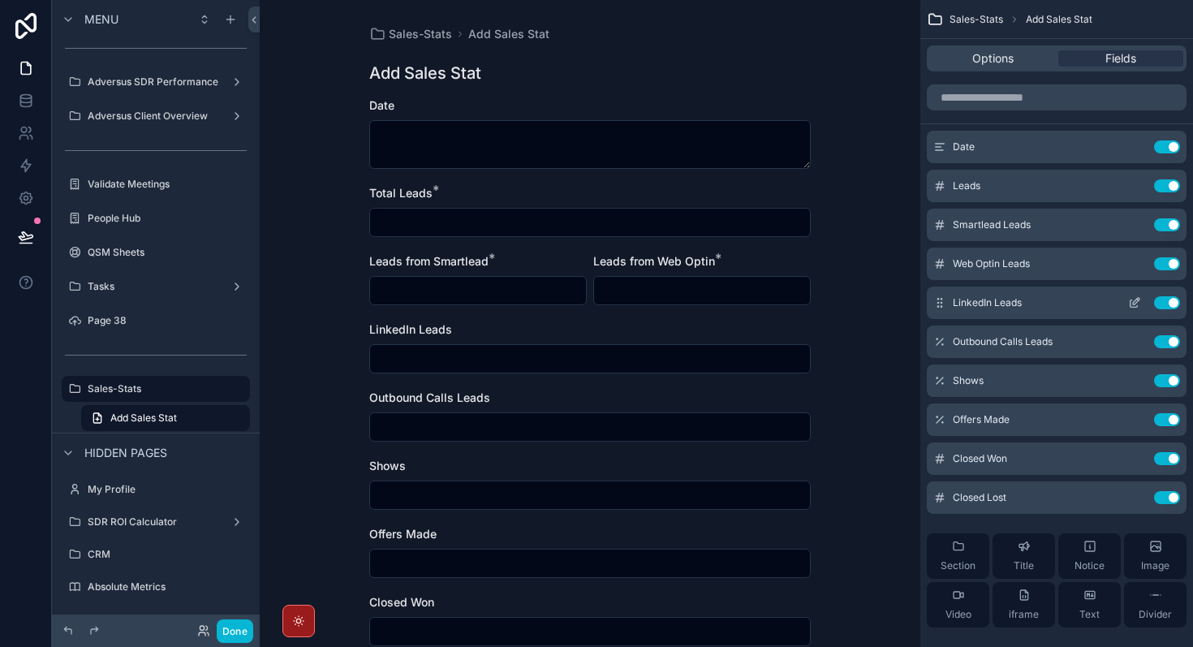
click at [1136, 304] on icon "scrollable content" at bounding box center [1136, 301] width 6 height 6
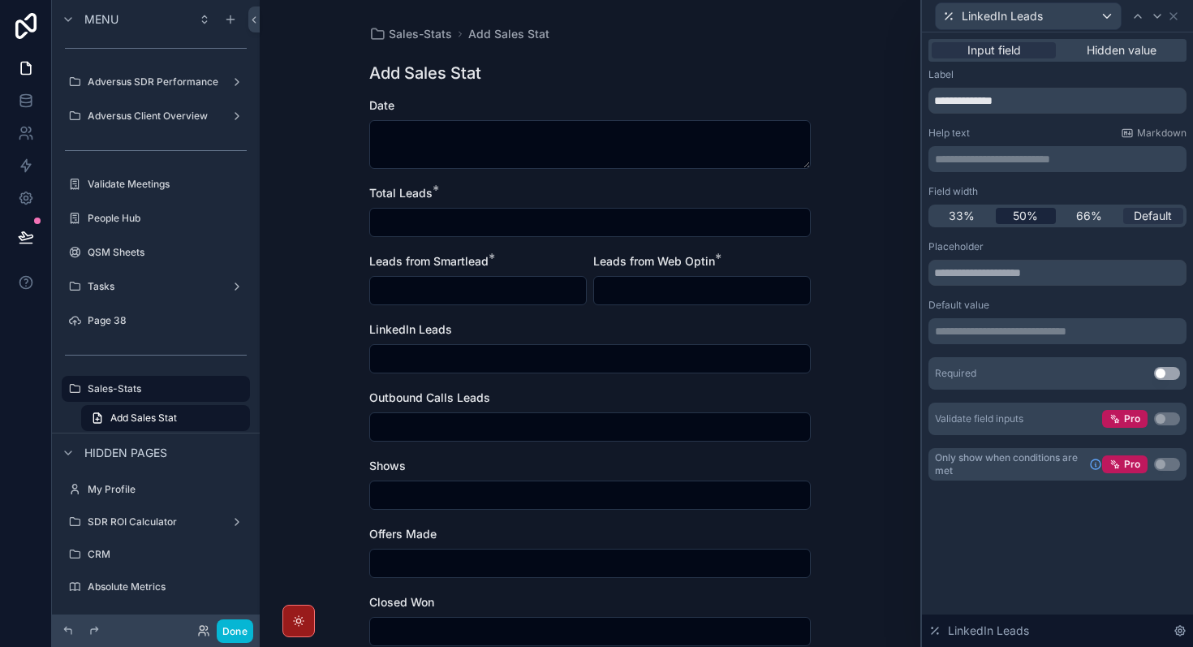
click at [1024, 220] on span "50%" at bounding box center [1025, 216] width 25 height 16
click at [1174, 19] on icon at bounding box center [1173, 16] width 13 height 13
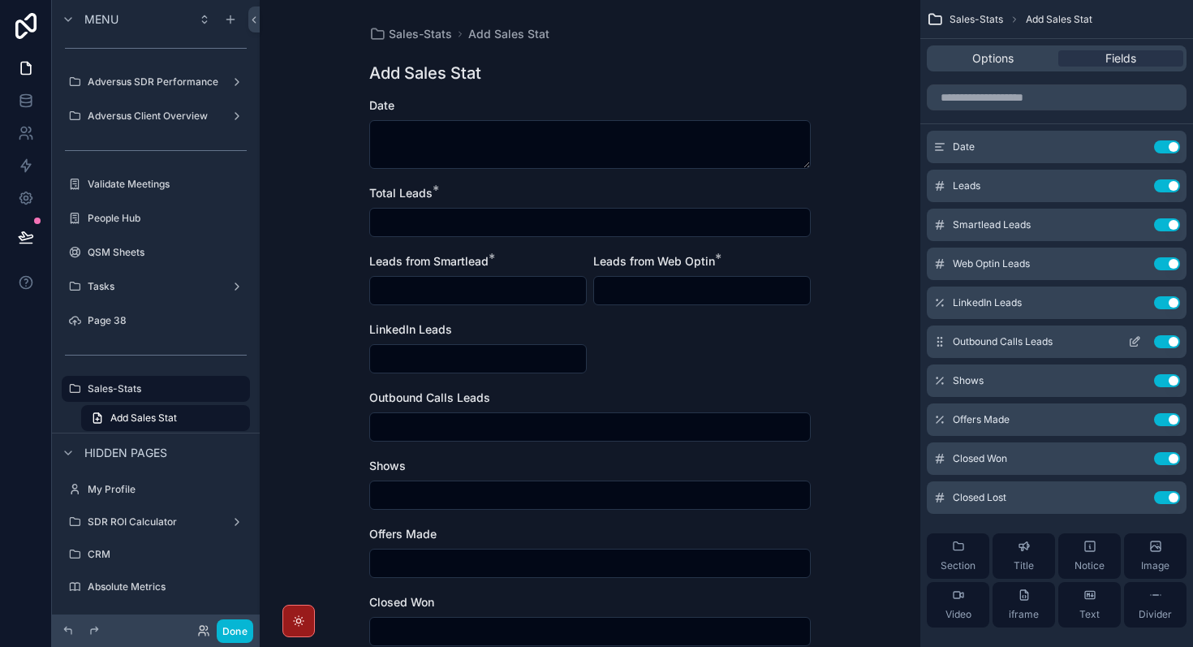
click at [1135, 345] on icon "scrollable content" at bounding box center [1134, 342] width 7 height 7
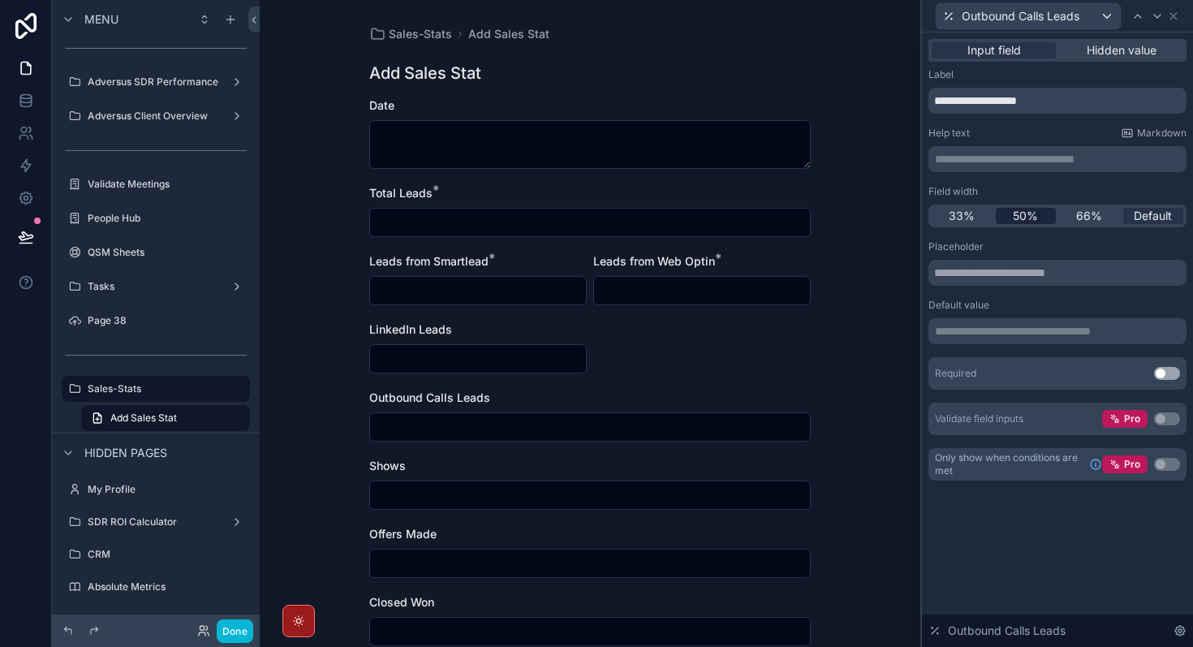
click at [1036, 215] on span "50%" at bounding box center [1025, 216] width 25 height 16
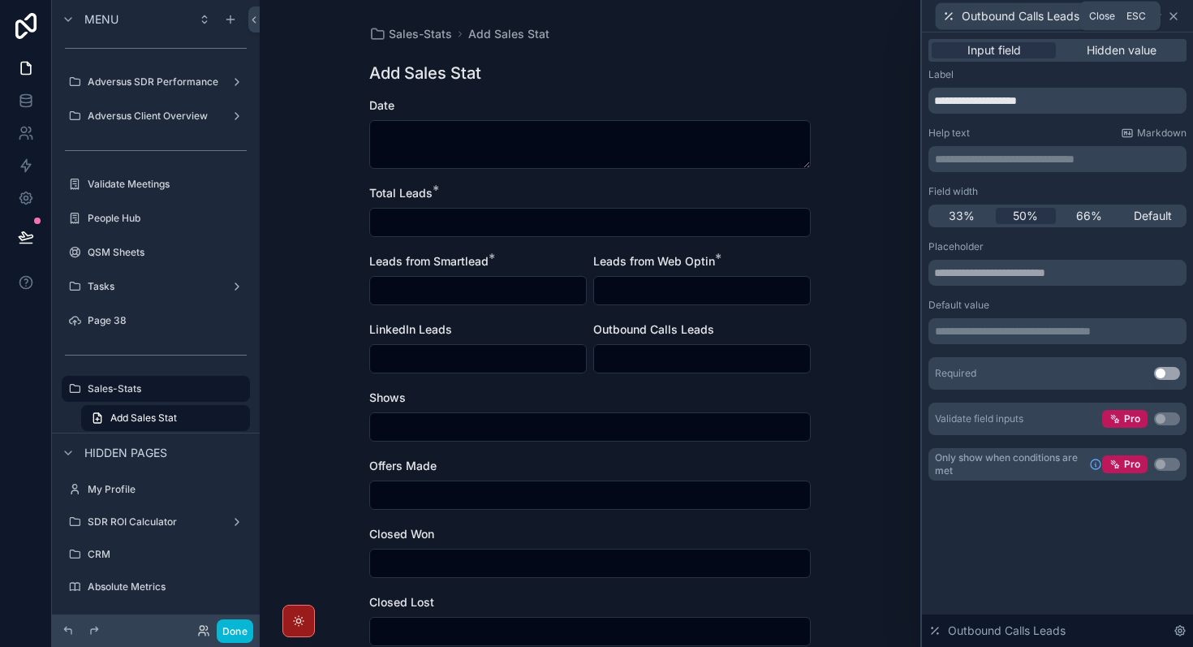
click at [1175, 17] on icon at bounding box center [1173, 16] width 13 height 13
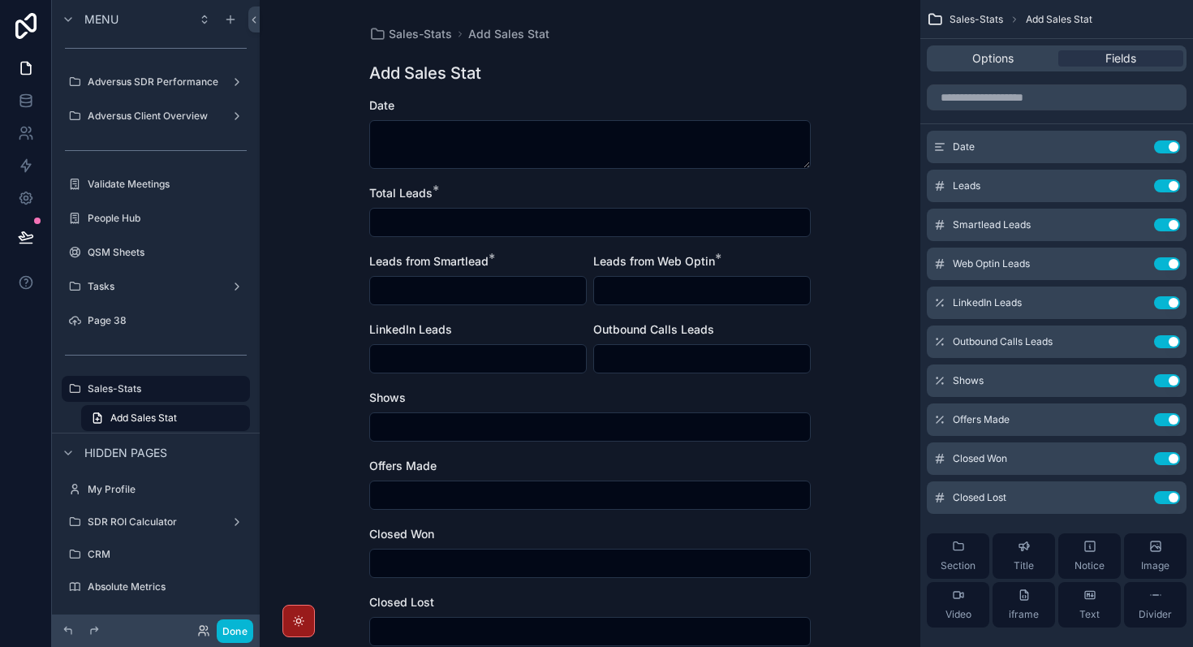
scroll to position [115, 0]
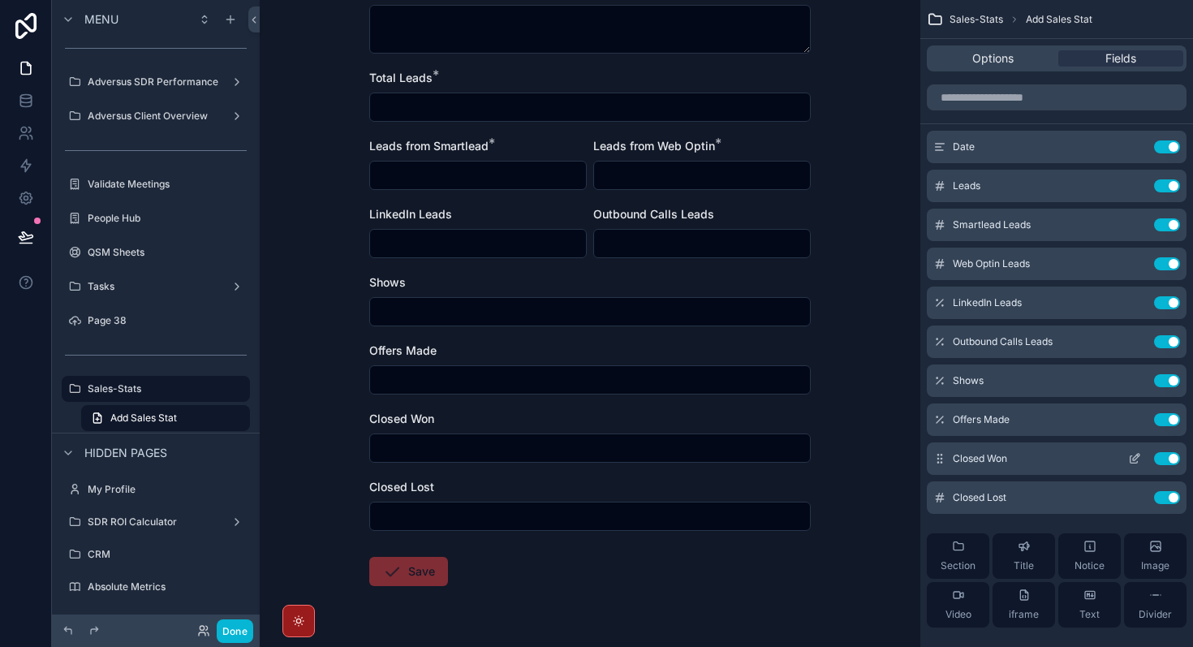
click at [1141, 457] on icon "scrollable content" at bounding box center [1134, 458] width 13 height 13
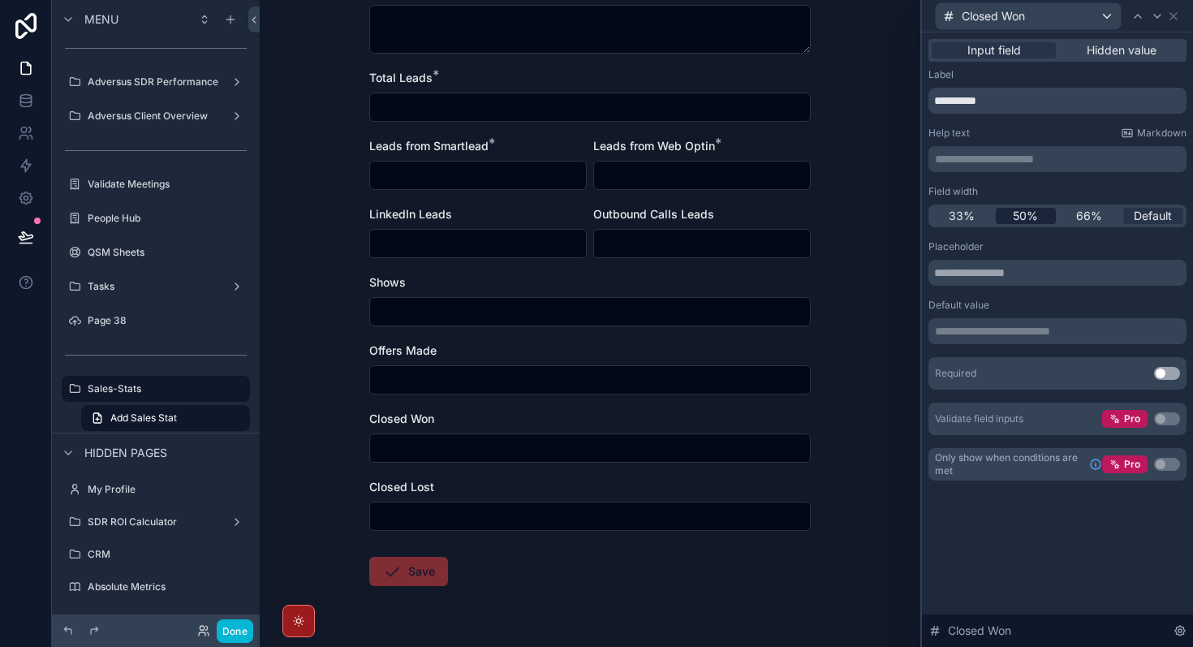
click at [1029, 219] on span "50%" at bounding box center [1025, 216] width 25 height 16
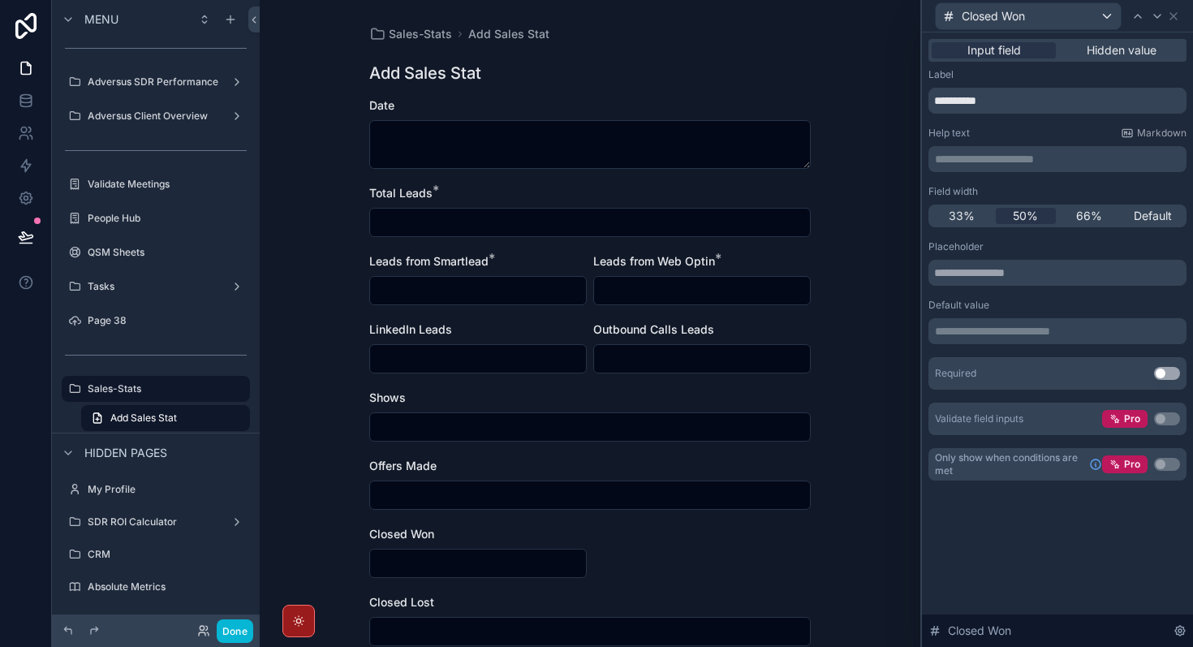
click at [1181, 19] on div "Closed Won" at bounding box center [1058, 16] width 258 height 32
click at [1163, 20] on icon at bounding box center [1157, 16] width 13 height 13
click at [1177, 18] on icon at bounding box center [1173, 16] width 13 height 13
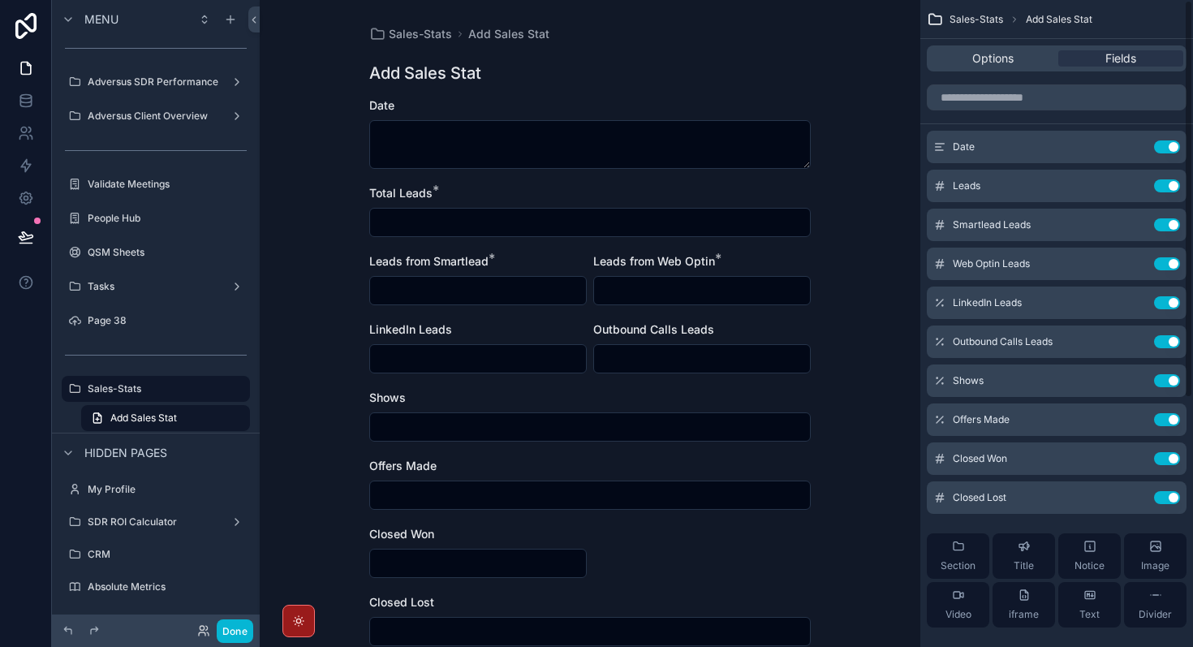
scroll to position [158, 0]
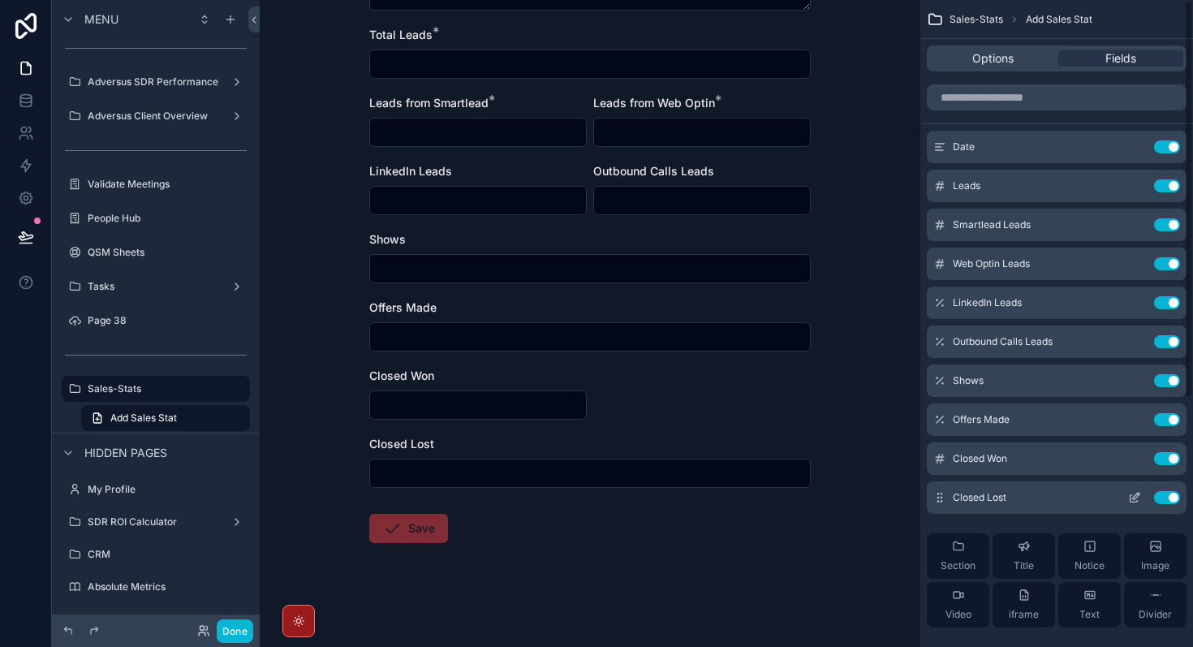
click at [1136, 498] on icon "scrollable content" at bounding box center [1136, 496] width 6 height 6
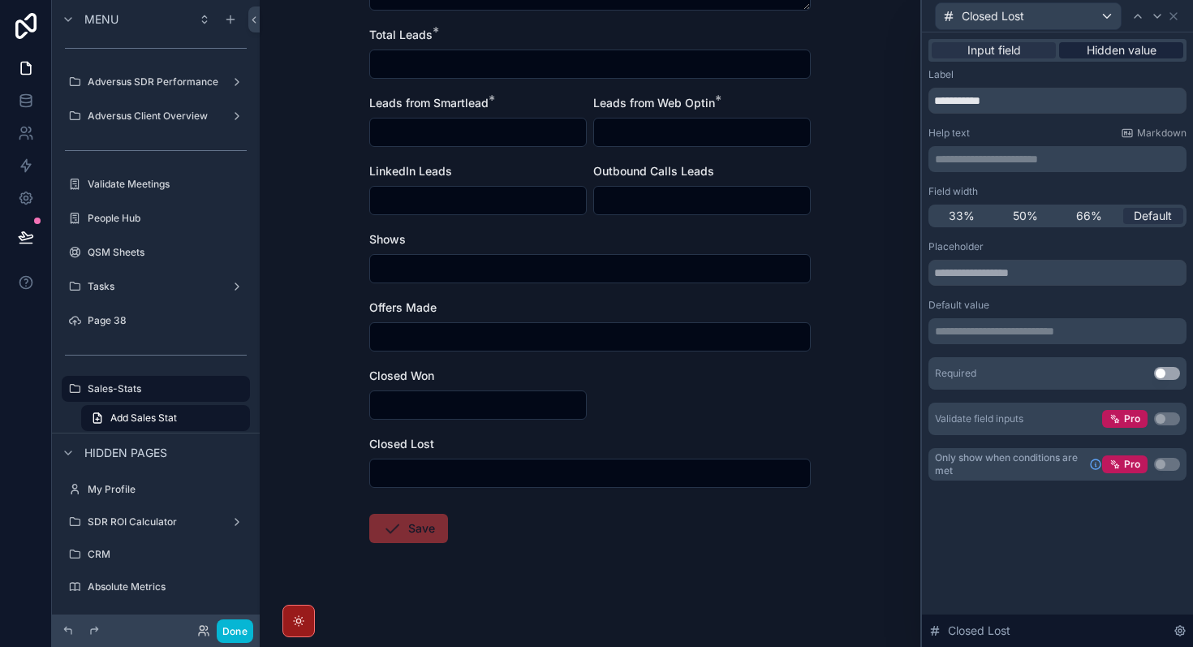
click at [1113, 52] on span "Hidden value" at bounding box center [1122, 50] width 70 height 16
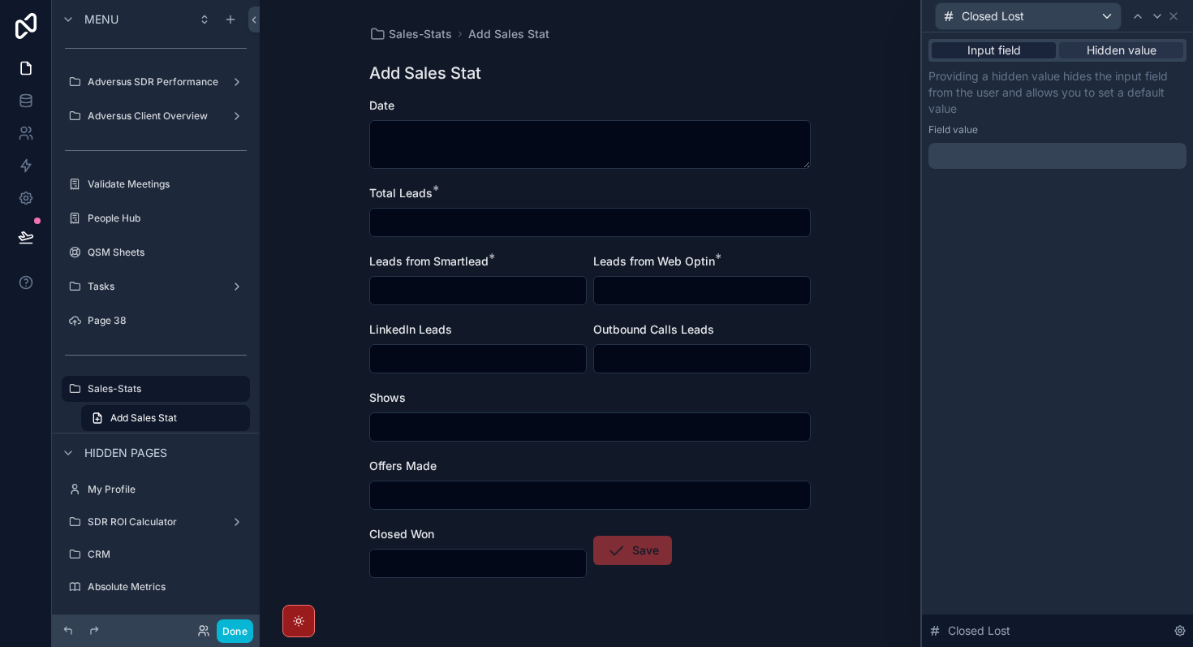
click at [1025, 55] on div "Input field" at bounding box center [994, 50] width 124 height 16
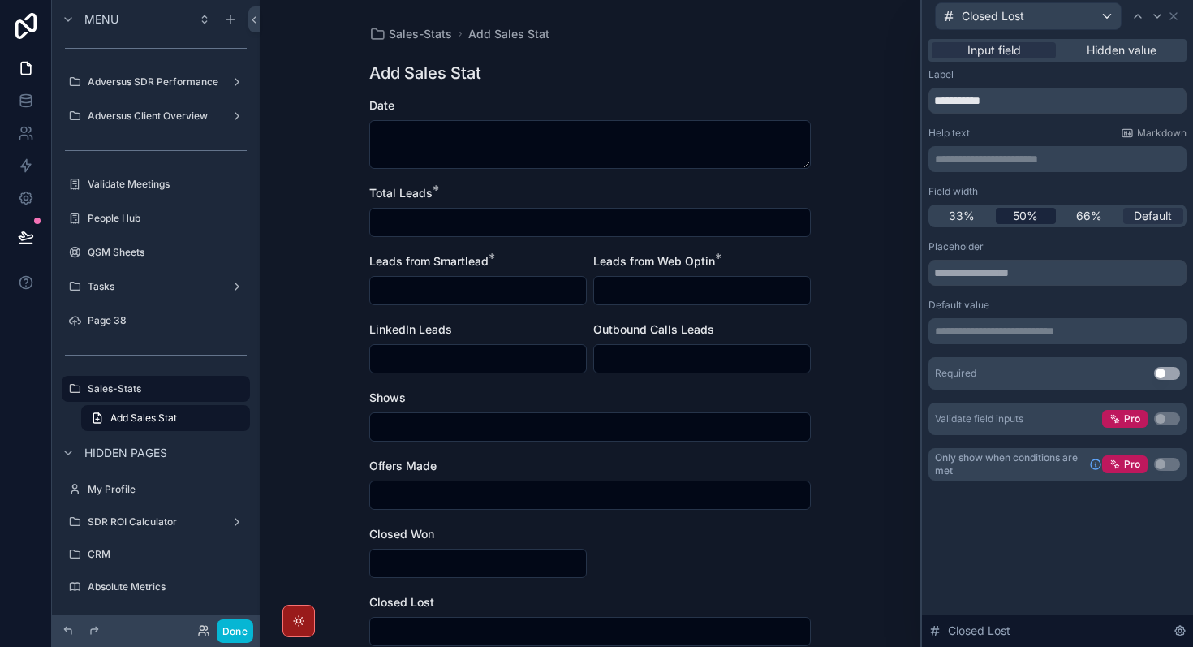
click at [1024, 210] on span "50%" at bounding box center [1025, 216] width 25 height 16
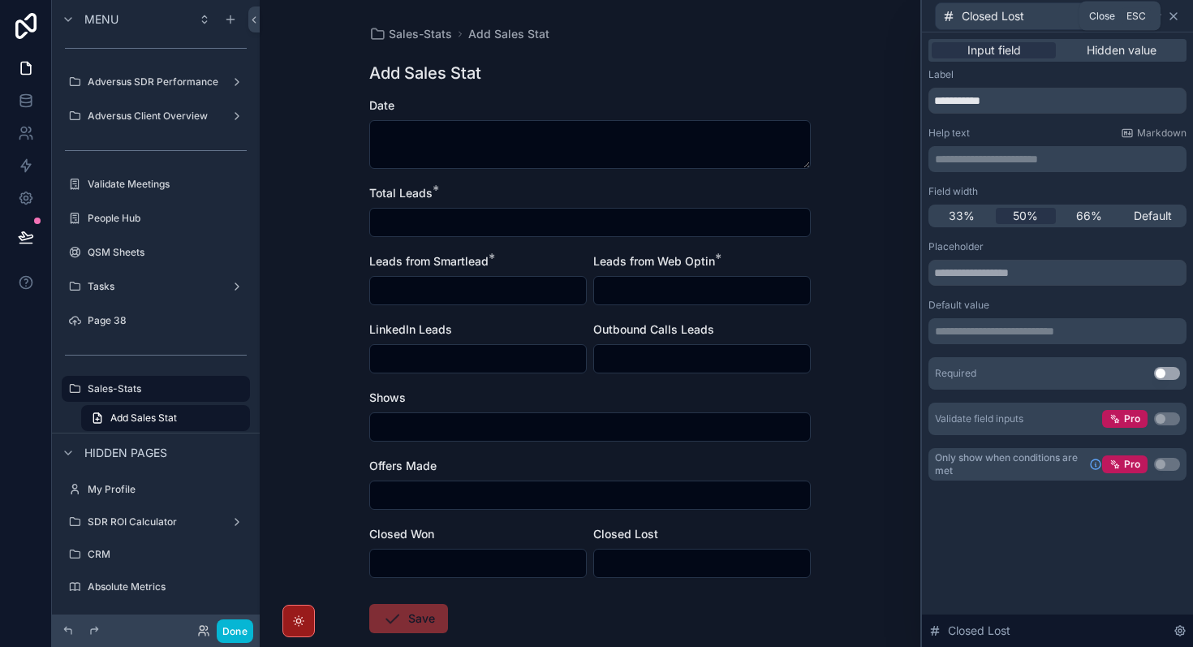
click at [1174, 20] on icon at bounding box center [1173, 16] width 13 height 13
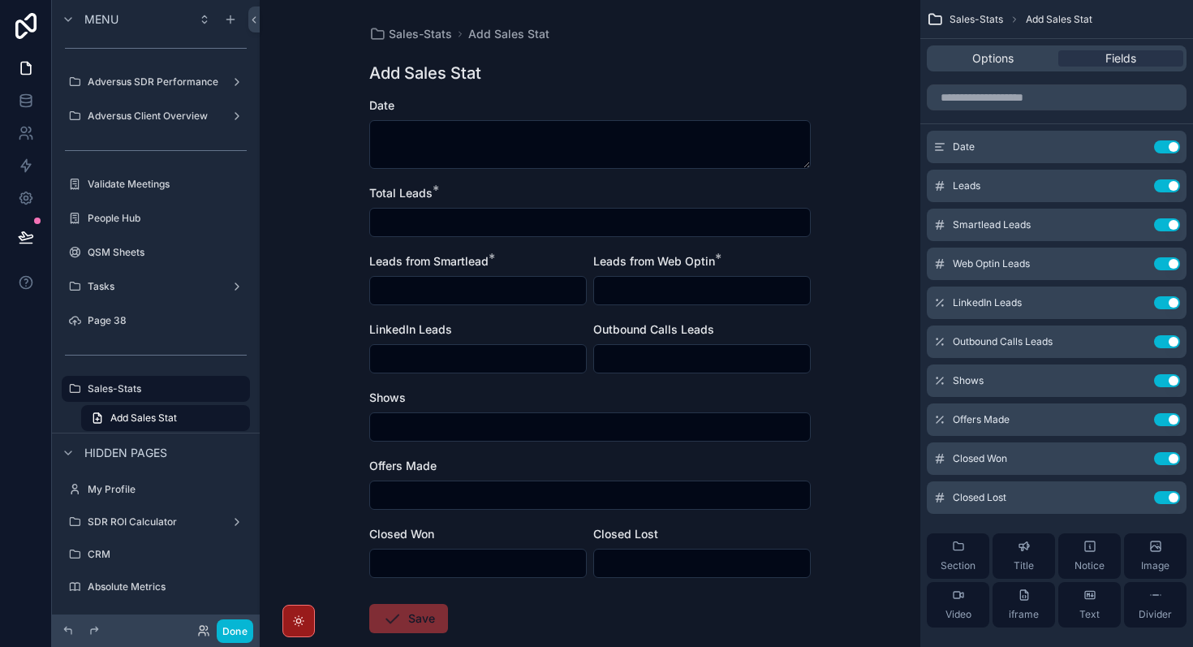
click at [880, 316] on div "Sales-Stats Add Sales Stat Add Sales Stat Date Total Leads * Leads from Smartle…" at bounding box center [590, 323] width 661 height 647
click at [1002, 65] on span "Options" at bounding box center [993, 58] width 41 height 16
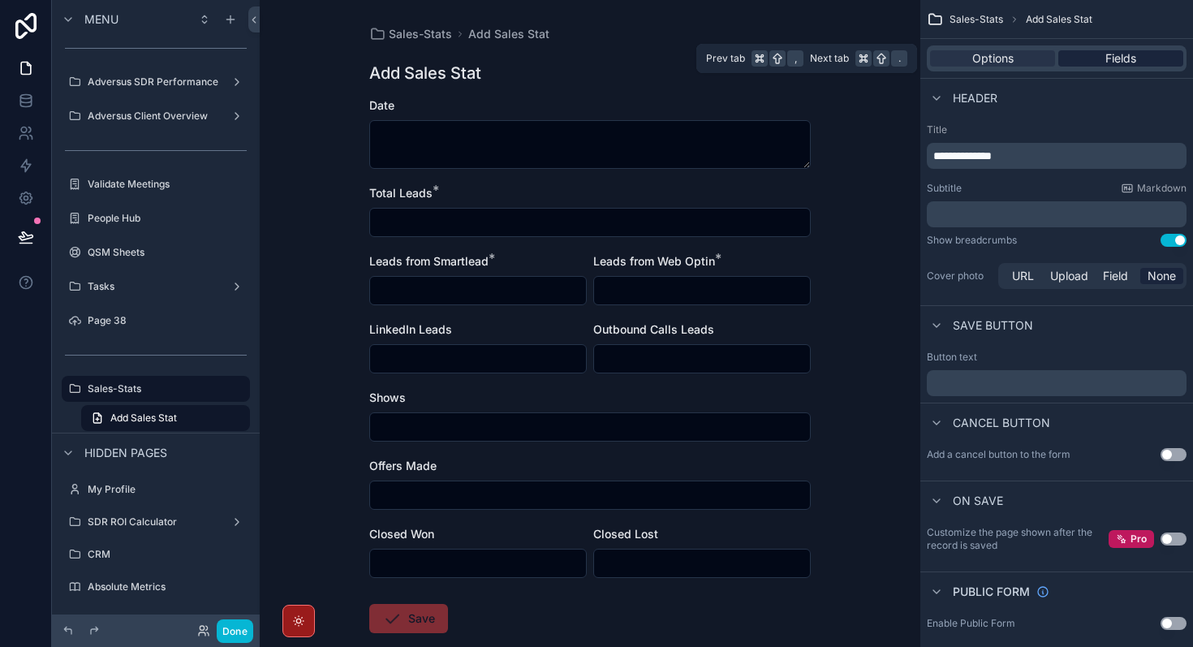
click at [1120, 62] on span "Fields" at bounding box center [1121, 58] width 31 height 16
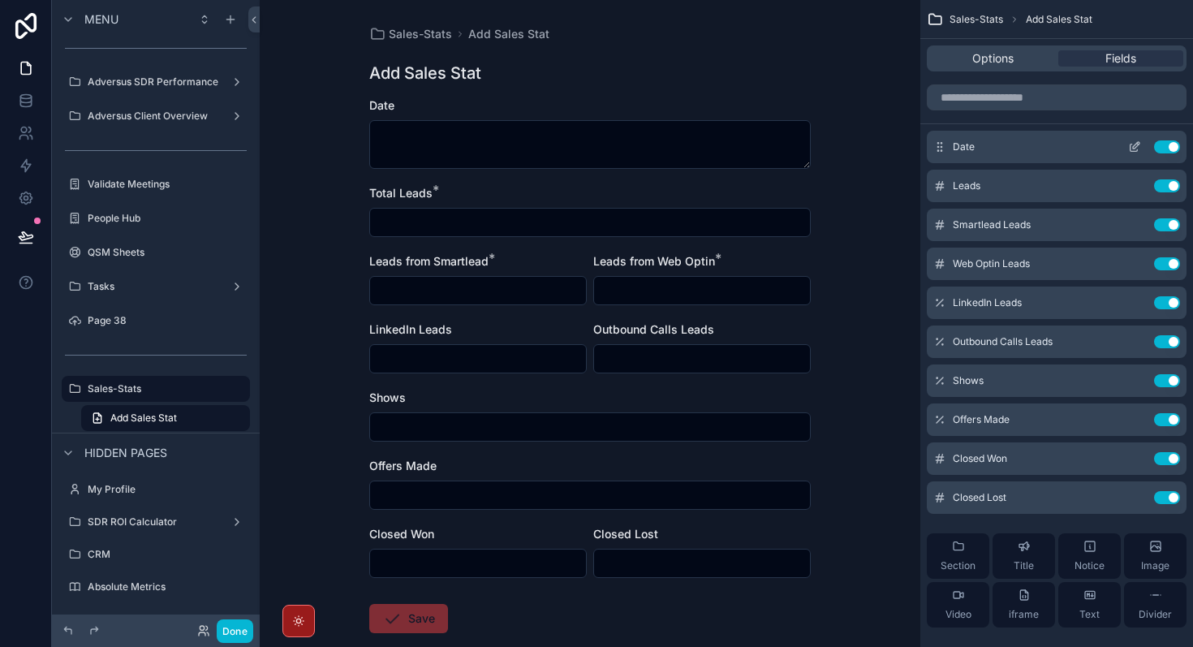
click at [1133, 151] on icon "scrollable content" at bounding box center [1134, 148] width 7 height 7
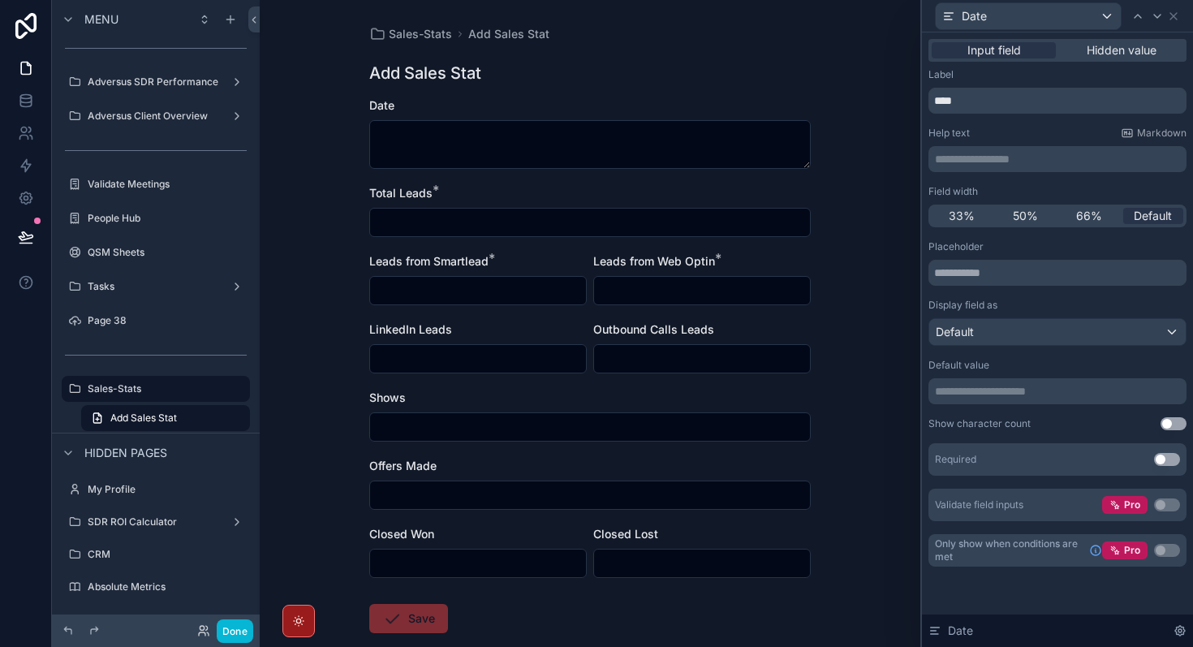
click at [1174, 426] on button "Use setting" at bounding box center [1174, 423] width 26 height 13
click at [1165, 460] on button "Use setting" at bounding box center [1167, 459] width 26 height 13
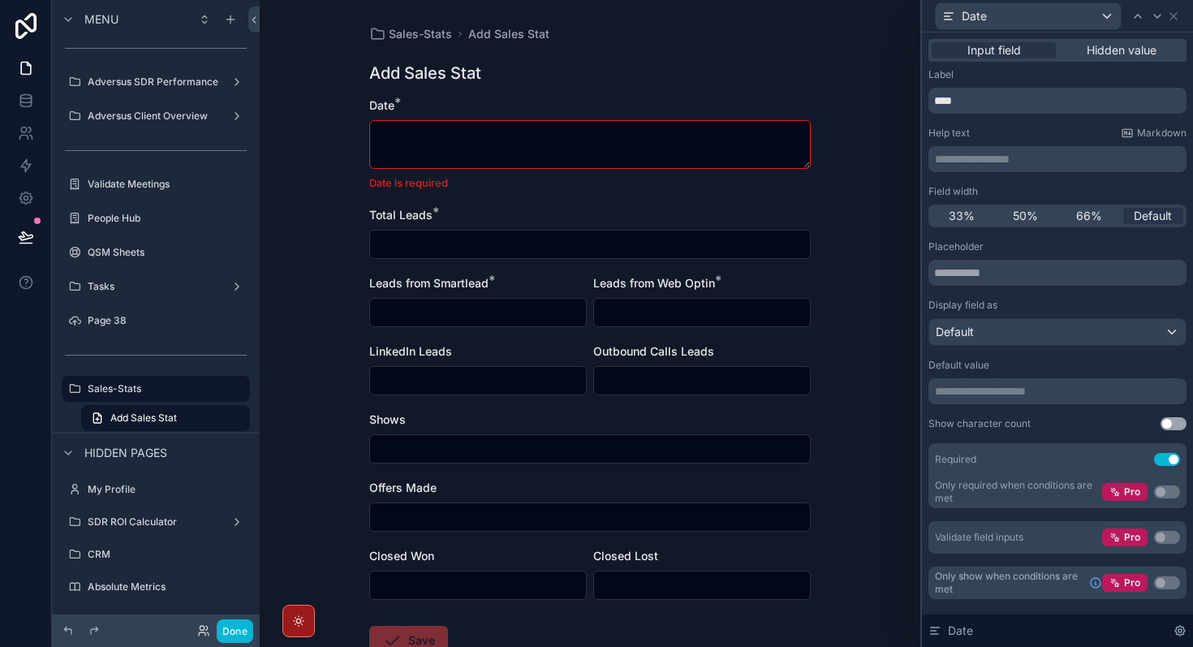
click at [1165, 460] on button "Use setting" at bounding box center [1167, 459] width 26 height 13
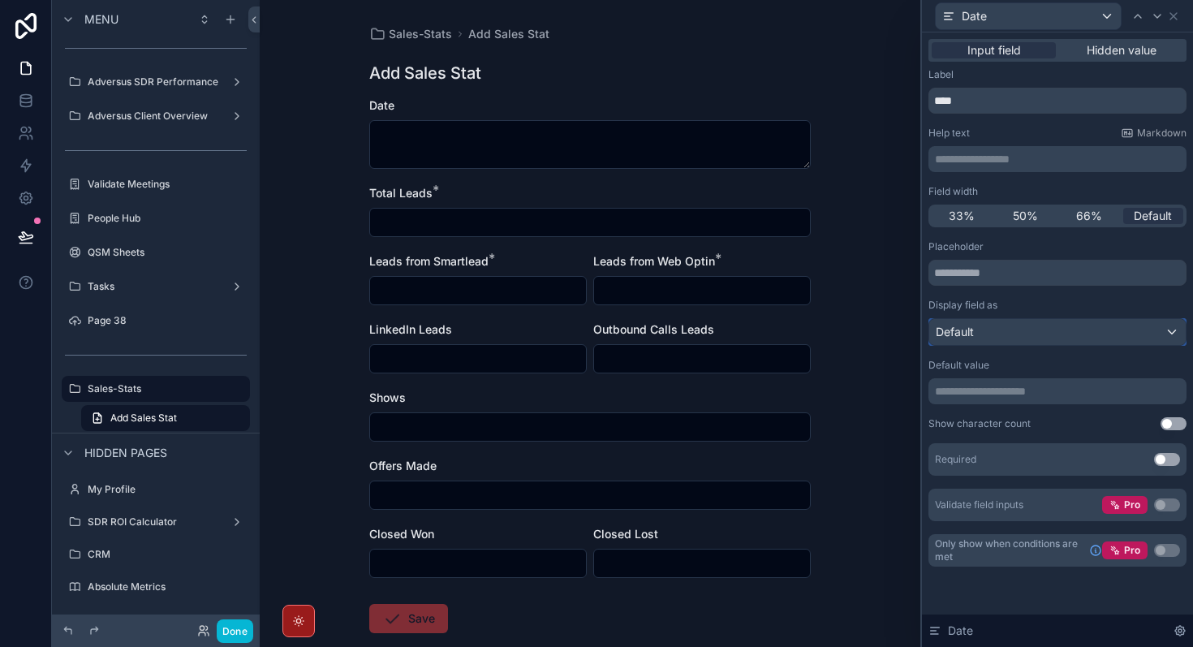
click at [1104, 333] on div "Default" at bounding box center [1058, 332] width 257 height 26
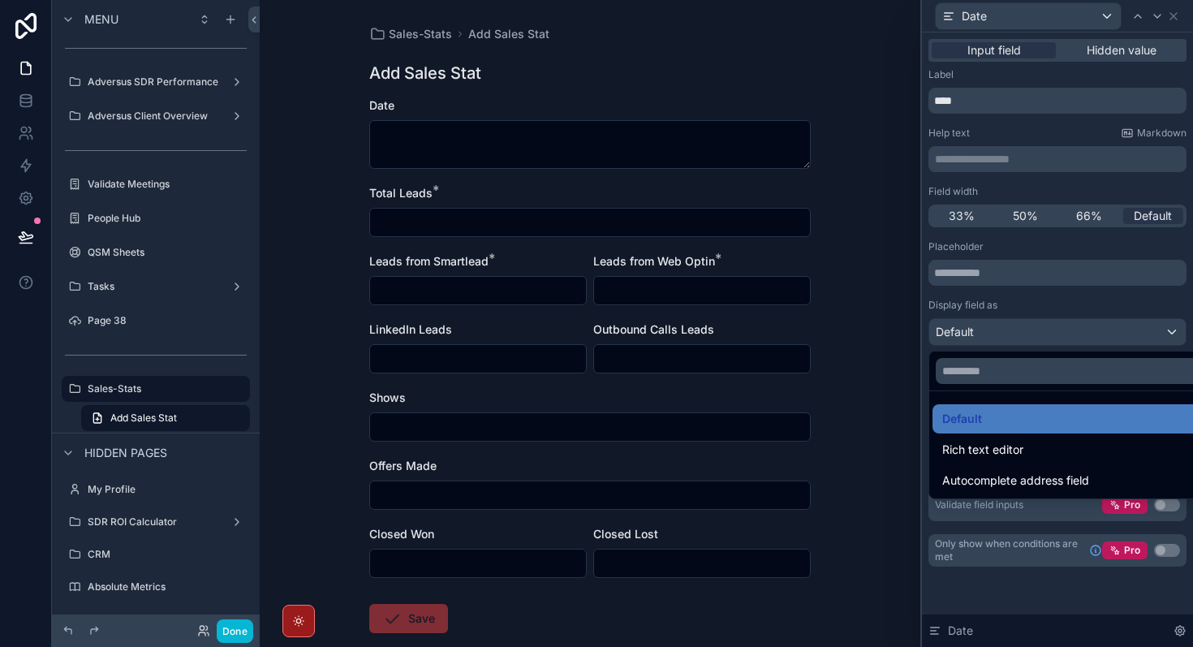
click at [1103, 333] on div at bounding box center [1057, 323] width 271 height 647
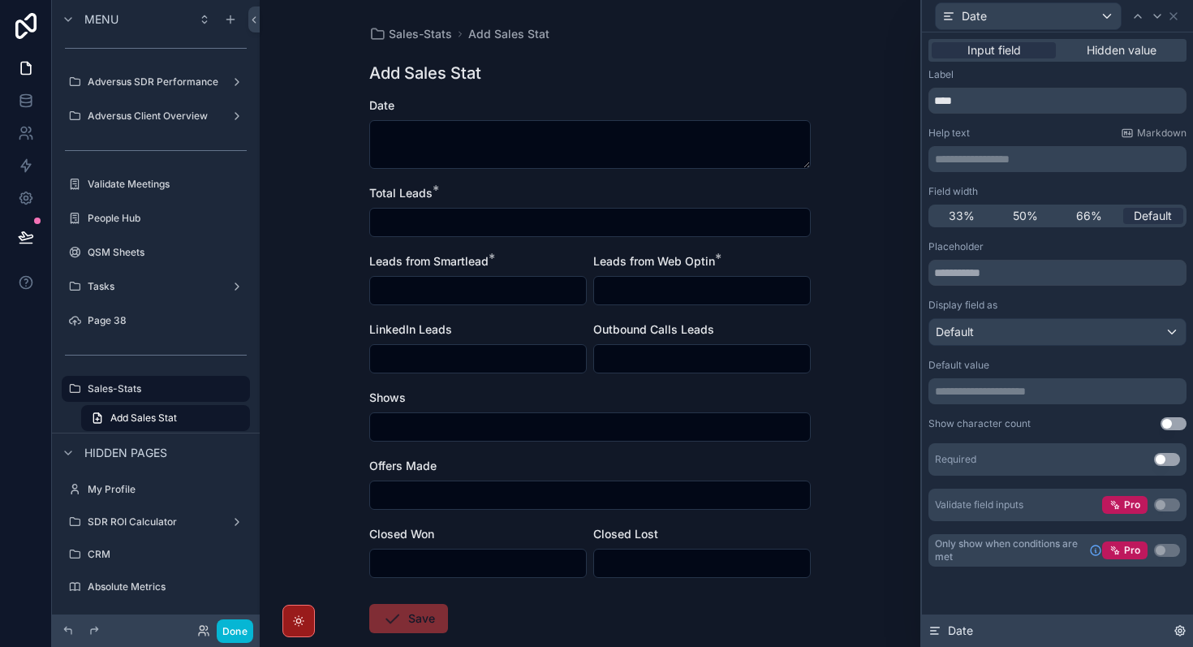
click at [1184, 637] on div "Date" at bounding box center [1057, 631] width 271 height 32
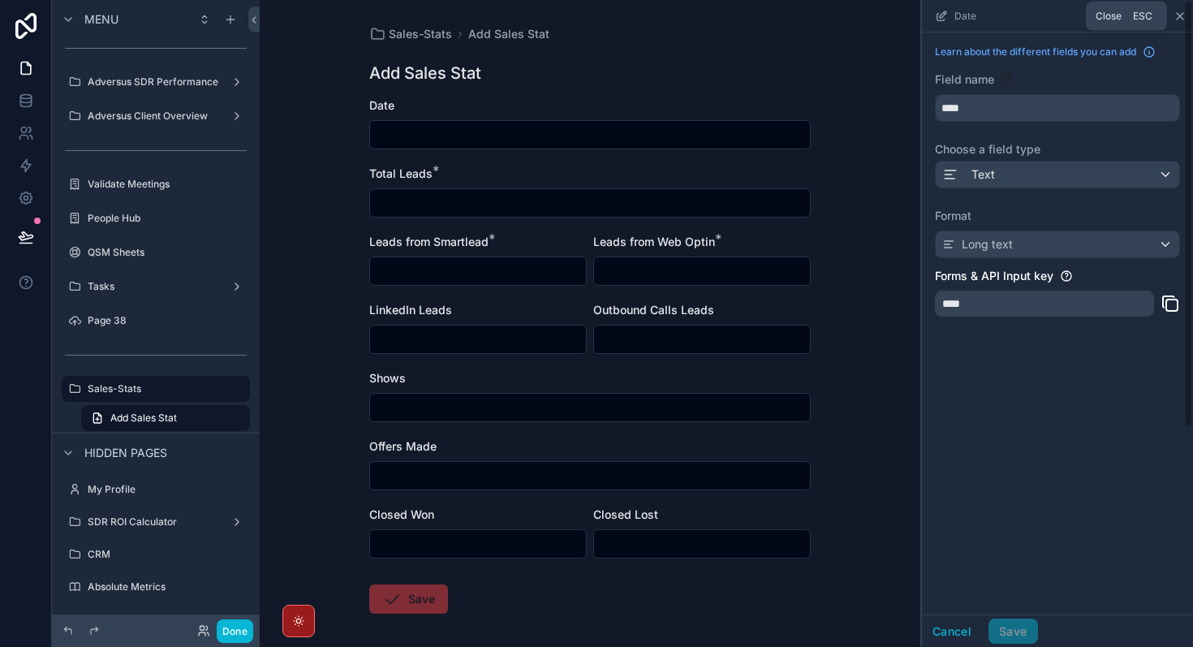
click at [1180, 18] on icon "scrollable content" at bounding box center [1180, 16] width 13 height 13
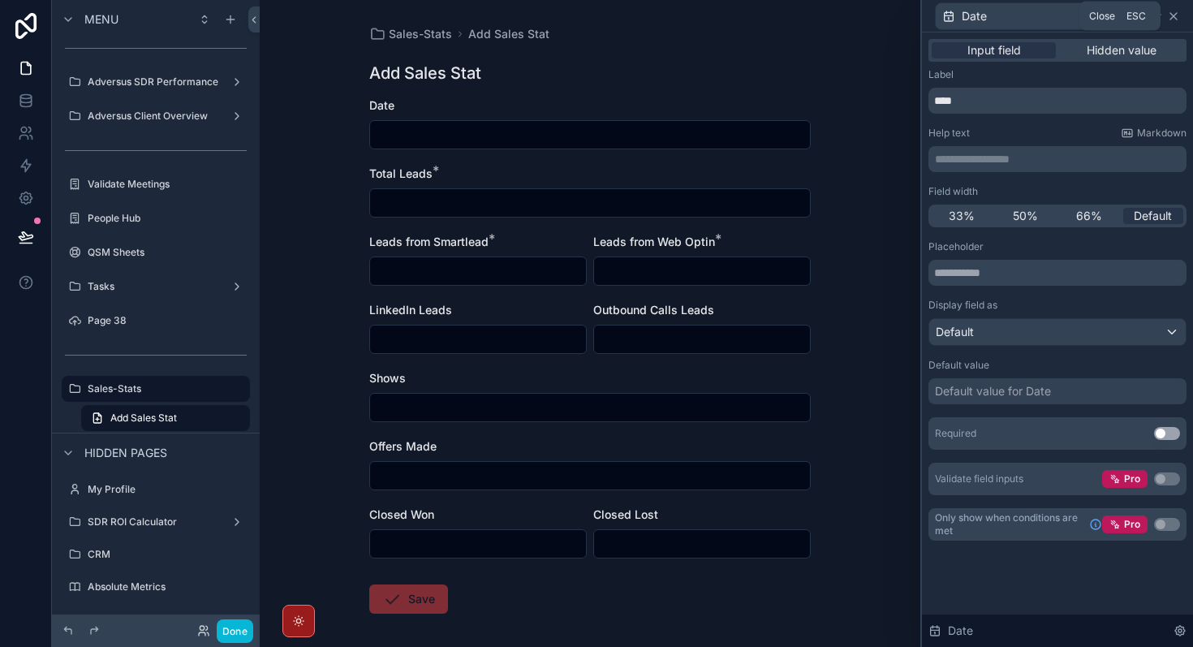
click at [1178, 17] on icon at bounding box center [1173, 16] width 13 height 13
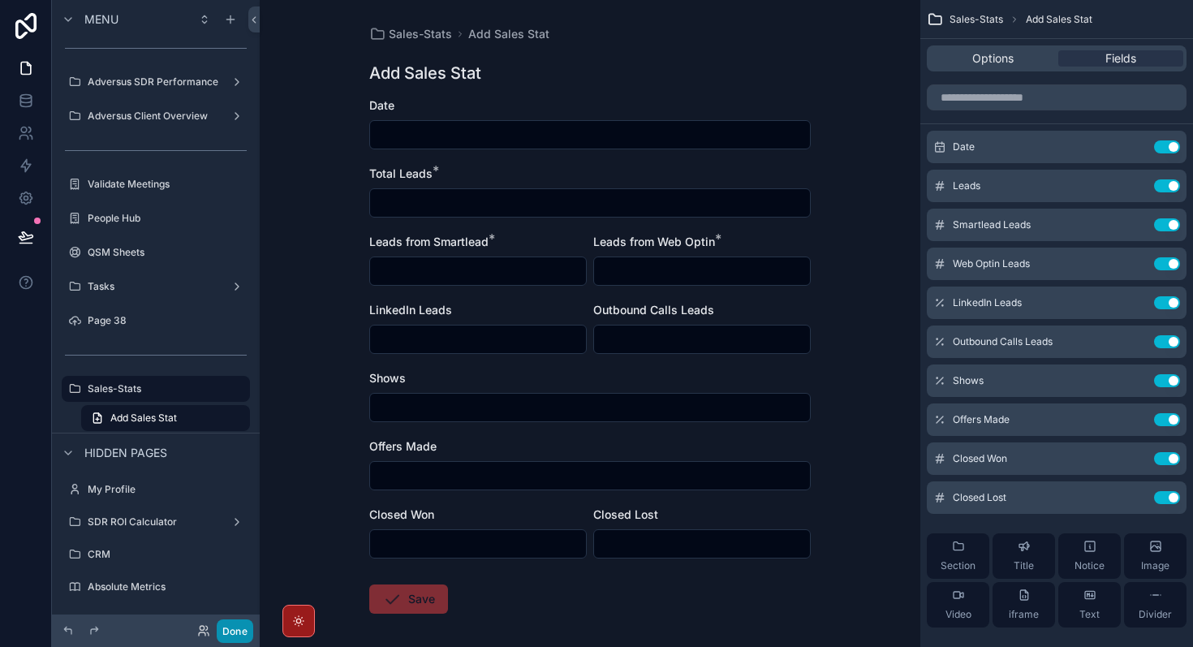
click at [231, 635] on button "Done" at bounding box center [235, 631] width 37 height 24
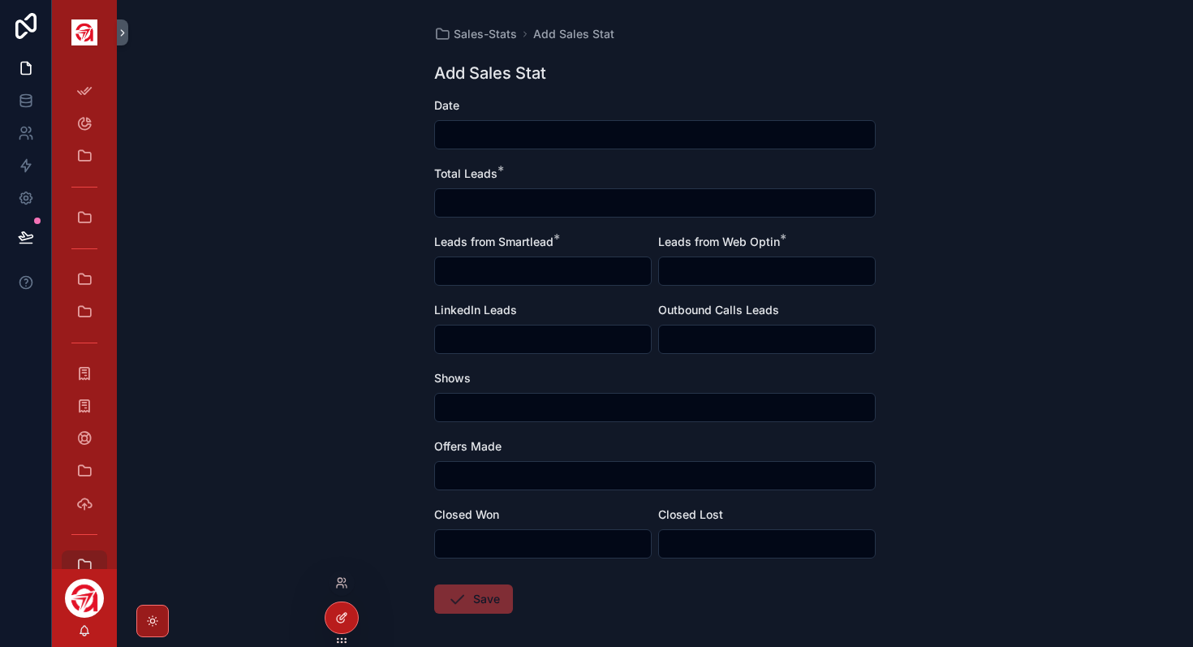
click at [337, 625] on div at bounding box center [342, 617] width 32 height 31
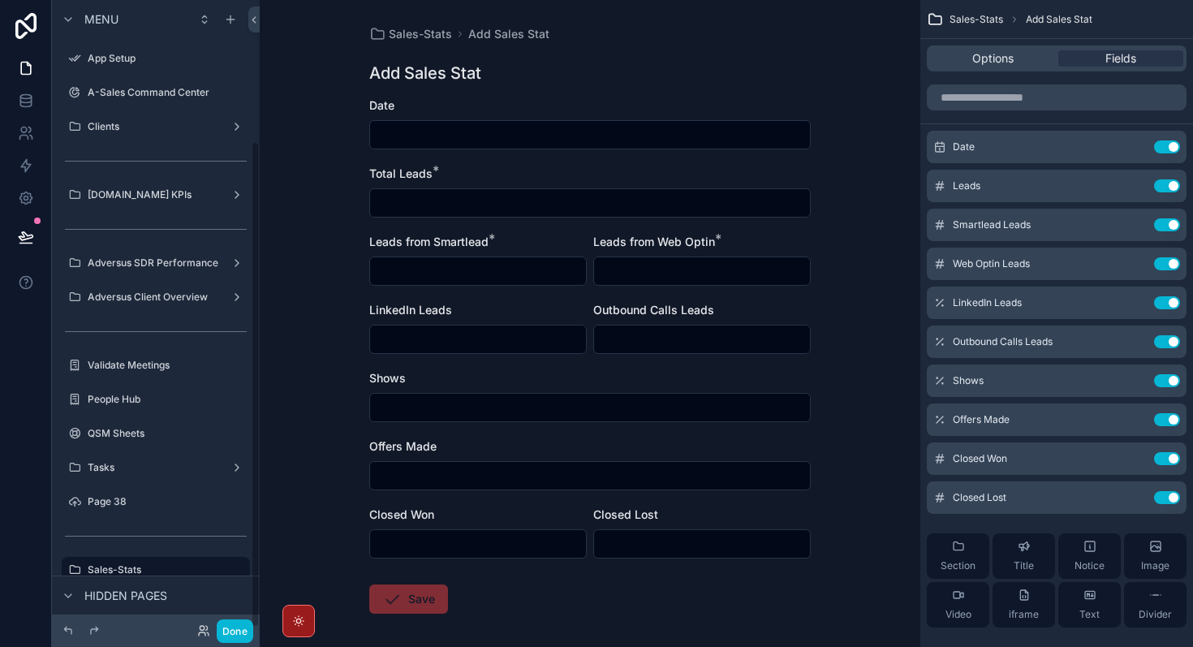
scroll to position [181, 0]
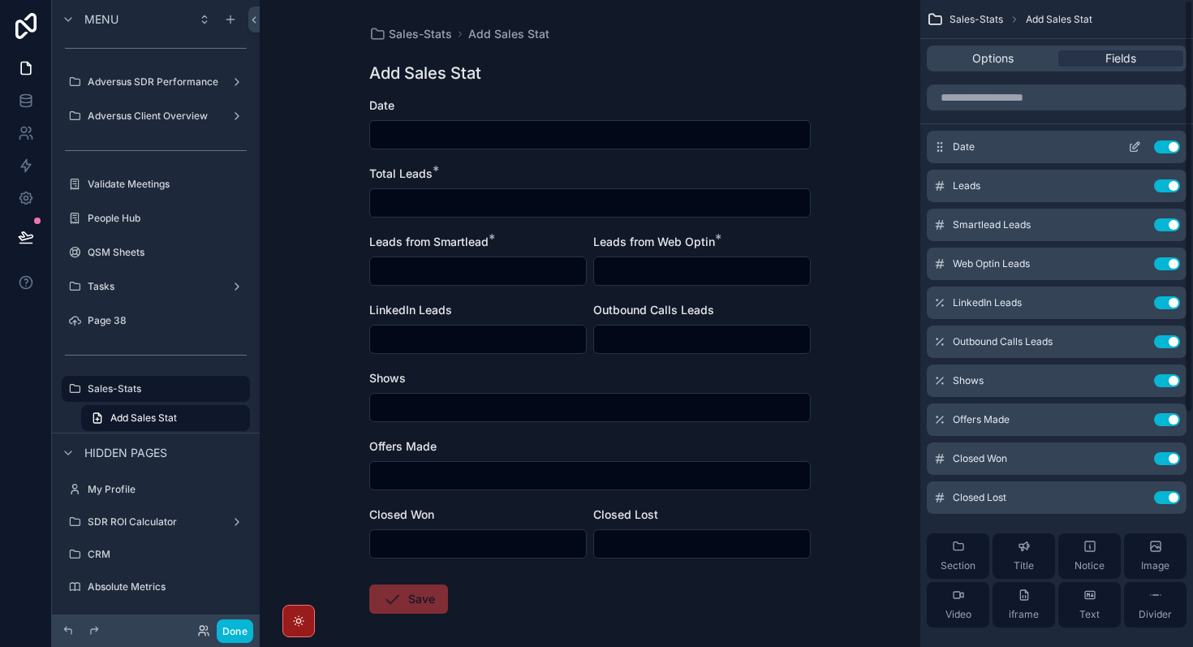
click at [1133, 145] on icon "scrollable content" at bounding box center [1134, 146] width 13 height 13
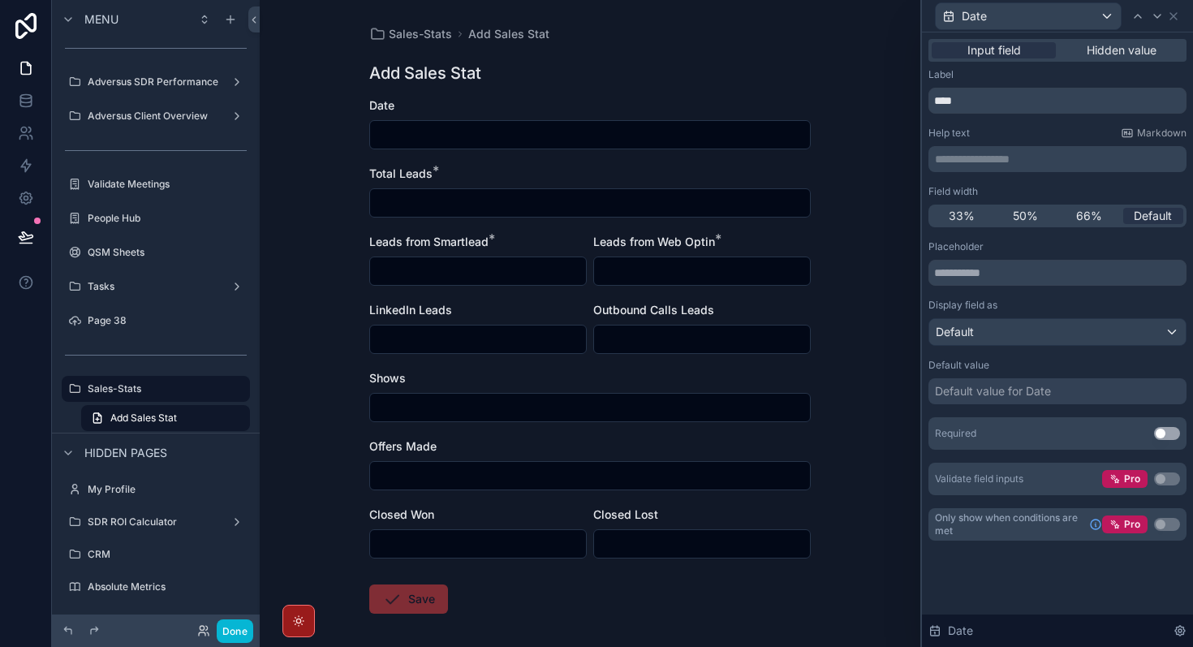
click at [1087, 393] on div "Default value for Date" at bounding box center [1058, 391] width 258 height 26
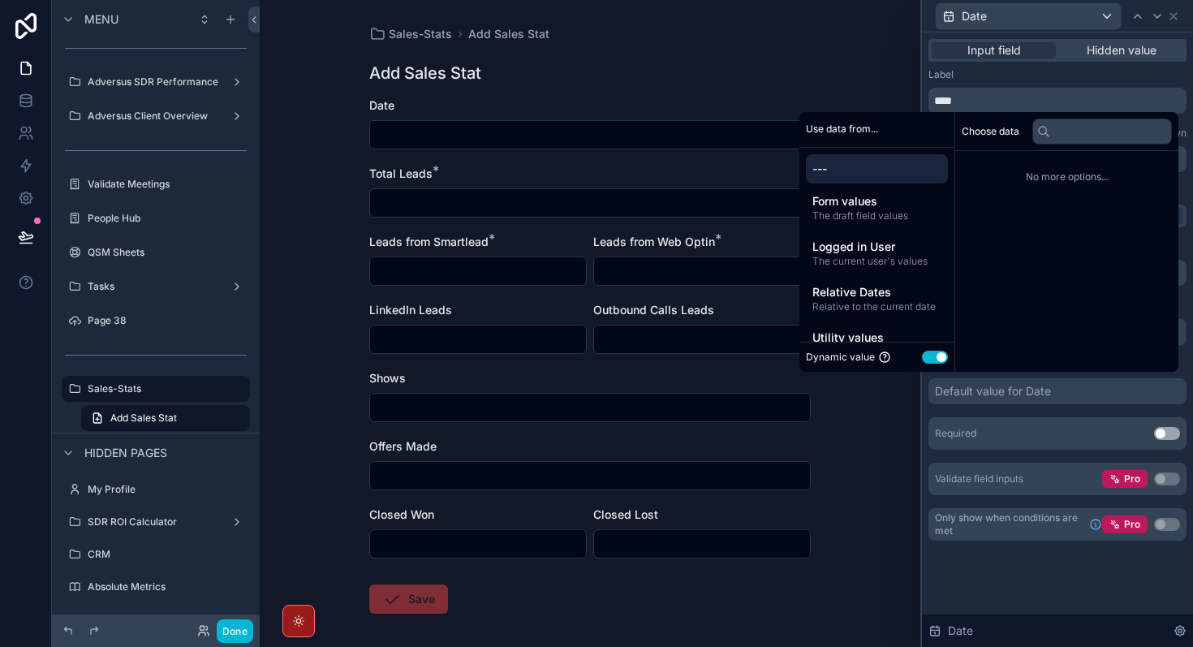
click at [1070, 415] on div "Placeholder Display field as Default Default value Default value for Date Requi…" at bounding box center [1058, 367] width 258 height 255
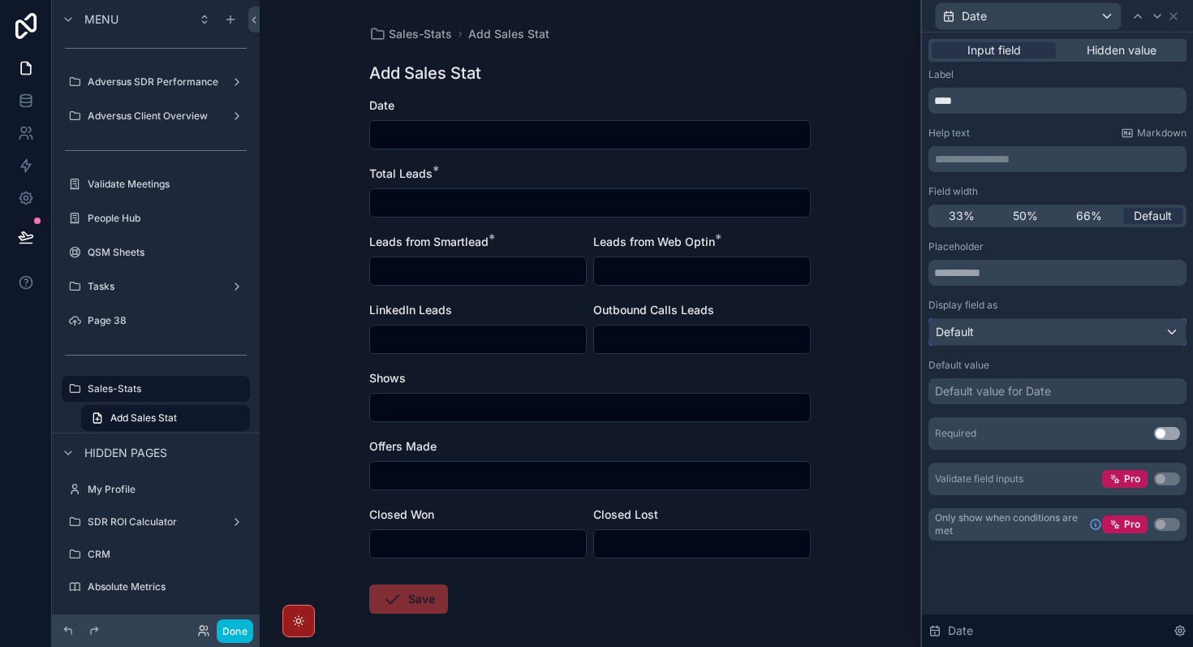
click at [1150, 332] on div "Default" at bounding box center [1058, 332] width 257 height 26
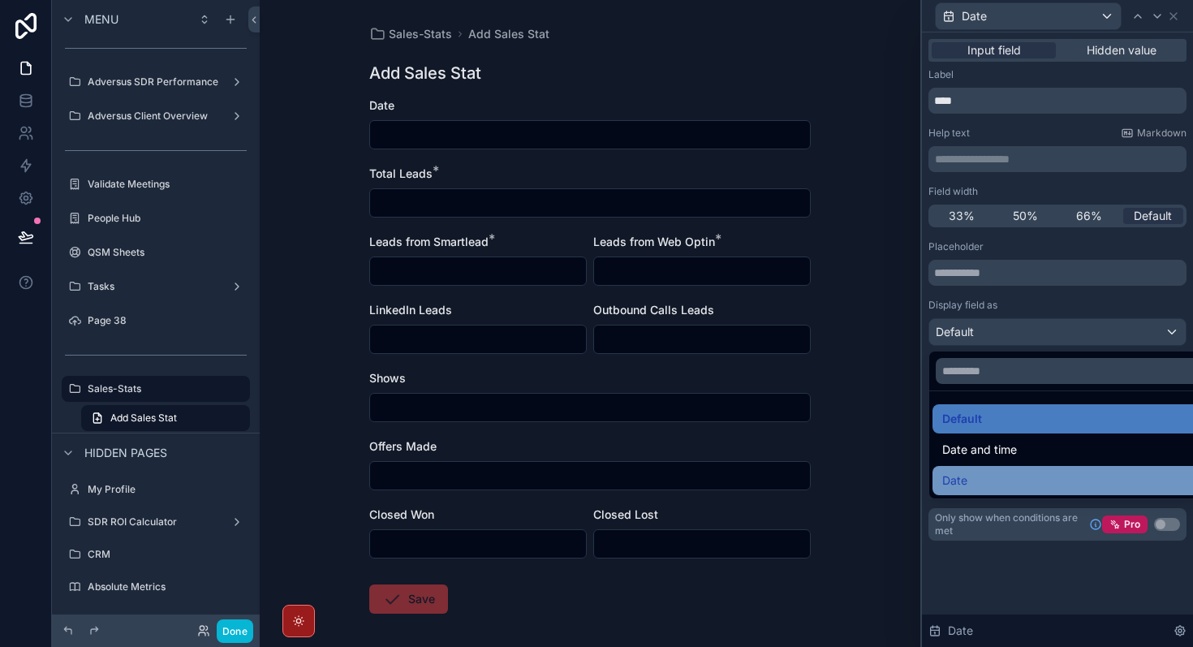
click at [1086, 478] on div "Date" at bounding box center [1077, 480] width 268 height 19
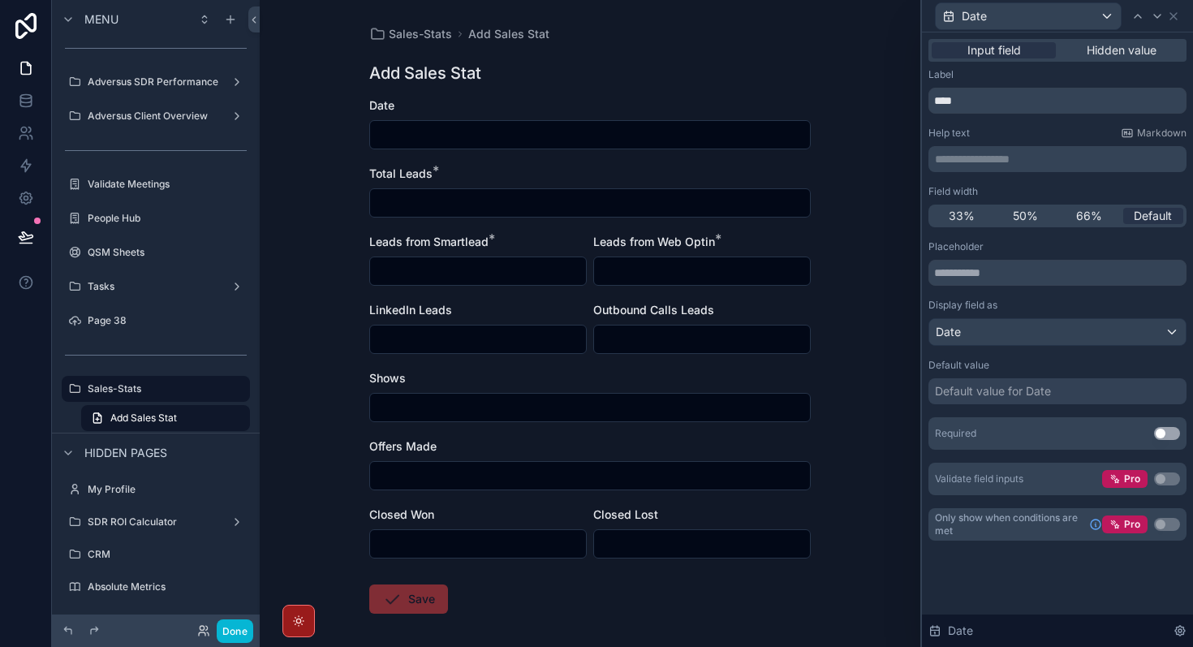
click at [1094, 385] on div "Default value for Date" at bounding box center [1058, 391] width 258 height 26
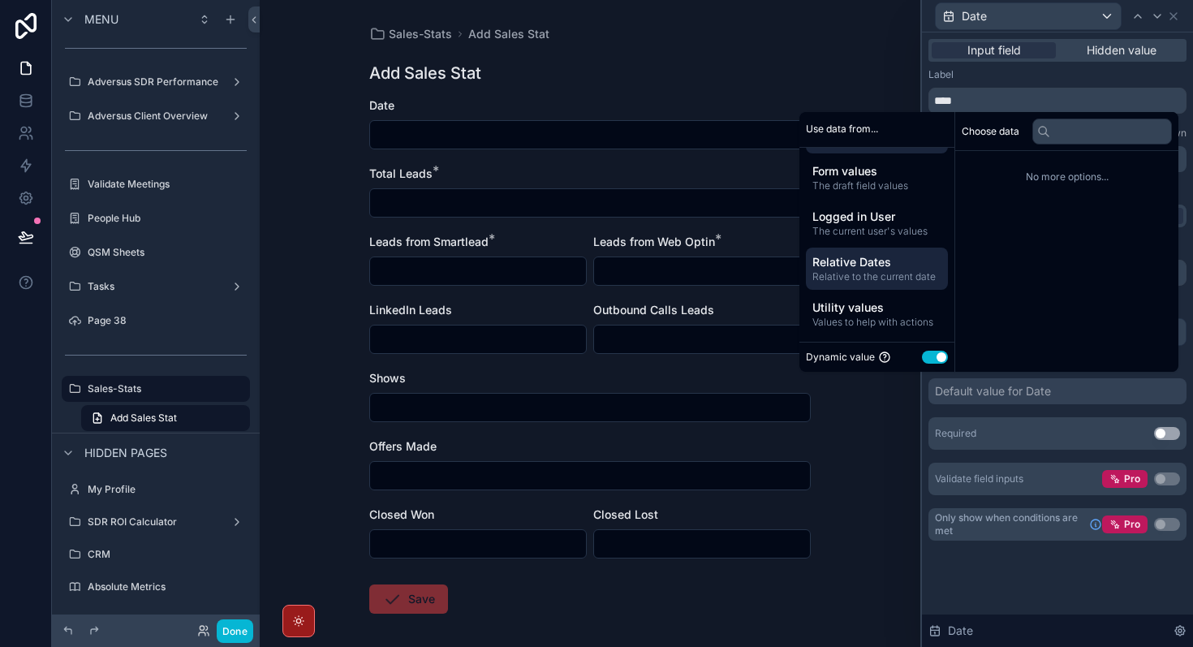
scroll to position [0, 0]
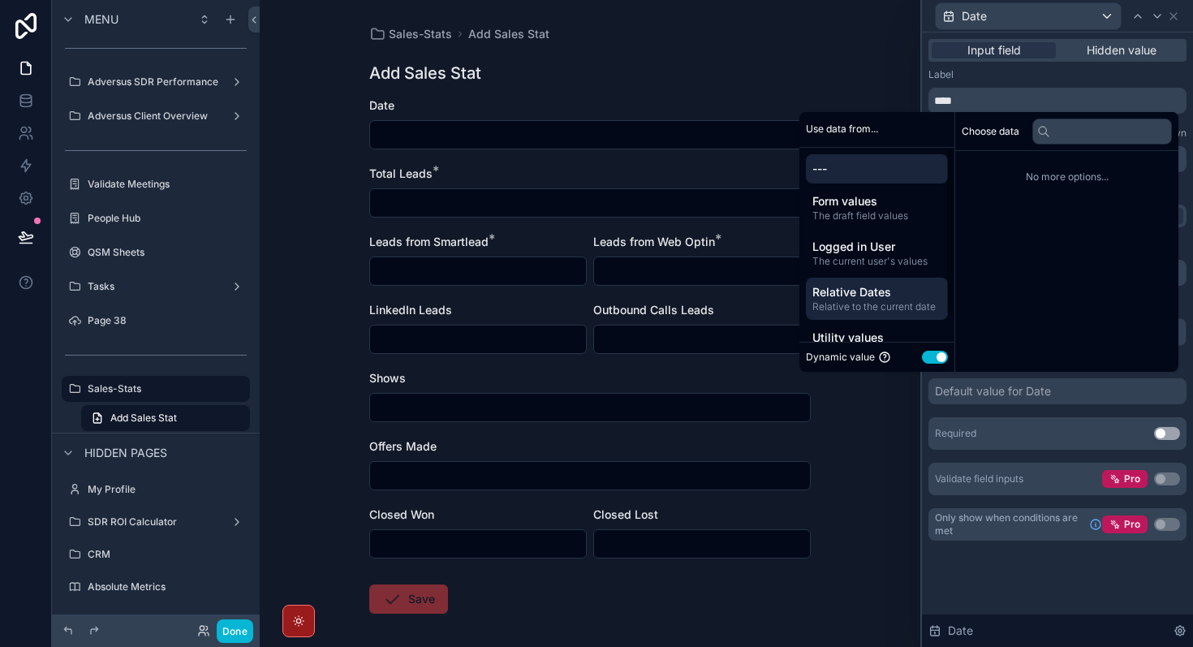
click at [867, 293] on span "Relative Dates" at bounding box center [877, 292] width 129 height 16
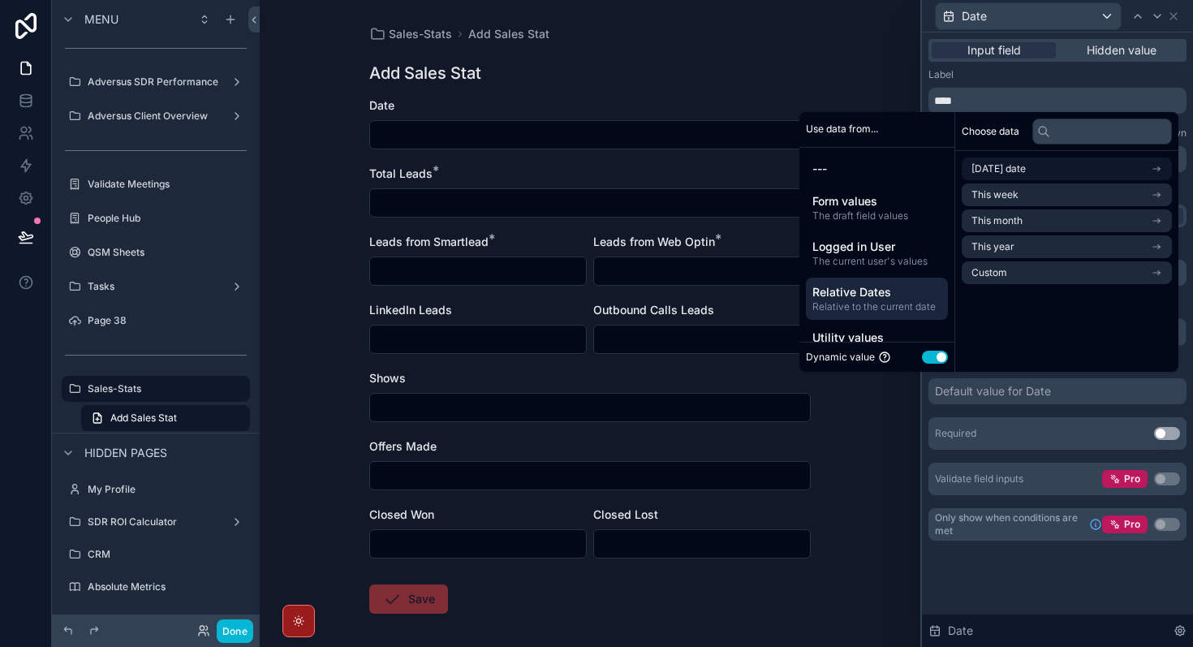
click at [1007, 165] on span "[DATE] date" at bounding box center [999, 168] width 54 height 13
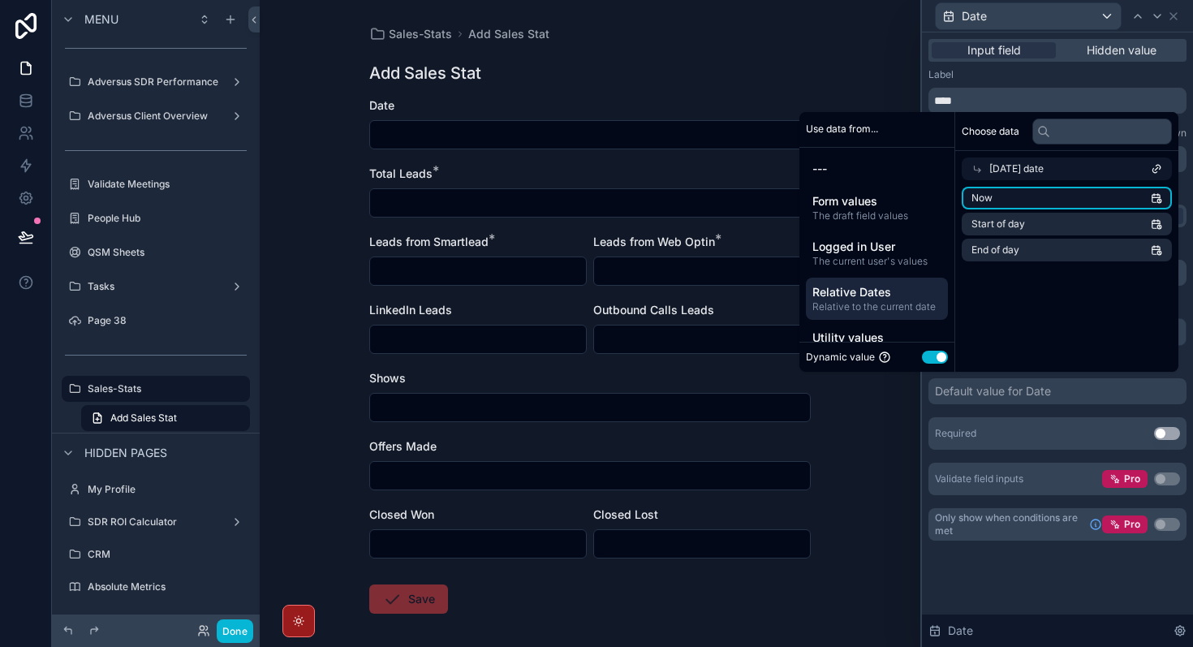
click at [1063, 202] on li "Now" at bounding box center [1067, 198] width 210 height 23
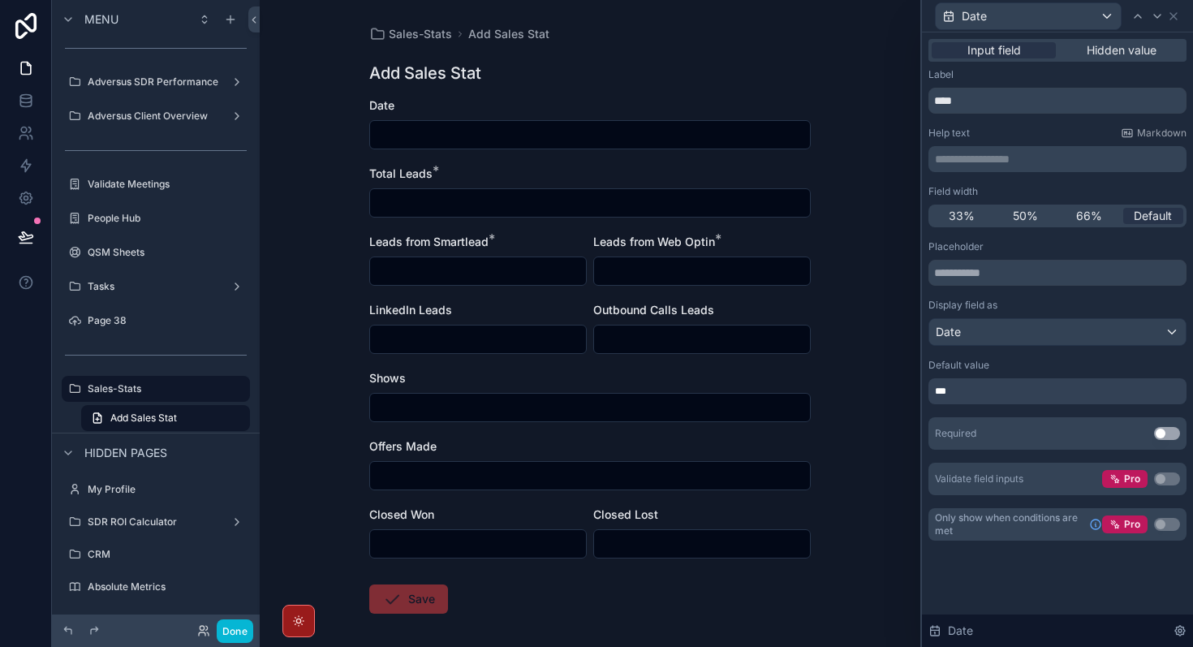
click at [854, 574] on div "Sales-Stats Add Sales Stat Add Sales Stat Date Total Leads * Leads from Smartle…" at bounding box center [590, 323] width 661 height 647
click at [1170, 429] on button "Use setting" at bounding box center [1167, 433] width 26 height 13
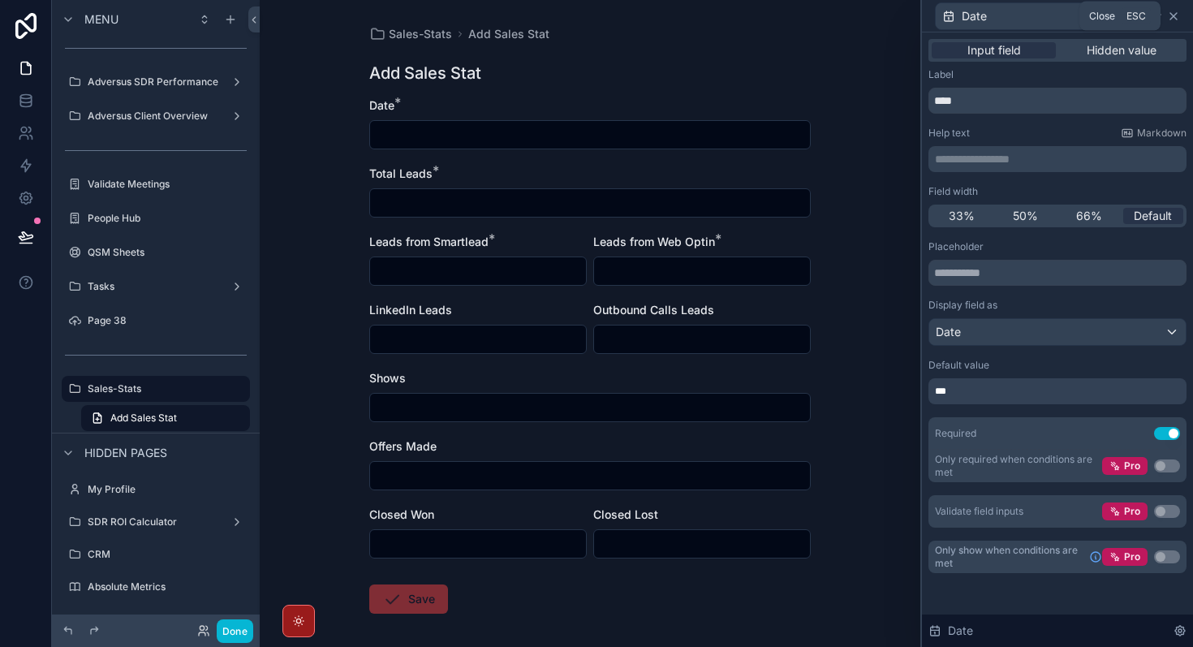
click at [1174, 17] on icon at bounding box center [1173, 16] width 13 height 13
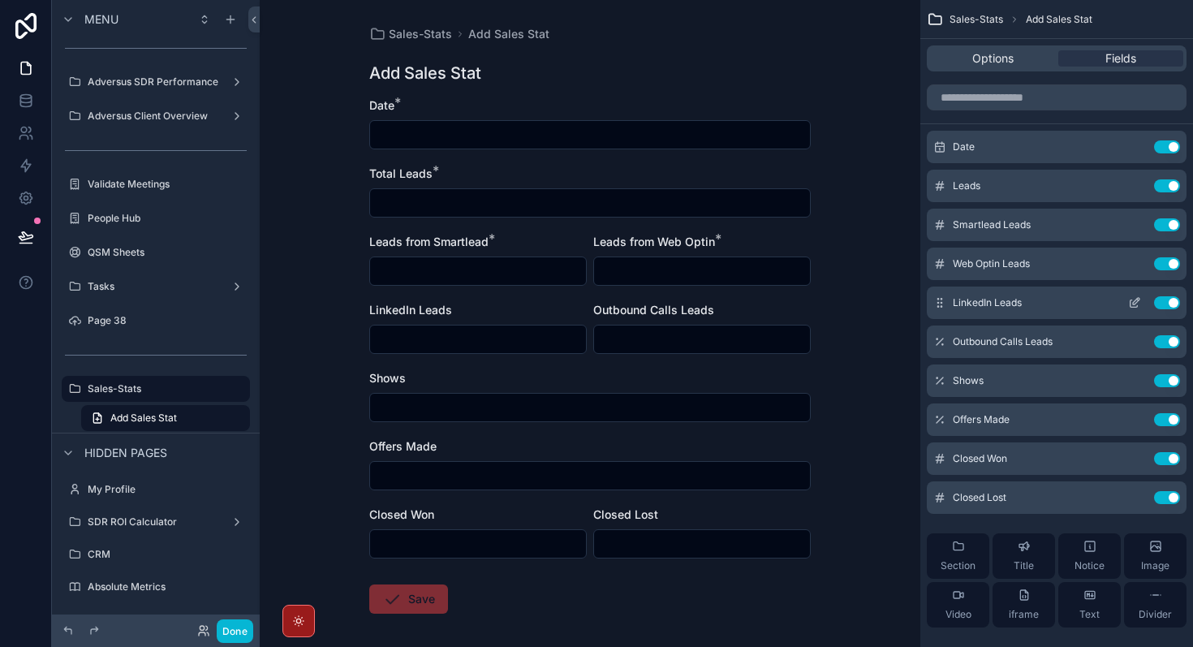
click at [1136, 304] on icon "scrollable content" at bounding box center [1134, 302] width 13 height 13
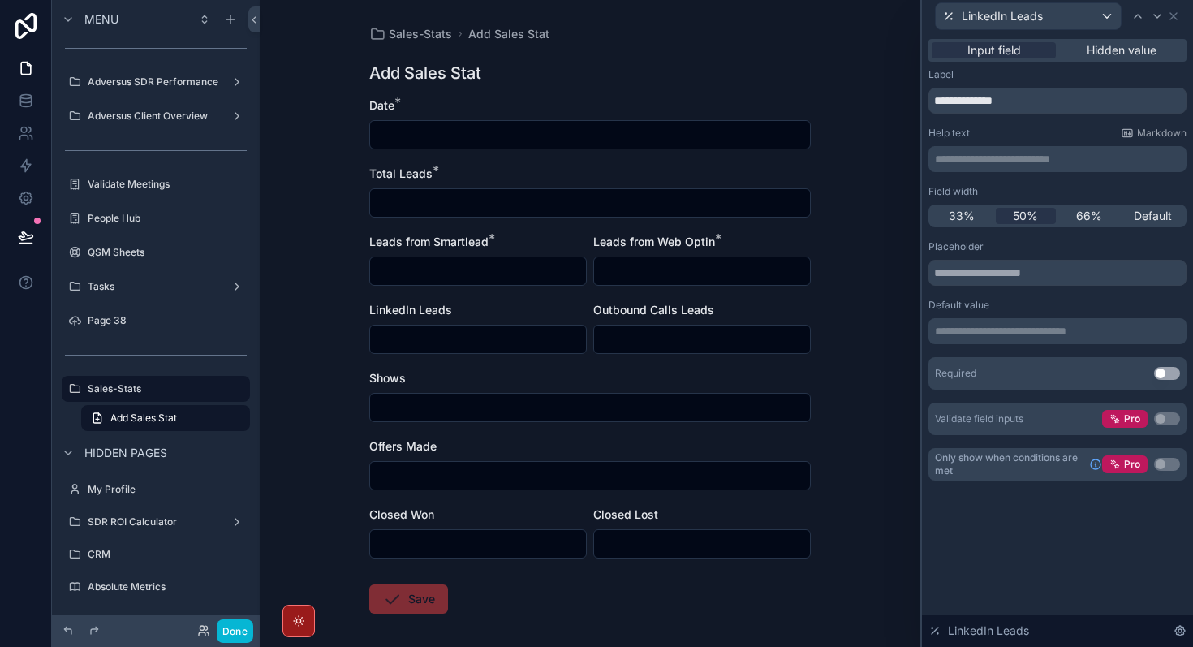
click at [1169, 379] on button "Use setting" at bounding box center [1167, 373] width 26 height 13
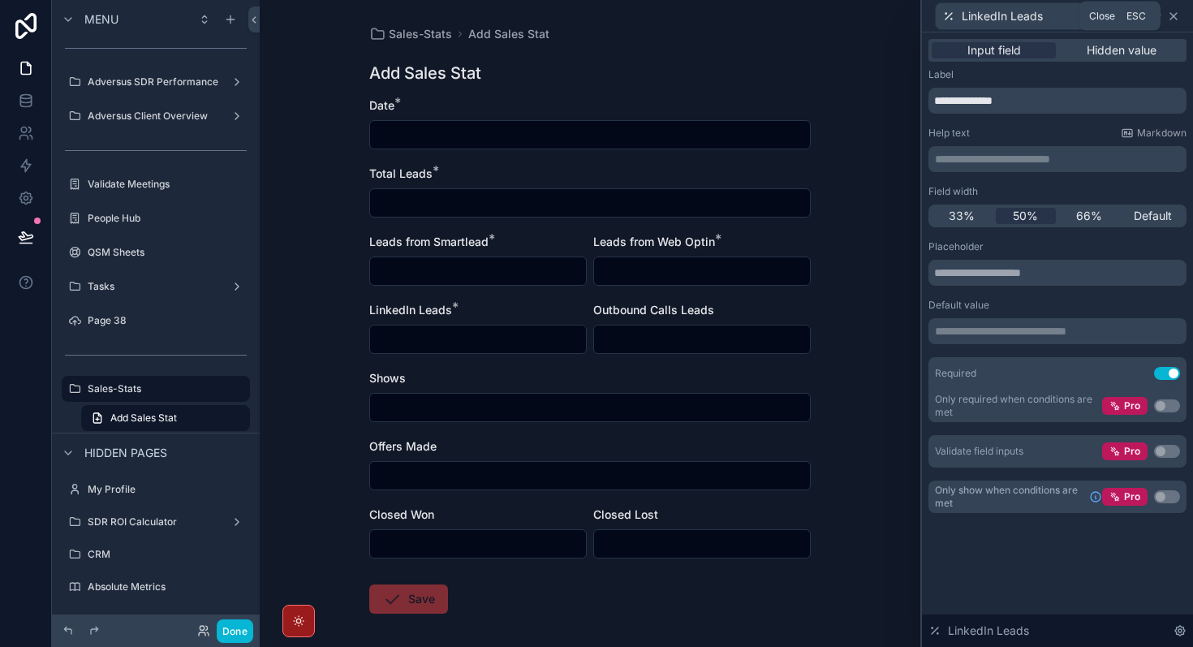
click at [1176, 19] on icon at bounding box center [1174, 16] width 6 height 6
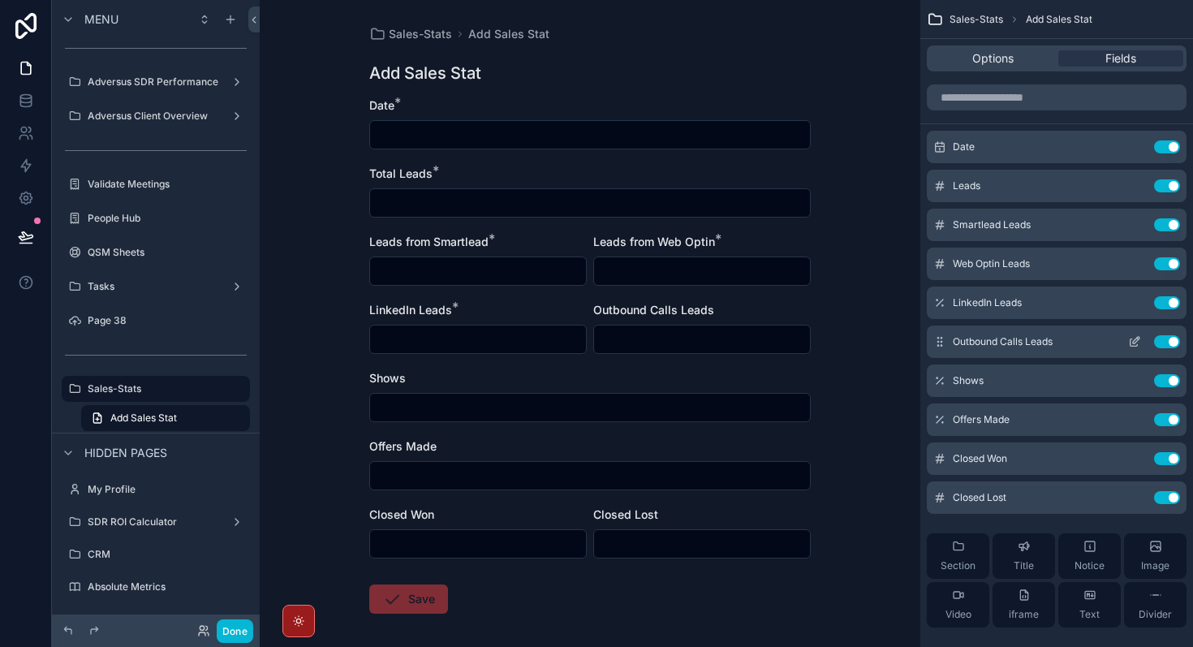
click at [1135, 341] on icon "scrollable content" at bounding box center [1134, 341] width 13 height 13
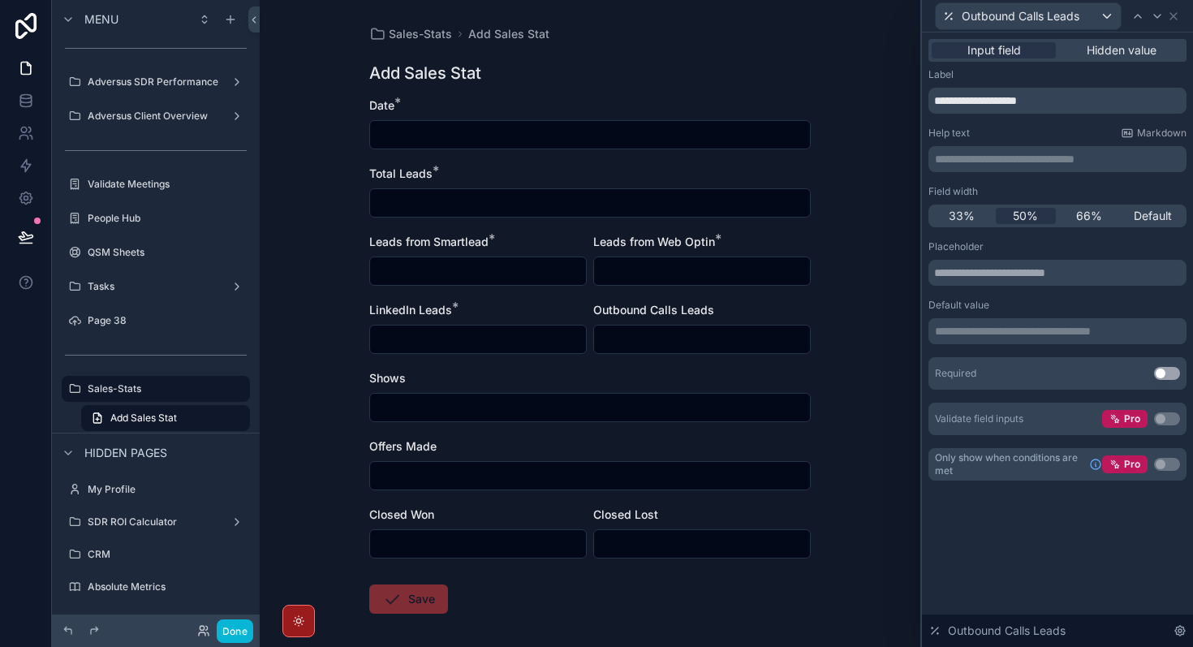
click at [1164, 377] on button "Use setting" at bounding box center [1167, 373] width 26 height 13
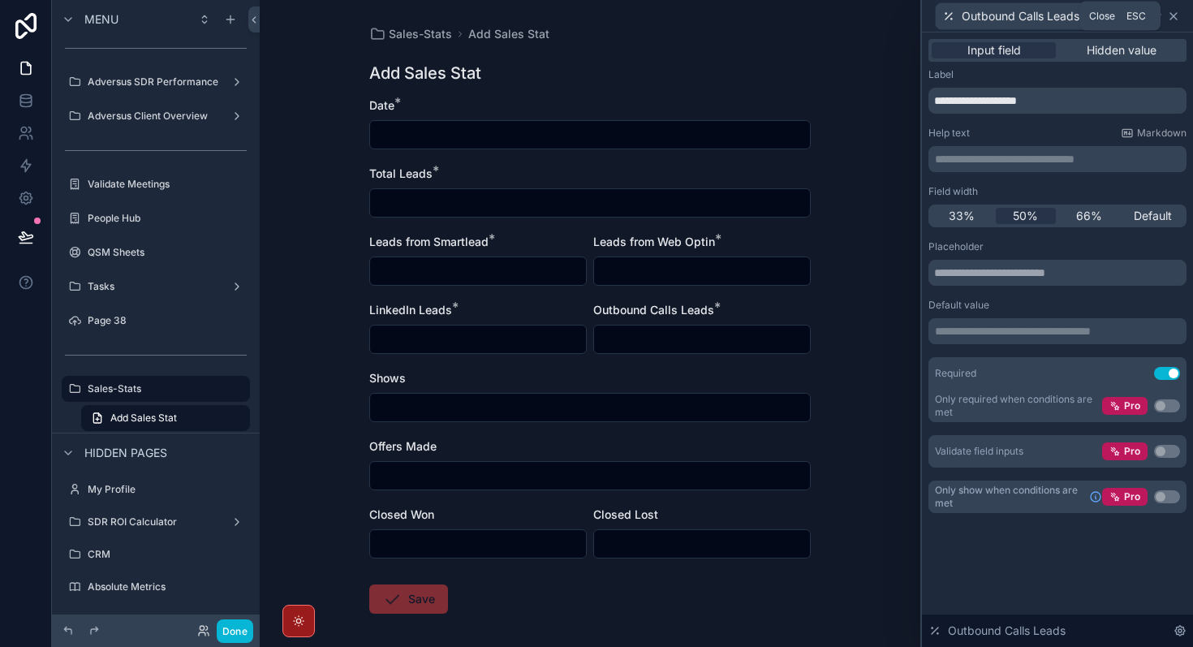
click at [1178, 15] on icon at bounding box center [1173, 16] width 13 height 13
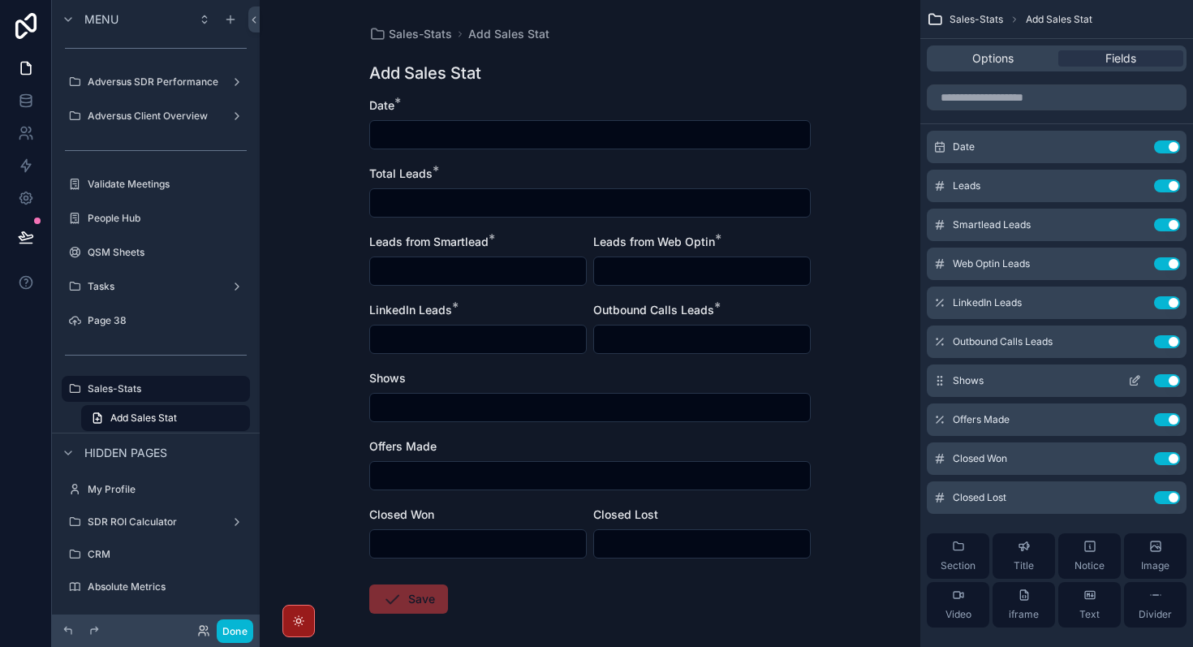
click at [1137, 378] on icon "scrollable content" at bounding box center [1138, 378] width 2 height 2
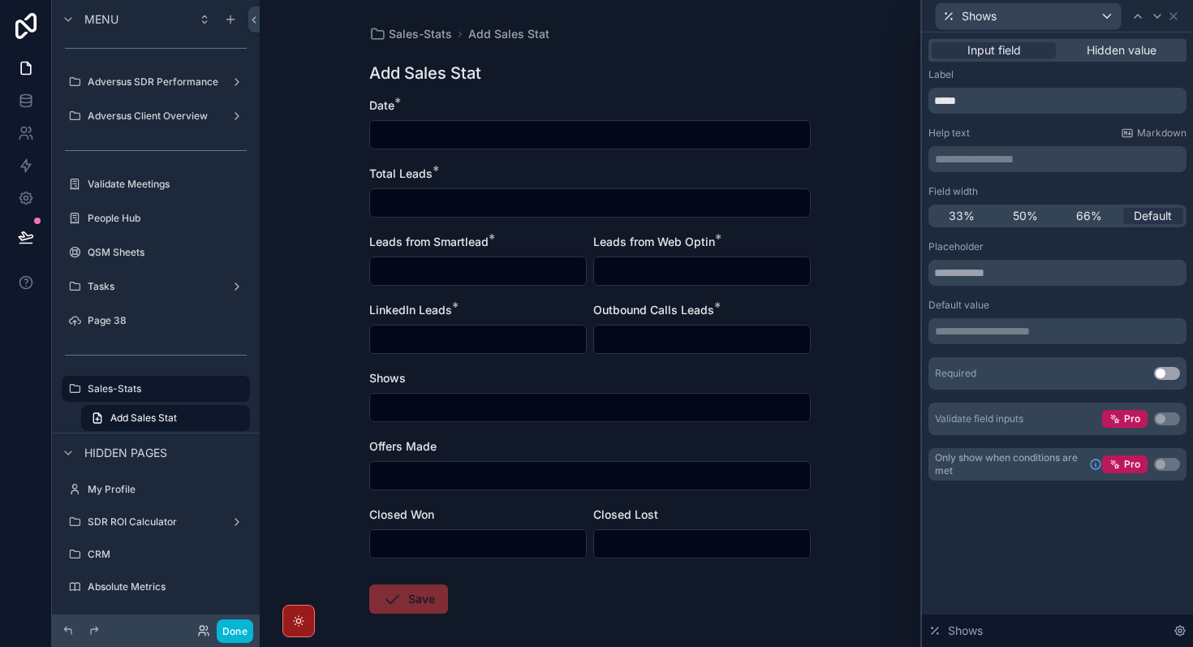
click at [1173, 374] on button "Use setting" at bounding box center [1167, 373] width 26 height 13
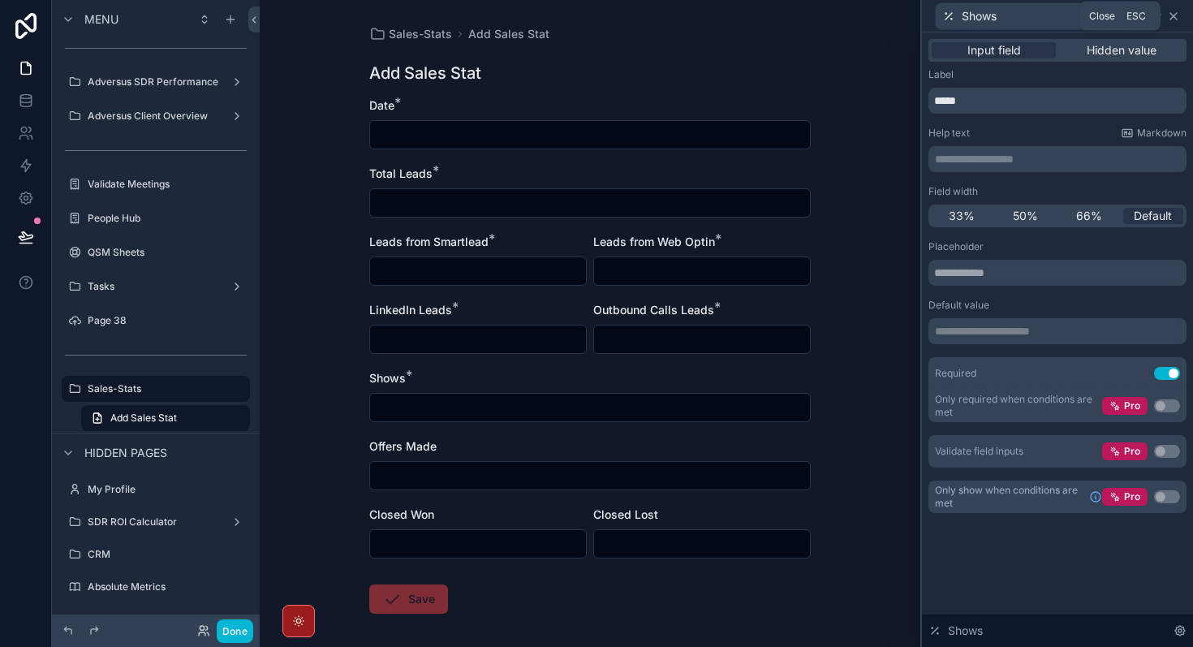
click at [1176, 16] on icon at bounding box center [1173, 16] width 13 height 13
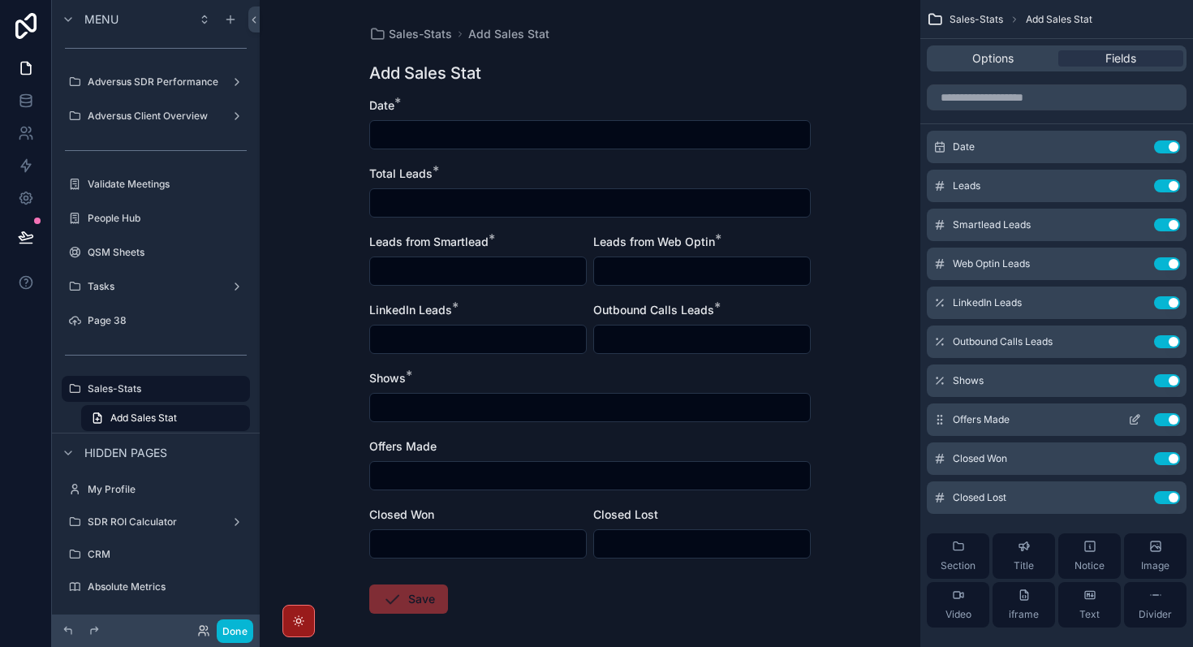
click at [1134, 419] on icon "scrollable content" at bounding box center [1134, 419] width 13 height 13
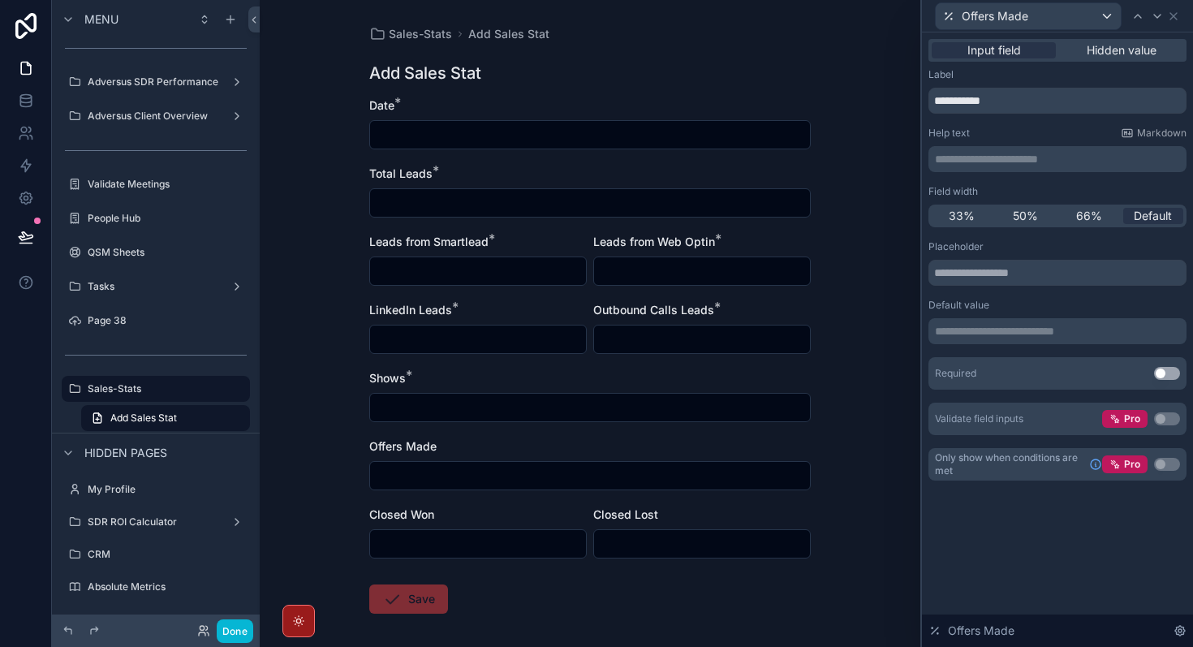
click at [1167, 373] on button "Use setting" at bounding box center [1167, 373] width 26 height 13
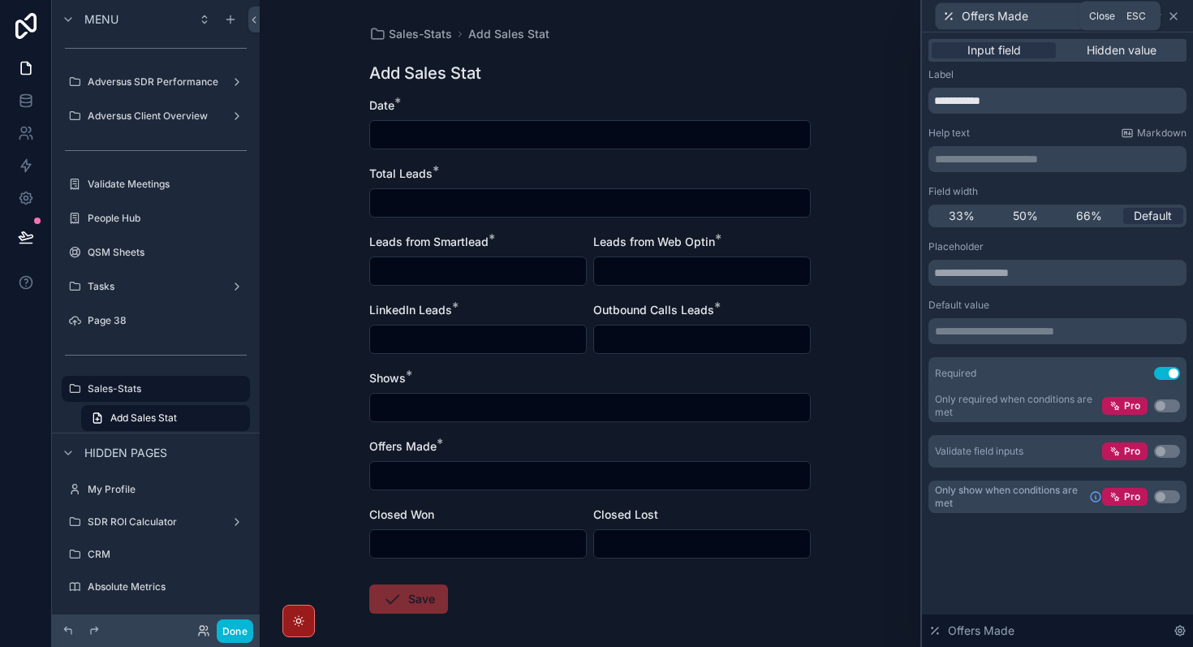
click at [1178, 22] on icon at bounding box center [1173, 16] width 13 height 13
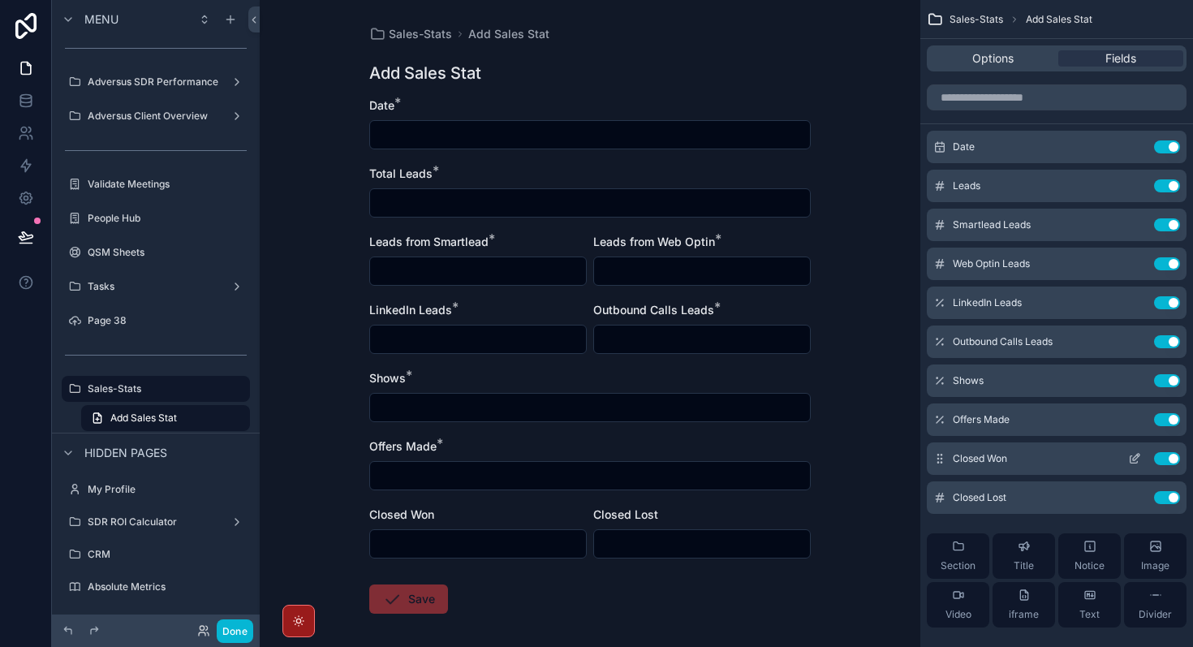
click at [1131, 456] on icon "scrollable content" at bounding box center [1134, 459] width 7 height 7
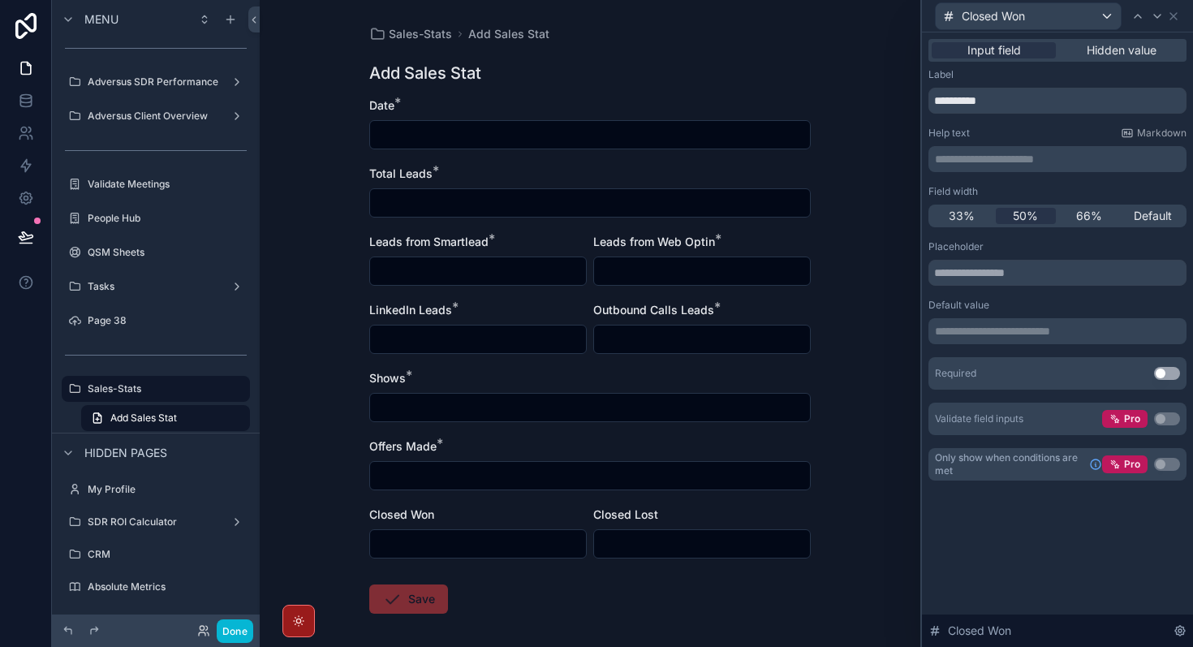
click at [1167, 373] on button "Use setting" at bounding box center [1167, 373] width 26 height 13
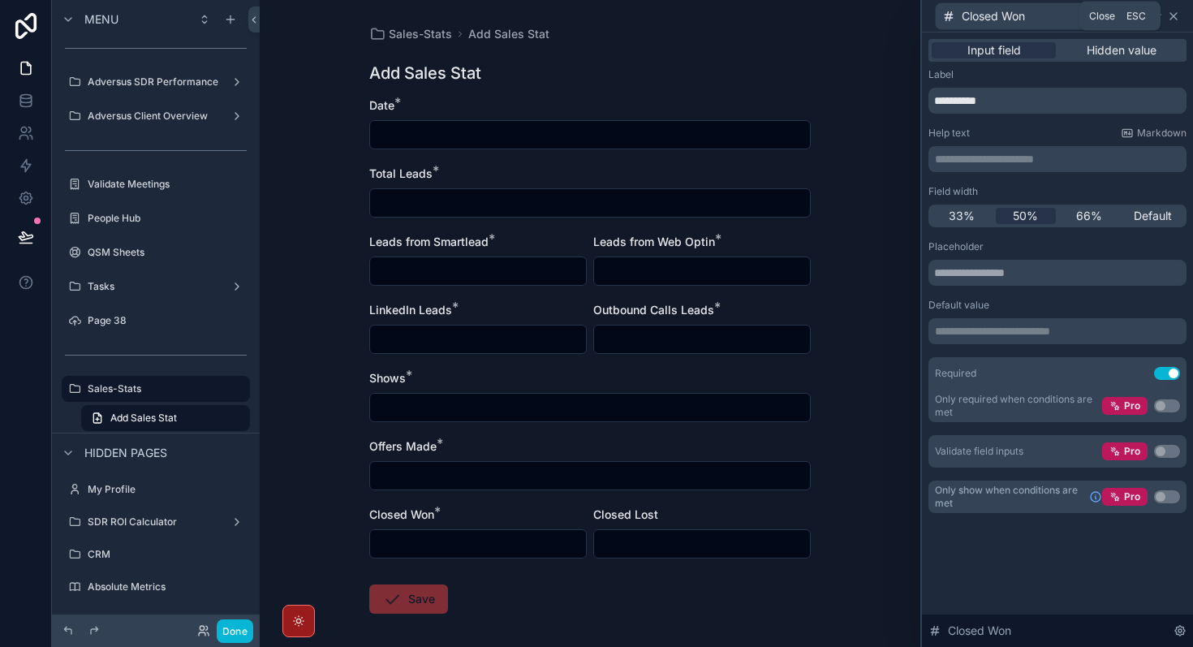
click at [1176, 11] on icon at bounding box center [1173, 16] width 13 height 13
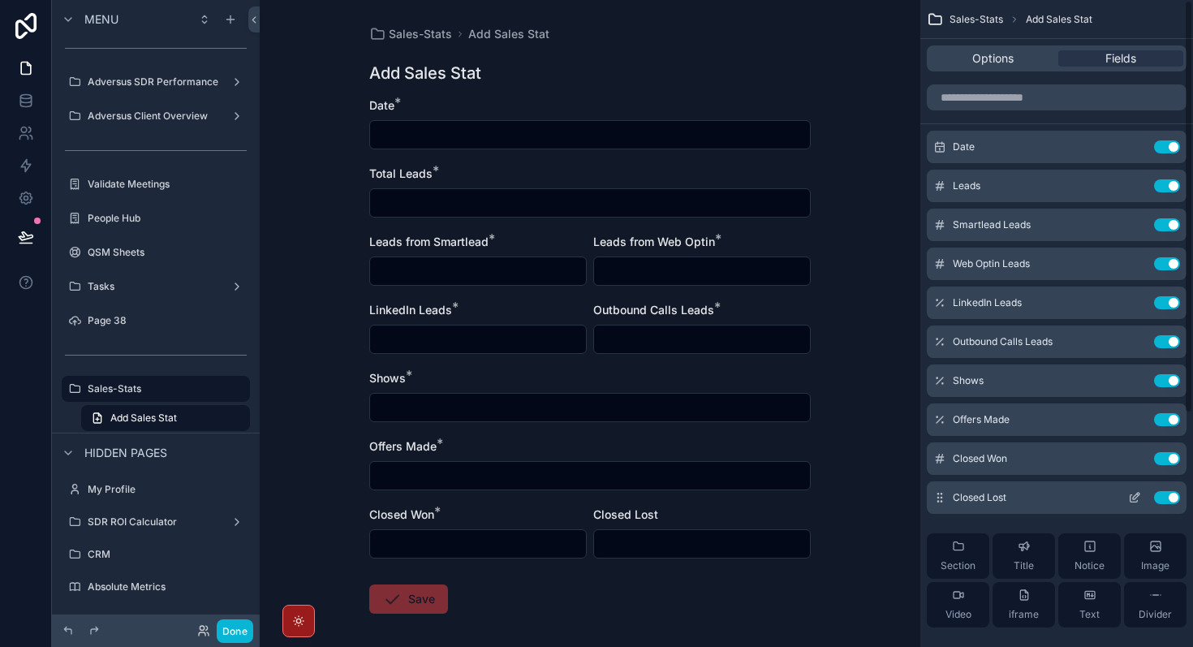
click at [1137, 501] on icon "scrollable content" at bounding box center [1134, 497] width 13 height 13
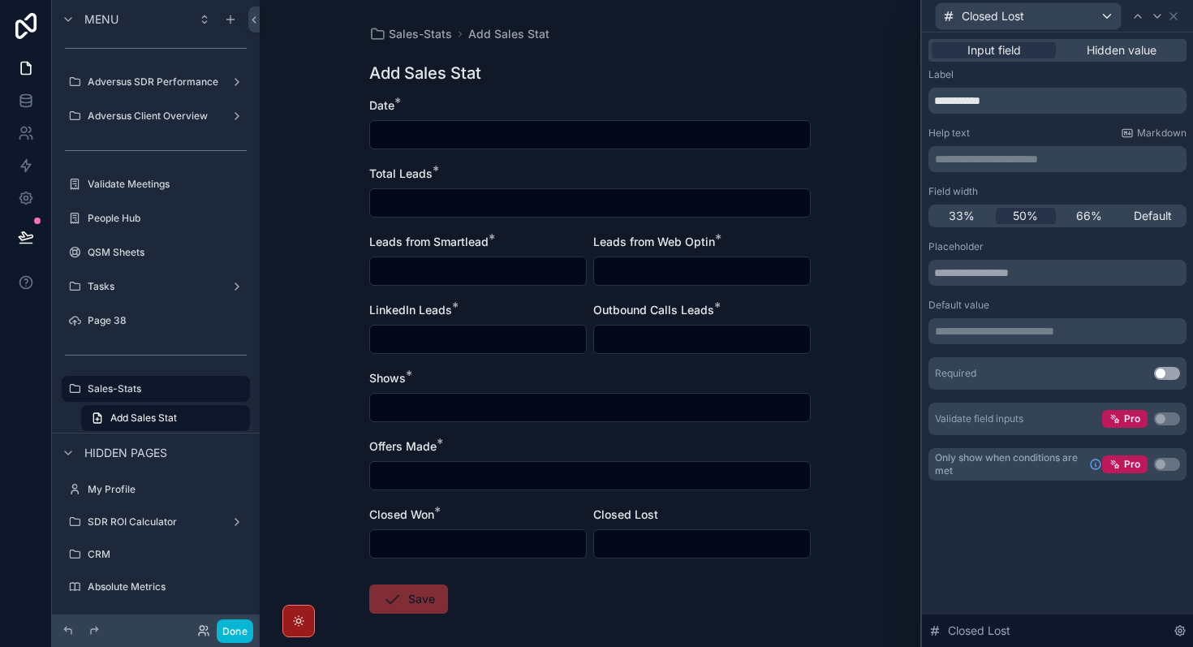
click at [1163, 373] on button "Use setting" at bounding box center [1167, 373] width 26 height 13
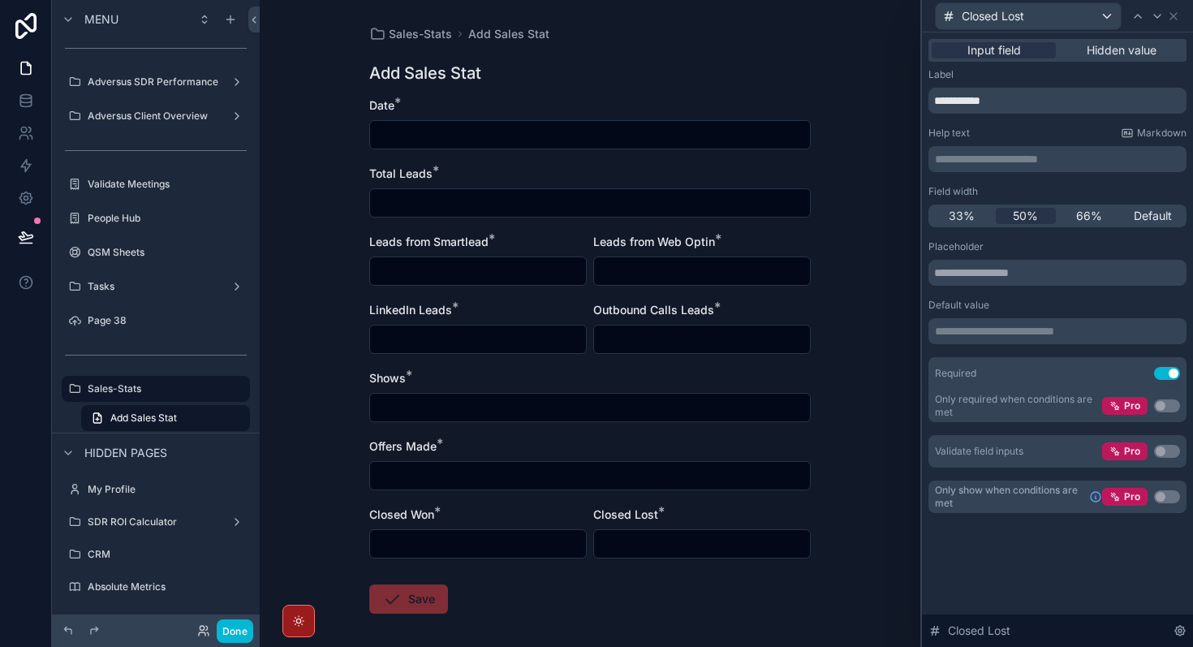
click at [1116, 547] on div "**********" at bounding box center [1057, 292] width 271 height 520
click at [1174, 17] on icon at bounding box center [1173, 16] width 13 height 13
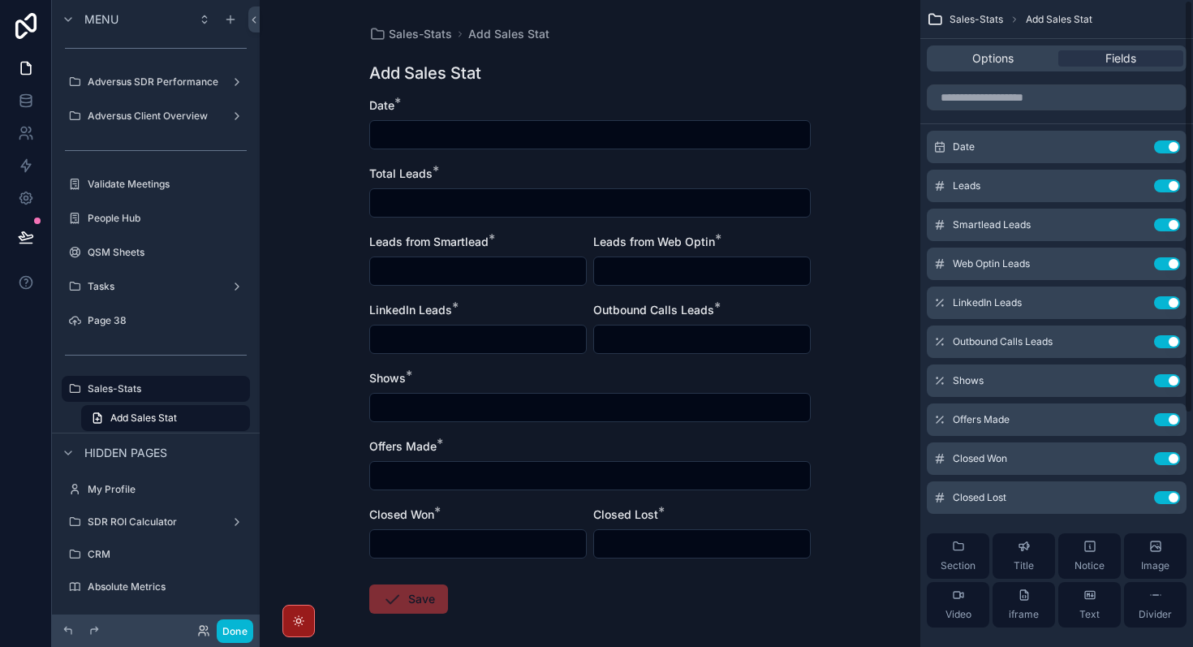
click at [628, 623] on form "Date * Total Leads * Leads from Smartlead * Leads from Web Optin * LinkedIn Lea…" at bounding box center [590, 407] width 442 height 620
click at [422, 599] on span "Save" at bounding box center [408, 602] width 79 height 16
click at [251, 631] on button "Done" at bounding box center [235, 631] width 37 height 24
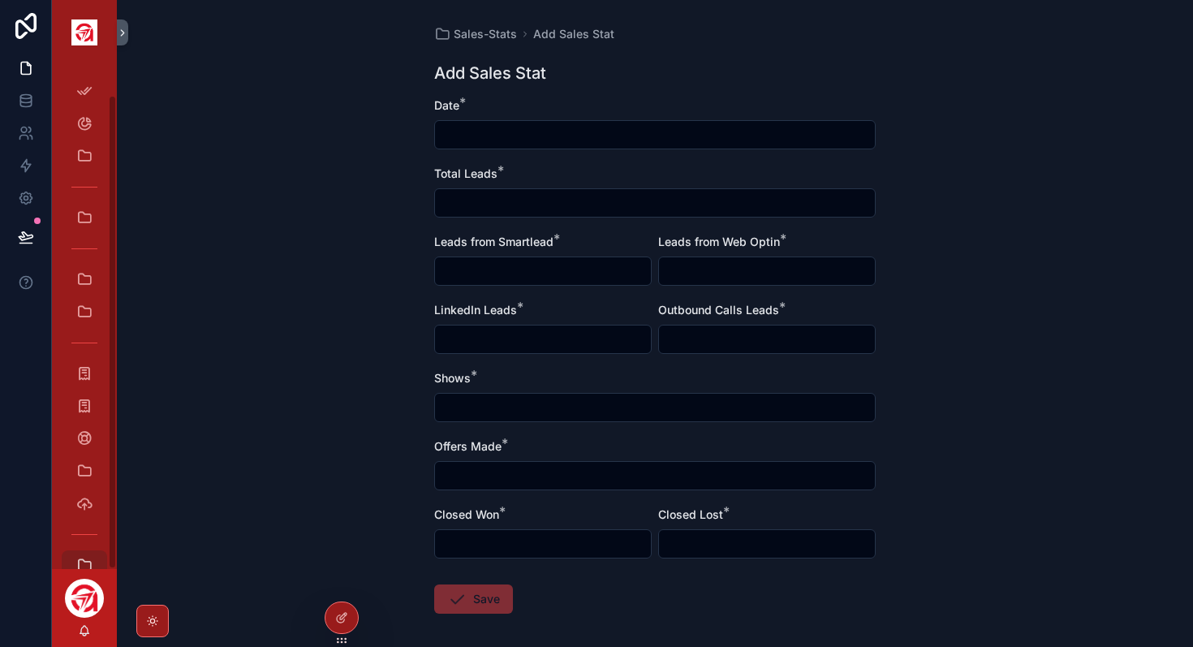
scroll to position [32, 0]
click at [85, 526] on icon "scrollable content" at bounding box center [84, 533] width 16 height 16
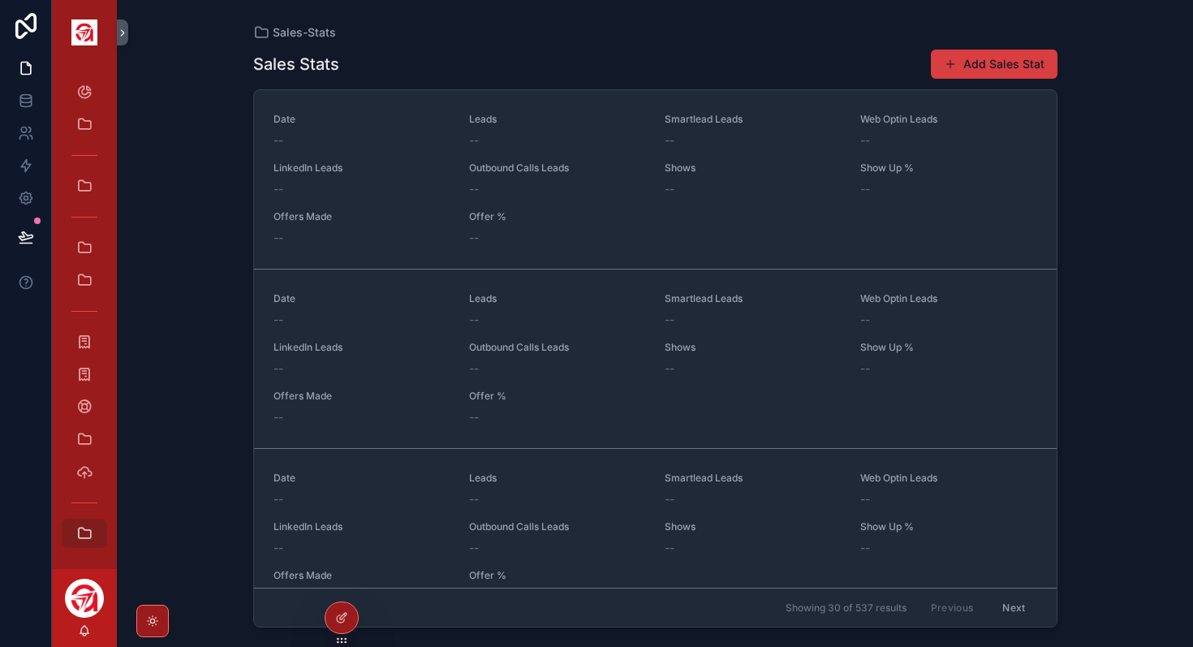
click at [1049, 55] on button "Add Sales Stat" at bounding box center [994, 64] width 127 height 29
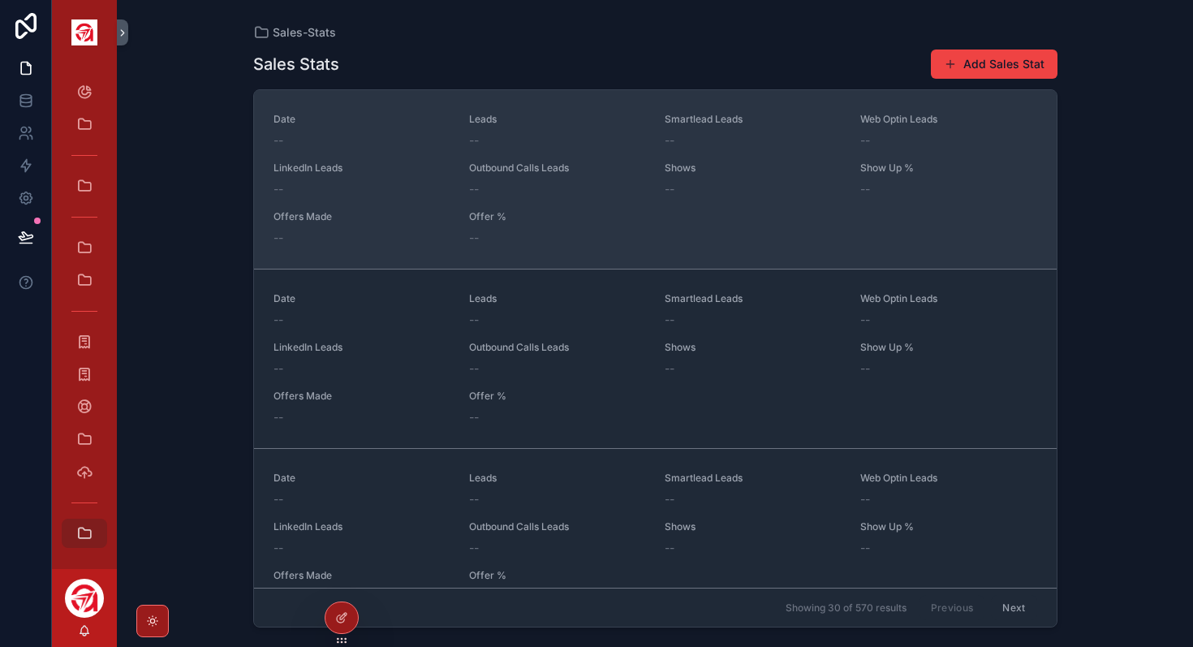
click at [585, 192] on div "--" at bounding box center [557, 189] width 176 height 16
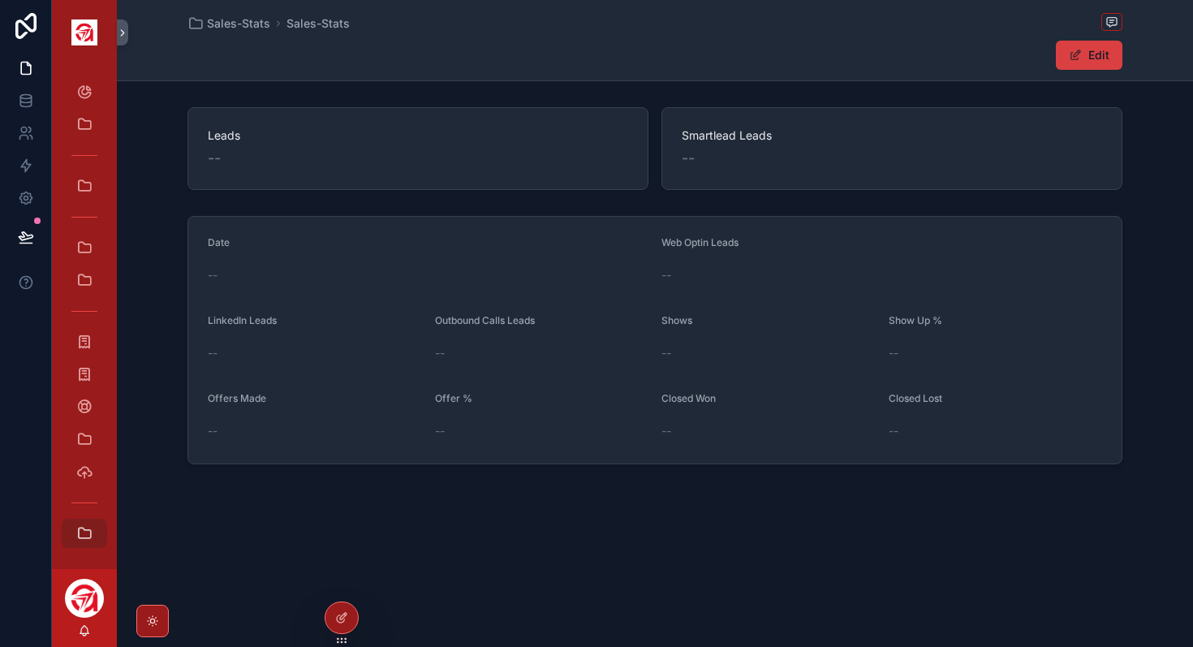
click at [1085, 54] on button "Edit" at bounding box center [1089, 55] width 67 height 29
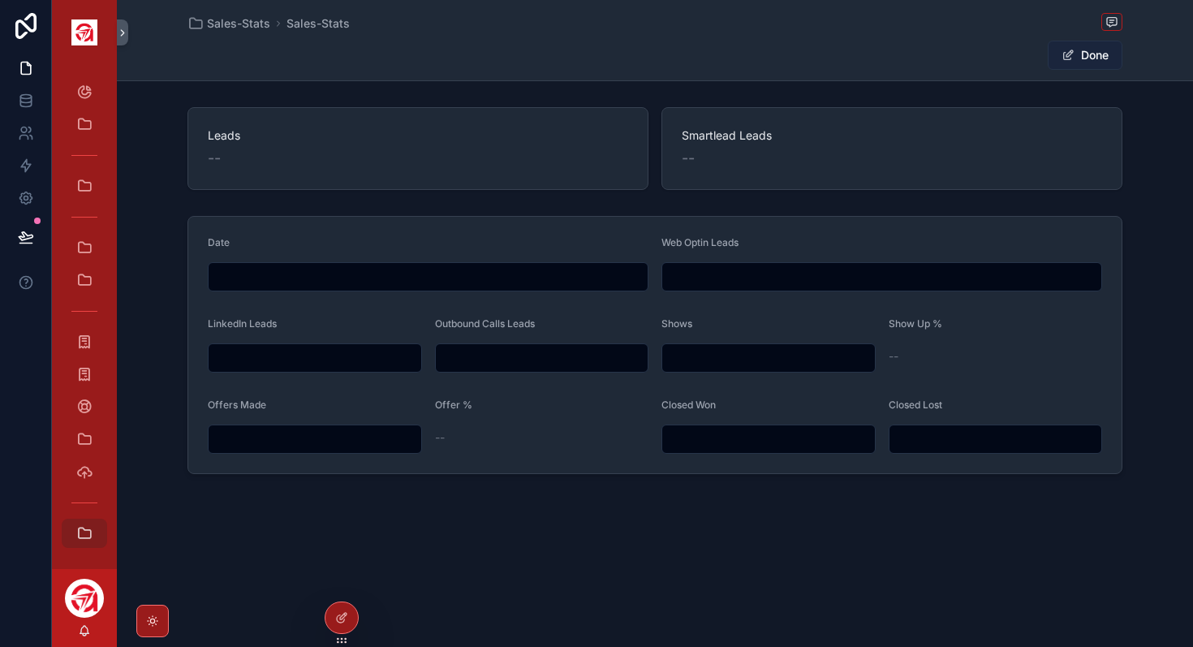
click at [1085, 62] on button "Done" at bounding box center [1085, 55] width 75 height 29
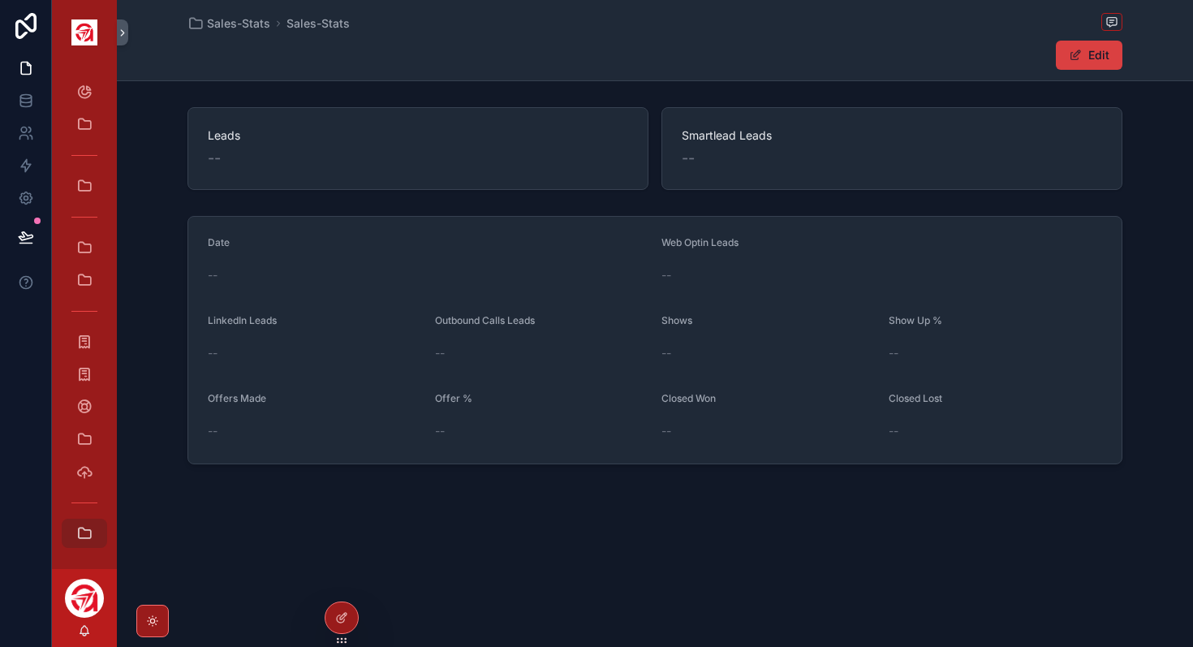
click at [1085, 62] on button "Edit" at bounding box center [1089, 55] width 67 height 29
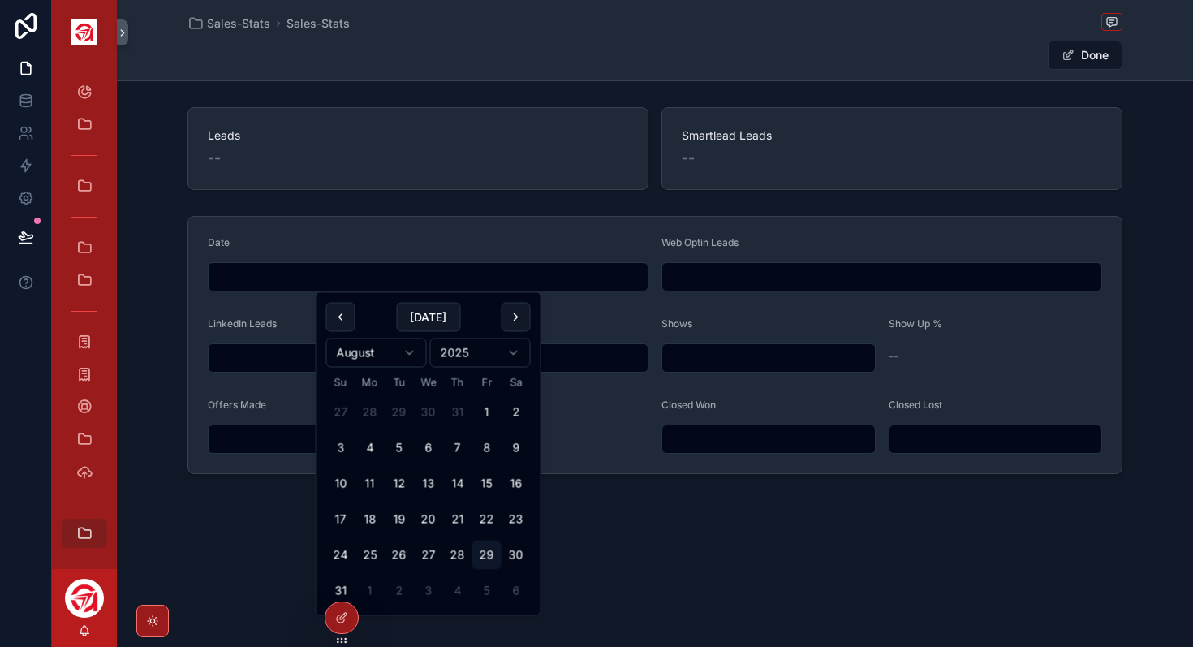
click at [419, 273] on input "scrollable content" at bounding box center [428, 276] width 439 height 23
click at [655, 546] on div "Sales-Stats Sales-Stats Done Leads -- Smartlead Leads -- Date Web Optin Leads L…" at bounding box center [655, 292] width 1077 height 585
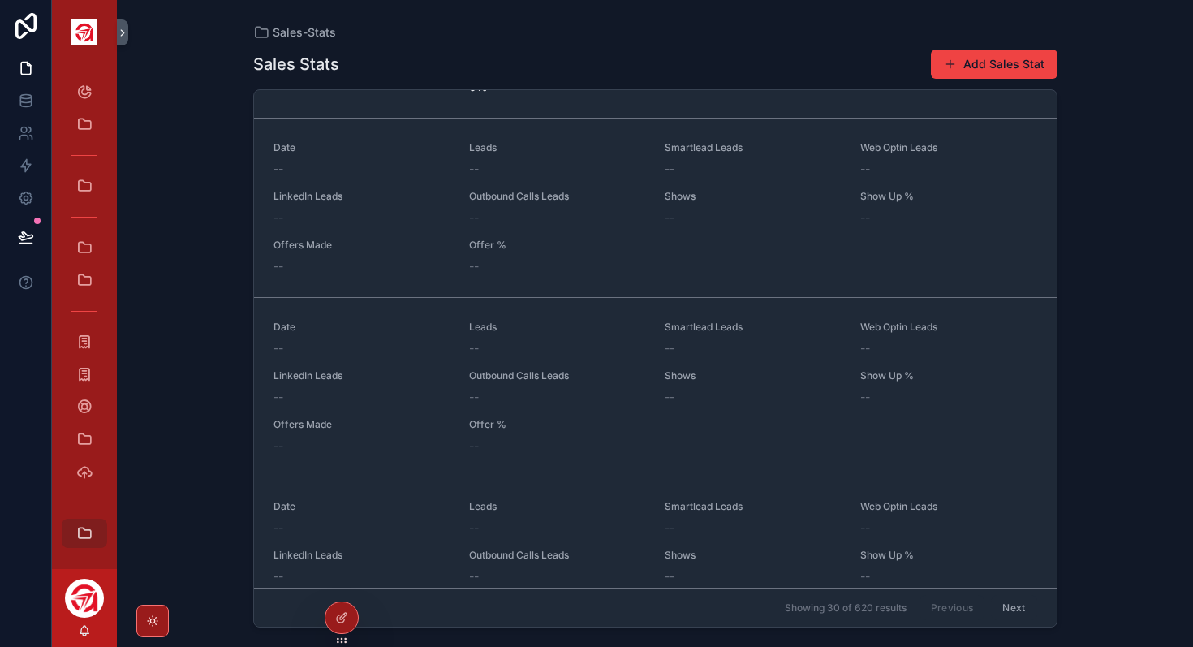
scroll to position [2547, 0]
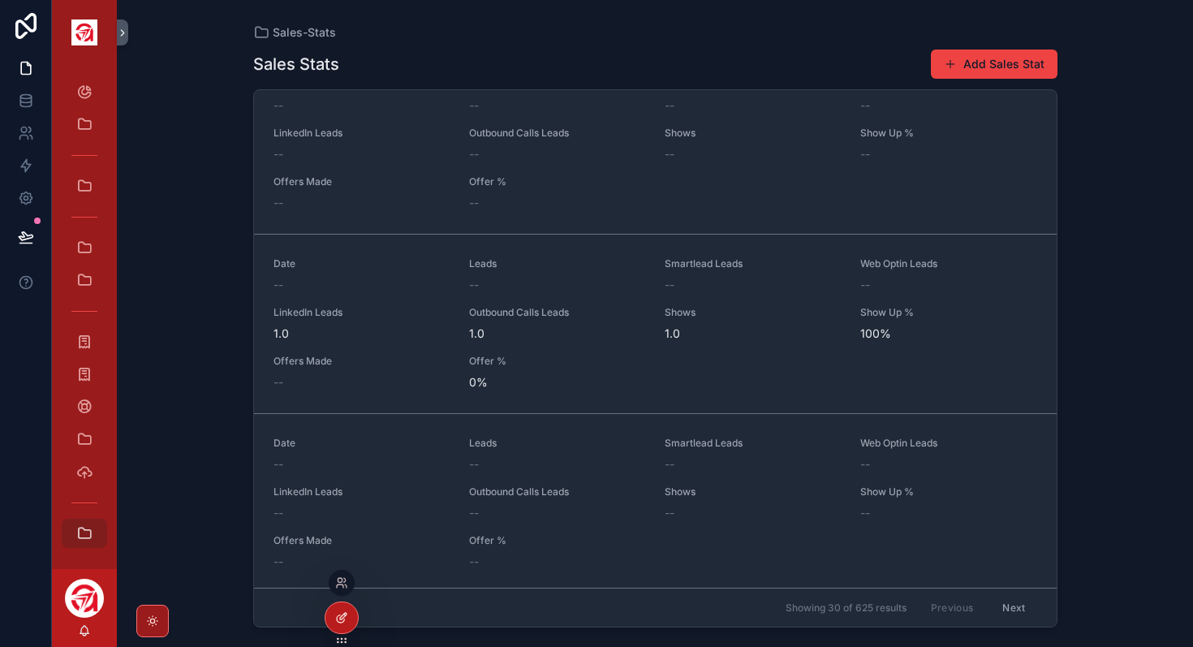
click at [347, 619] on icon at bounding box center [341, 617] width 13 height 13
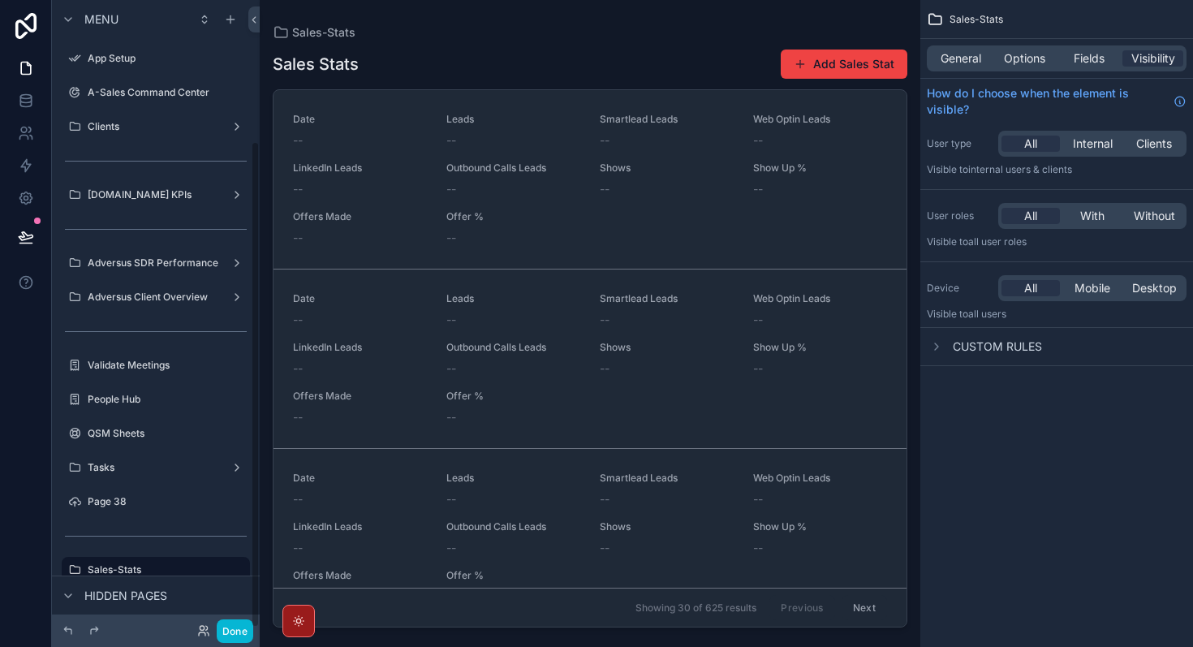
scroll to position [181, 0]
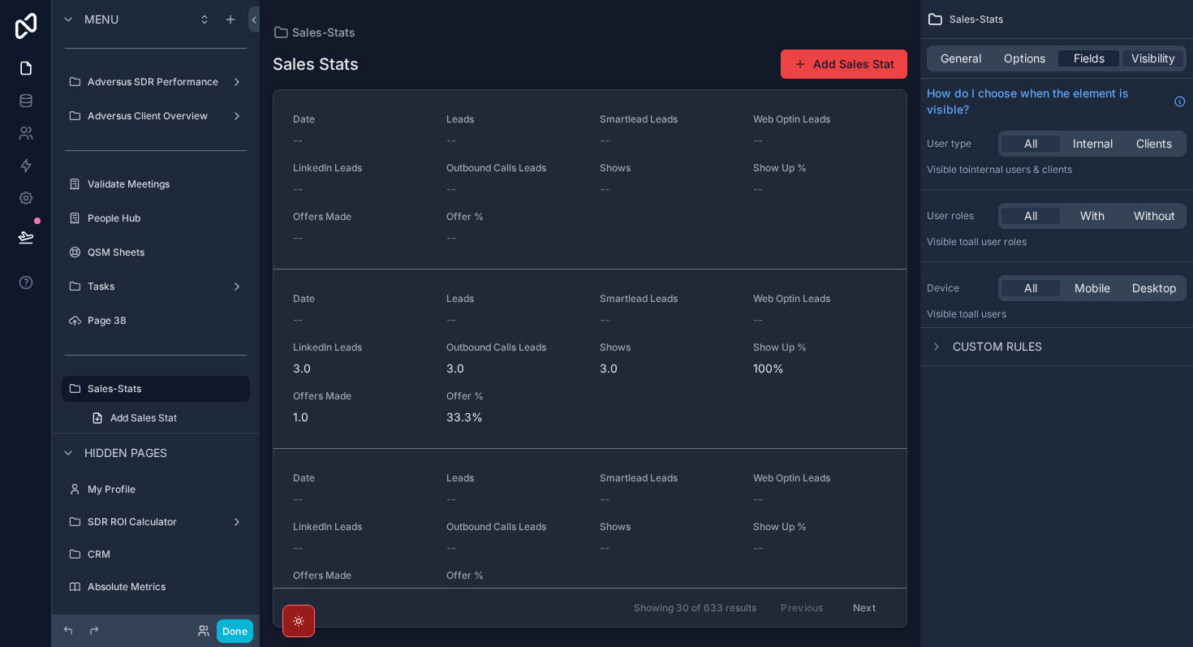
click at [1095, 53] on span "Fields" at bounding box center [1089, 58] width 31 height 16
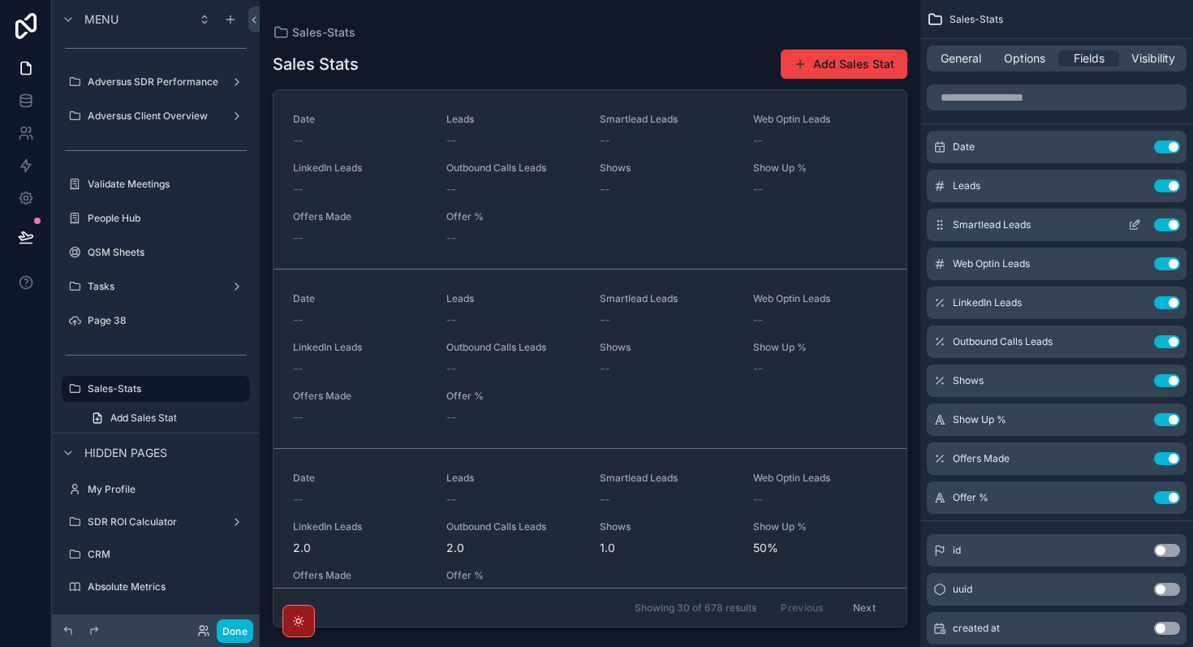
click at [1175, 222] on button "Use setting" at bounding box center [1167, 224] width 26 height 13
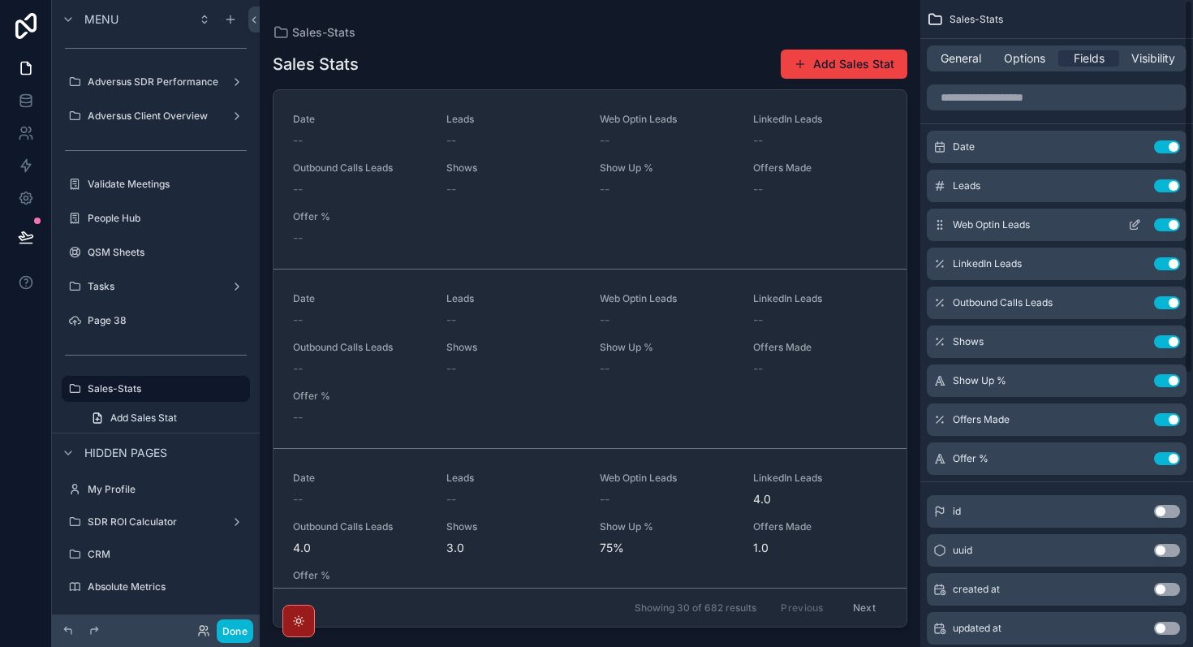
click at [1174, 227] on button "Use setting" at bounding box center [1167, 224] width 26 height 13
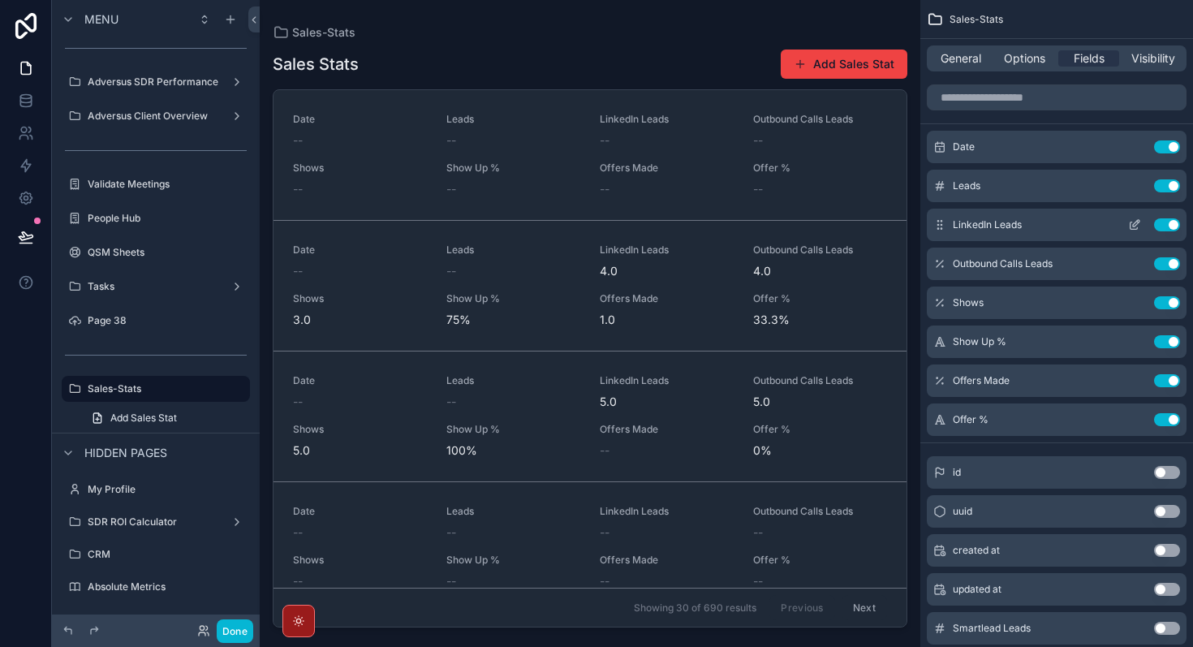
click at [1174, 227] on button "Use setting" at bounding box center [1167, 224] width 26 height 13
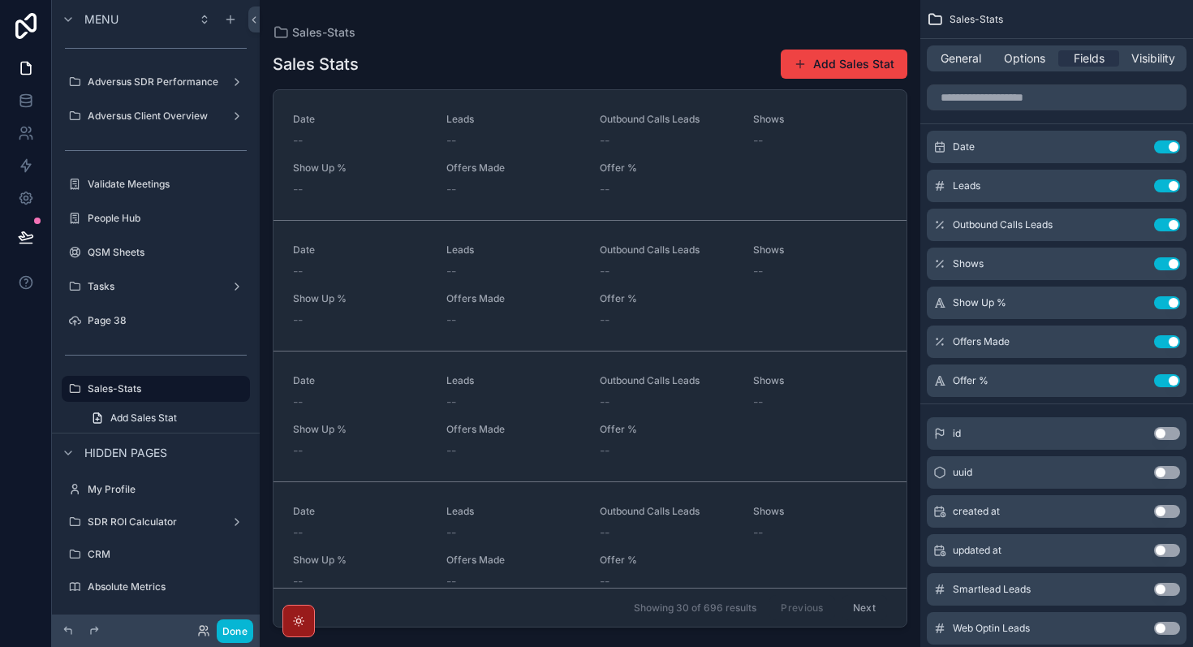
click at [1174, 227] on button "Use setting" at bounding box center [1167, 224] width 26 height 13
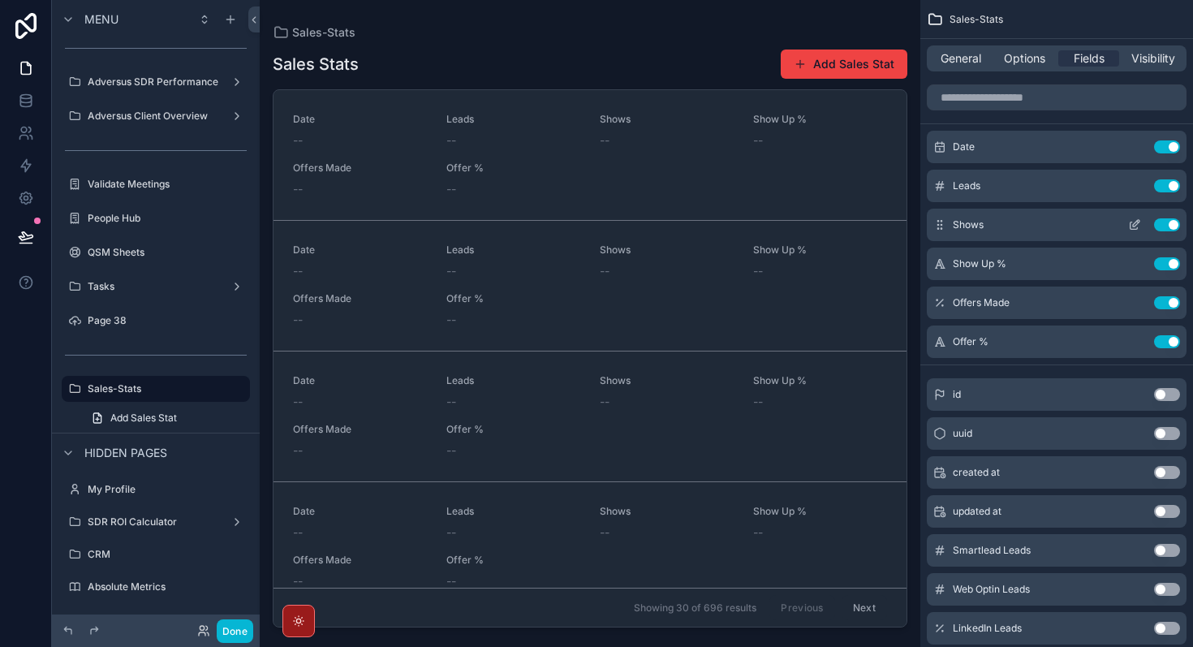
click at [1172, 221] on button "Use setting" at bounding box center [1167, 224] width 26 height 13
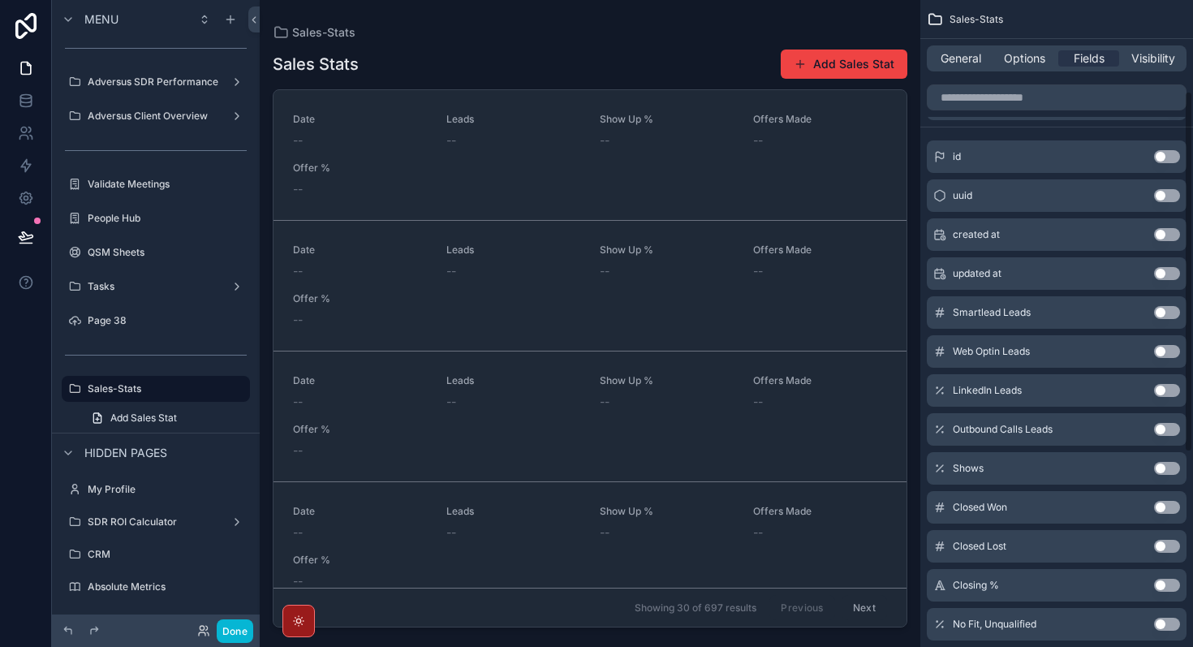
scroll to position [0, 0]
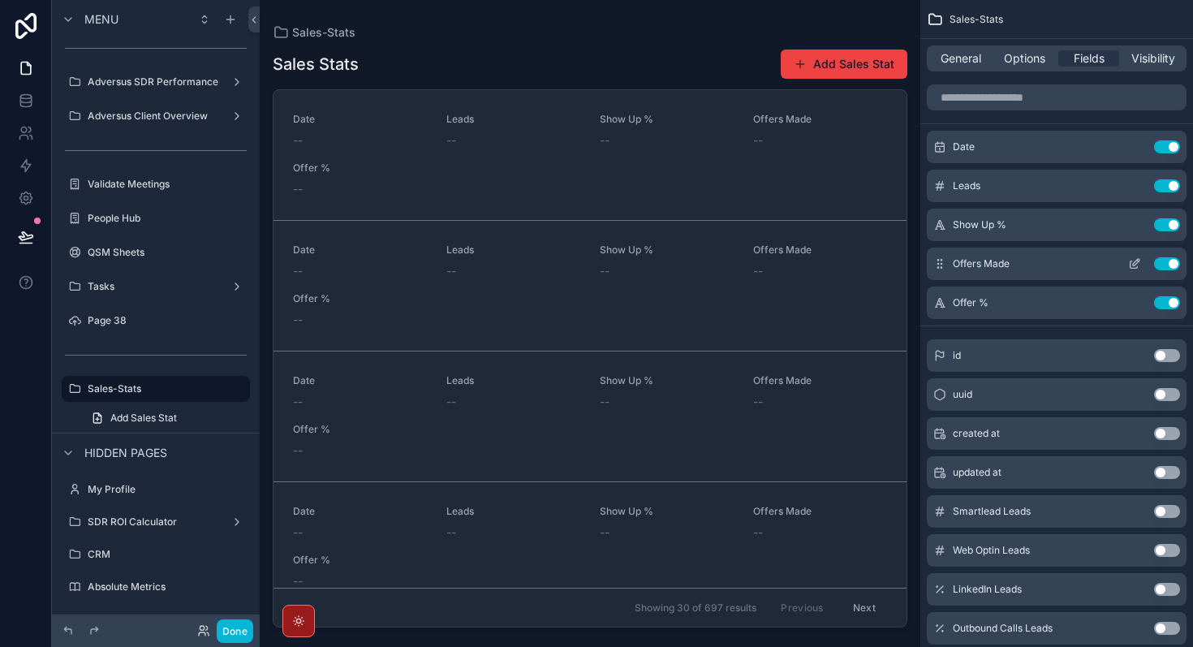
click at [1170, 268] on button "Use setting" at bounding box center [1167, 263] width 26 height 13
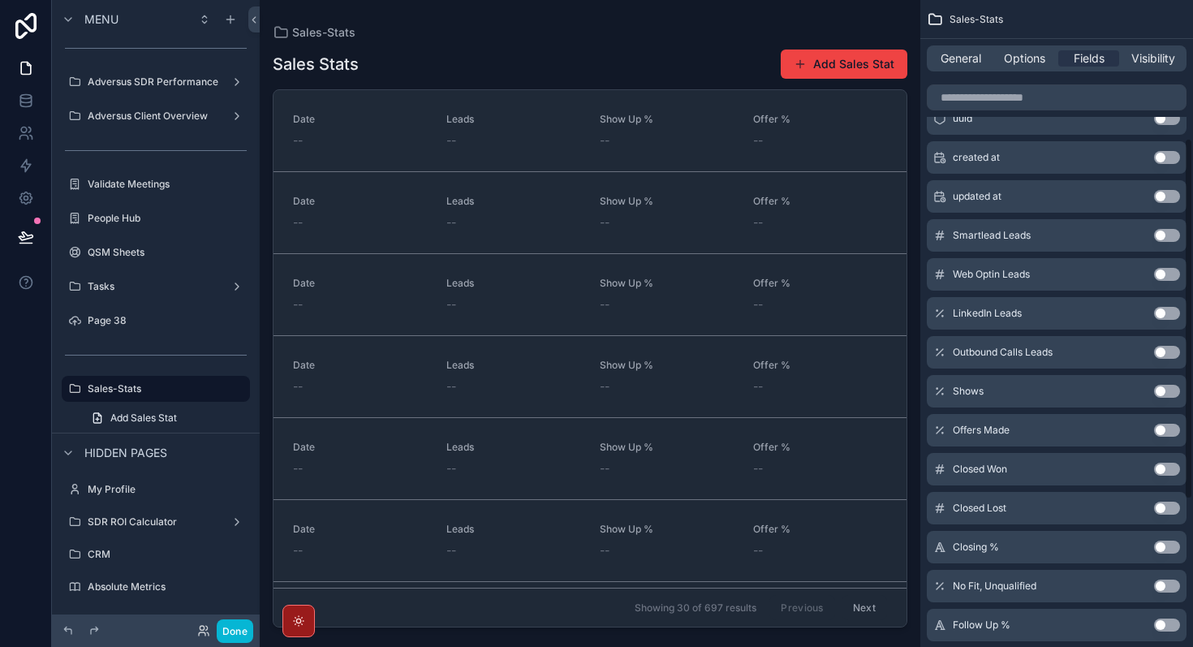
scroll to position [248, 0]
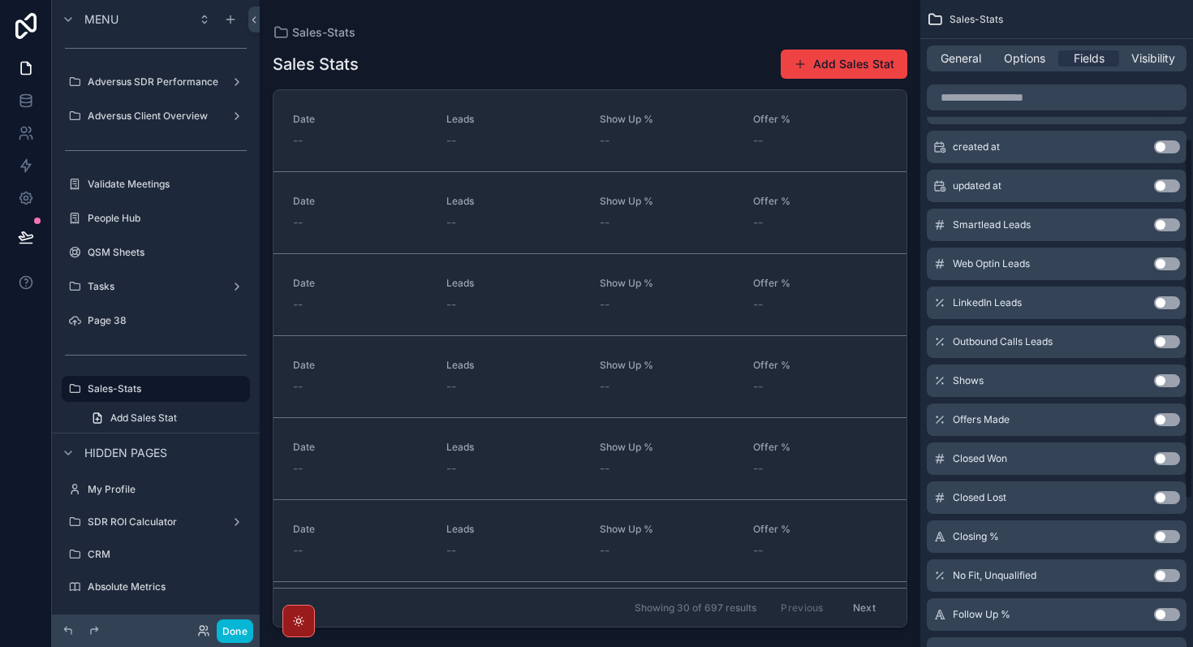
click at [1173, 459] on button "Use setting" at bounding box center [1167, 458] width 26 height 13
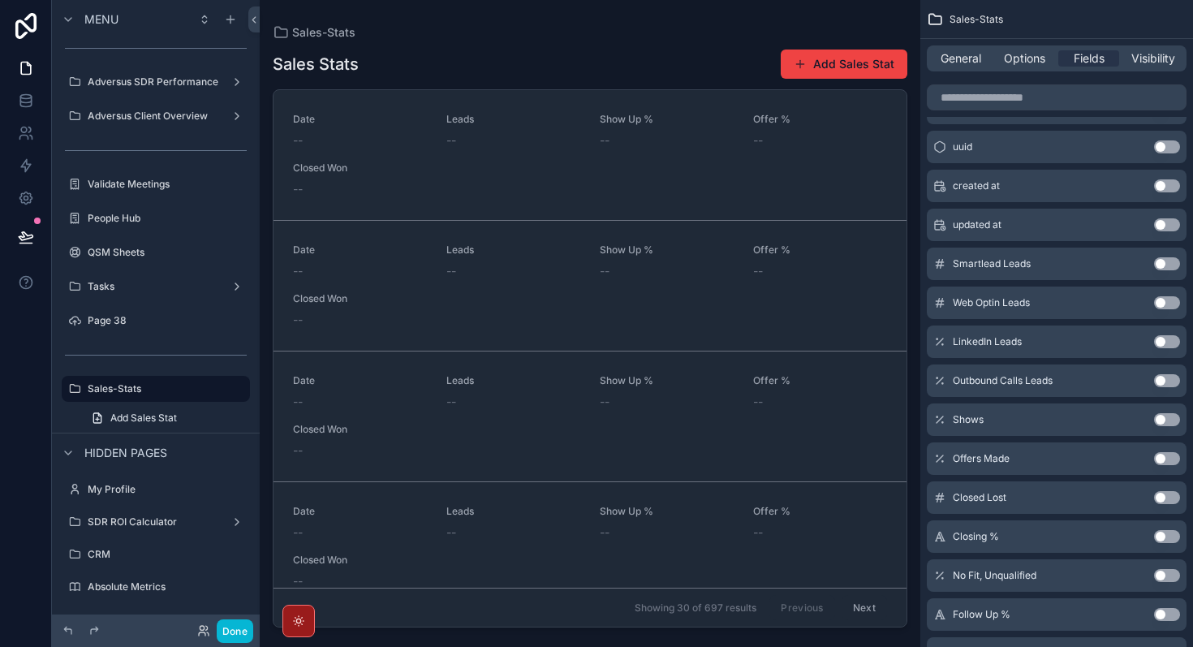
click at [1172, 497] on button "Use setting" at bounding box center [1167, 497] width 26 height 13
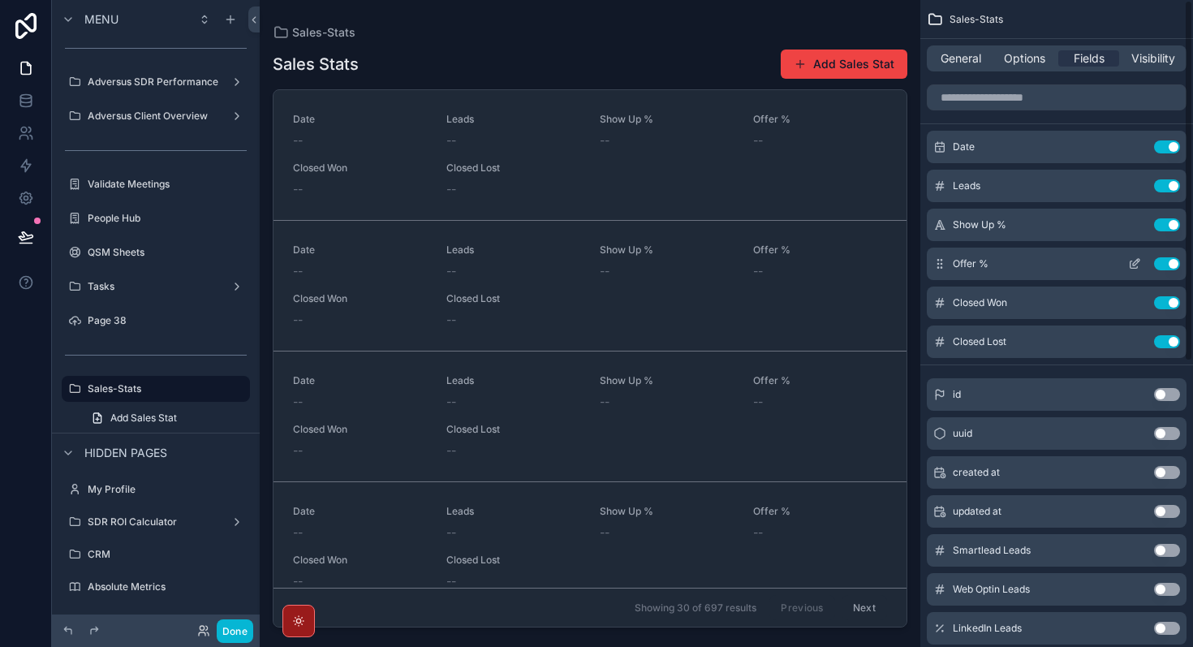
click at [1176, 263] on button "Use setting" at bounding box center [1167, 263] width 26 height 13
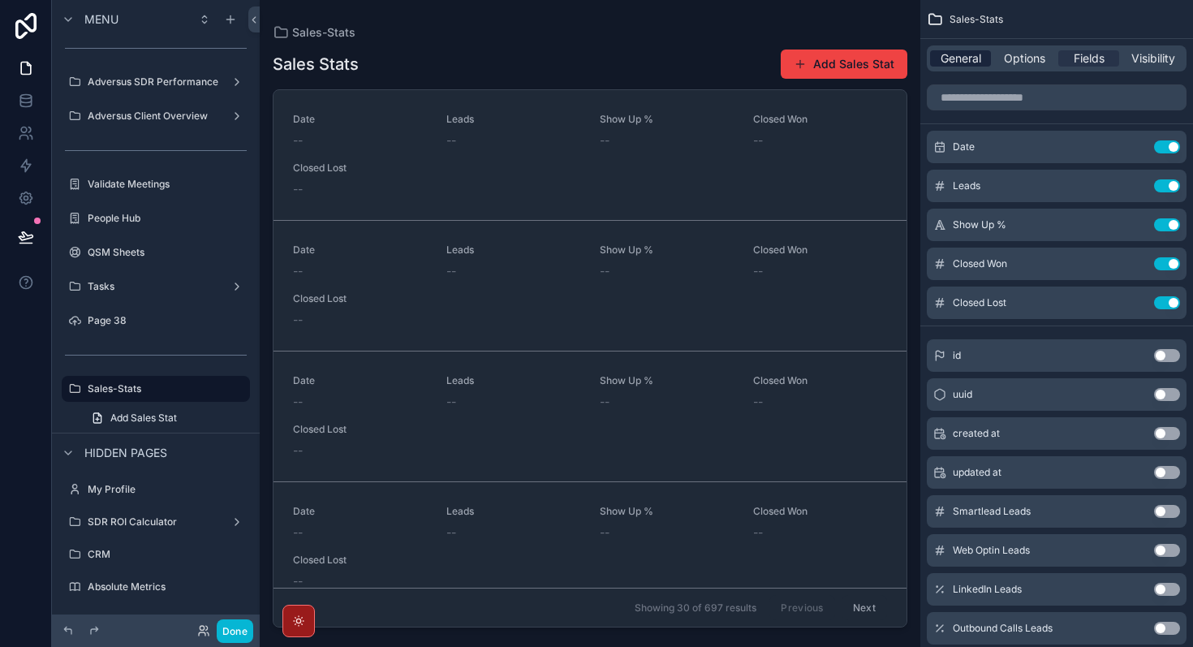
click at [970, 59] on span "General" at bounding box center [961, 58] width 41 height 16
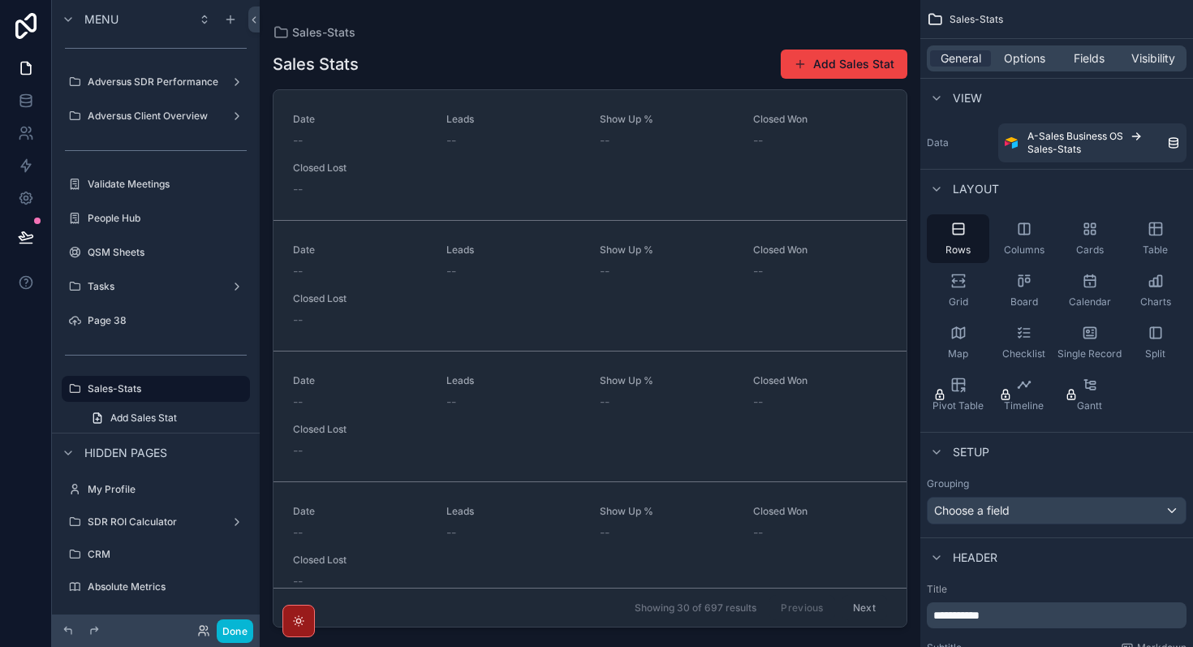
click at [643, 38] on div "scrollable content" at bounding box center [590, 314] width 661 height 628
click at [849, 63] on button "Add Sales Stat" at bounding box center [844, 64] width 127 height 29
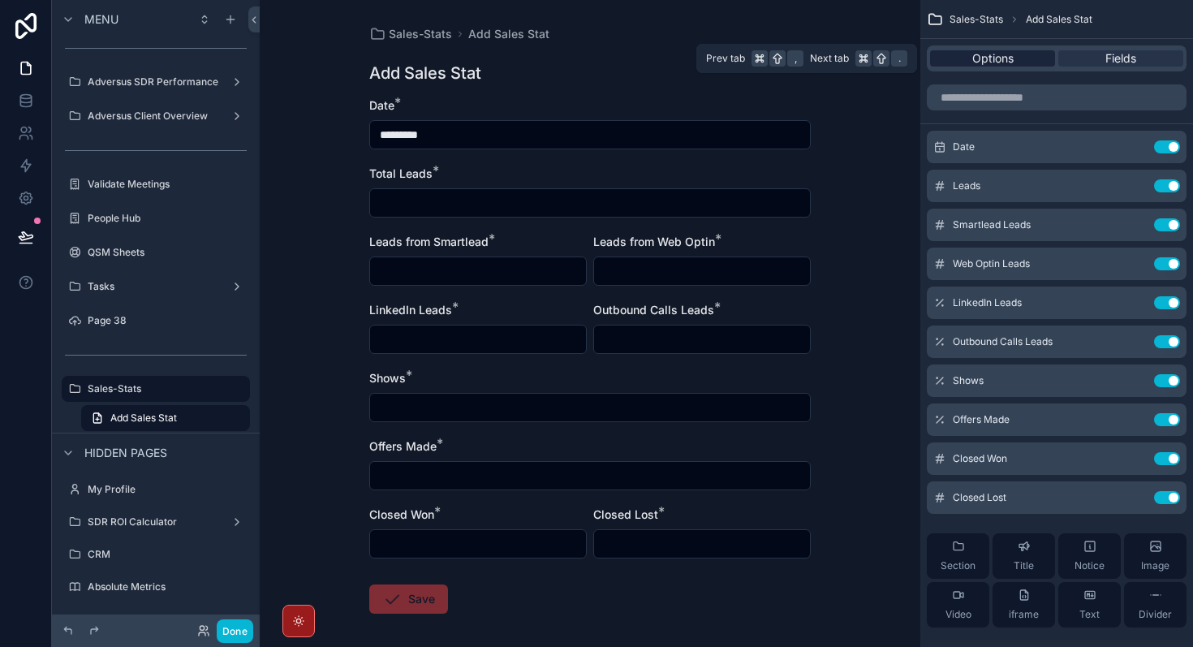
click at [990, 65] on span "Options" at bounding box center [993, 58] width 41 height 16
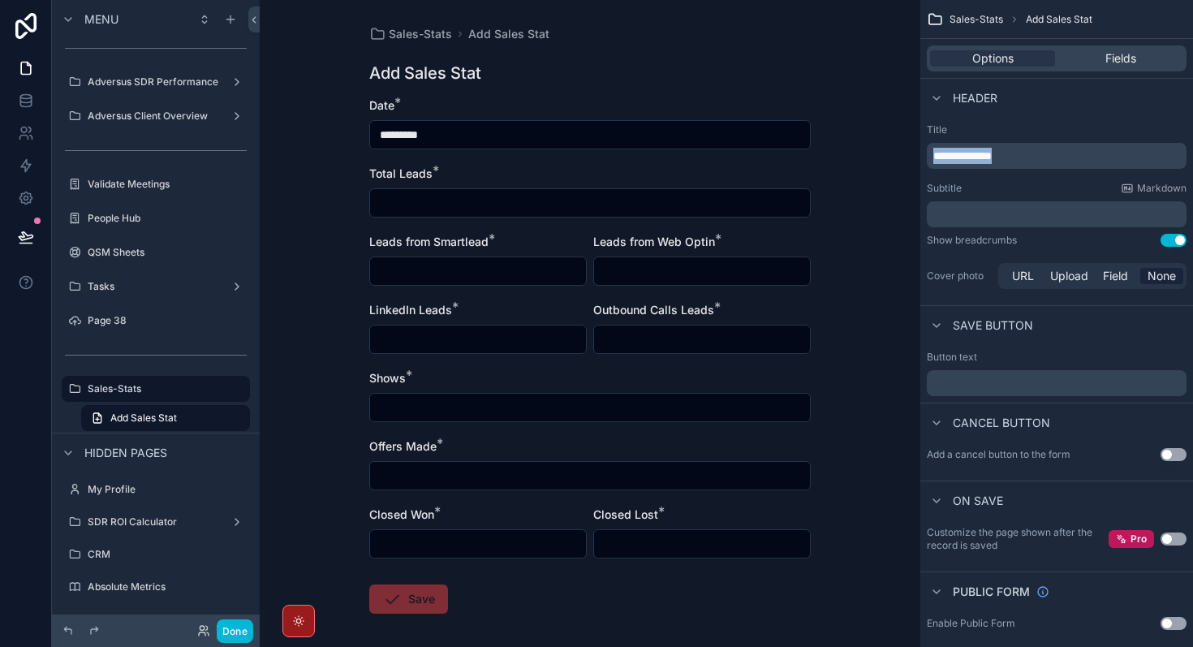
drag, startPoint x: 1042, startPoint y: 162, endPoint x: 926, endPoint y: 161, distance: 116.1
click at [926, 161] on div "**********" at bounding box center [1057, 208] width 273 height 182
click at [883, 410] on div "Sales-Stats Update Sales Stats Update Sales Stats Date * ********* Total Leads …" at bounding box center [590, 323] width 661 height 647
click at [238, 635] on button "Done" at bounding box center [235, 631] width 37 height 24
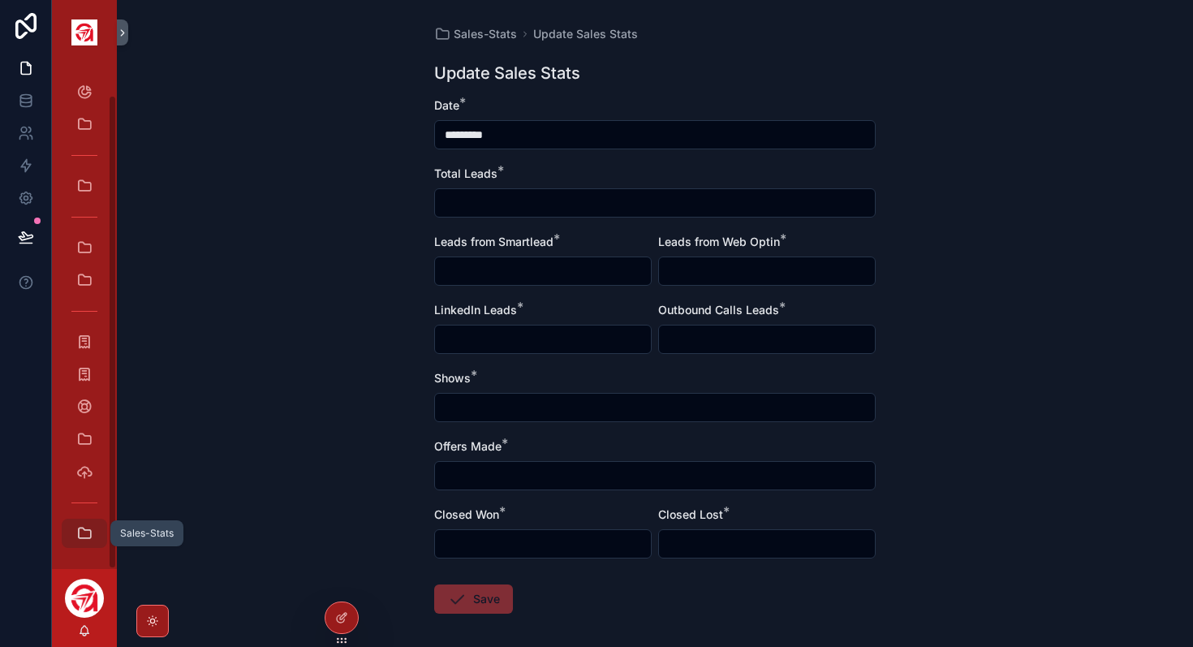
click at [94, 533] on div "Sales-Stats" at bounding box center [84, 533] width 26 height 26
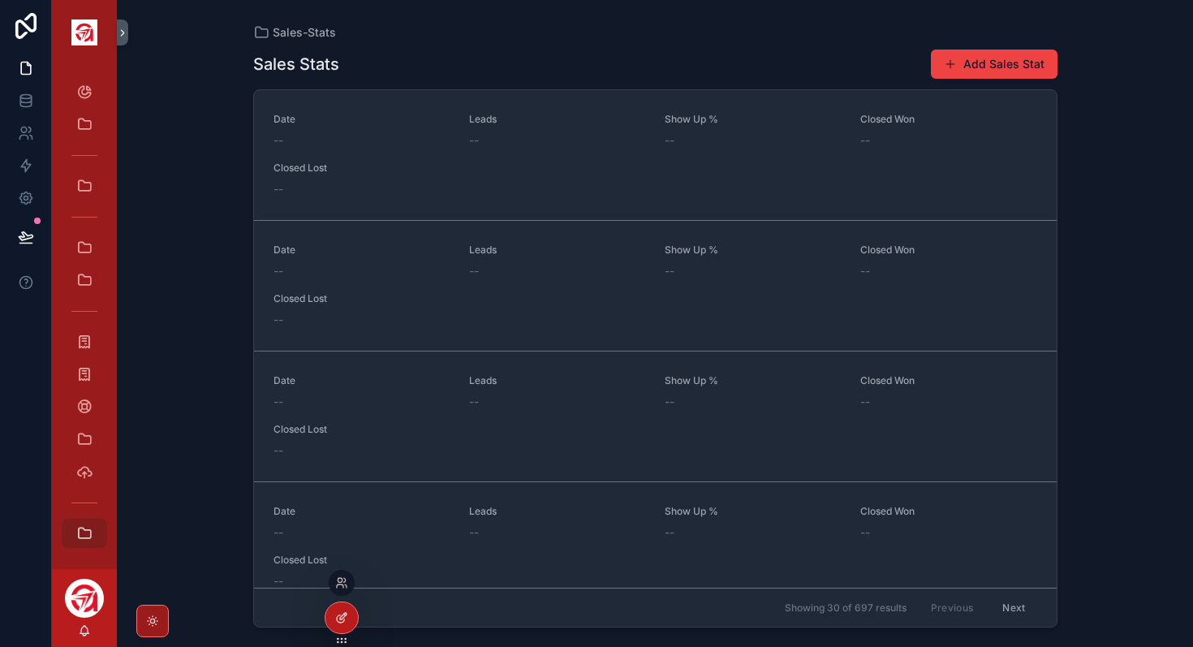
click at [343, 622] on icon at bounding box center [340, 618] width 7 height 7
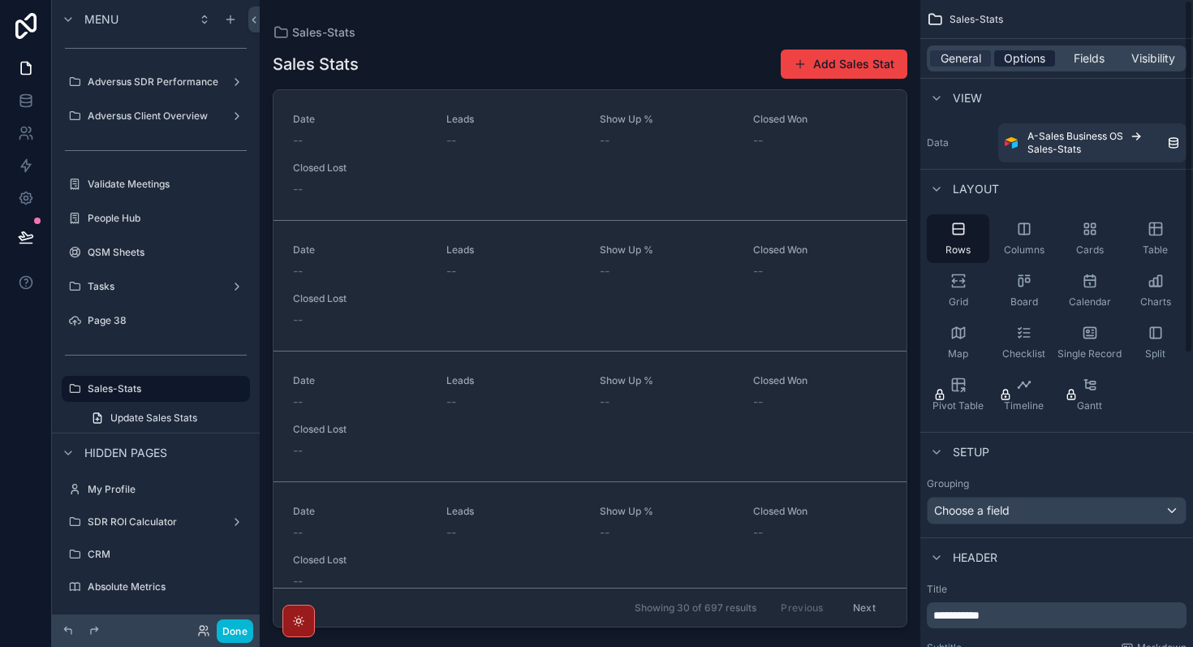
click at [1024, 52] on span "Options" at bounding box center [1024, 58] width 41 height 16
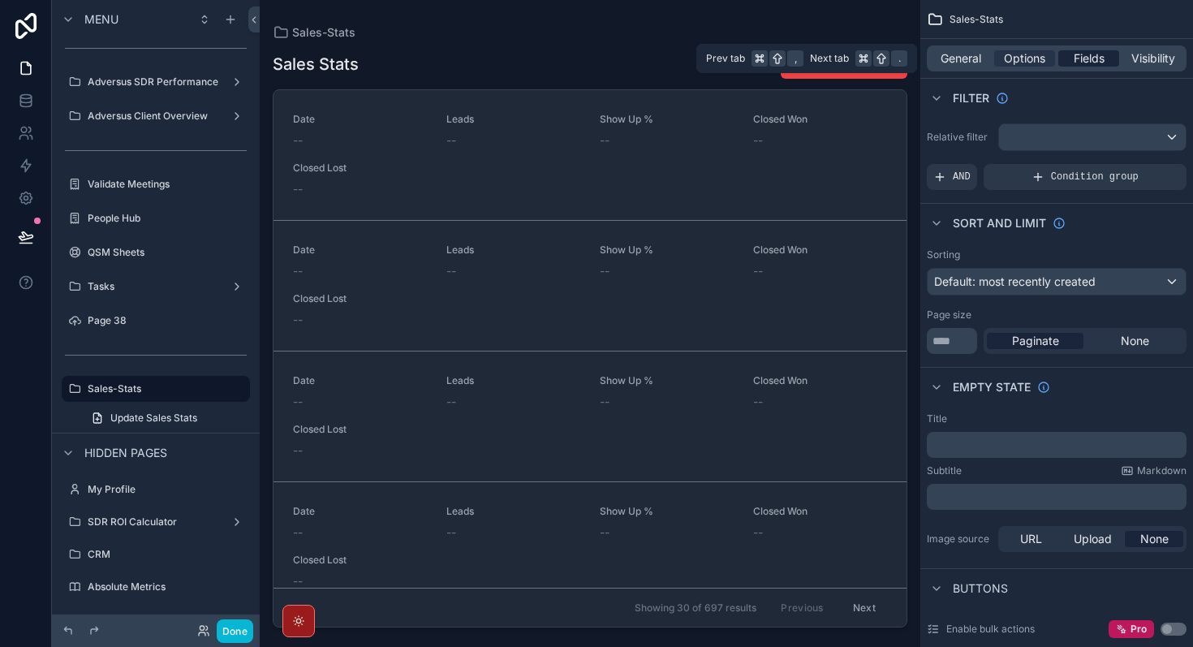
click at [1096, 63] on span "Fields" at bounding box center [1089, 58] width 31 height 16
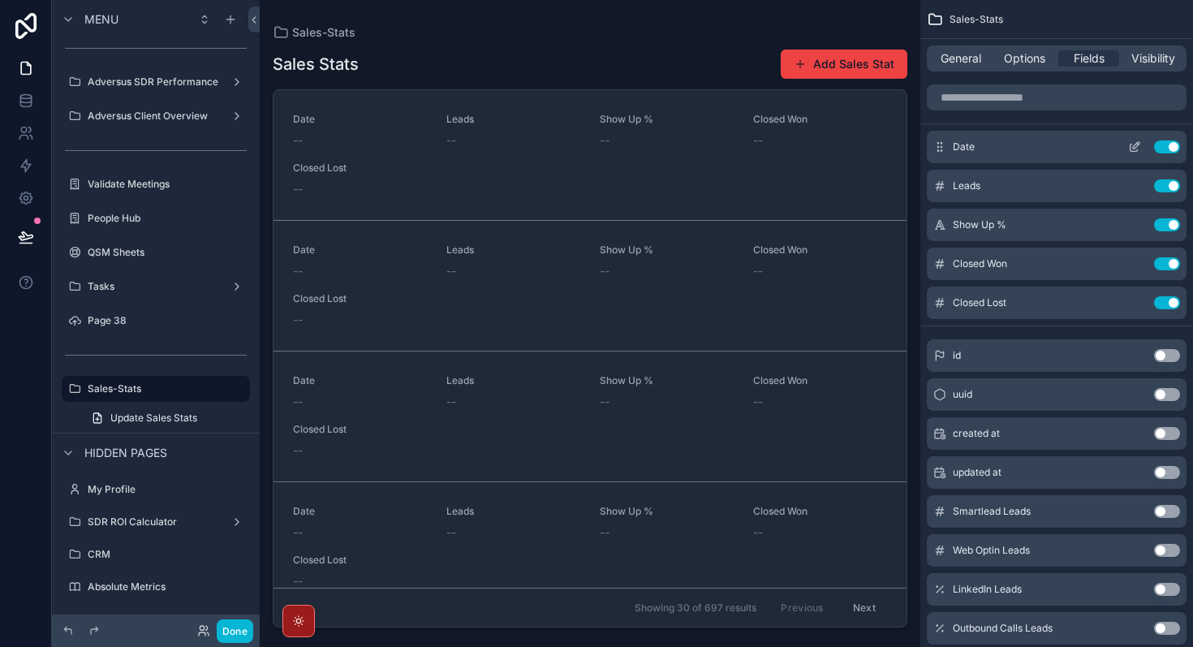
click at [1131, 151] on icon "scrollable content" at bounding box center [1134, 148] width 7 height 7
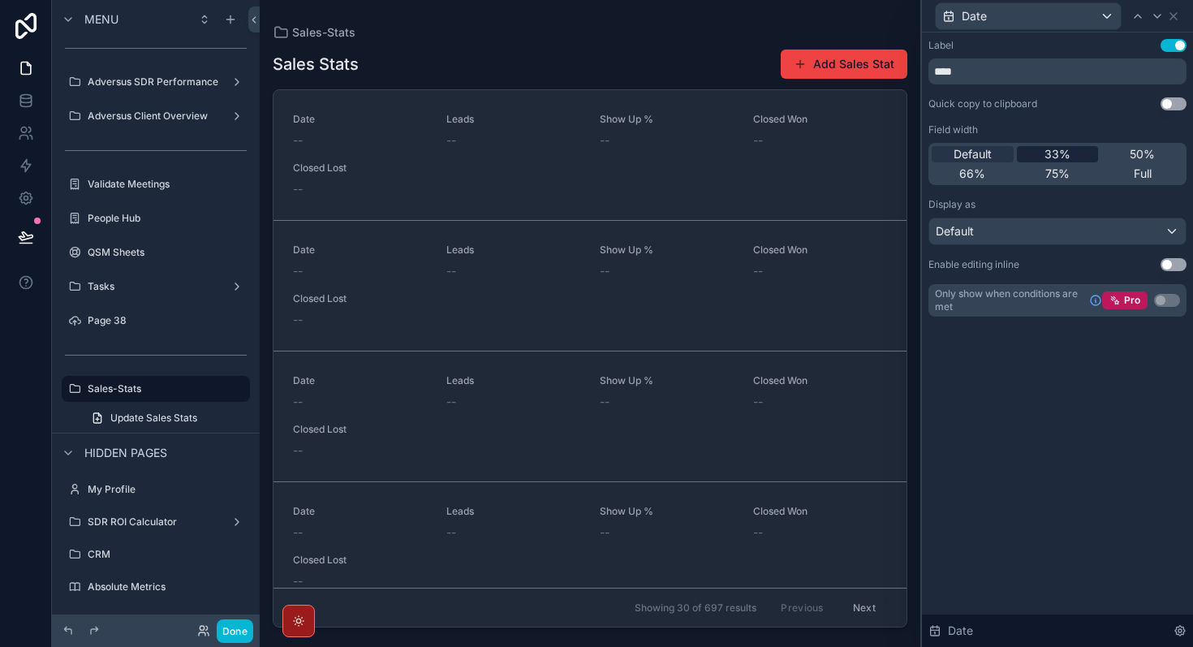
click at [1067, 157] on span "33%" at bounding box center [1058, 154] width 26 height 16
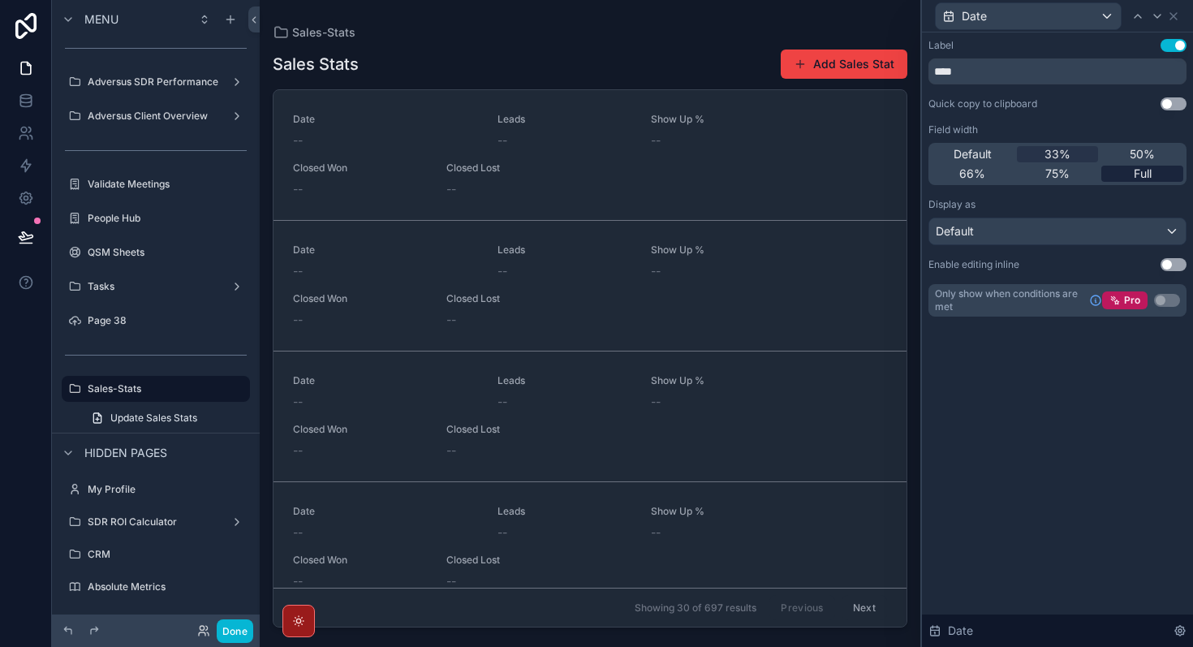
click at [1141, 175] on span "Full" at bounding box center [1143, 174] width 18 height 16
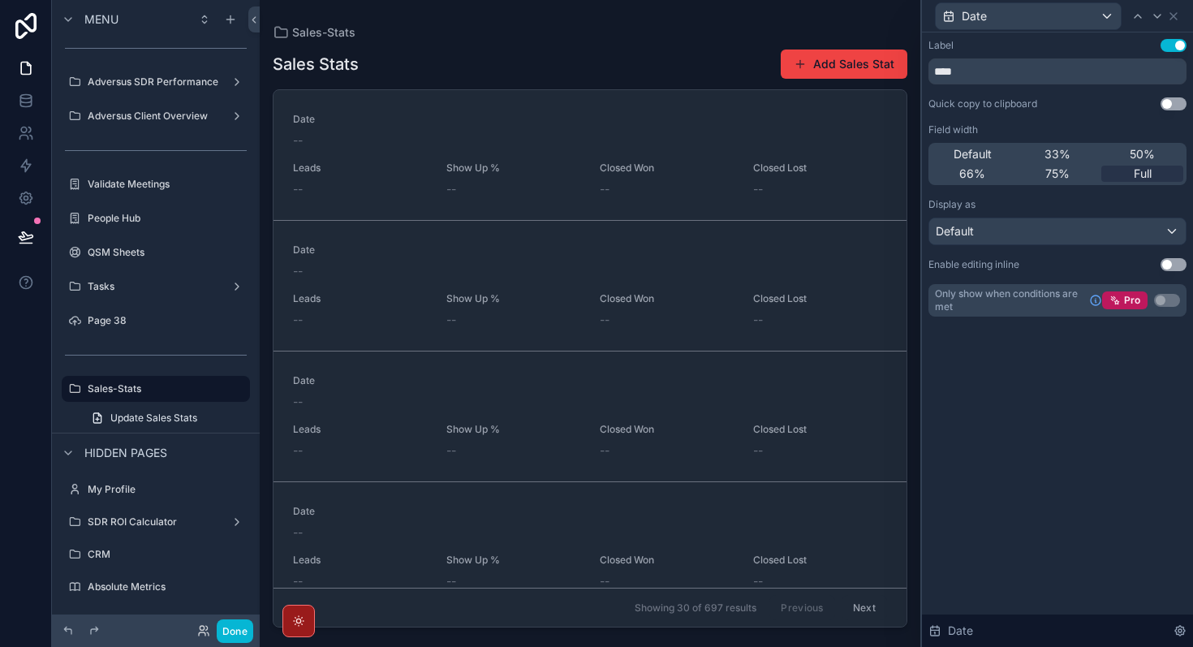
click at [1183, 20] on div "Date" at bounding box center [1058, 16] width 258 height 32
click at [1172, 11] on icon at bounding box center [1173, 16] width 13 height 13
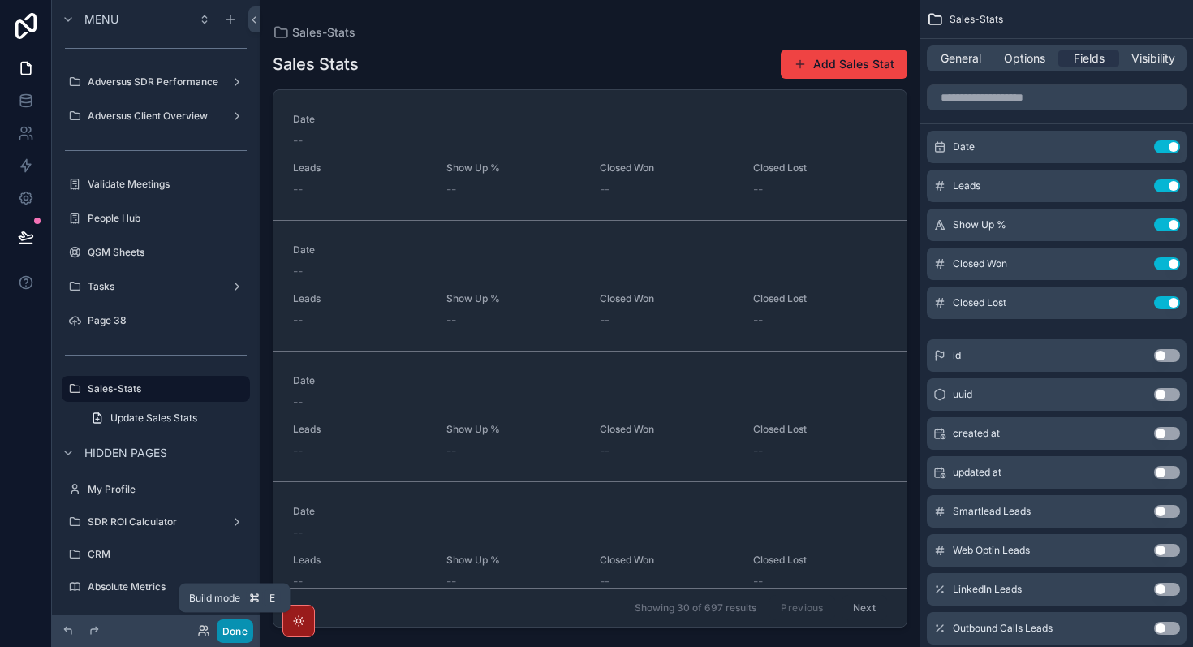
click at [241, 636] on button "Done" at bounding box center [235, 631] width 37 height 24
